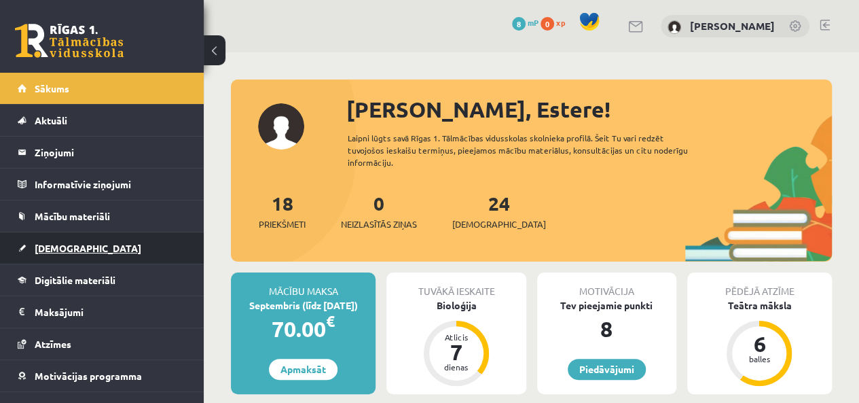
click at [51, 256] on link "[DEMOGRAPHIC_DATA]" at bounding box center [102, 247] width 169 height 31
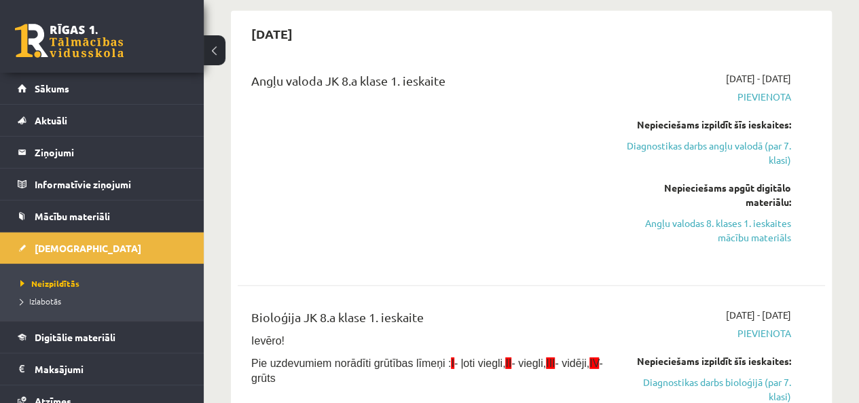
scroll to position [1770, 0]
click at [701, 215] on link "Angļu valodas 8. klases 1. ieskaites mācību materiāls" at bounding box center [708, 229] width 166 height 29
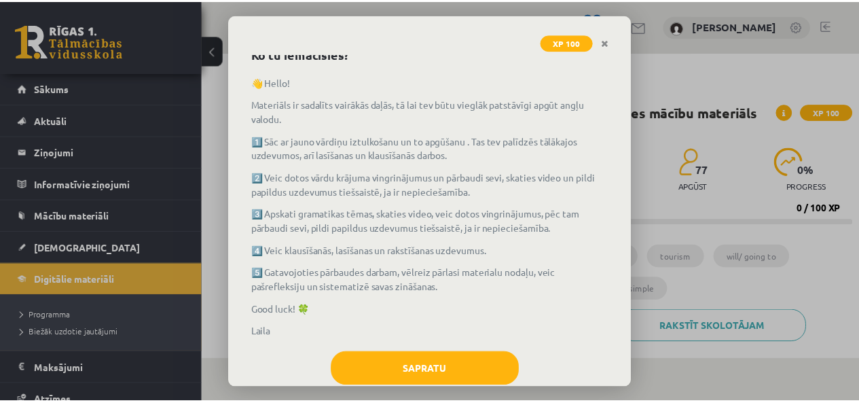
scroll to position [98, 0]
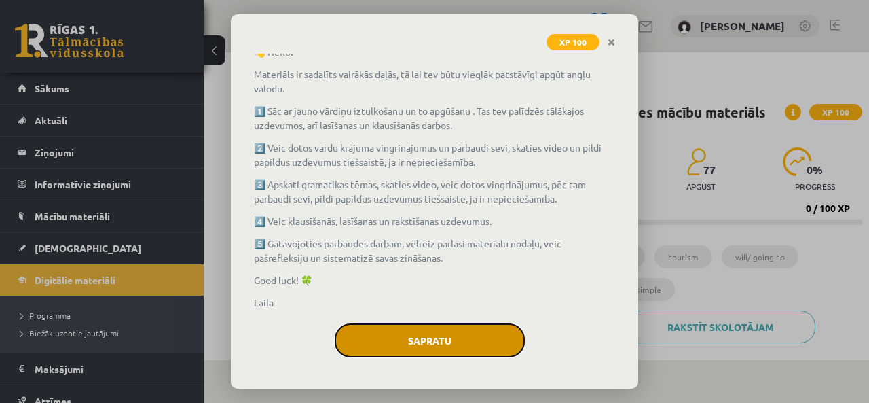
click at [426, 342] on button "Sapratu" at bounding box center [430, 340] width 190 height 34
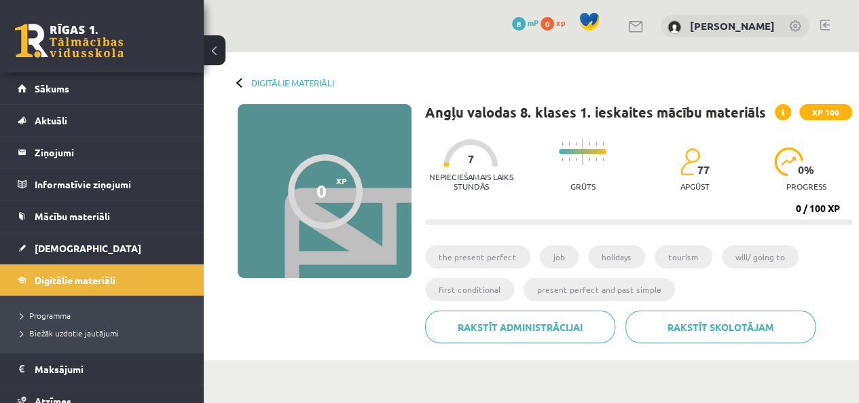
click at [481, 255] on li "the present perfect" at bounding box center [477, 256] width 105 height 23
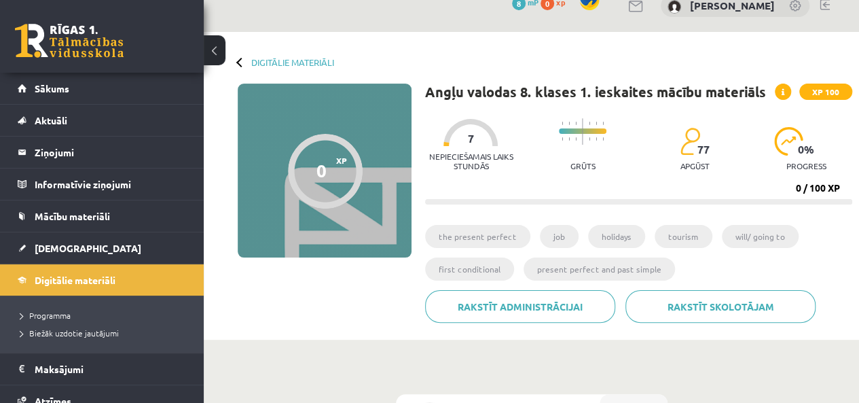
scroll to position [21, 0]
click at [551, 233] on li "job" at bounding box center [559, 235] width 39 height 23
click at [578, 128] on progress at bounding box center [583, 130] width 48 height 5
click at [464, 135] on div at bounding box center [470, 131] width 54 height 27
click at [441, 198] on progress at bounding box center [638, 200] width 427 height 5
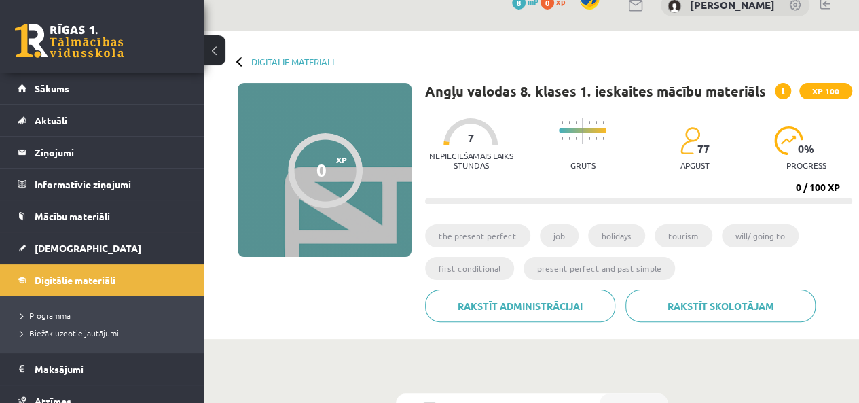
click at [441, 198] on progress at bounding box center [638, 200] width 427 height 5
click at [331, 157] on div at bounding box center [325, 170] width 75 height 75
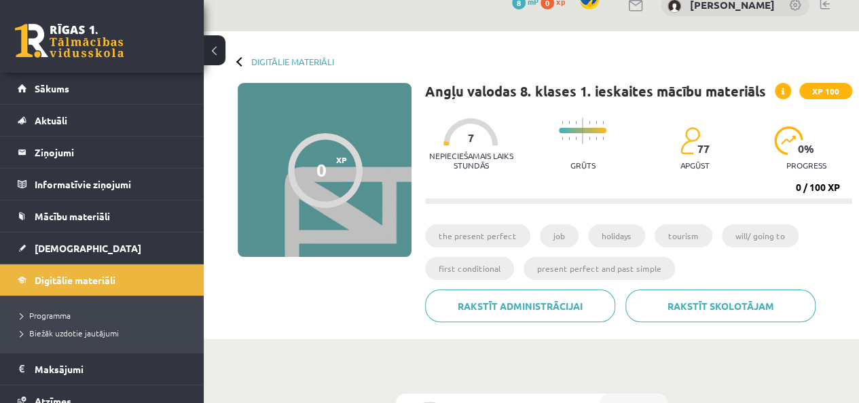
click at [243, 65] on div "Digitālie materiāli" at bounding box center [286, 61] width 96 height 10
click at [266, 60] on link "Digitālie materiāli" at bounding box center [292, 61] width 83 height 10
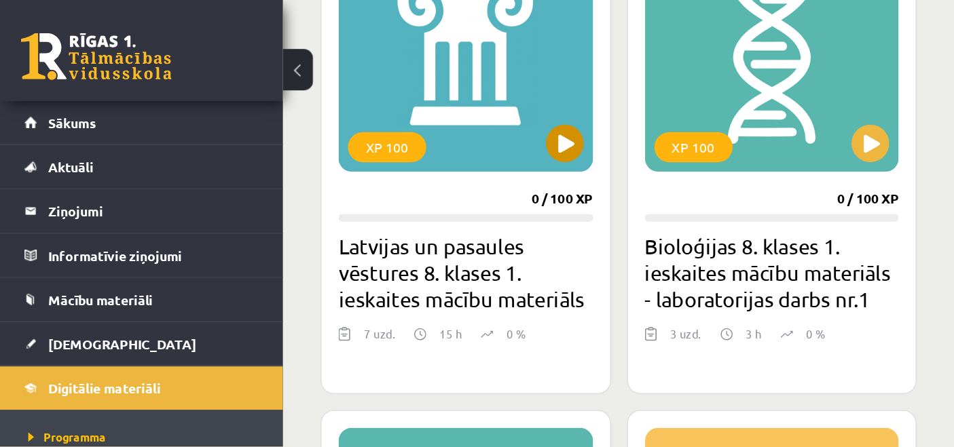
scroll to position [446, 0]
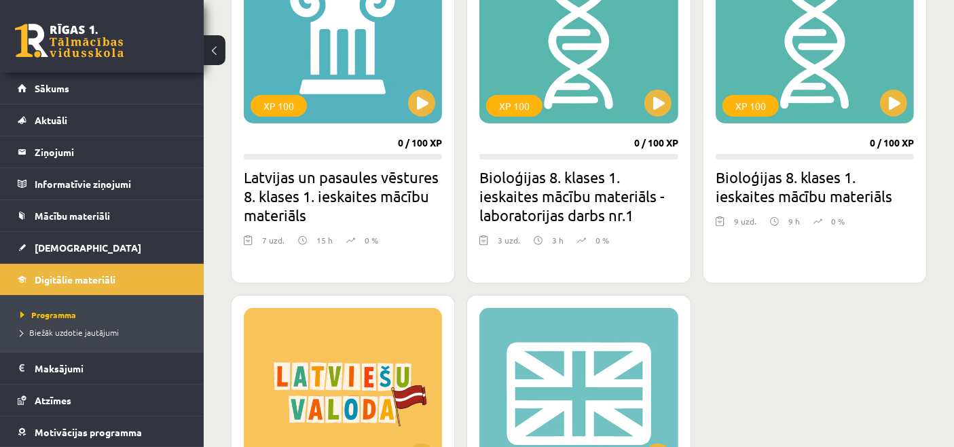
drag, startPoint x: 331, startPoint y: 116, endPoint x: 844, endPoint y: 306, distance: 547.1
click at [844, 306] on div "XP 100 0 / 100 XP Latvijas un pasaules vēstures 8. klases 1. ieskaites mācību m…" at bounding box center [579, 327] width 696 height 773
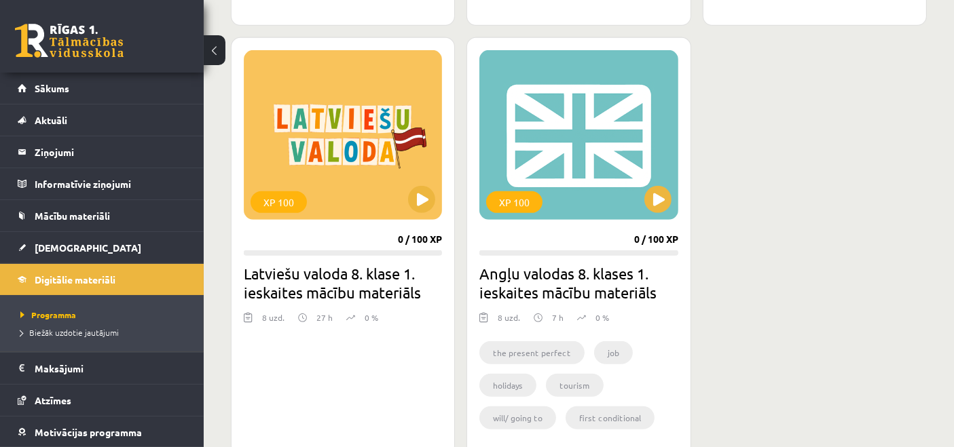
scroll to position [704, 0]
click at [655, 202] on button at bounding box center [657, 199] width 27 height 27
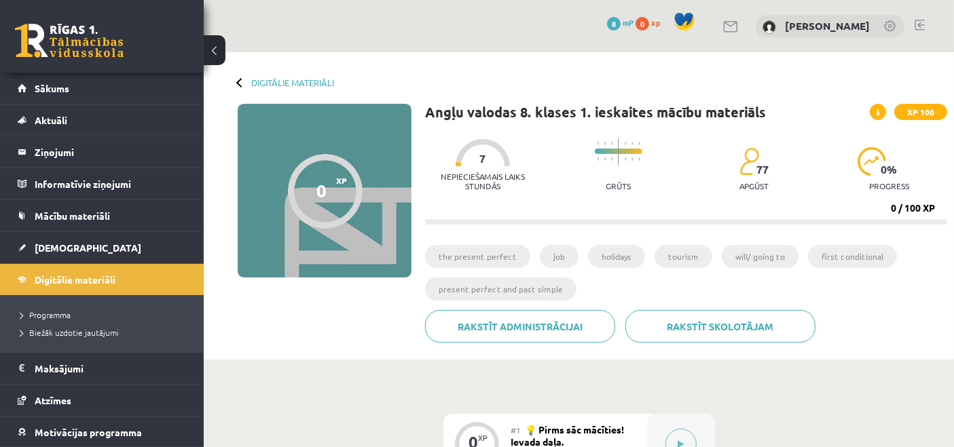
click at [502, 257] on li "the present perfect" at bounding box center [477, 256] width 105 height 23
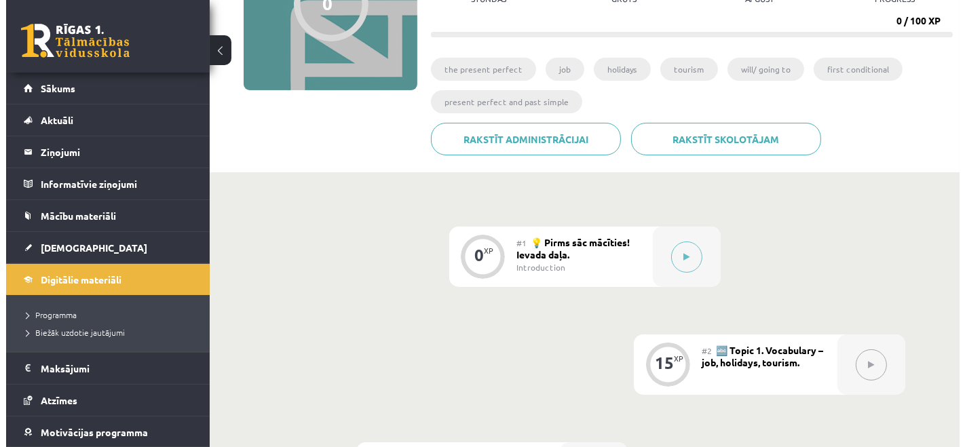
scroll to position [194, 0]
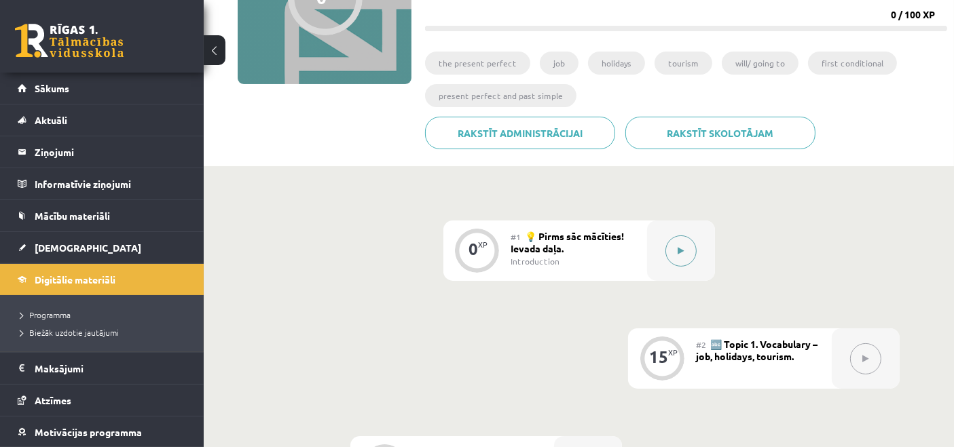
click at [679, 247] on icon at bounding box center [681, 251] width 6 height 8
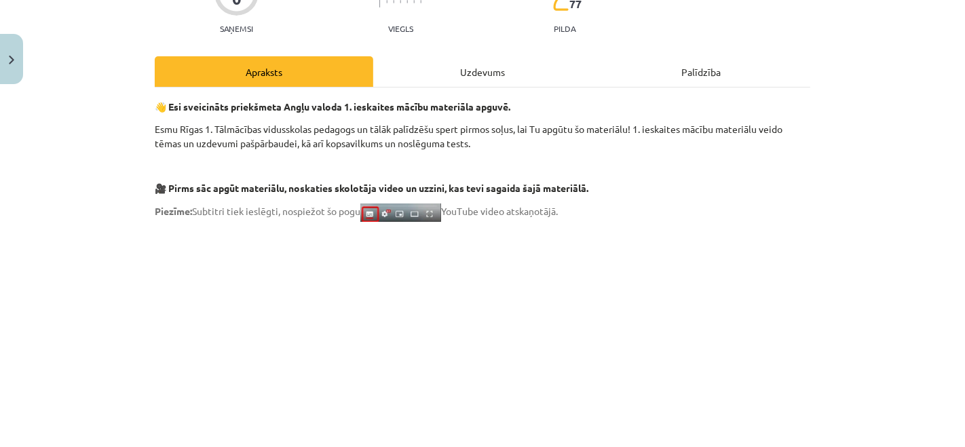
scroll to position [0, 0]
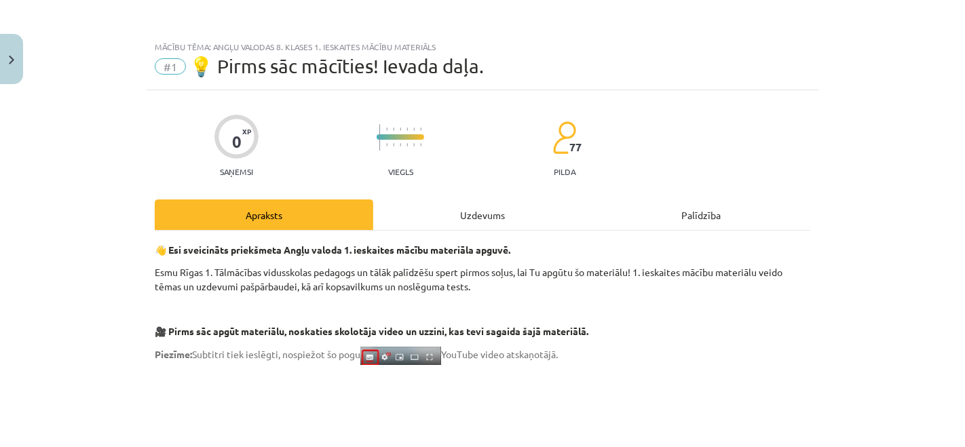
click at [484, 213] on div "Uzdevums" at bounding box center [482, 215] width 219 height 31
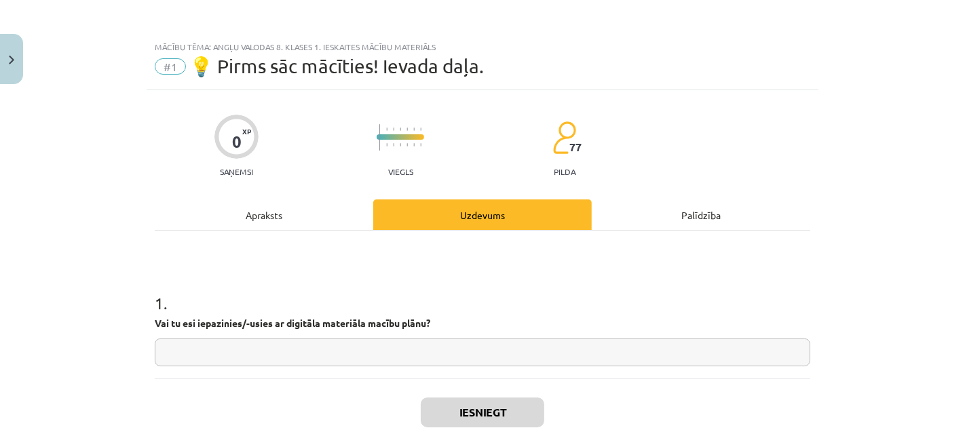
scroll to position [33, 0]
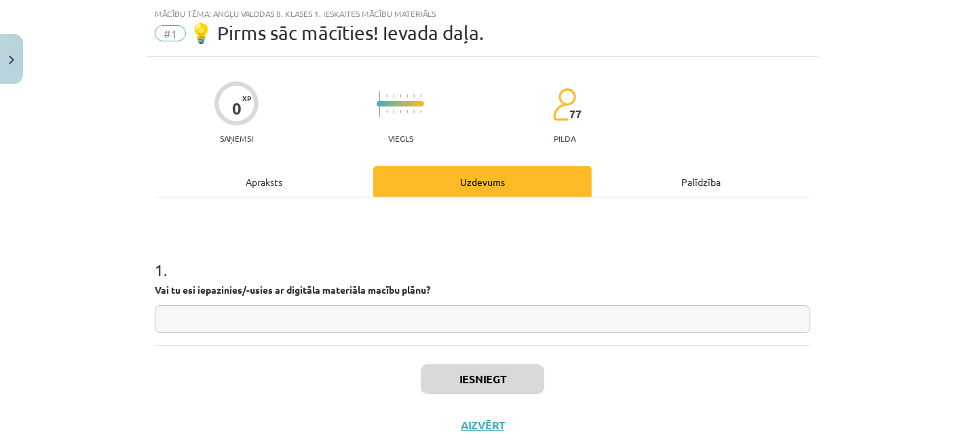
click at [252, 177] on div "Apraksts" at bounding box center [264, 181] width 219 height 31
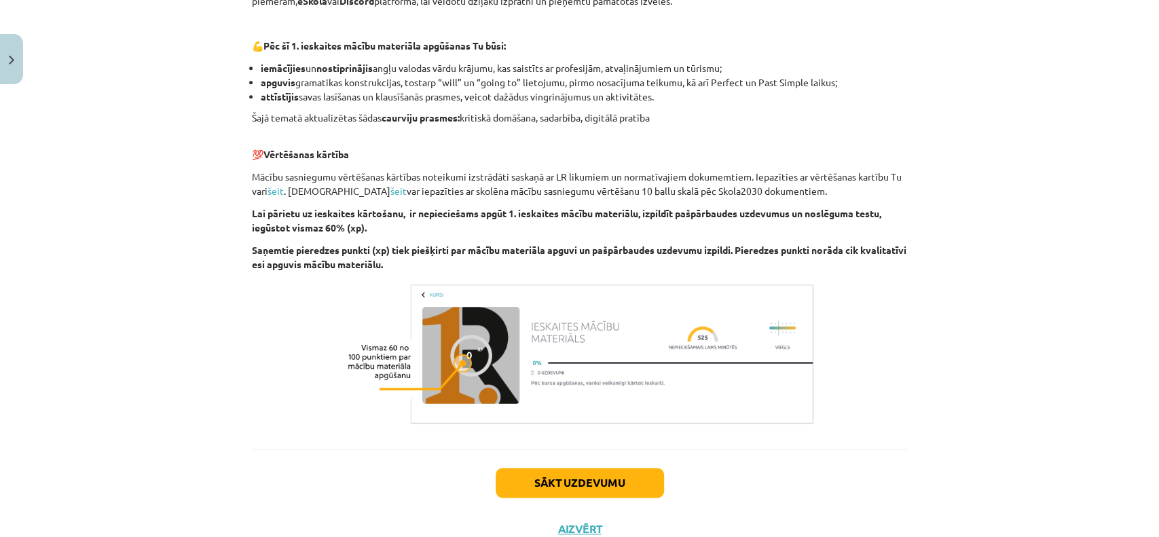
scroll to position [909, 0]
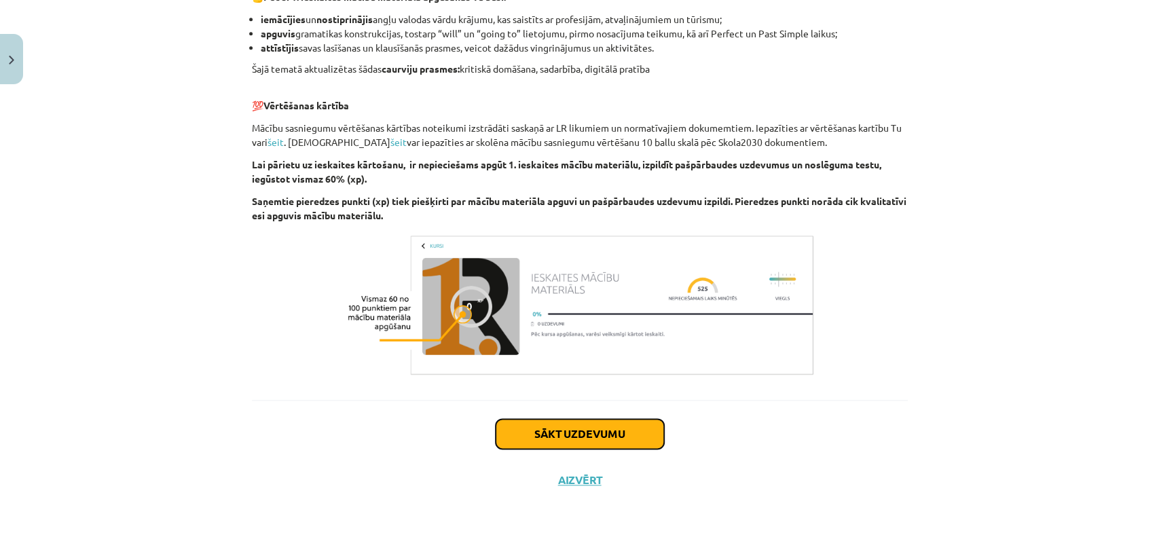
click at [581, 433] on button "Sākt uzdevumu" at bounding box center [580, 434] width 168 height 30
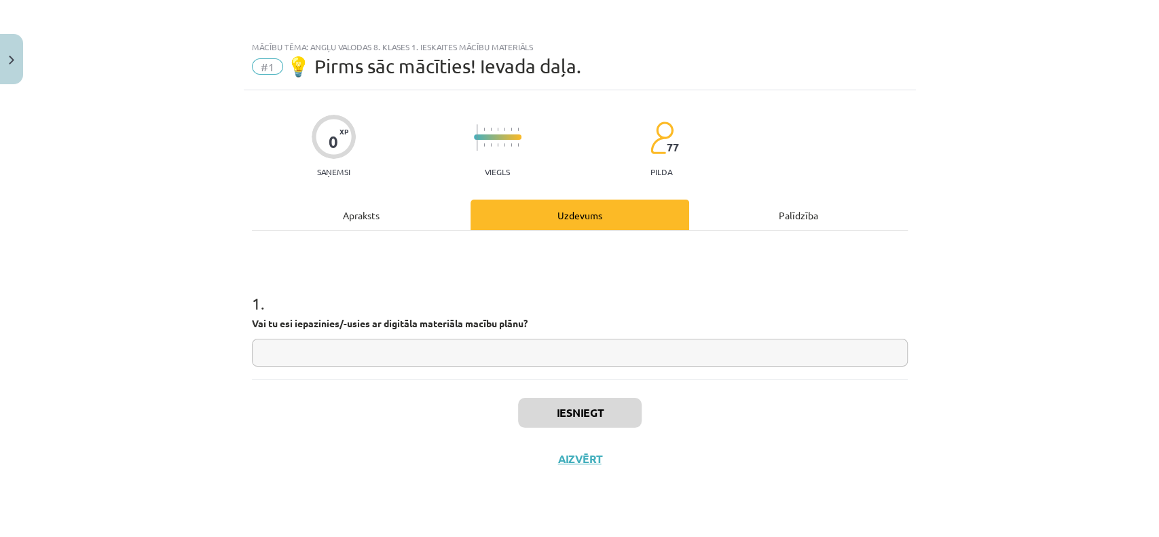
click at [542, 356] on input "text" at bounding box center [580, 353] width 656 height 28
type input "**********"
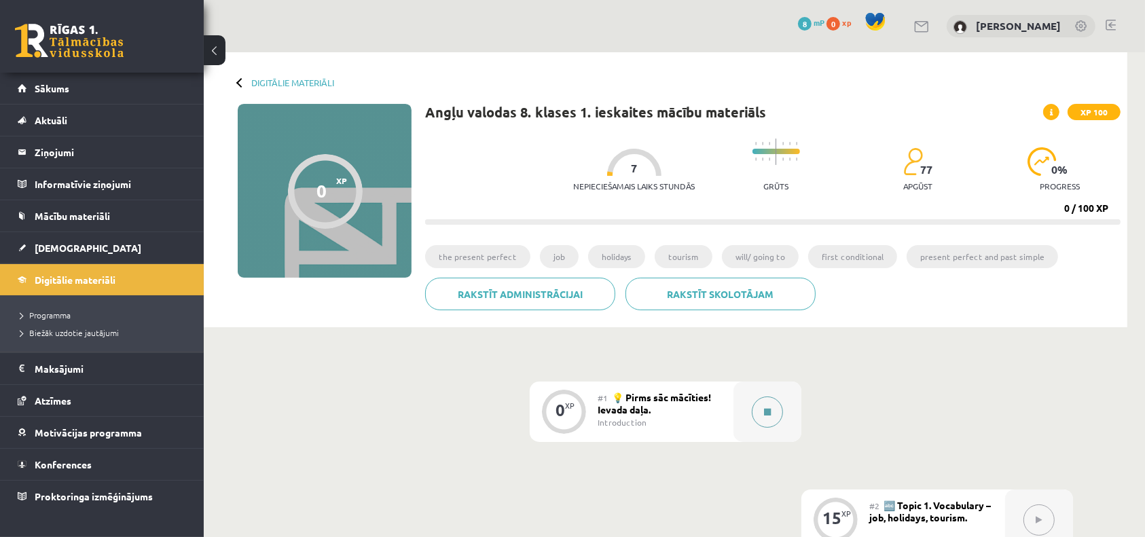
click at [767, 409] on icon at bounding box center [767, 412] width 7 height 8
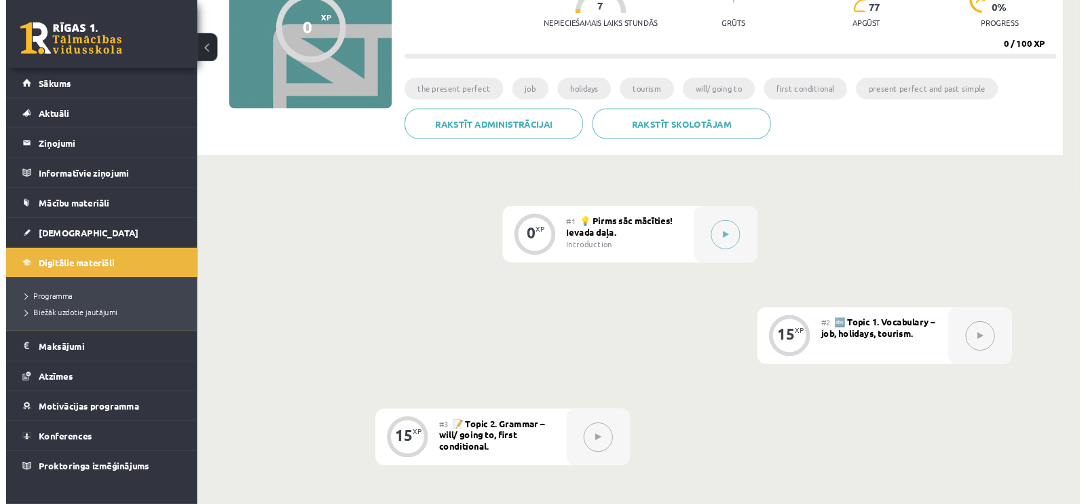
scroll to position [162, 0]
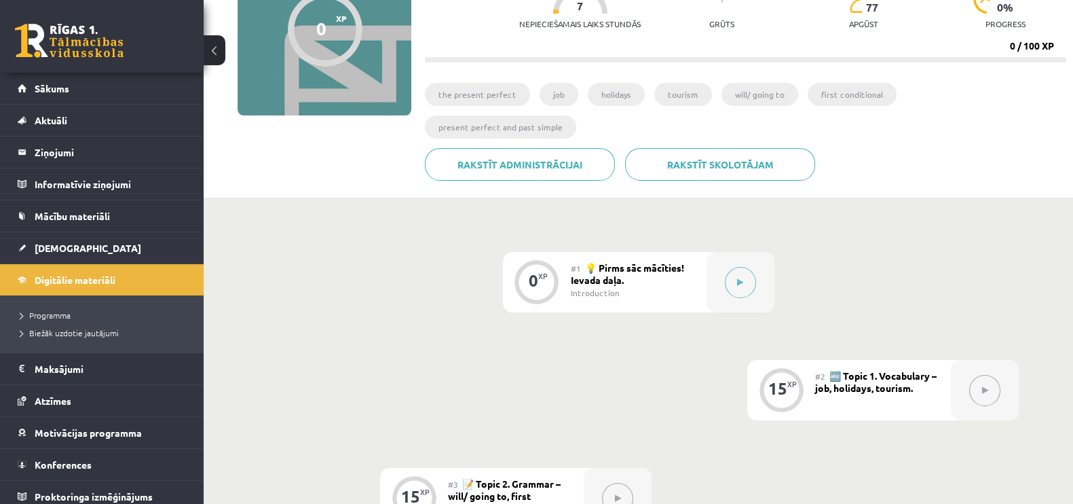
click at [981, 375] on button at bounding box center [985, 390] width 31 height 31
click at [985, 386] on icon at bounding box center [985, 390] width 6 height 8
click at [743, 278] on icon at bounding box center [740, 282] width 6 height 8
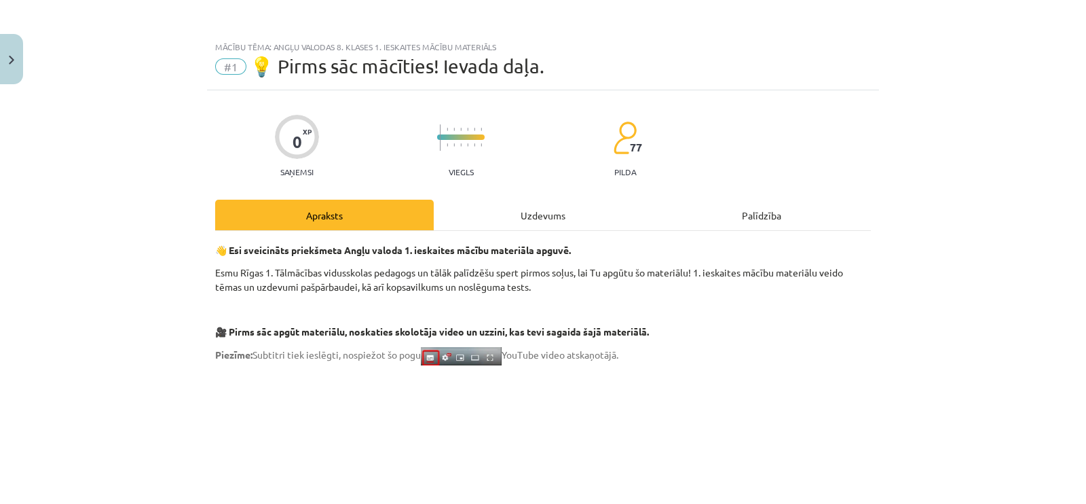
click at [545, 208] on div "Uzdevums" at bounding box center [543, 215] width 219 height 31
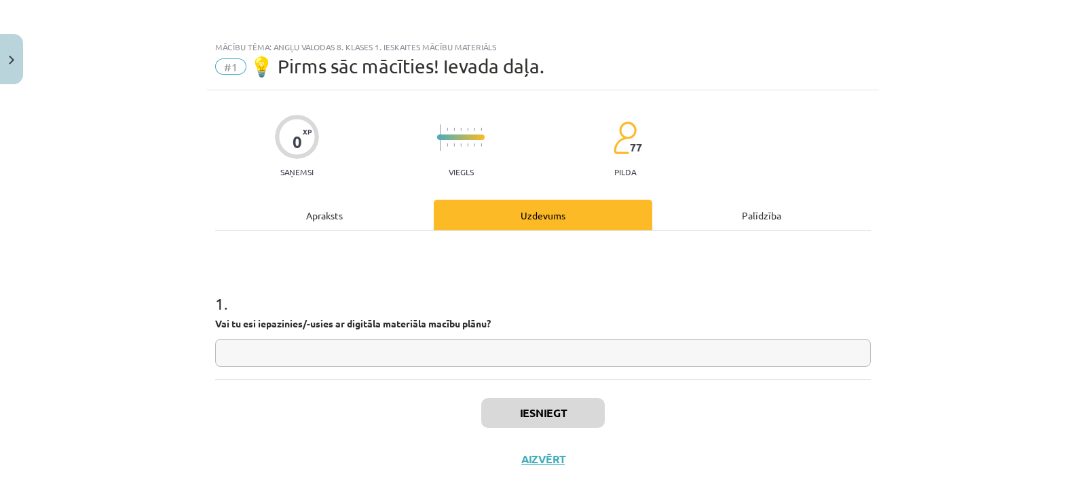
scroll to position [12, 0]
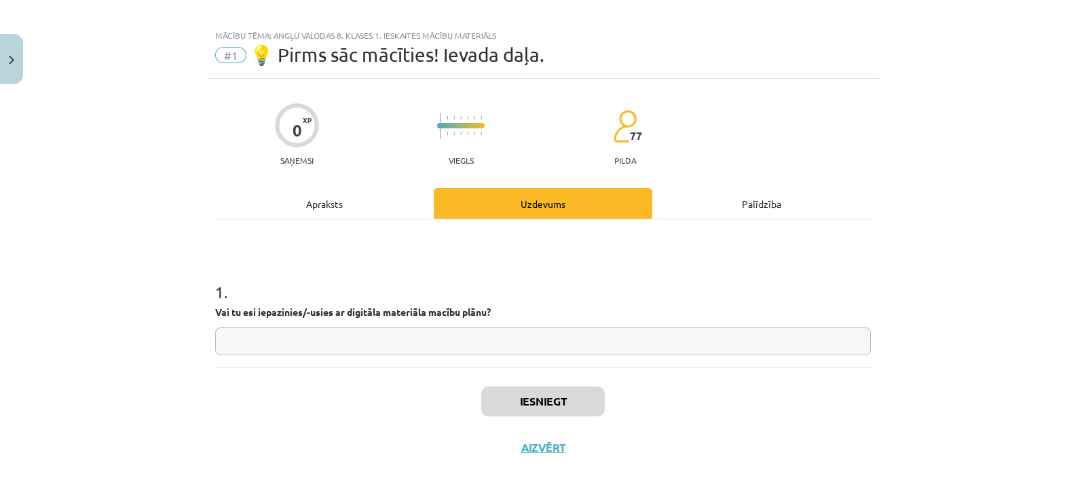
click at [357, 195] on div "Apraksts" at bounding box center [324, 203] width 219 height 31
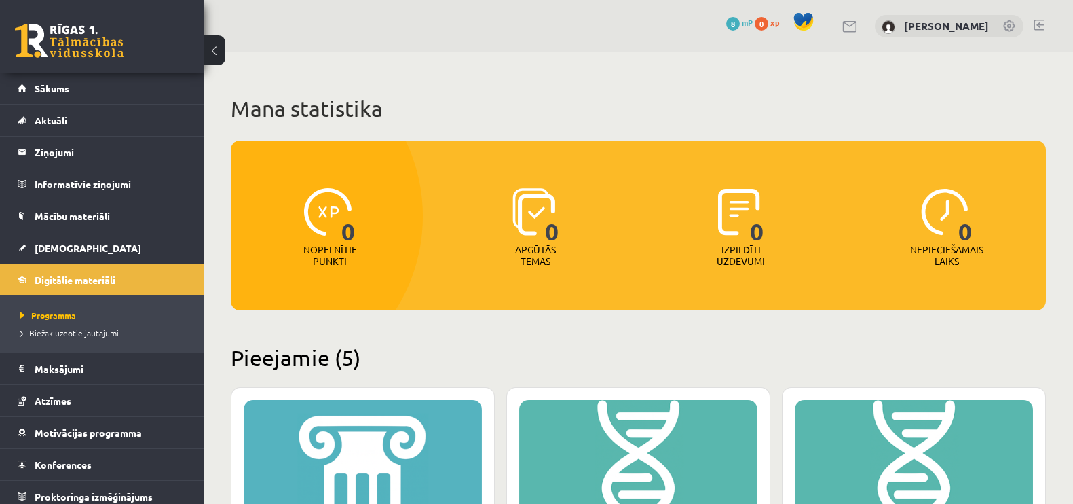
scroll to position [685, 0]
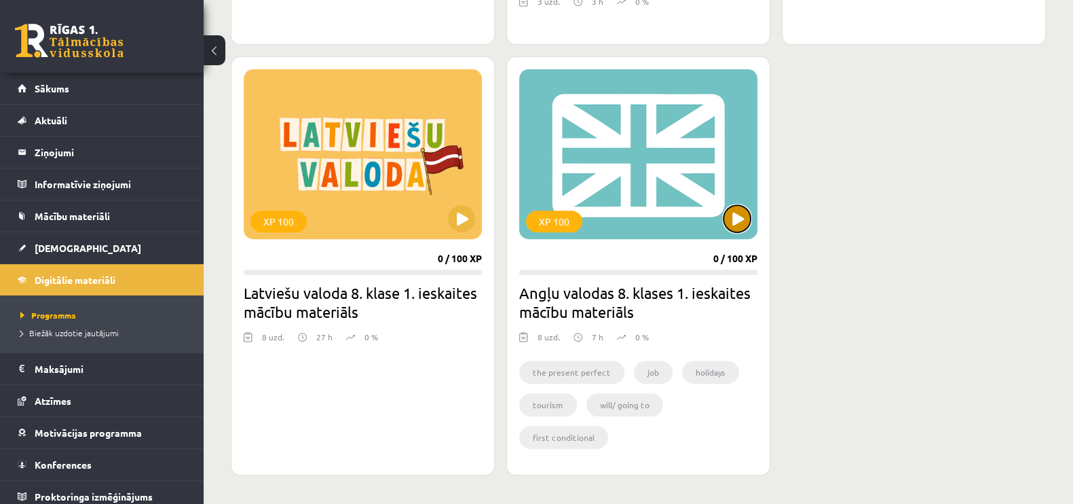
click at [733, 213] on button at bounding box center [737, 218] width 27 height 27
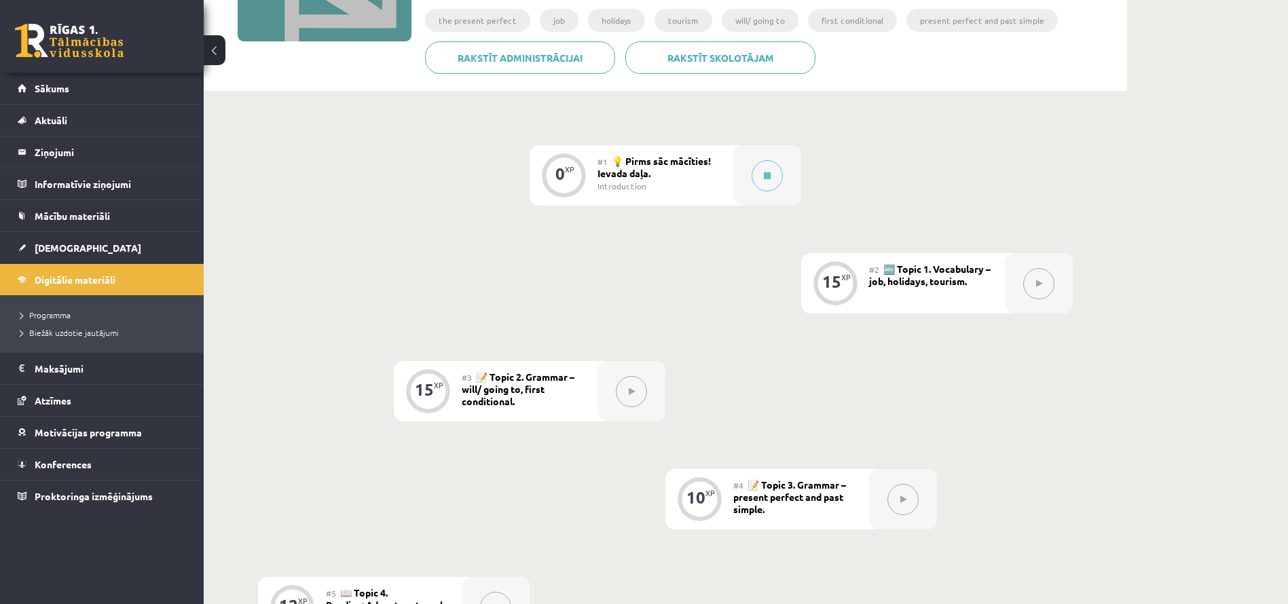
scroll to position [236, 0]
click at [1014, 287] on div at bounding box center [1039, 284] width 68 height 60
click at [834, 285] on div "15" at bounding box center [831, 282] width 19 height 12
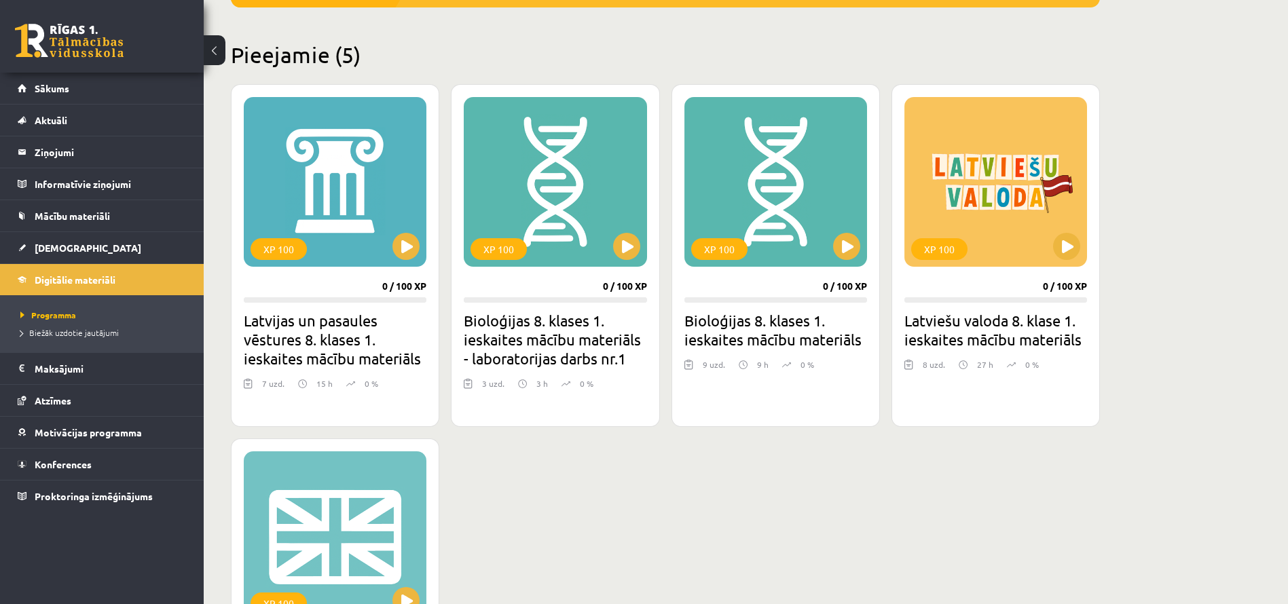
scroll to position [303, 0]
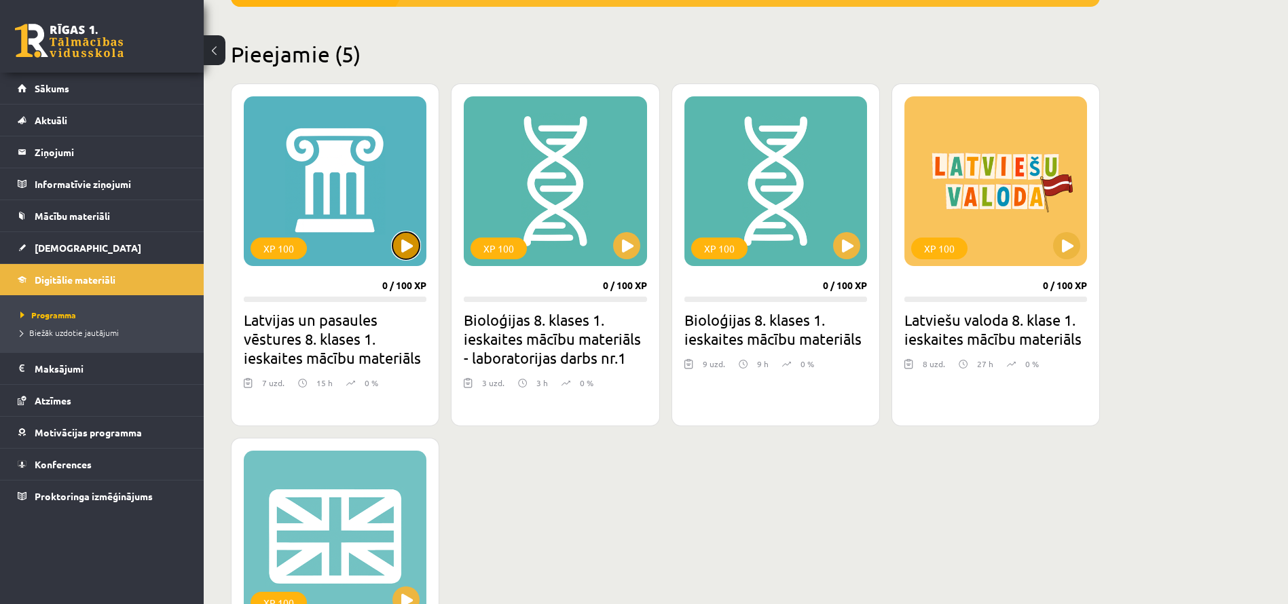
click at [408, 249] on button at bounding box center [405, 245] width 27 height 27
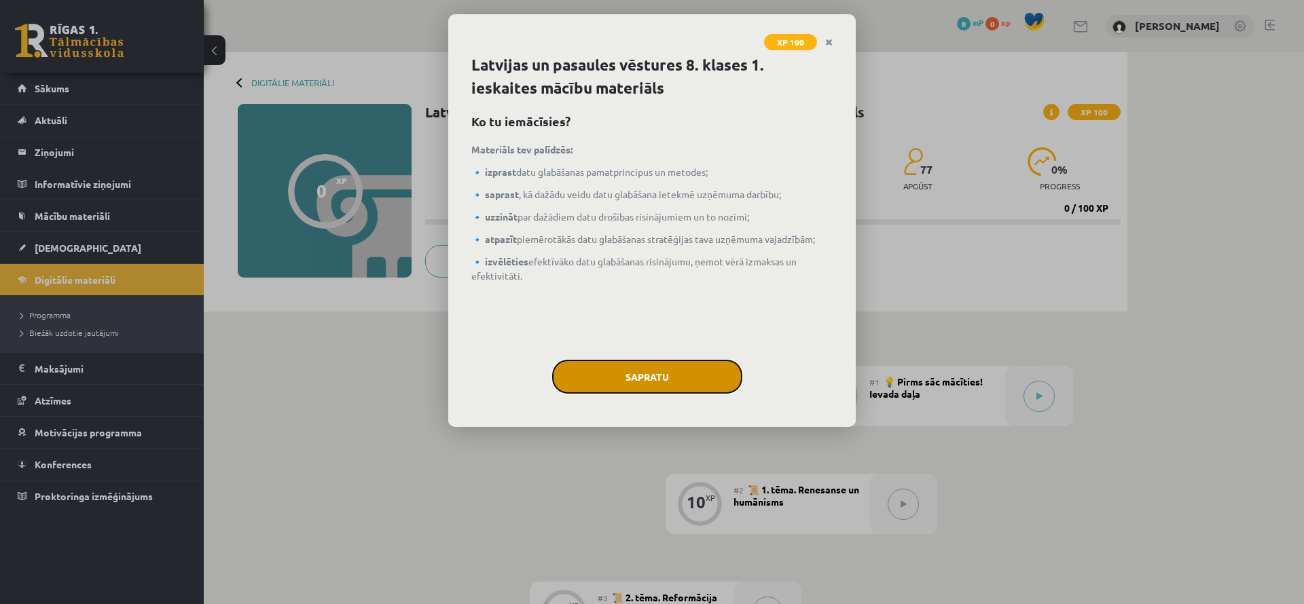
click at [658, 371] on button "Sapratu" at bounding box center [647, 377] width 190 height 34
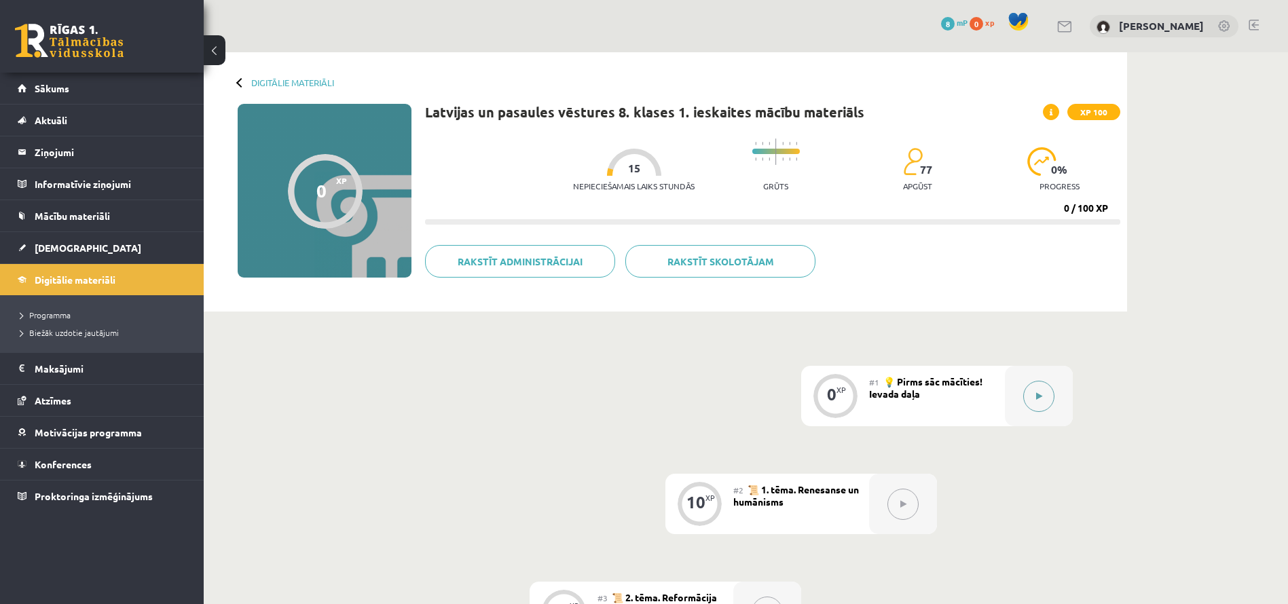
click at [1050, 401] on button at bounding box center [1038, 396] width 31 height 31
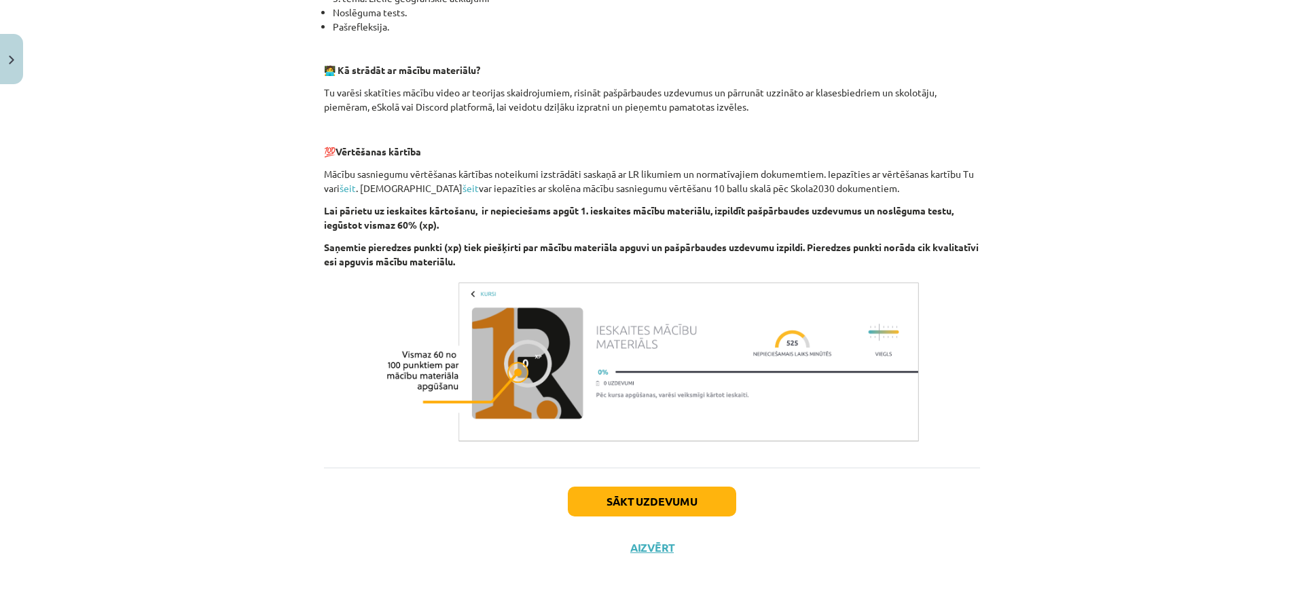
scroll to position [399, 0]
click at [650, 494] on button "Sākt uzdevumu" at bounding box center [652, 501] width 168 height 30
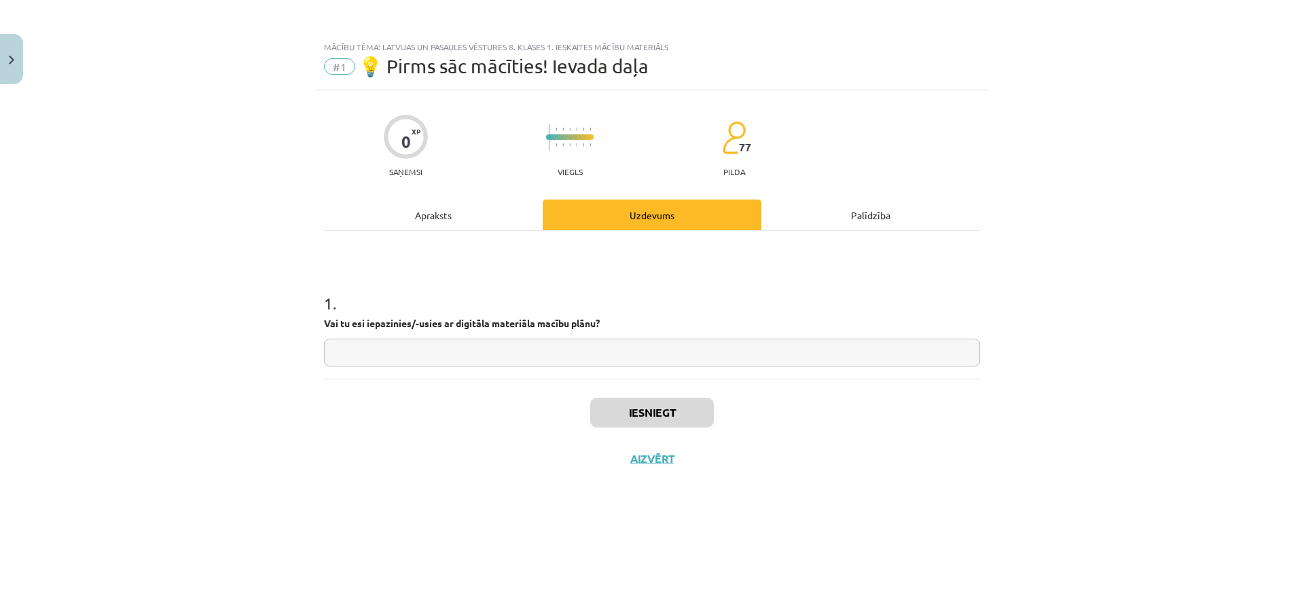
scroll to position [0, 0]
click at [560, 344] on input "text" at bounding box center [652, 353] width 656 height 28
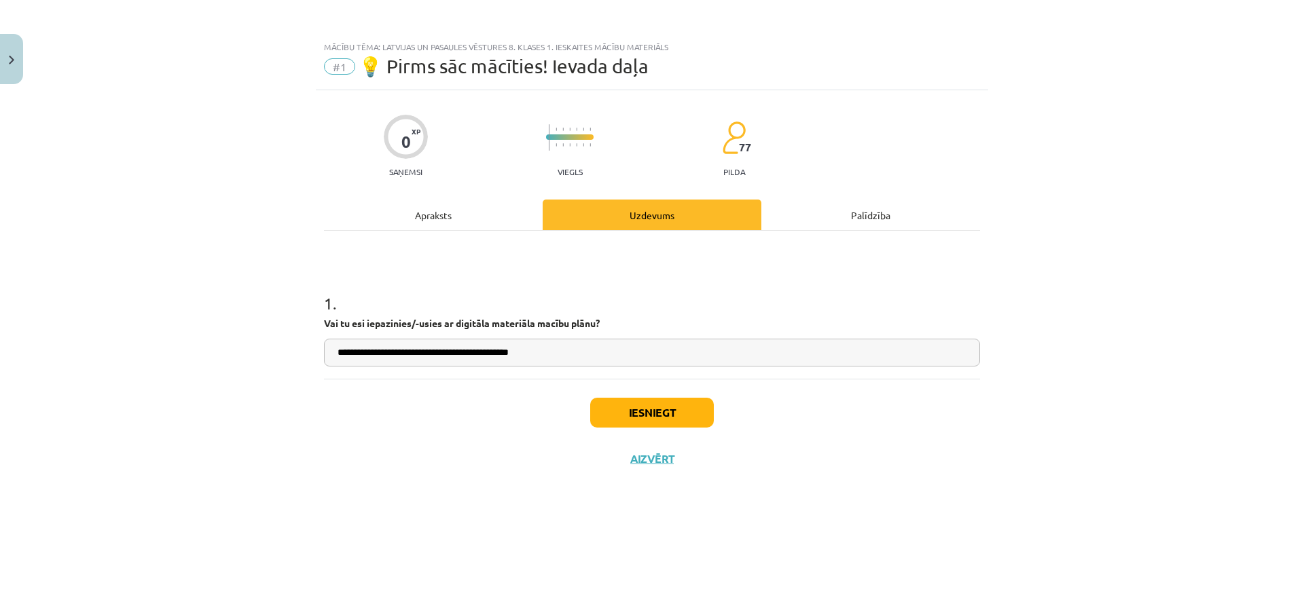
type input "**********"
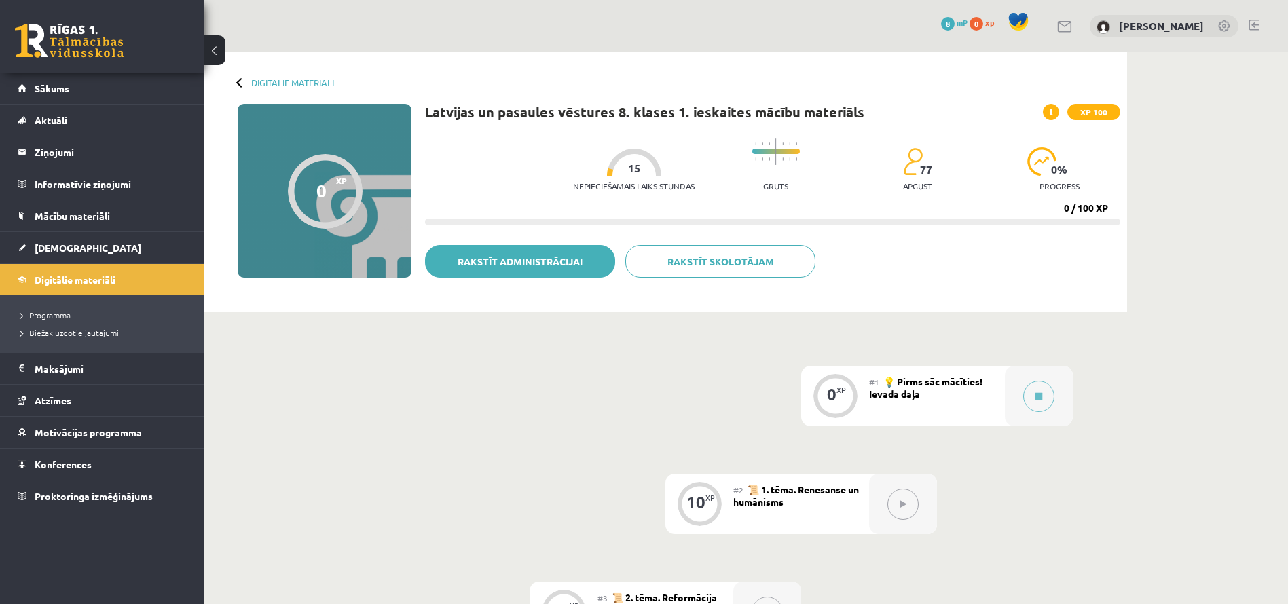
click at [558, 255] on link "Rakstīt administrācijai" at bounding box center [520, 261] width 190 height 33
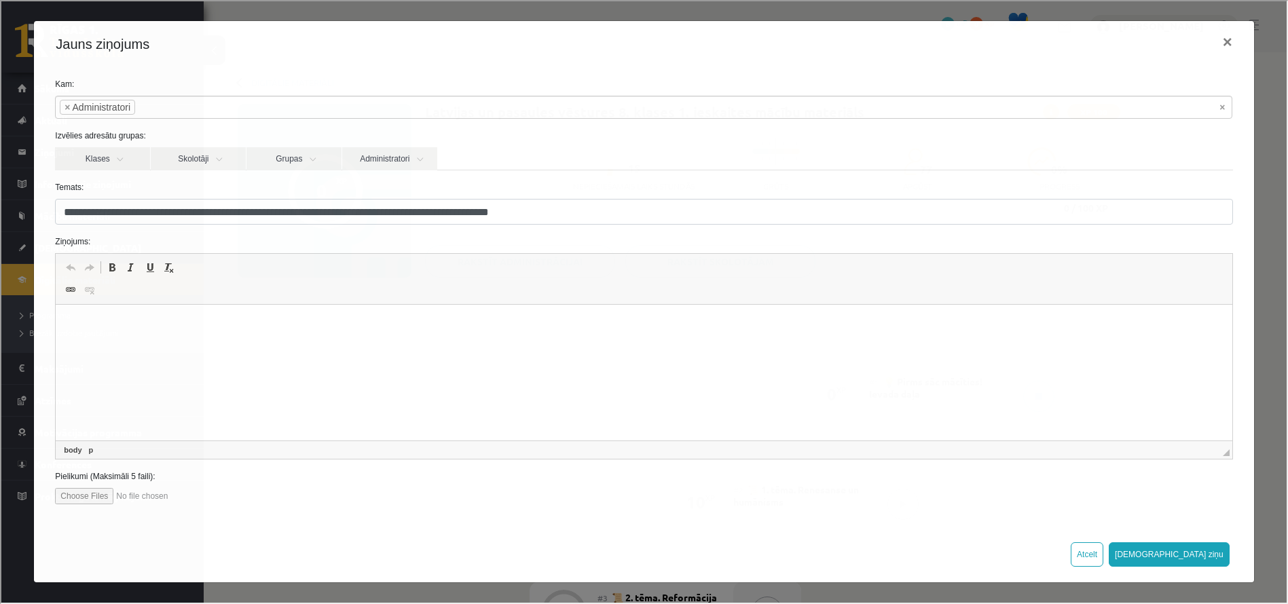
click at [445, 339] on html at bounding box center [644, 325] width 1176 height 41
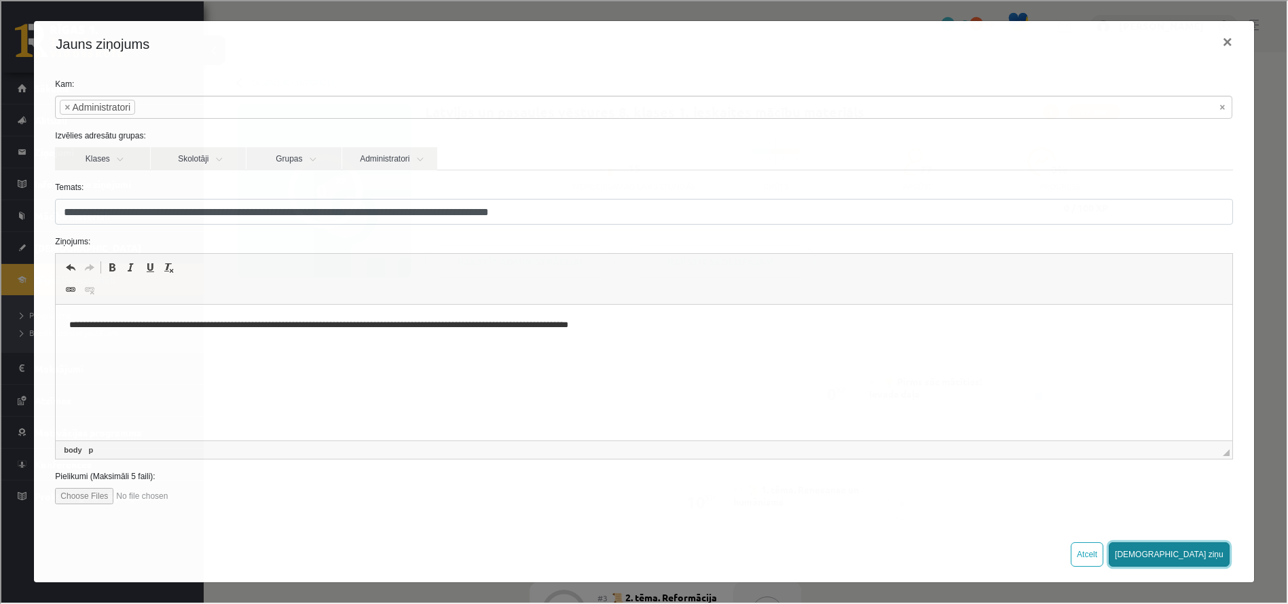
click at [1217, 551] on button "[DEMOGRAPHIC_DATA] ziņu" at bounding box center [1167, 553] width 121 height 24
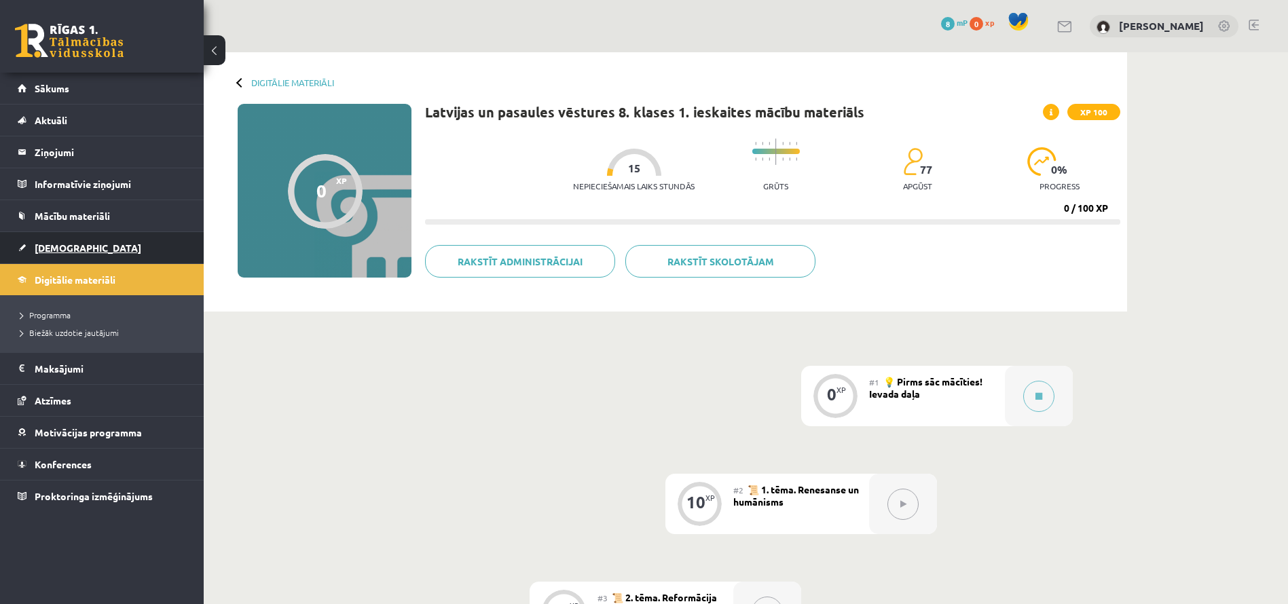
click at [65, 247] on span "[DEMOGRAPHIC_DATA]" at bounding box center [88, 248] width 107 height 12
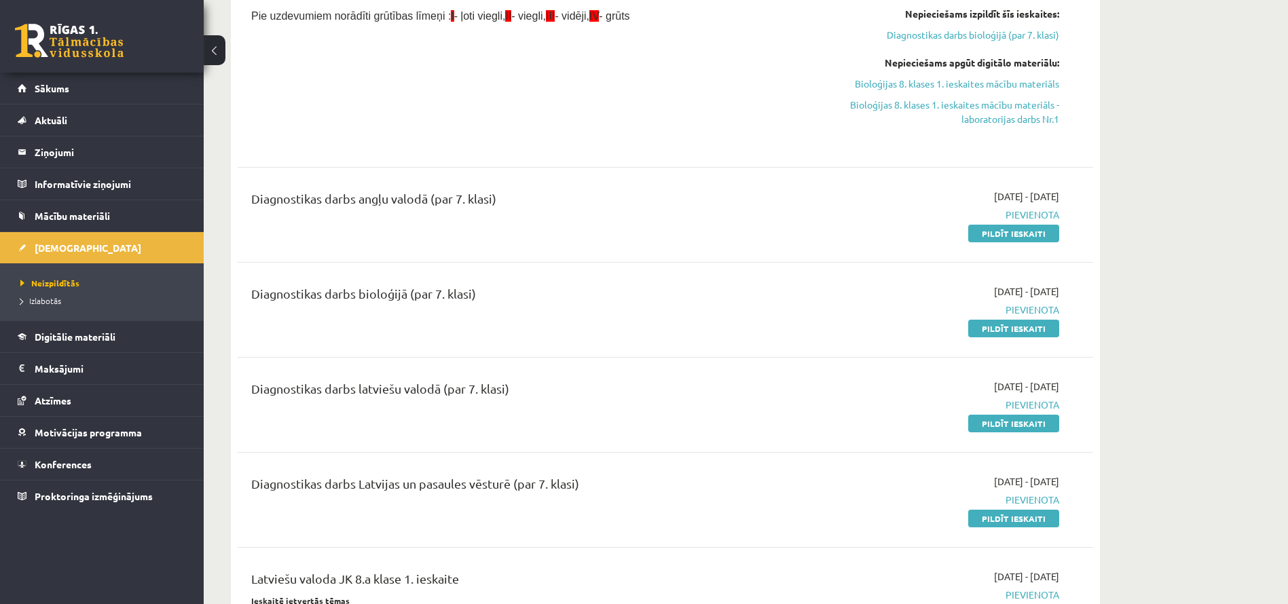
scroll to position [2038, 0]
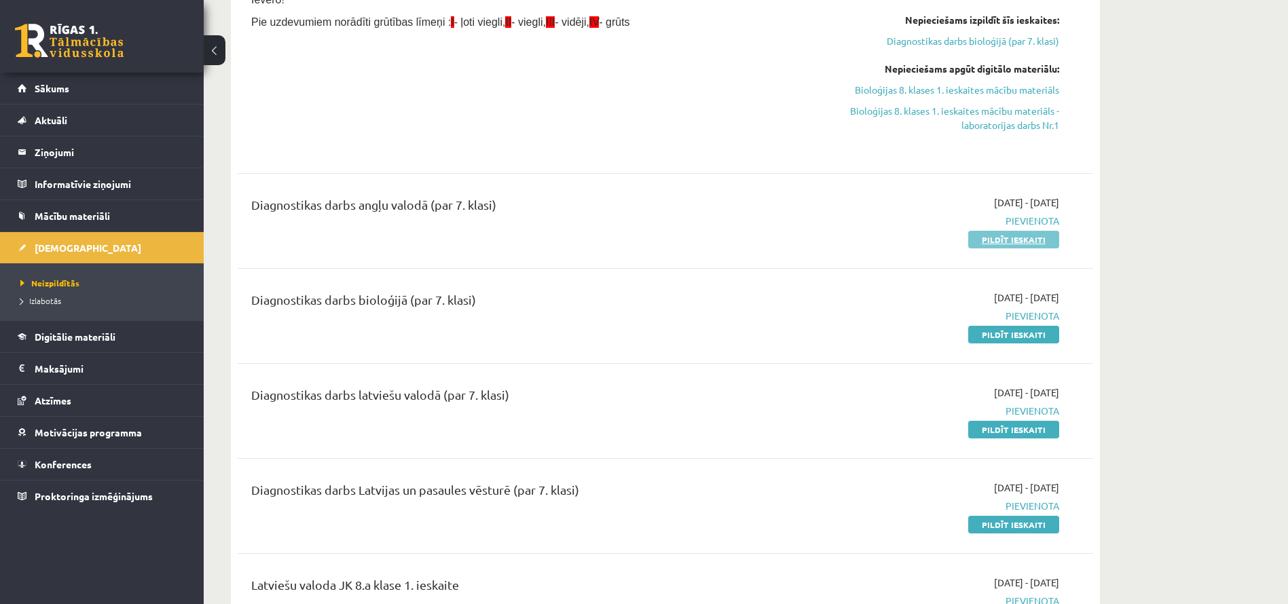
click at [1010, 239] on link "Pildīt ieskaiti" at bounding box center [1013, 240] width 91 height 18
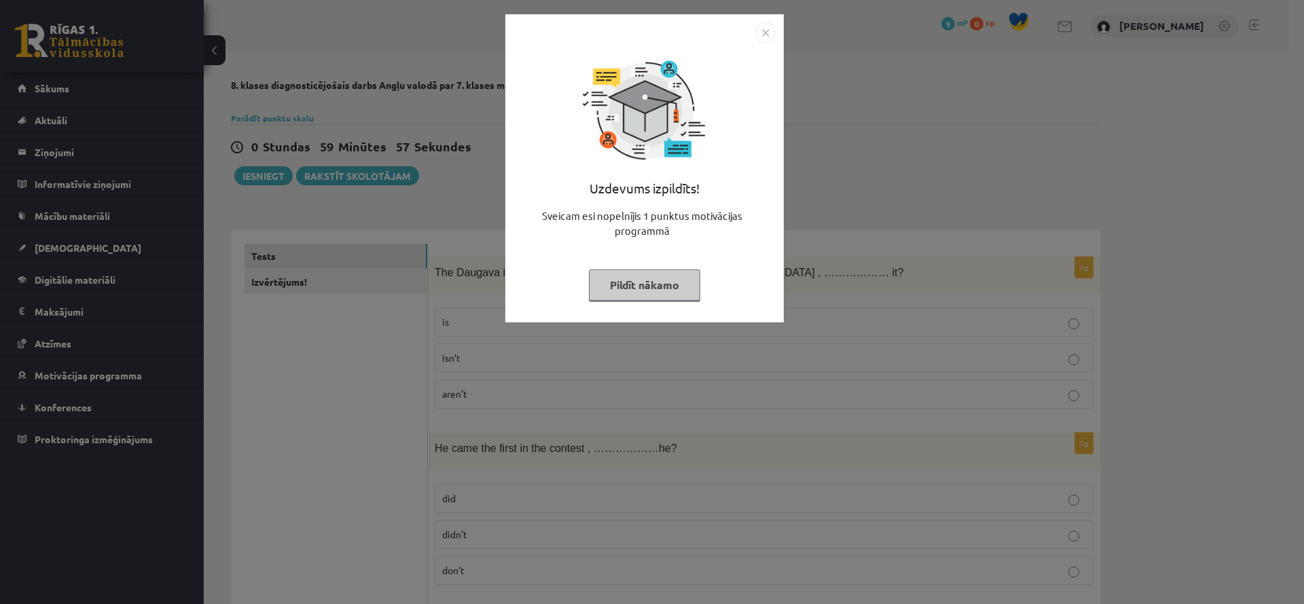
click at [766, 28] on img "Close" at bounding box center [765, 32] width 20 height 20
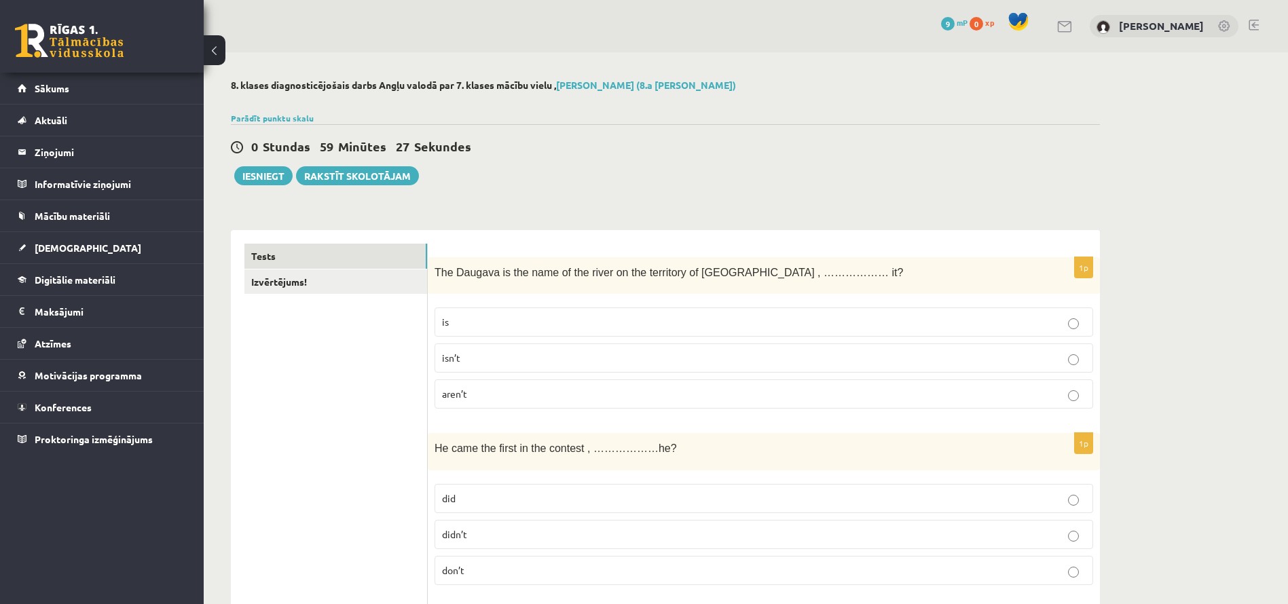
click at [504, 350] on label "isn’t" at bounding box center [764, 358] width 659 height 29
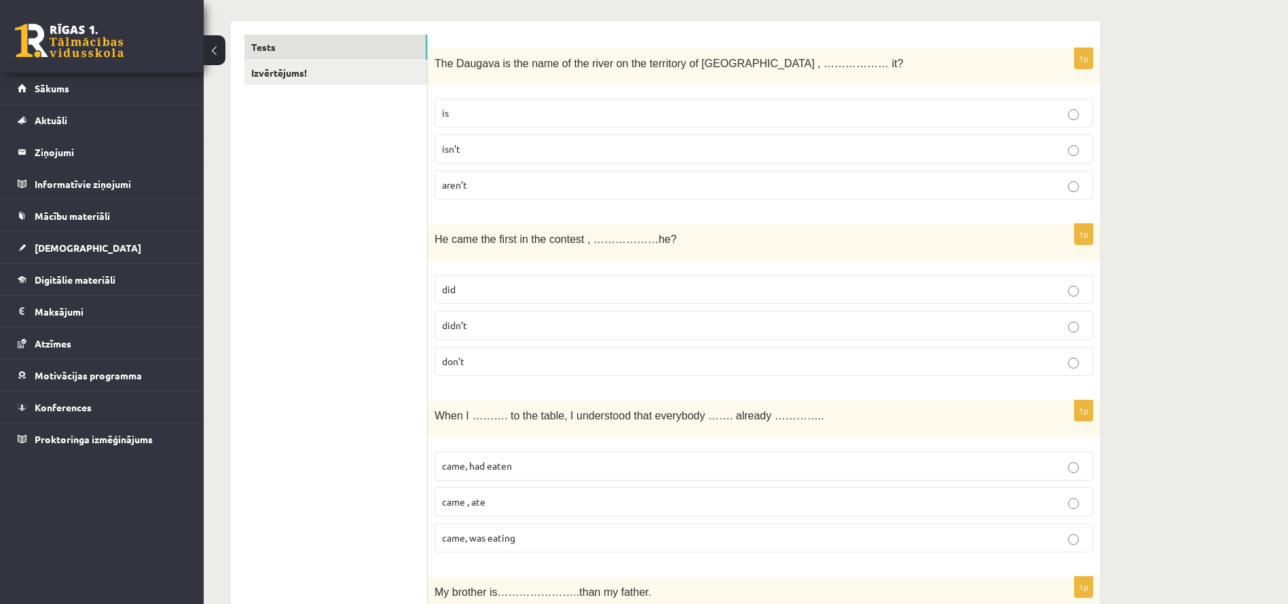
scroll to position [238, 0]
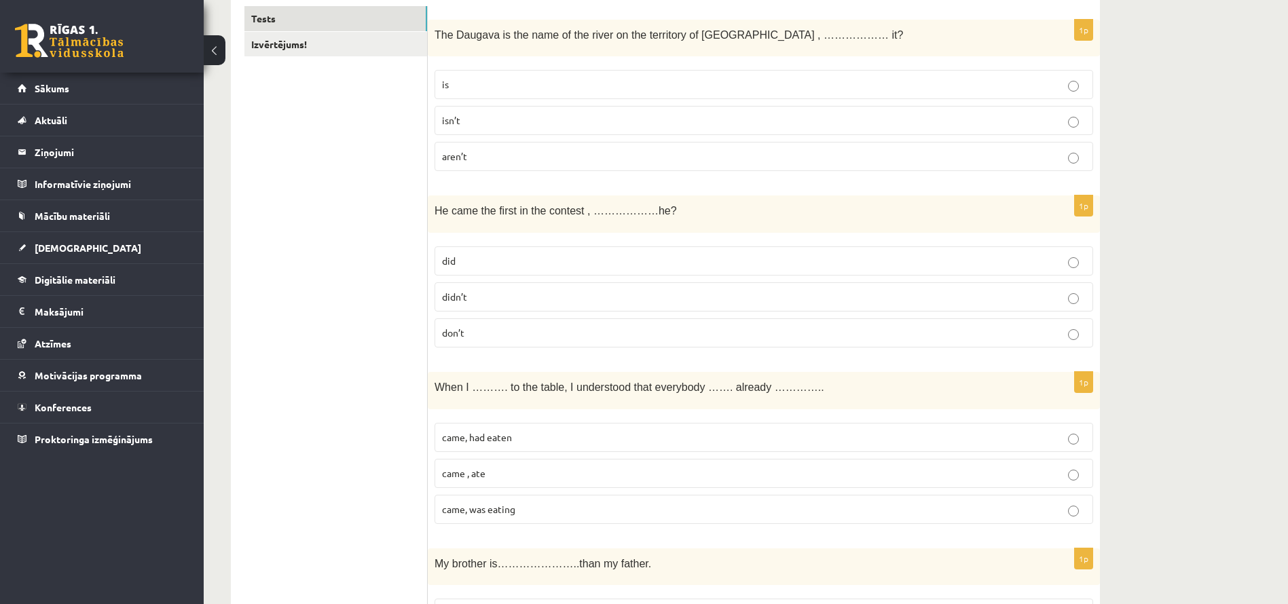
click at [545, 336] on p "don’t" at bounding box center [764, 333] width 644 height 14
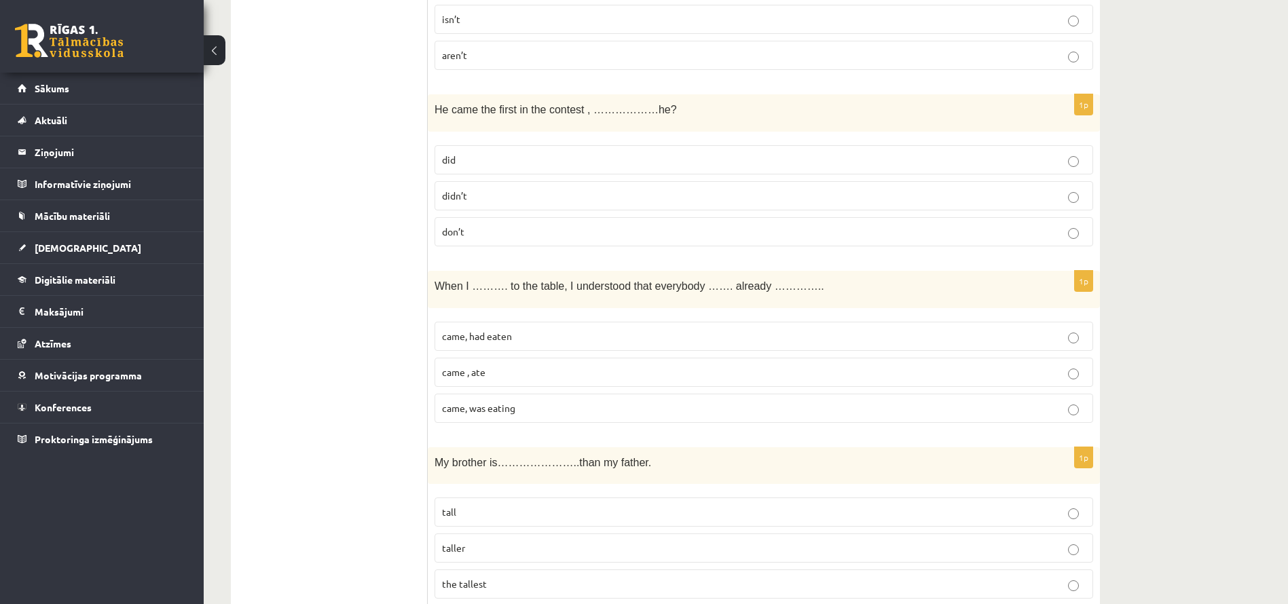
scroll to position [341, 0]
click at [505, 419] on label "came, was eating" at bounding box center [764, 406] width 659 height 29
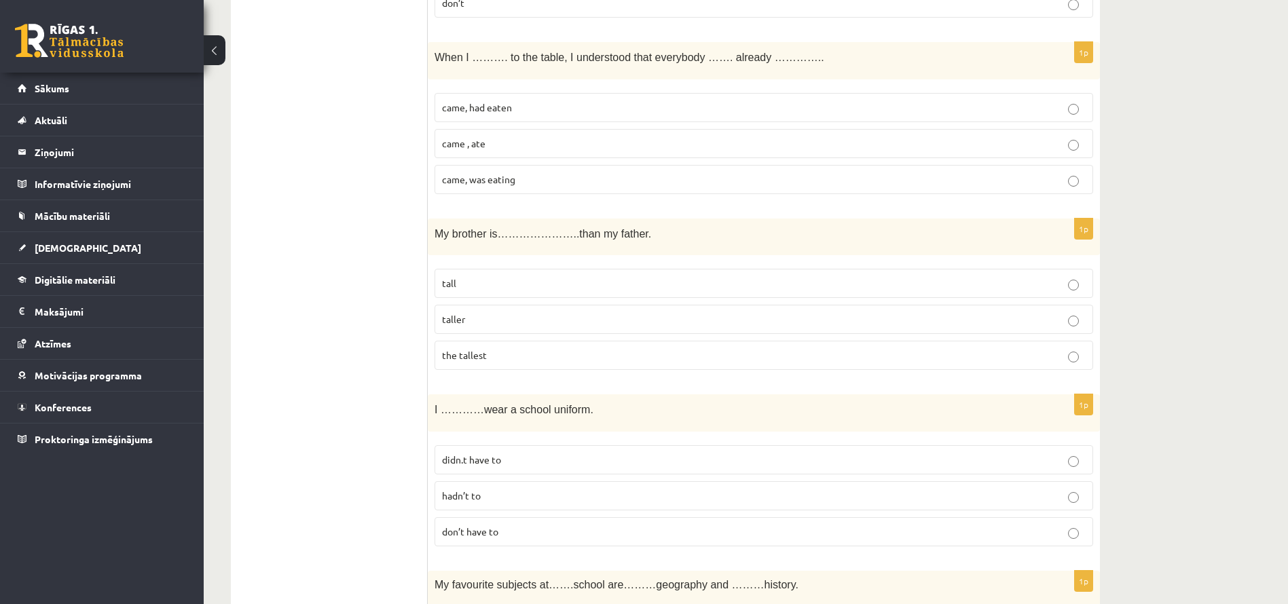
scroll to position [570, 0]
click at [517, 318] on p "taller" at bounding box center [764, 317] width 644 height 14
click at [517, 317] on p "taller" at bounding box center [764, 317] width 644 height 14
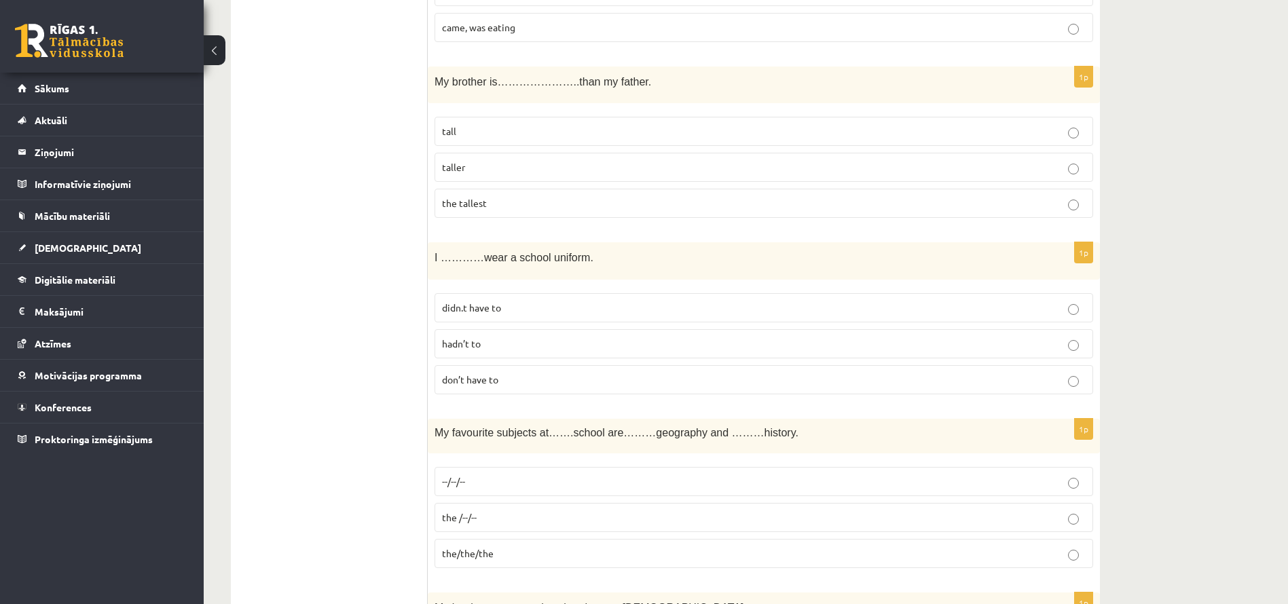
scroll to position [721, 0]
click at [494, 302] on span "didn.t have to" at bounding box center [471, 306] width 59 height 12
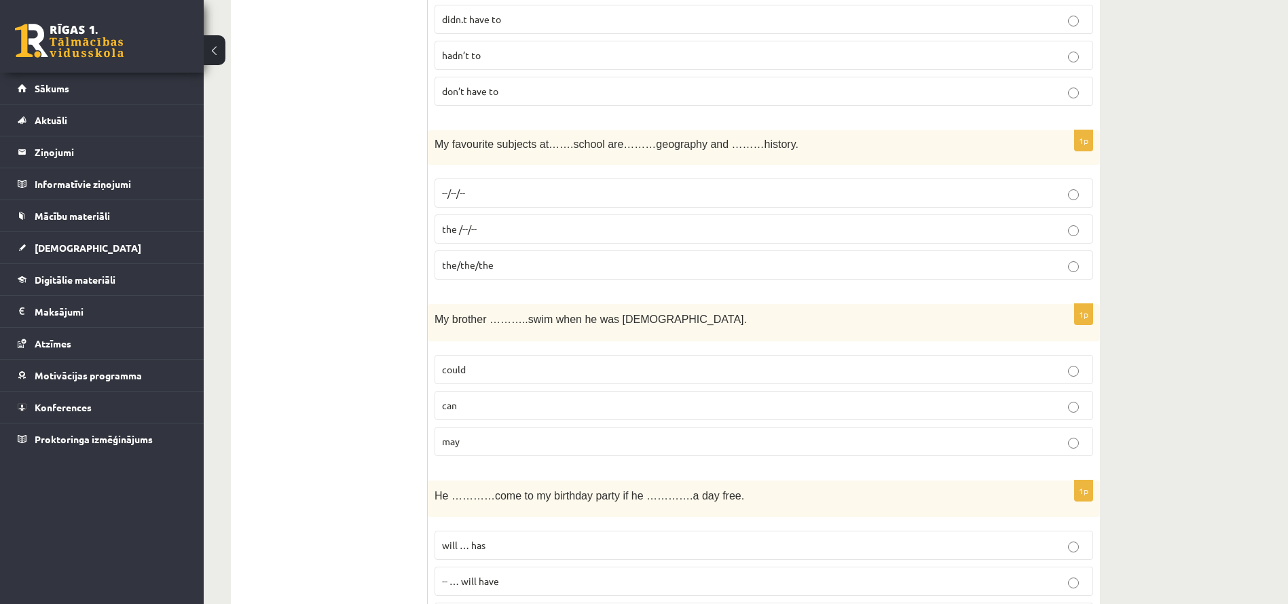
scroll to position [1014, 0]
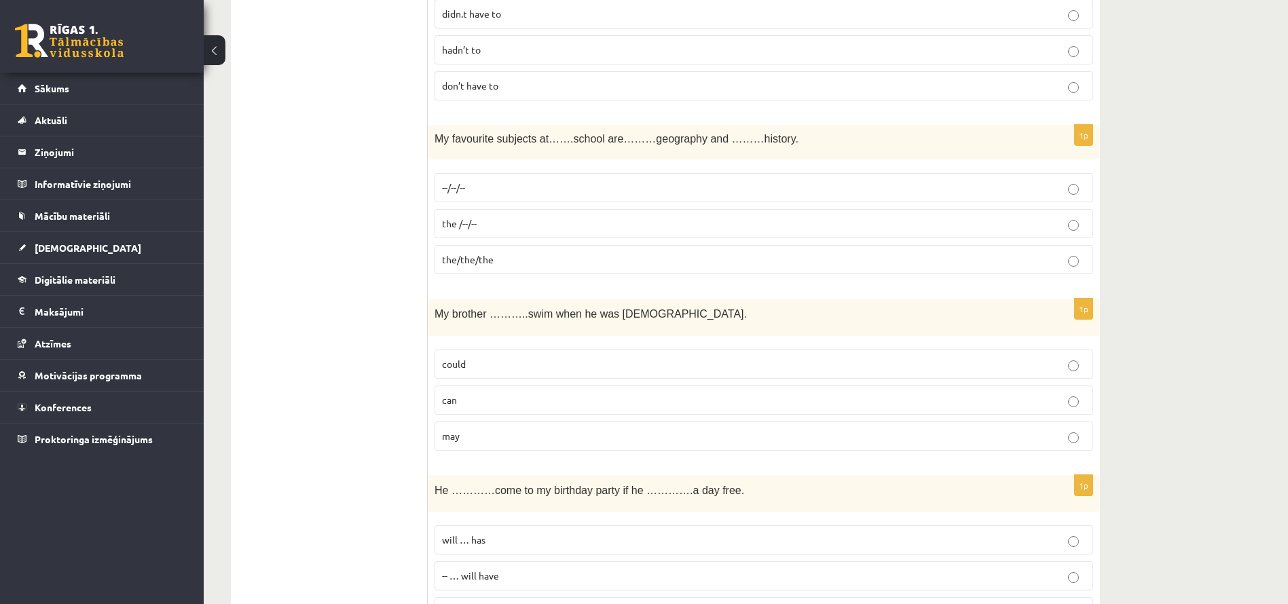
click at [500, 228] on p "the /--/--" at bounding box center [764, 224] width 644 height 14
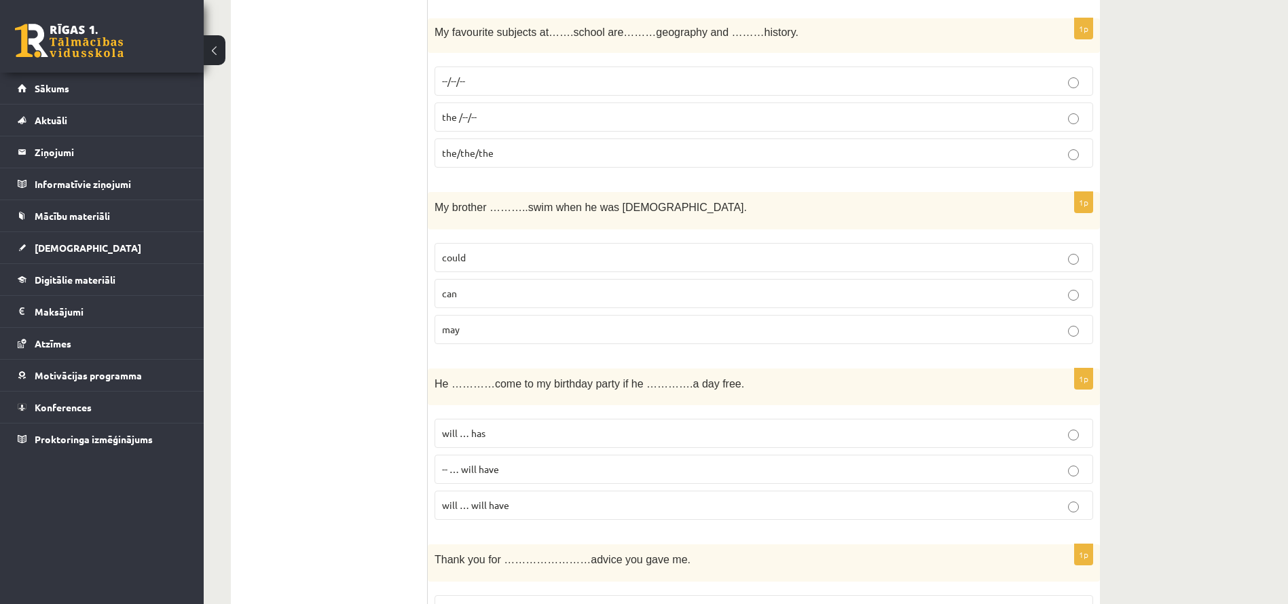
scroll to position [1125, 0]
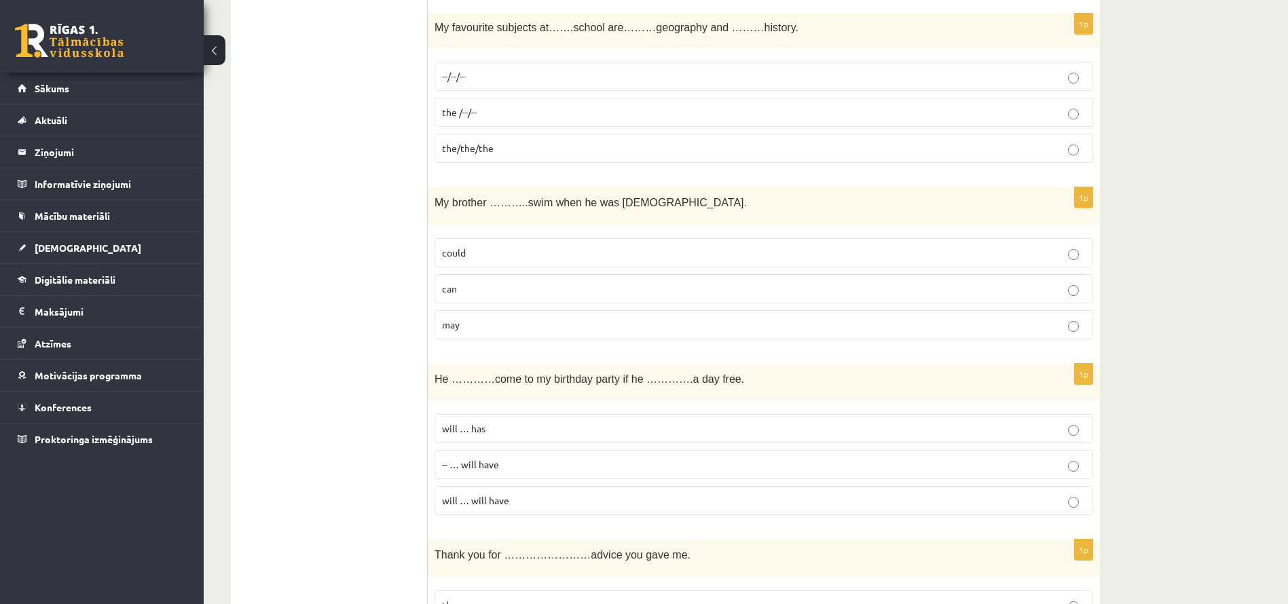
click at [485, 240] on label "could" at bounding box center [764, 252] width 659 height 29
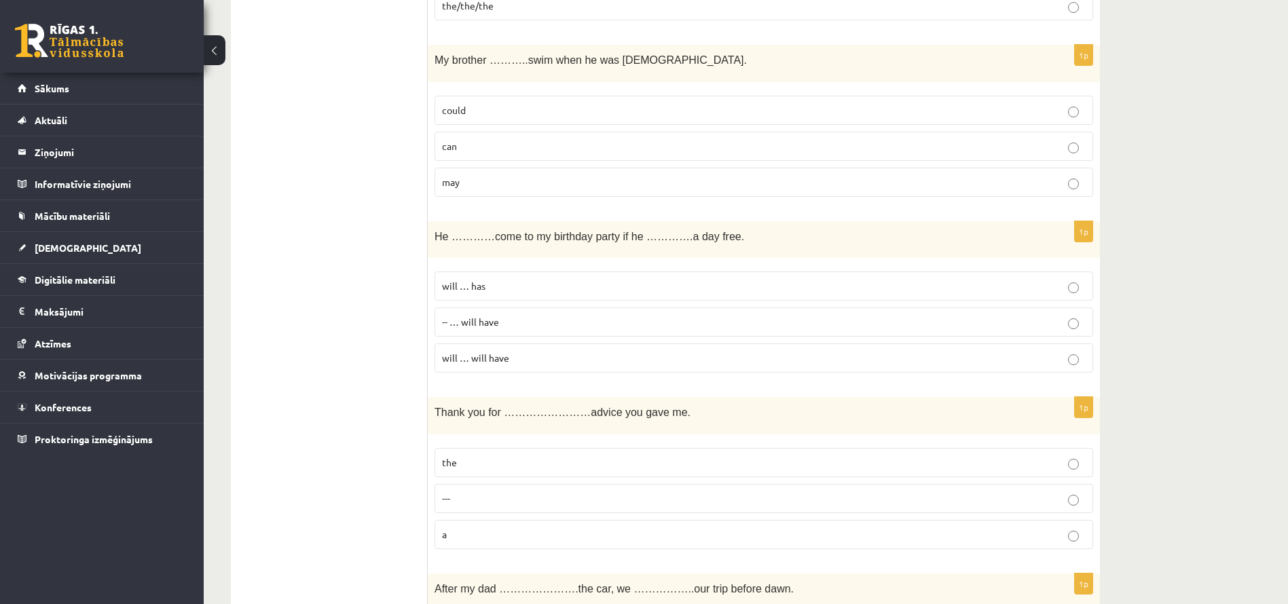
scroll to position [1275, 0]
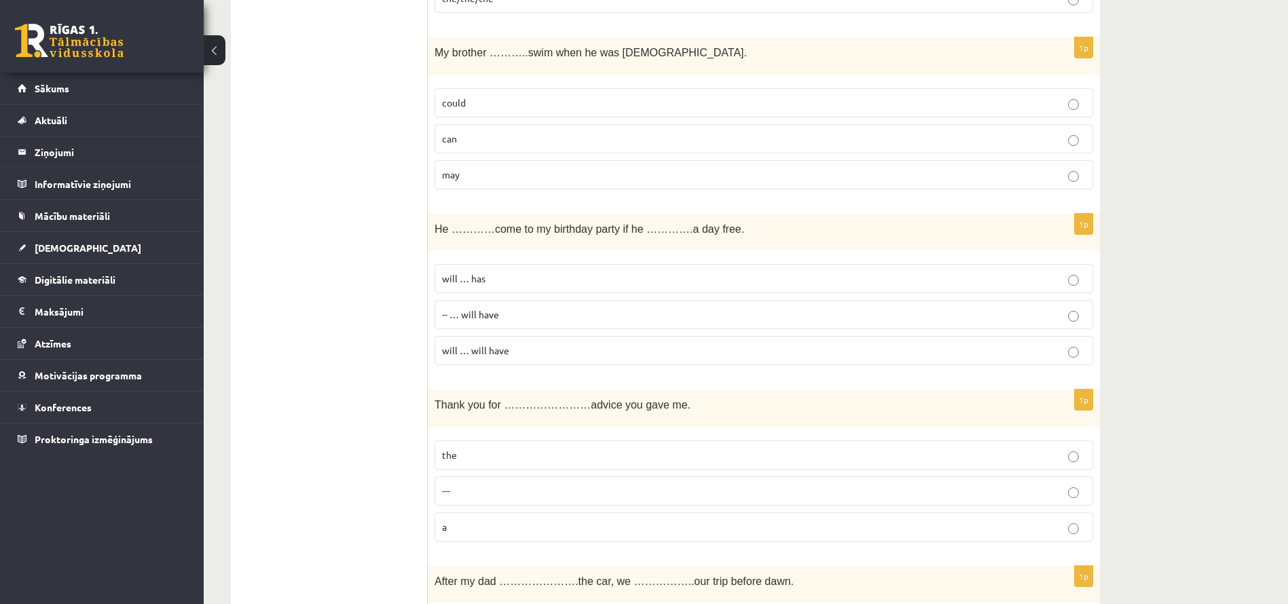
click at [474, 275] on span "will … has" at bounding box center [463, 278] width 43 height 12
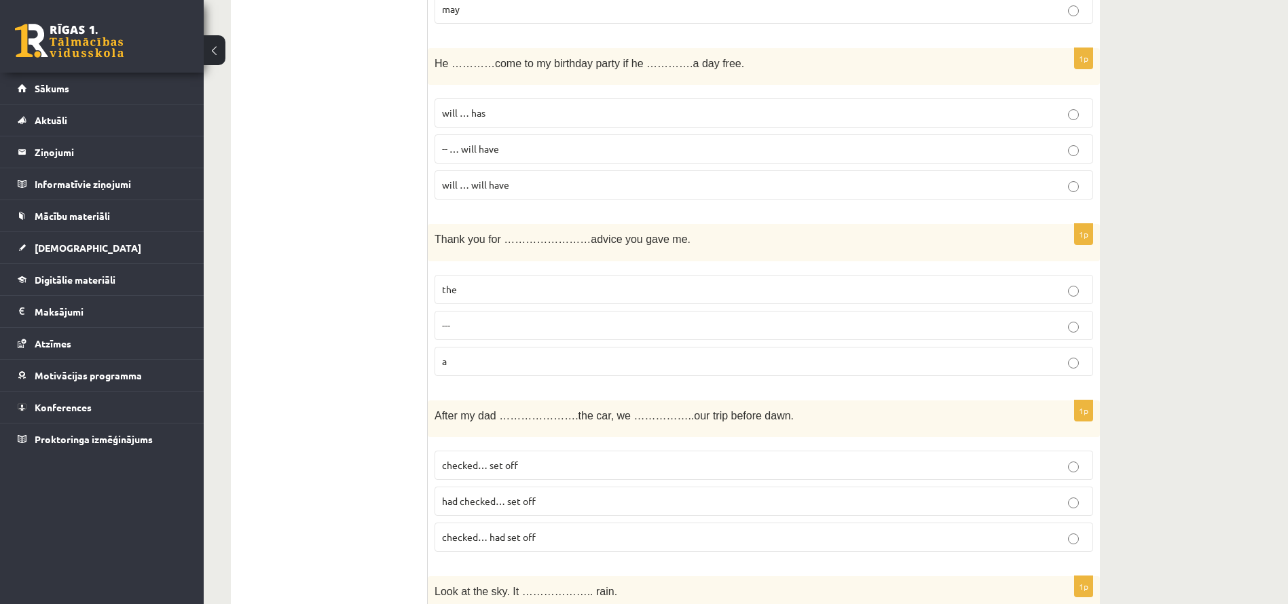
scroll to position [1441, 0]
click at [448, 363] on p "a" at bounding box center [764, 361] width 644 height 14
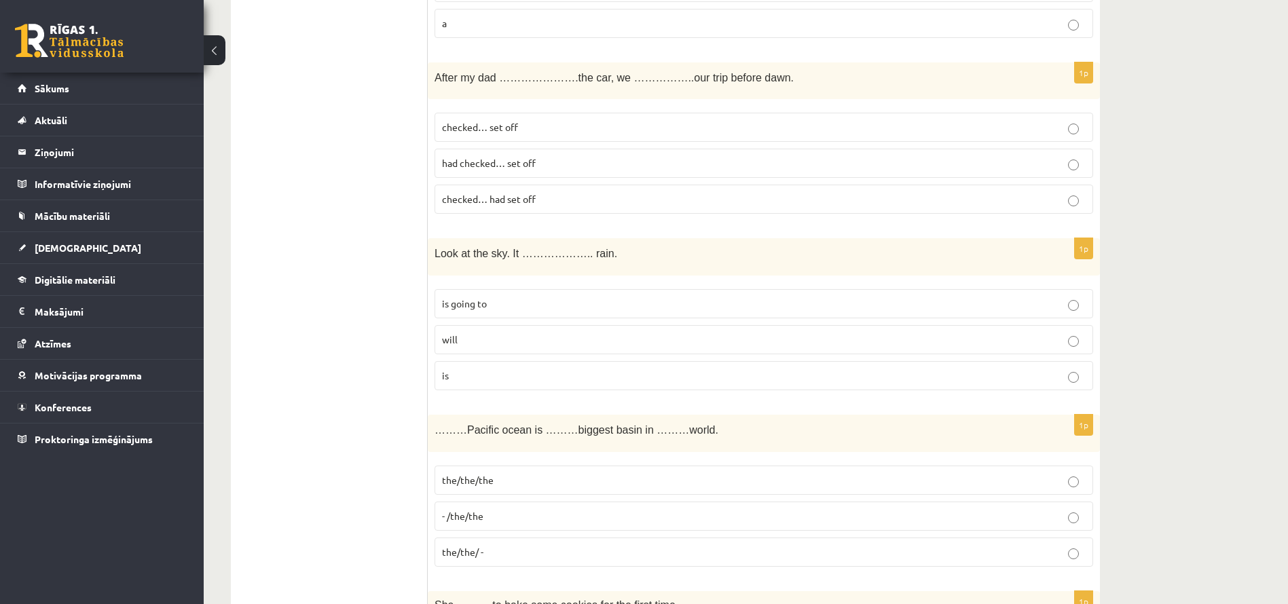
scroll to position [1790, 0]
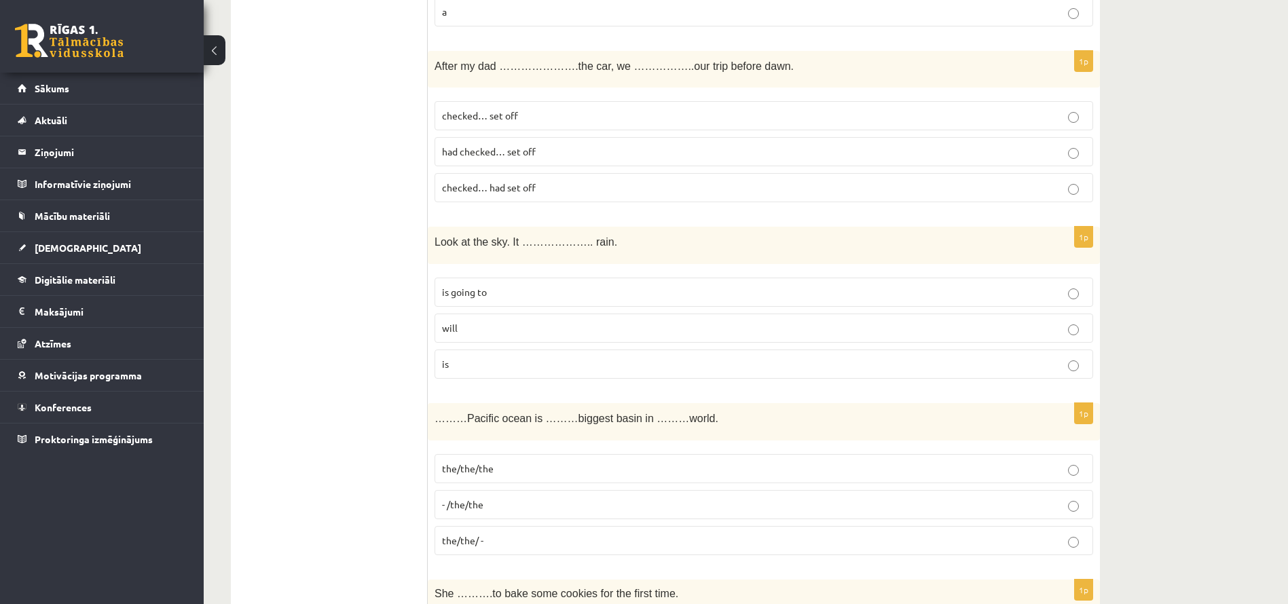
click at [562, 104] on label "checked… set off" at bounding box center [764, 115] width 659 height 29
click at [538, 320] on label "will" at bounding box center [764, 328] width 659 height 29
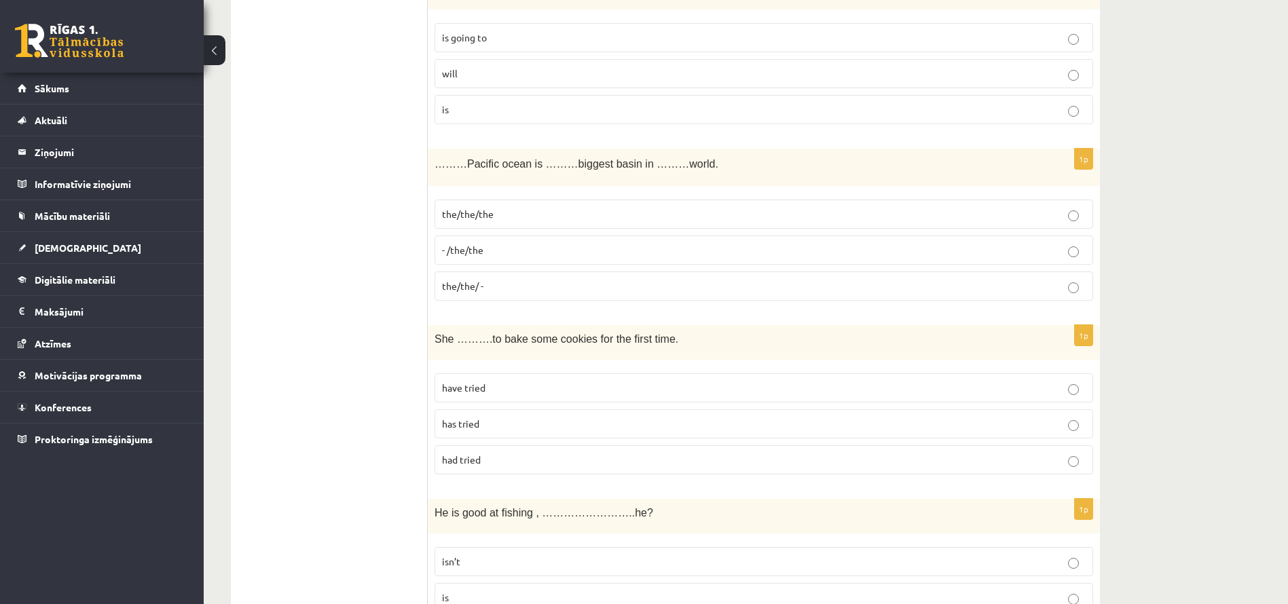
scroll to position [2052, 0]
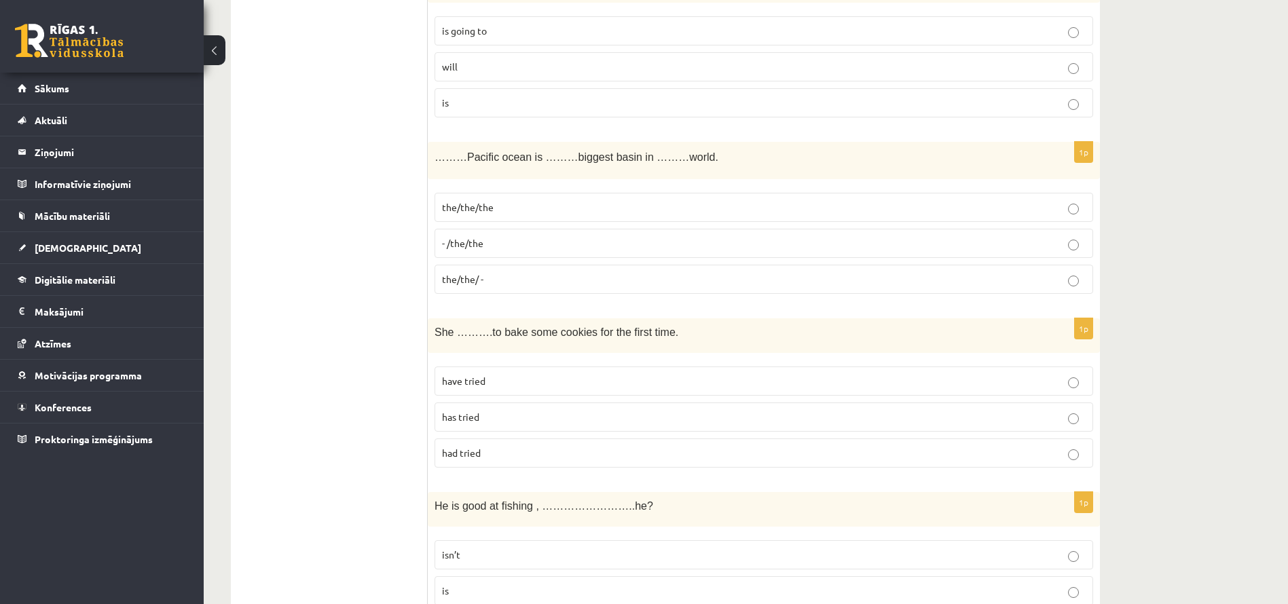
click at [521, 249] on p "- /the/the" at bounding box center [764, 243] width 644 height 14
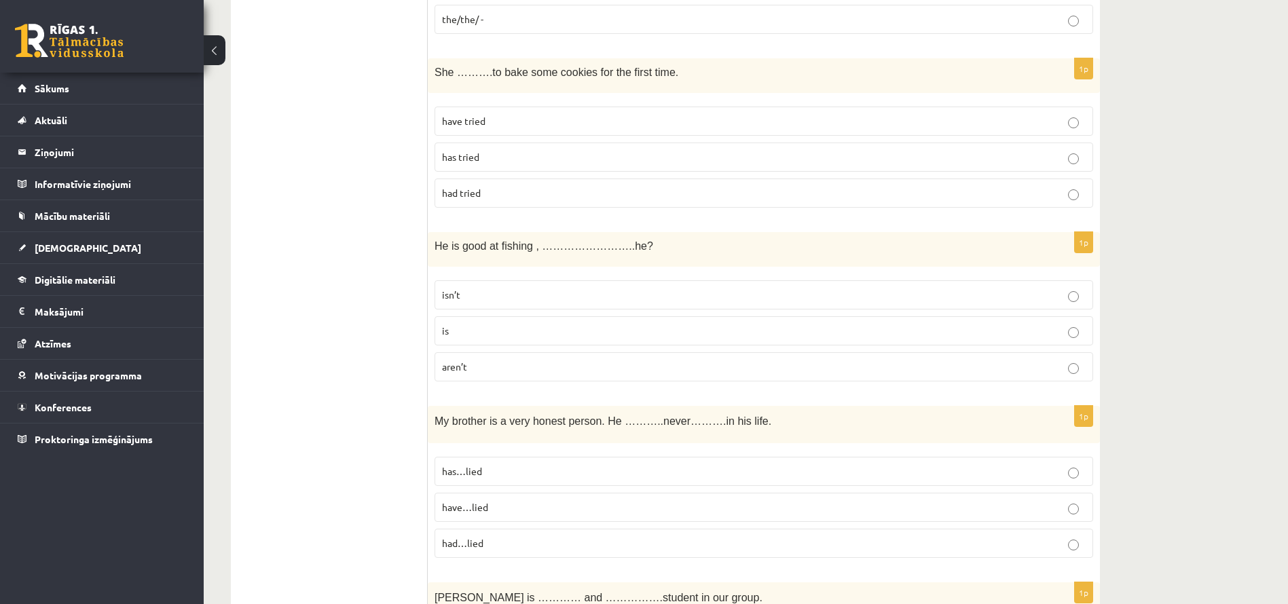
scroll to position [2313, 0]
click at [530, 186] on p "had tried" at bounding box center [764, 192] width 644 height 14
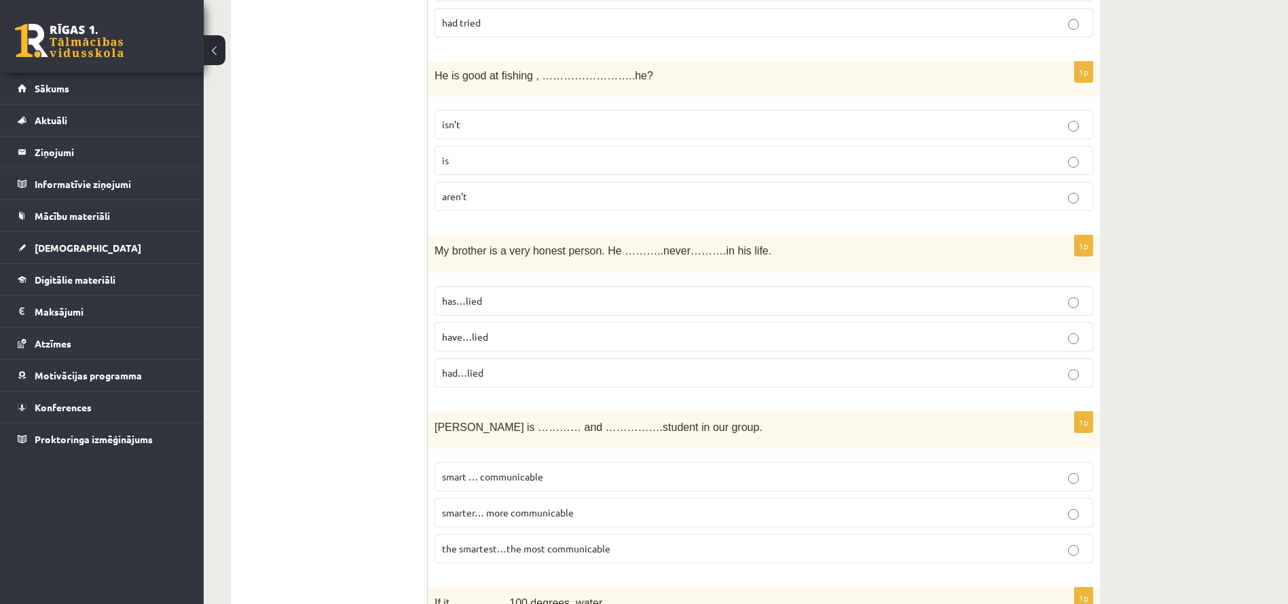
scroll to position [2487, 0]
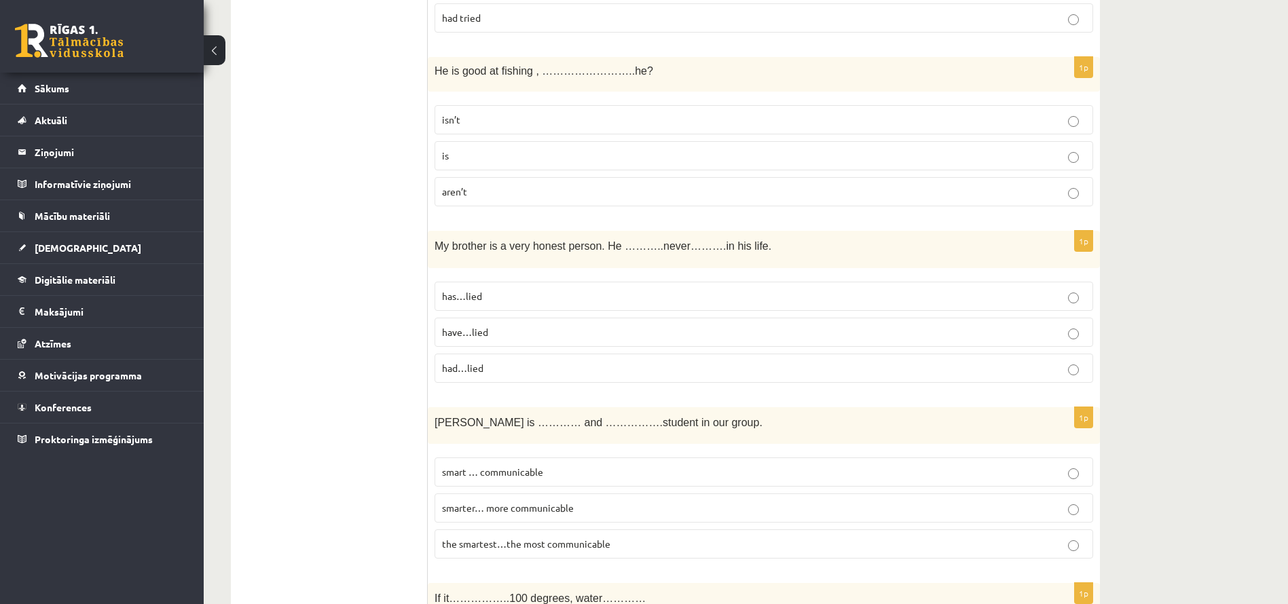
click at [540, 113] on p "isn’t" at bounding box center [764, 120] width 644 height 14
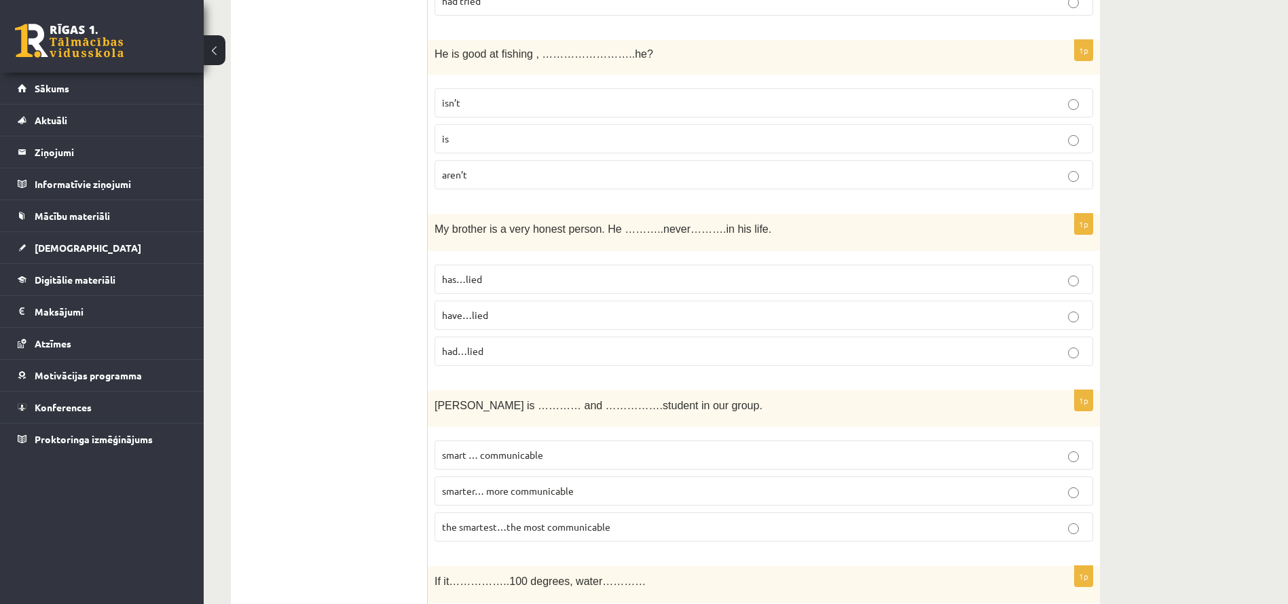
scroll to position [2503, 0]
click at [515, 184] on label "aren’t" at bounding box center [764, 175] width 659 height 29
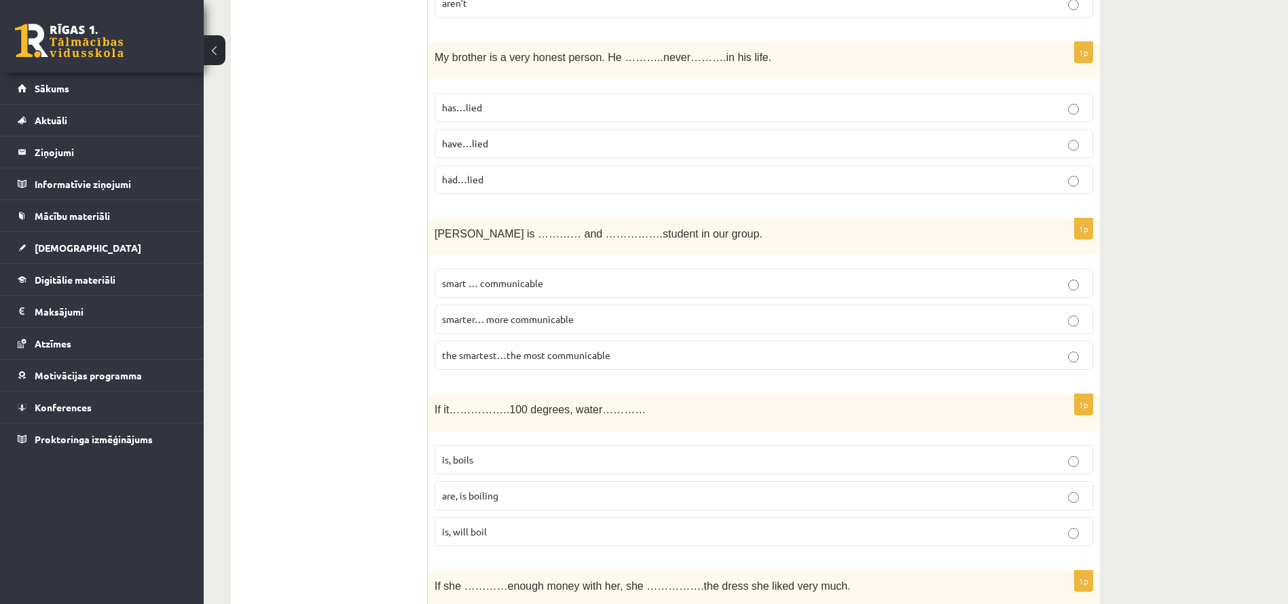
scroll to position [2677, 0]
click at [494, 105] on p "has…lied" at bounding box center [764, 106] width 644 height 14
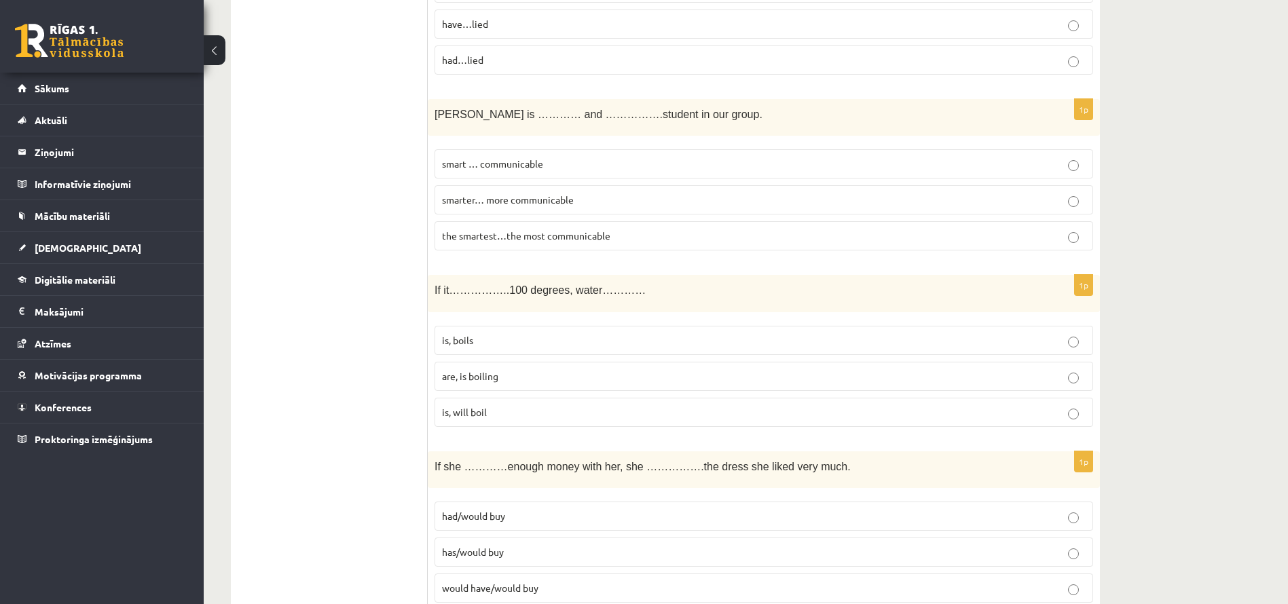
scroll to position [2796, 0]
click at [444, 243] on label "the smartest…the most communicable" at bounding box center [764, 235] width 659 height 29
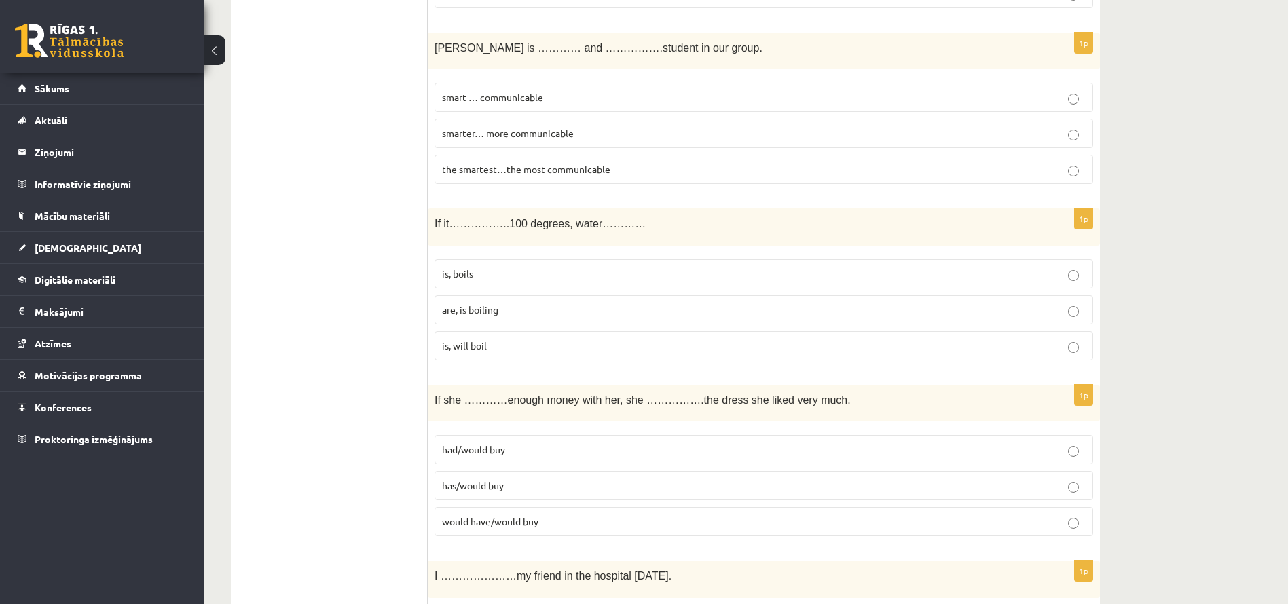
scroll to position [2884, 0]
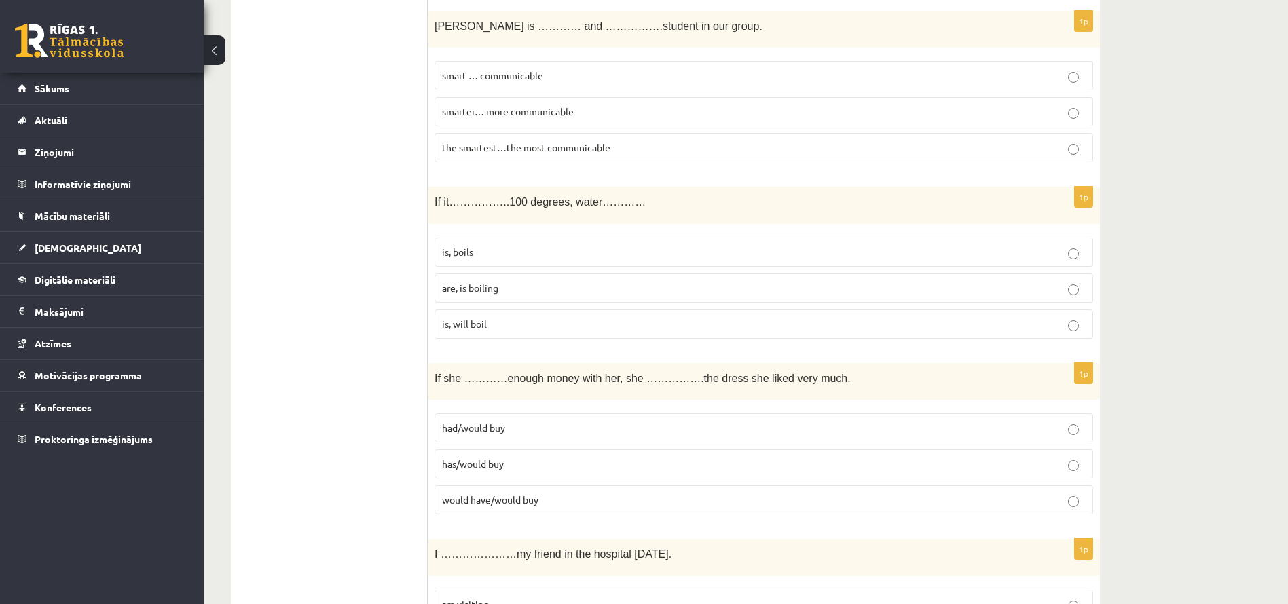
click at [483, 287] on span "are, is boiling" at bounding box center [470, 288] width 56 height 12
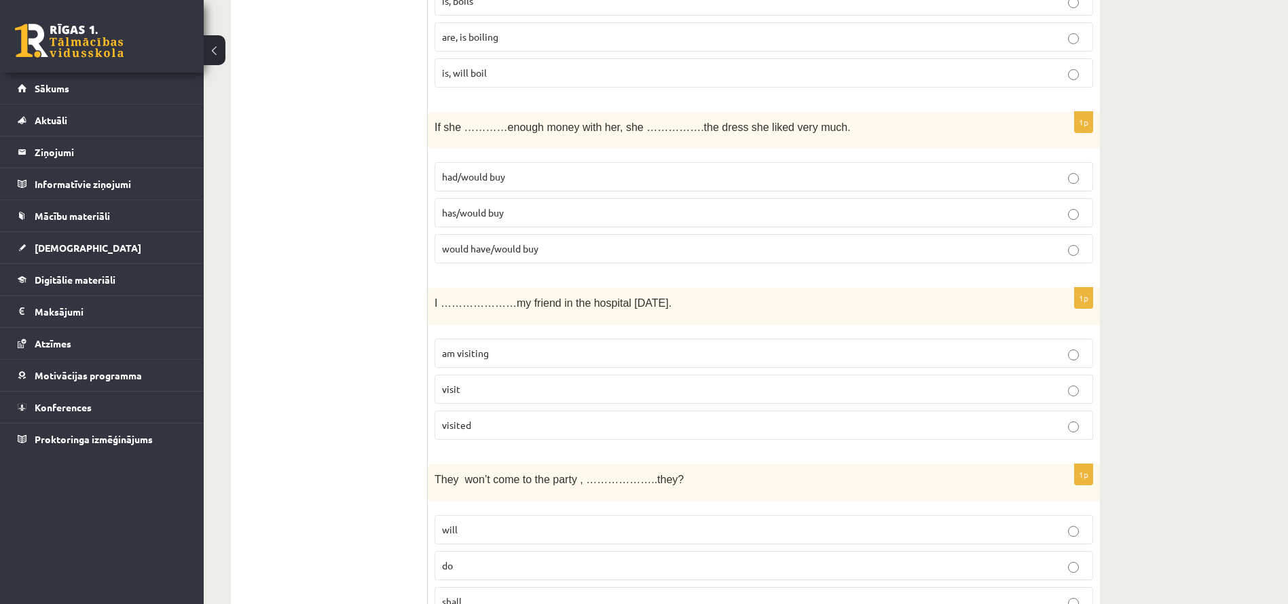
scroll to position [3137, 0]
drag, startPoint x: 412, startPoint y: 418, endPoint x: 545, endPoint y: 238, distance: 223.4
click at [545, 238] on label "would have/would buy" at bounding box center [764, 246] width 659 height 29
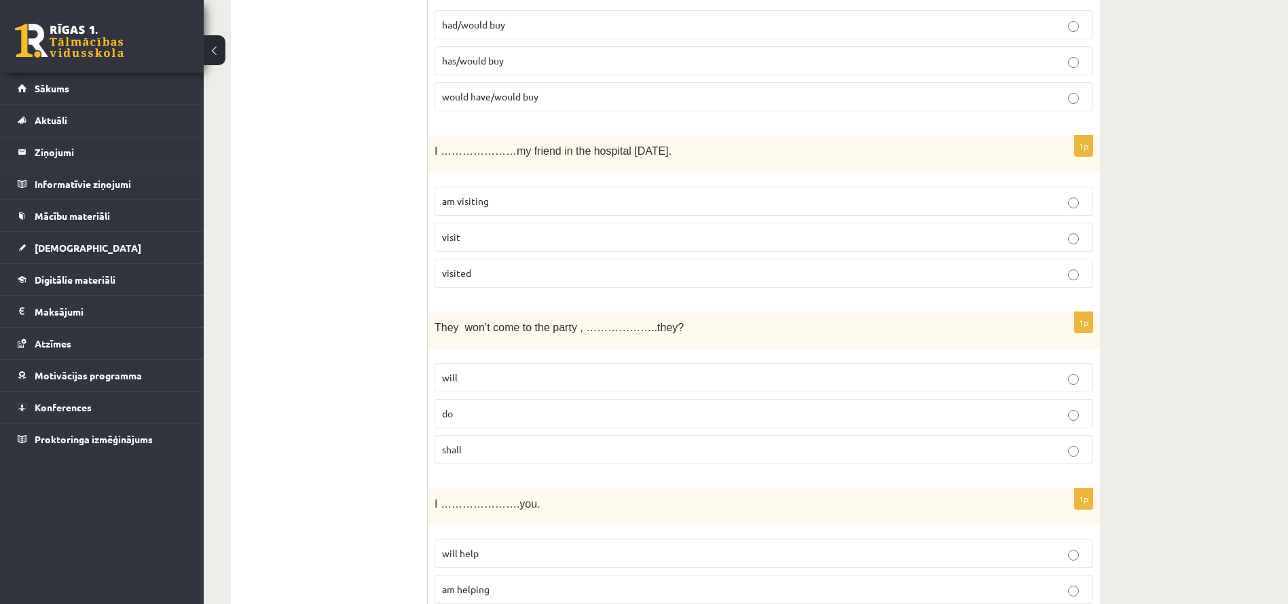
scroll to position [3288, 0]
click at [494, 198] on p "am visiting" at bounding box center [764, 201] width 644 height 14
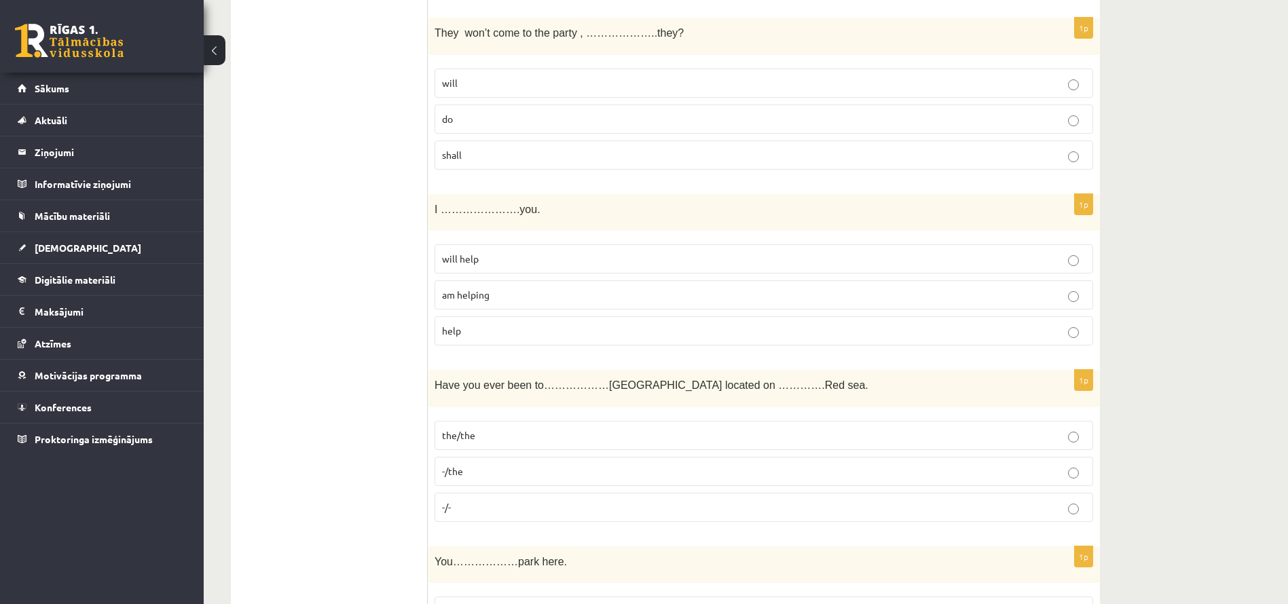
scroll to position [3588, 0]
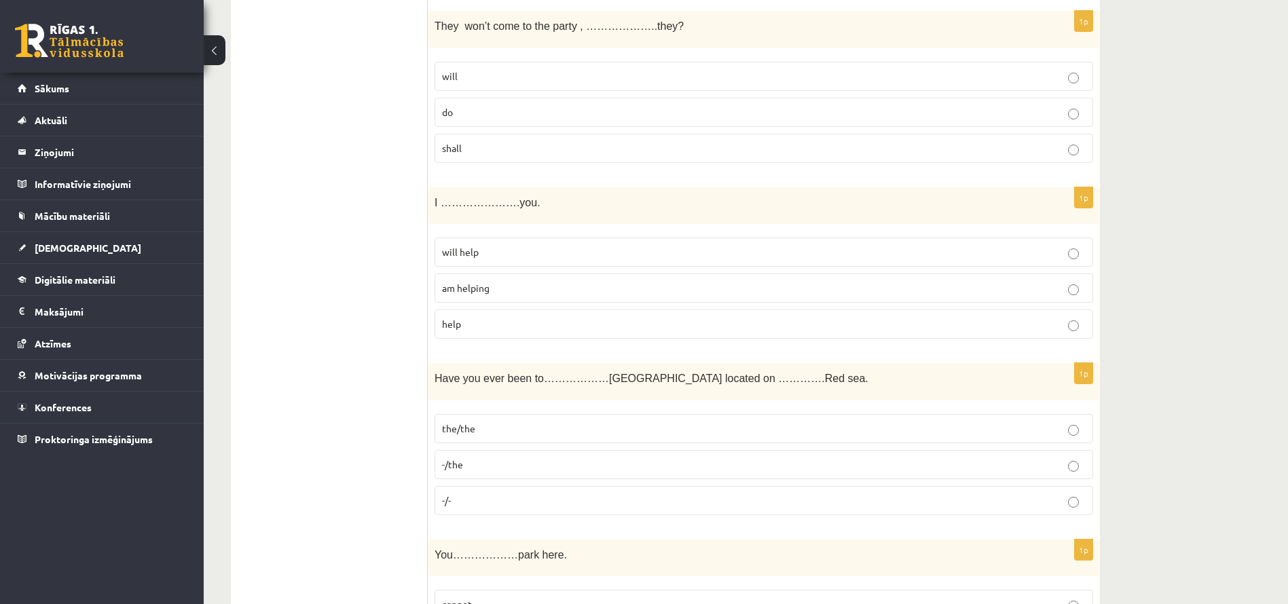
click at [515, 72] on p "will" at bounding box center [764, 76] width 644 height 14
click at [482, 118] on p "do" at bounding box center [764, 112] width 644 height 14
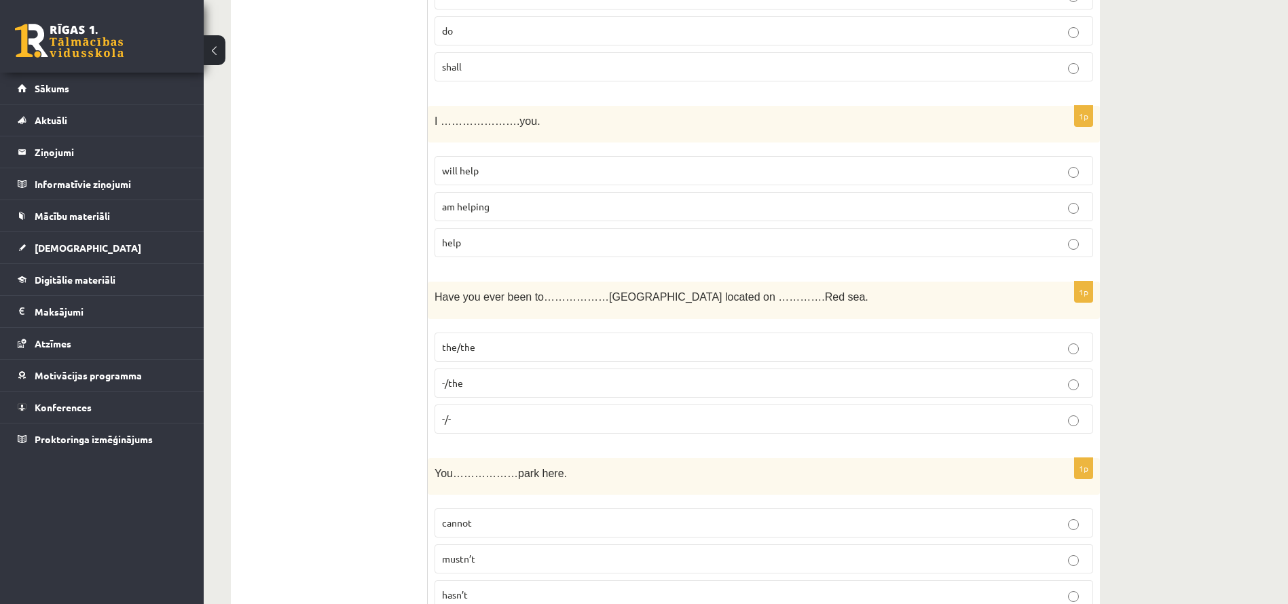
scroll to position [3683, 0]
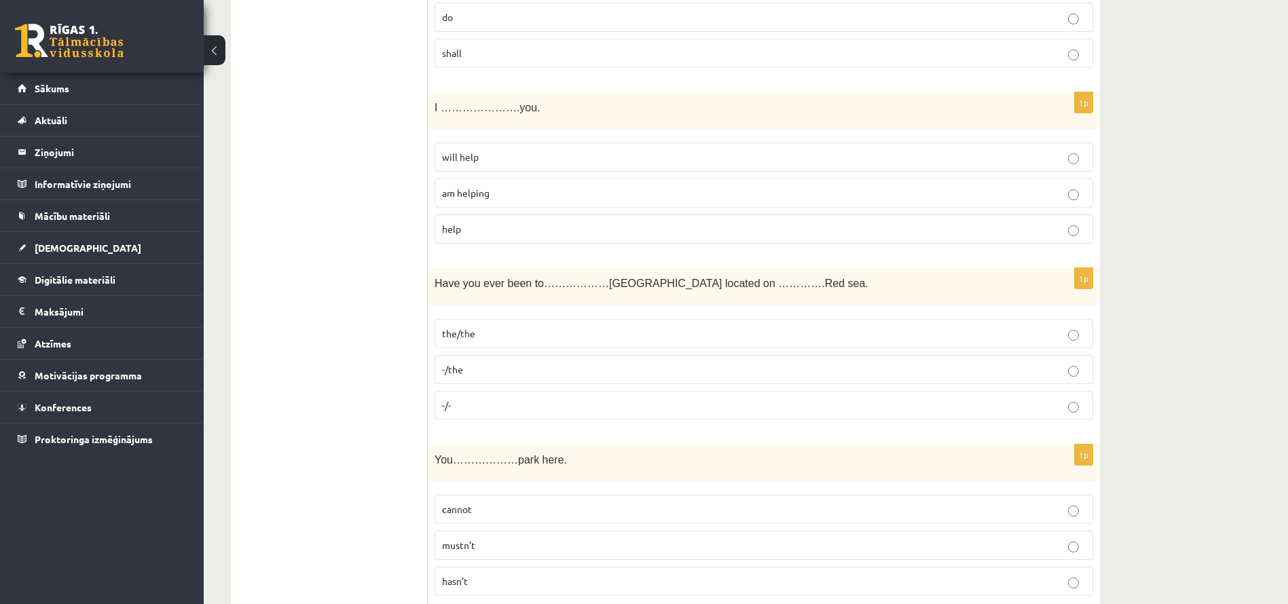
click at [479, 154] on p "will help" at bounding box center [764, 157] width 644 height 14
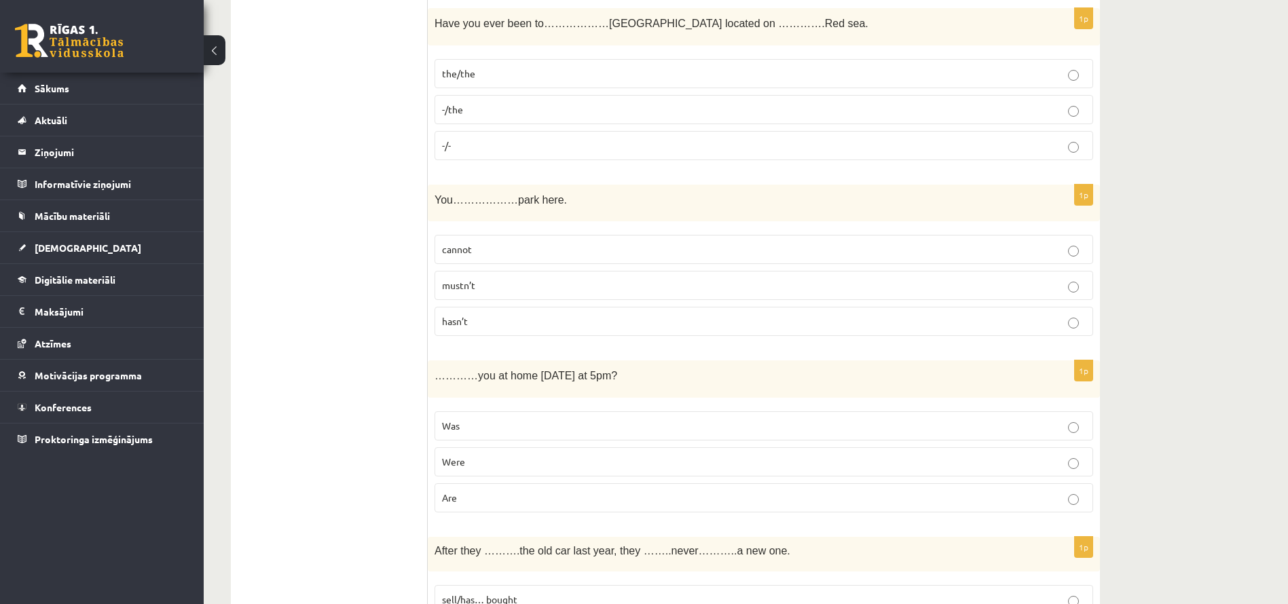
scroll to position [3945, 0]
click at [461, 107] on span "-/the" at bounding box center [452, 108] width 21 height 12
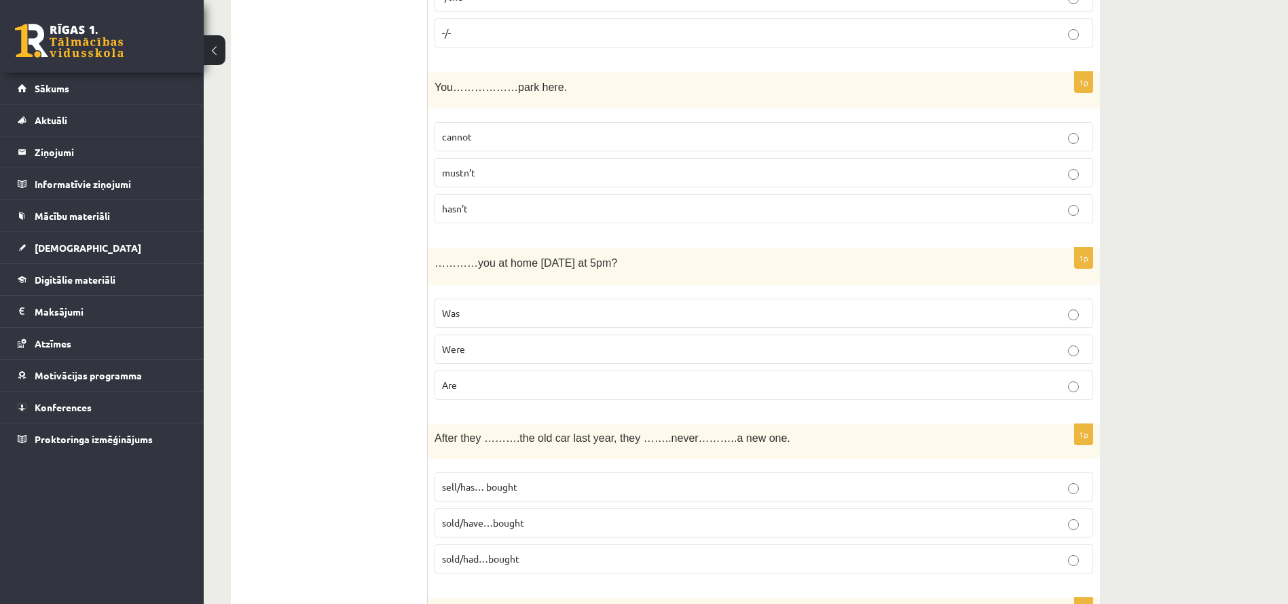
scroll to position [4064, 0]
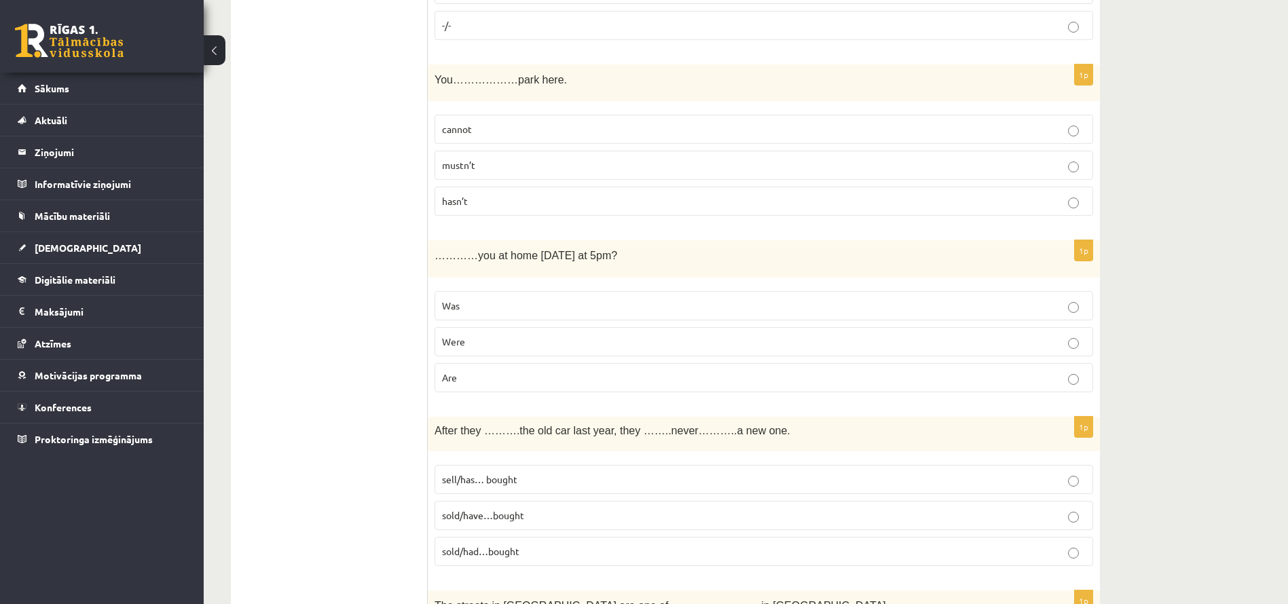
click at [457, 201] on span "hasn’t" at bounding box center [455, 201] width 26 height 12
click at [442, 375] on span "Are" at bounding box center [449, 377] width 15 height 12
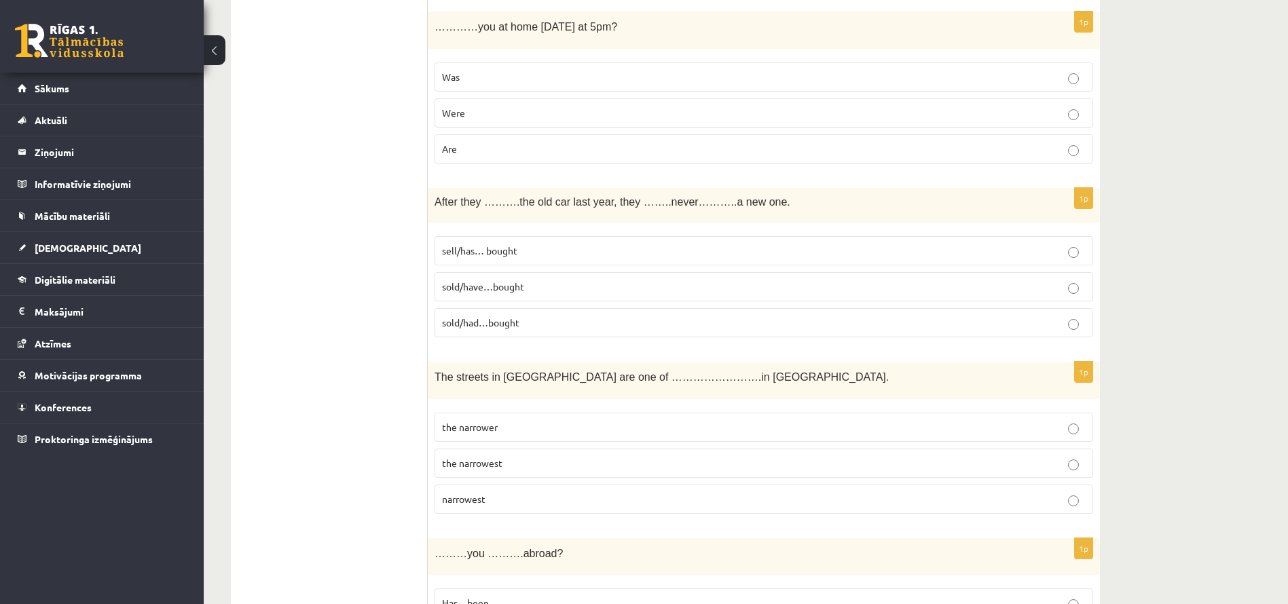
scroll to position [4301, 0]
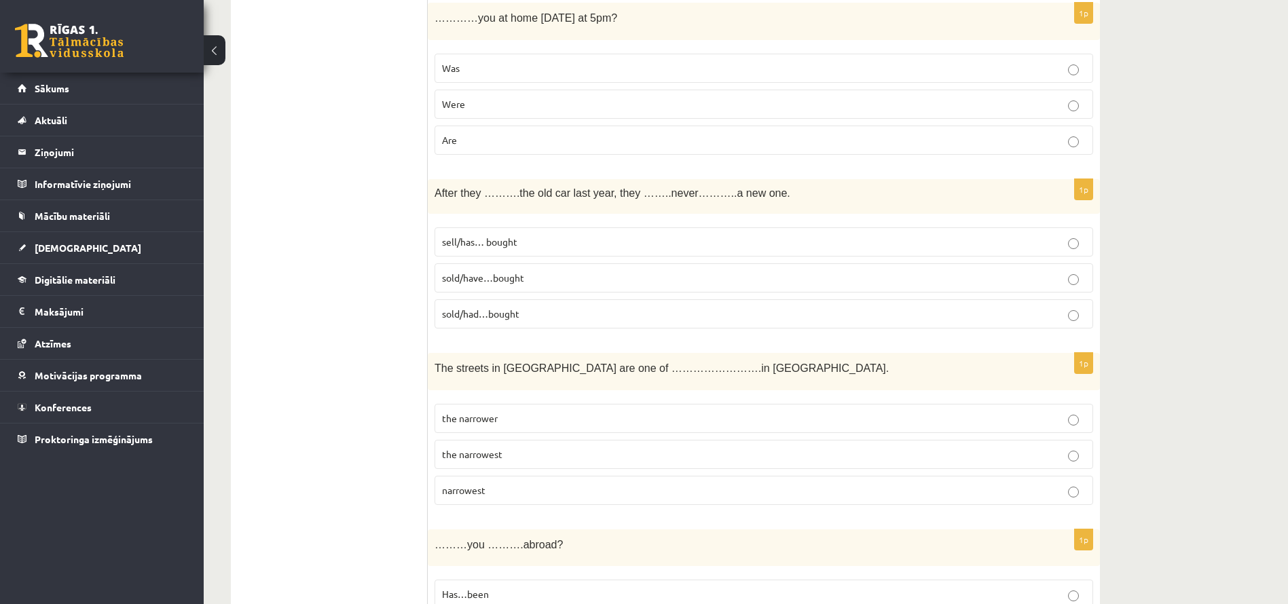
click at [529, 93] on label "Were" at bounding box center [764, 104] width 659 height 29
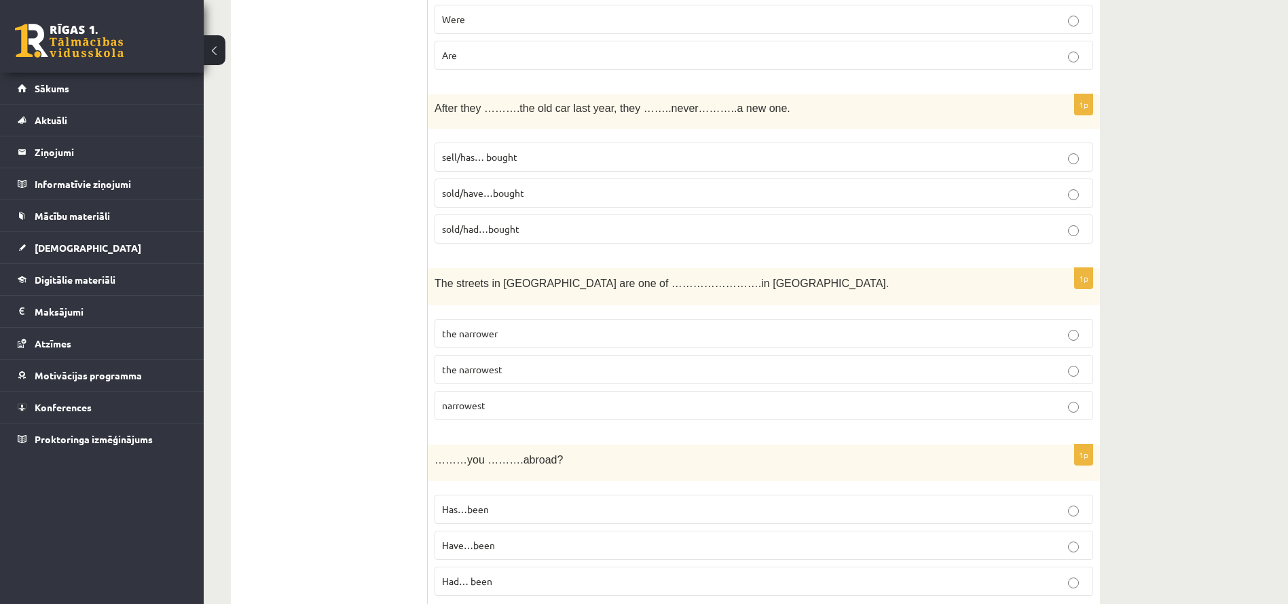
scroll to position [4387, 0]
click at [484, 151] on span "sell/has… bought" at bounding box center [479, 155] width 75 height 12
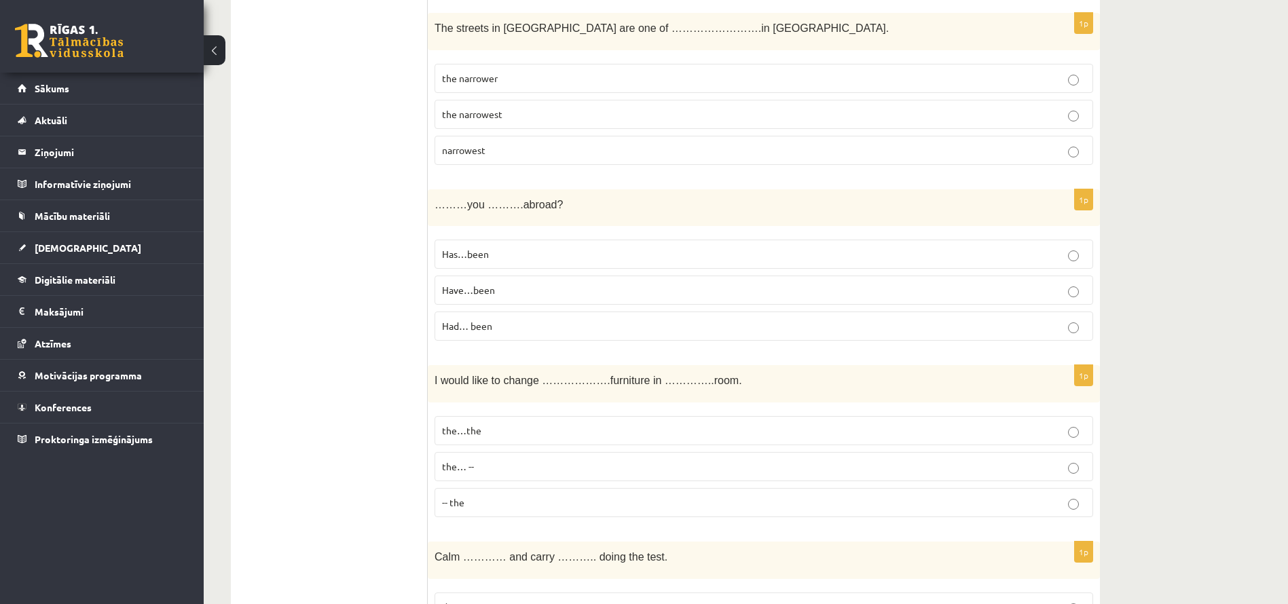
scroll to position [4633, 0]
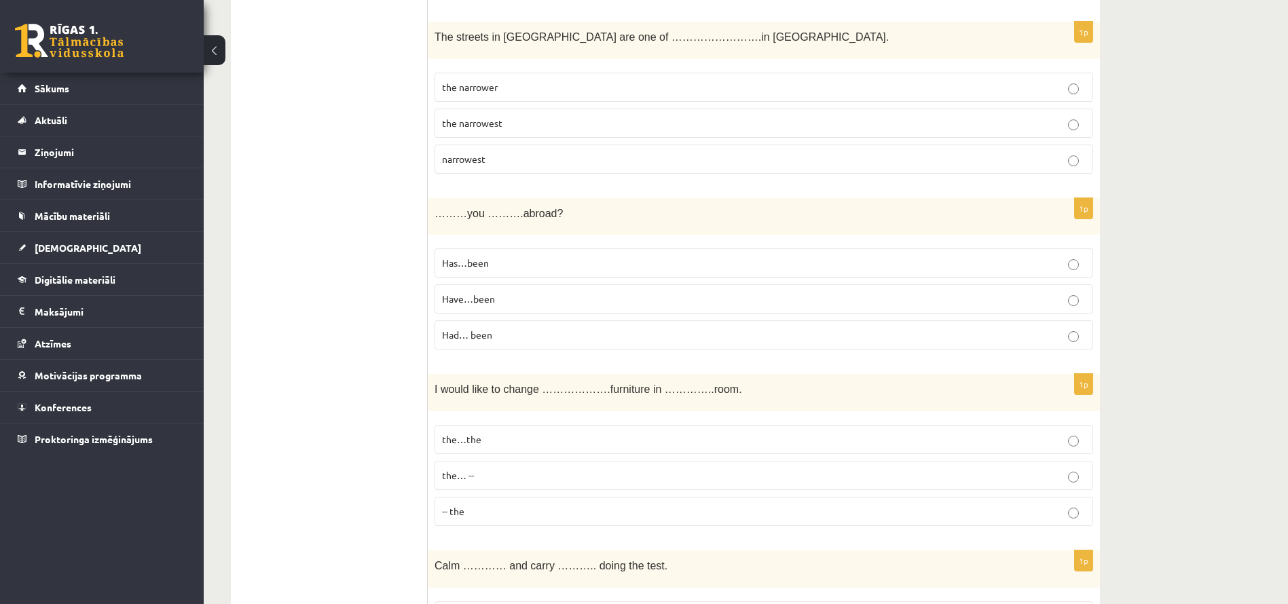
click at [492, 121] on span "the narrowest" at bounding box center [472, 123] width 60 height 12
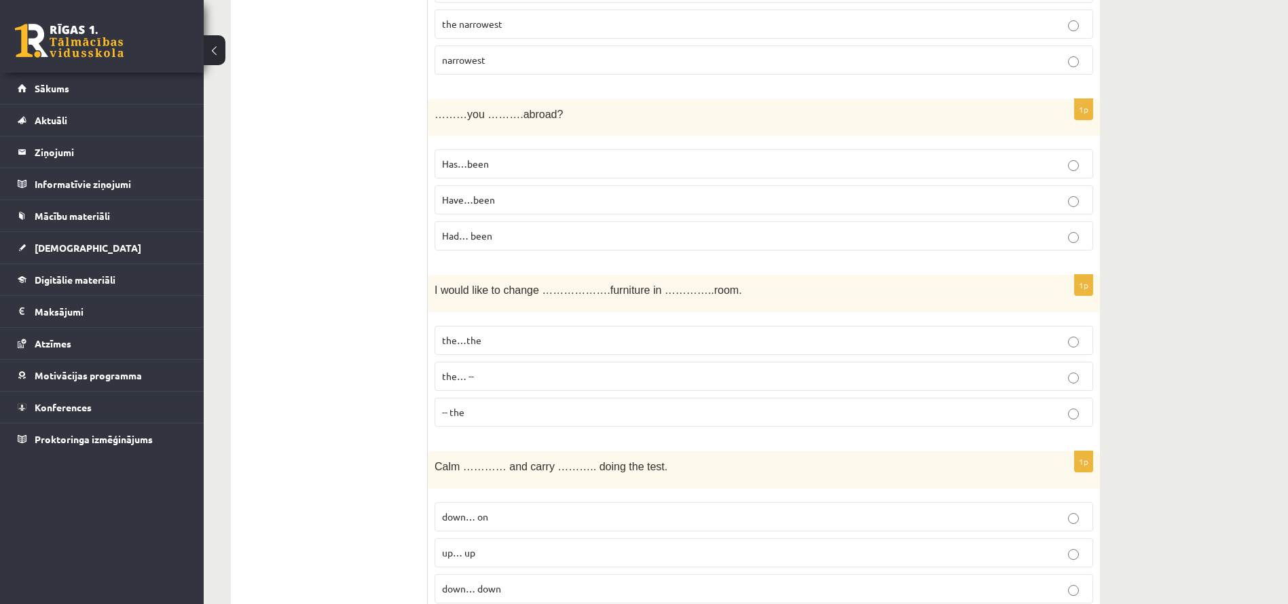
scroll to position [4736, 0]
click at [464, 193] on span "Have…been" at bounding box center [468, 195] width 53 height 12
click at [464, 232] on span "Had… been" at bounding box center [467, 231] width 50 height 12
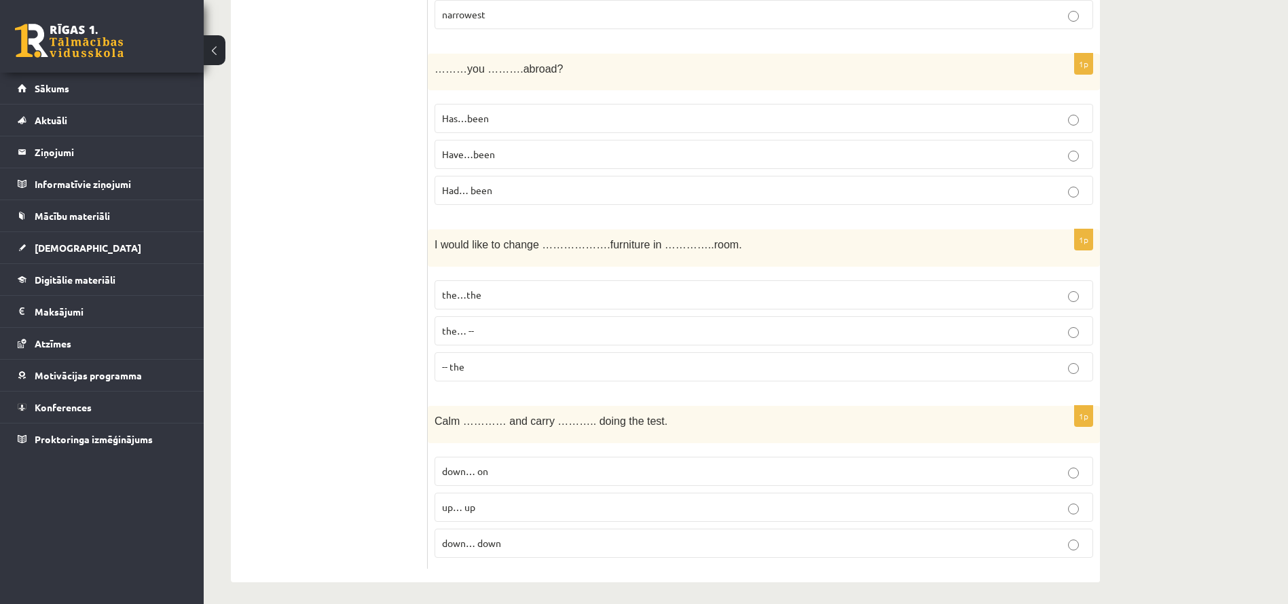
scroll to position [4783, 0]
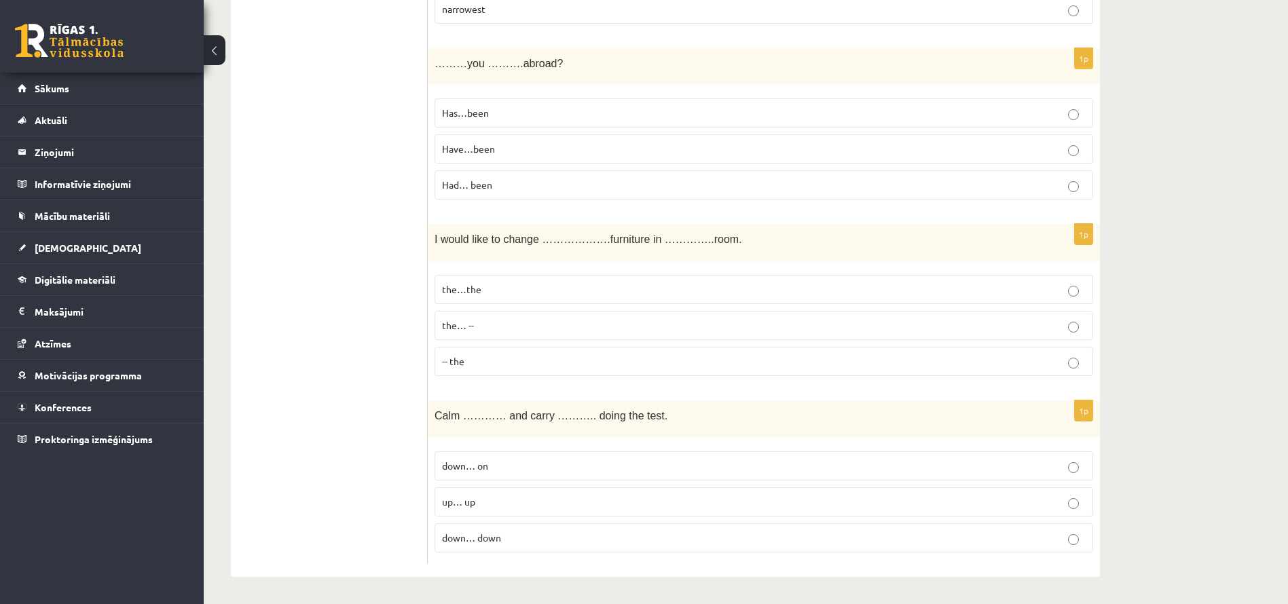
click at [481, 322] on p "the… --" at bounding box center [764, 325] width 644 height 14
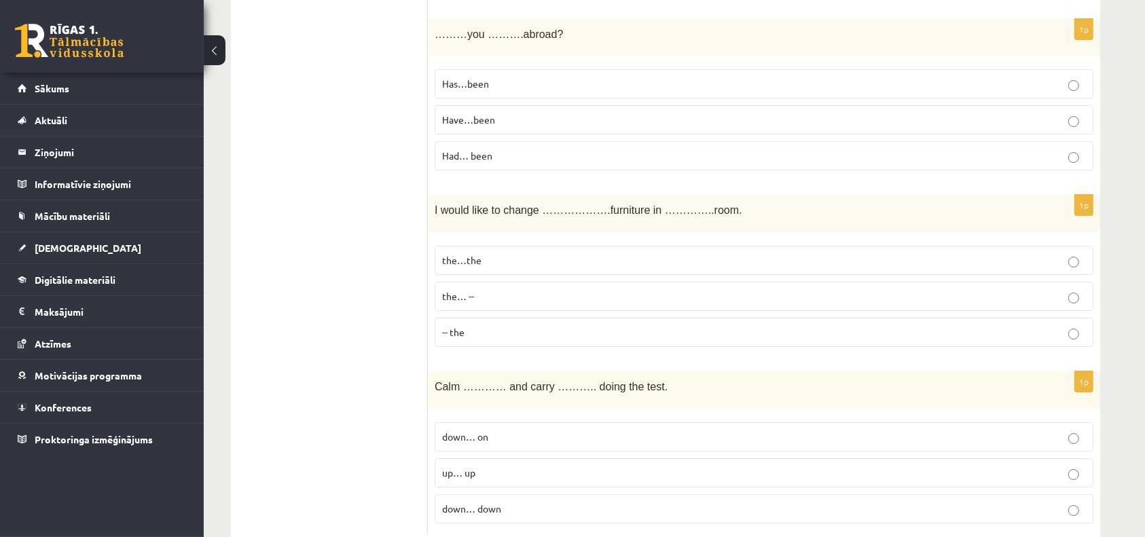
scroll to position [4833, 0]
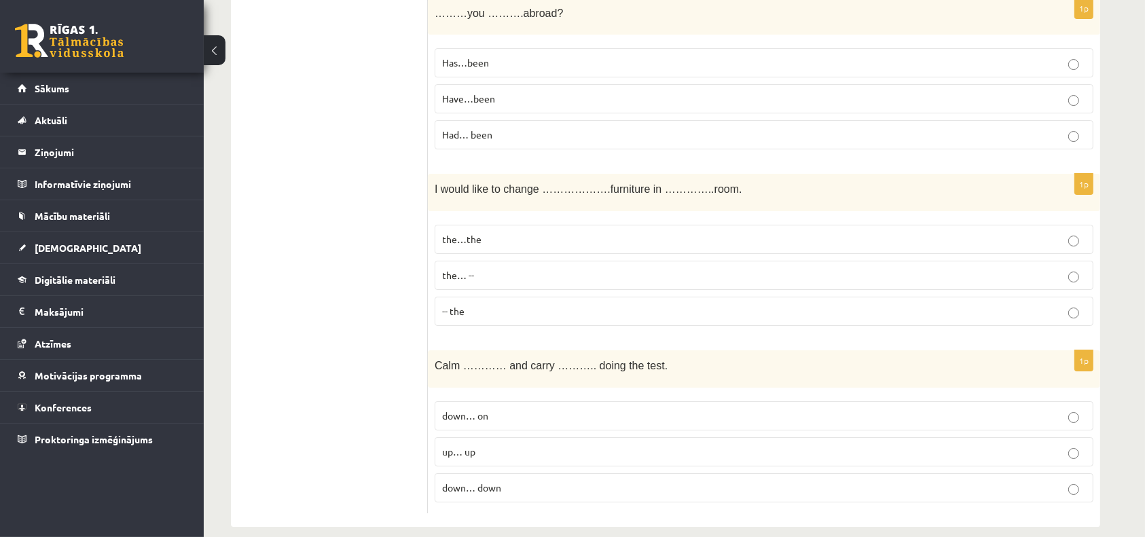
click at [455, 401] on label "down… on" at bounding box center [764, 415] width 659 height 29
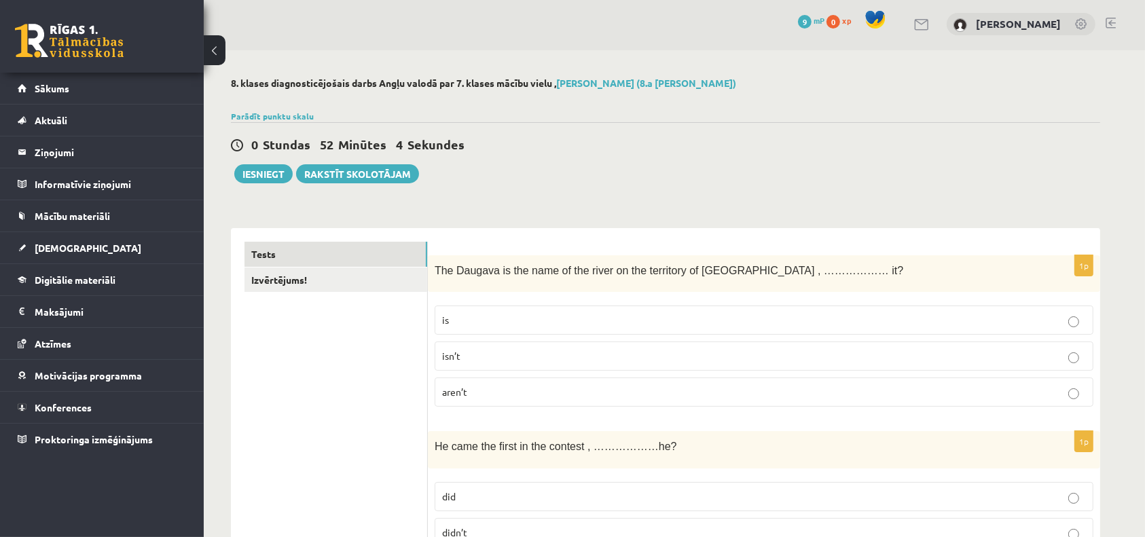
scroll to position [0, 0]
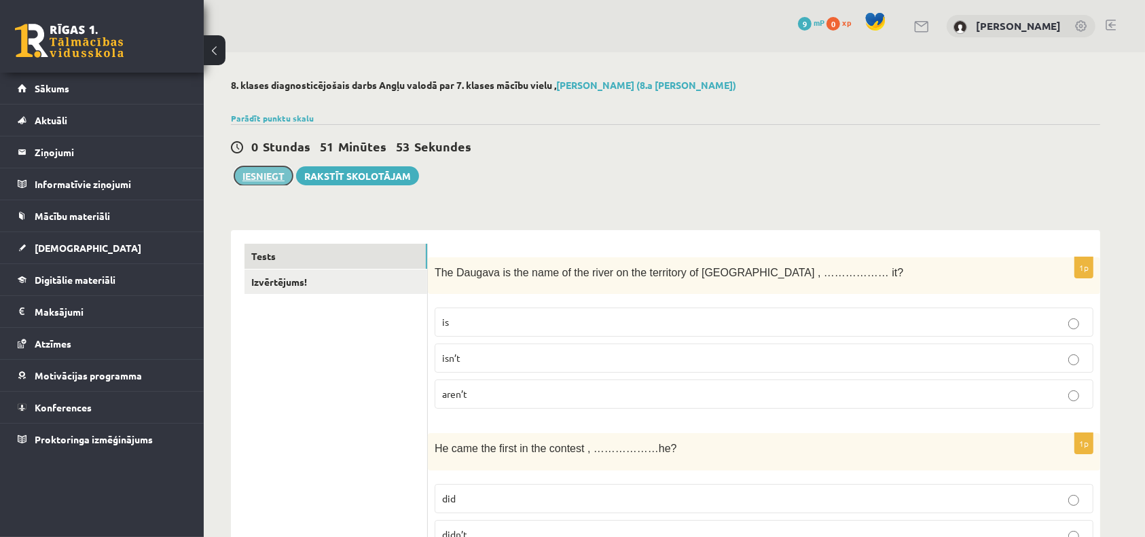
click at [255, 175] on button "Iesniegt" at bounding box center [263, 175] width 58 height 19
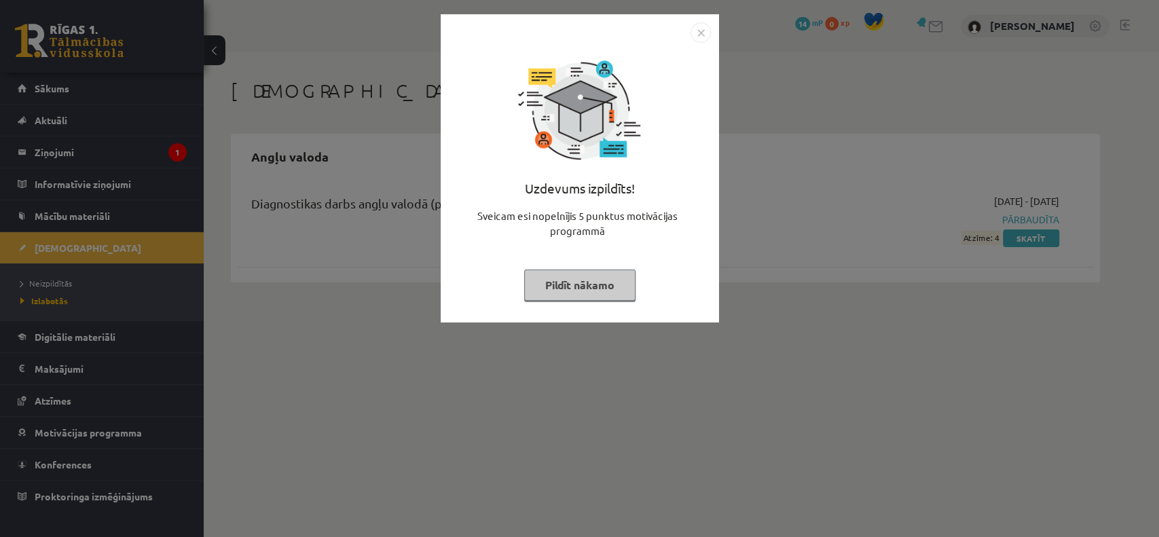
click at [697, 28] on img "Close" at bounding box center [701, 32] width 20 height 20
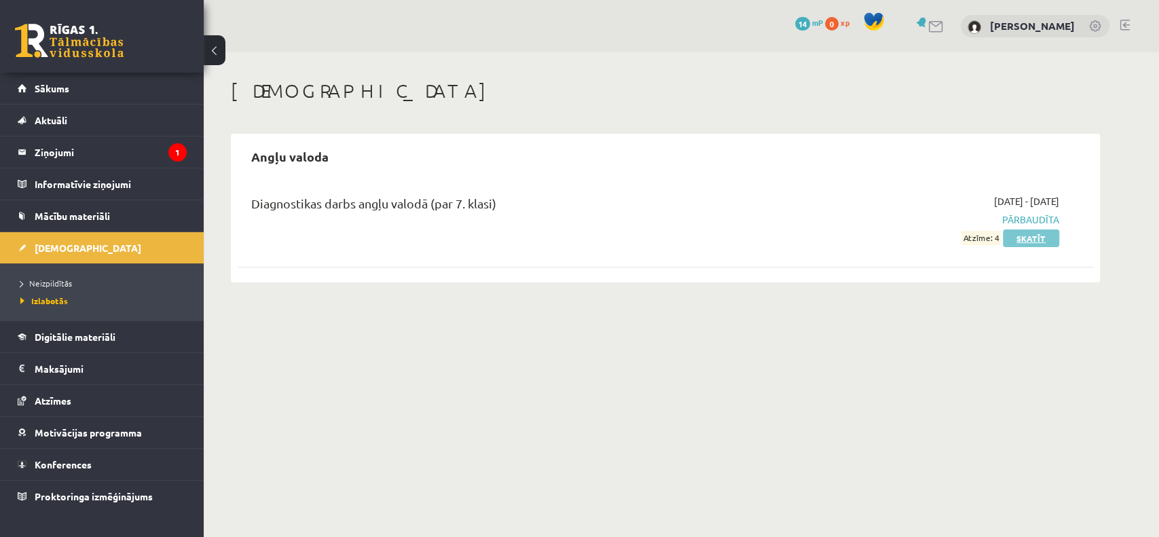
click at [1031, 231] on link "Skatīt" at bounding box center [1031, 238] width 56 height 18
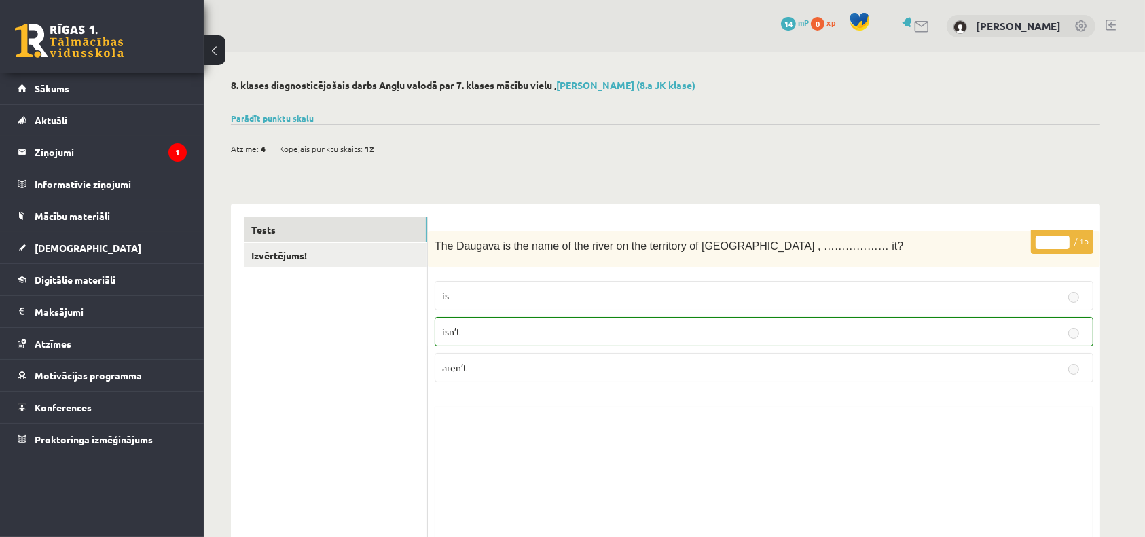
click at [882, 338] on p "isn’t" at bounding box center [764, 332] width 644 height 14
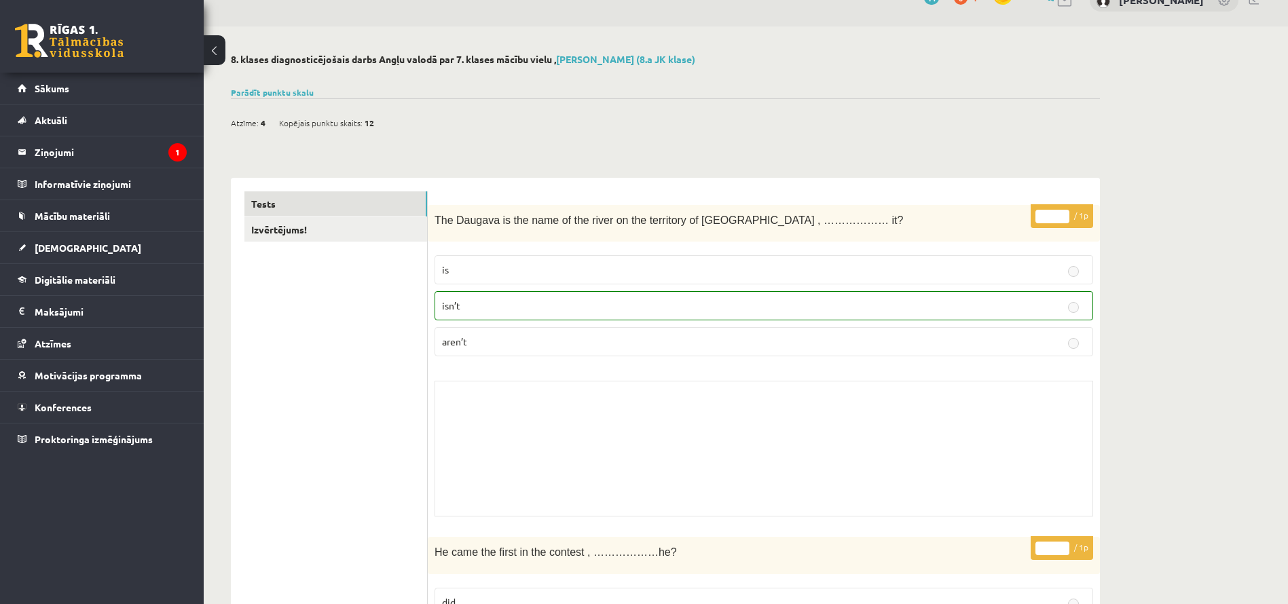
scroll to position [14, 0]
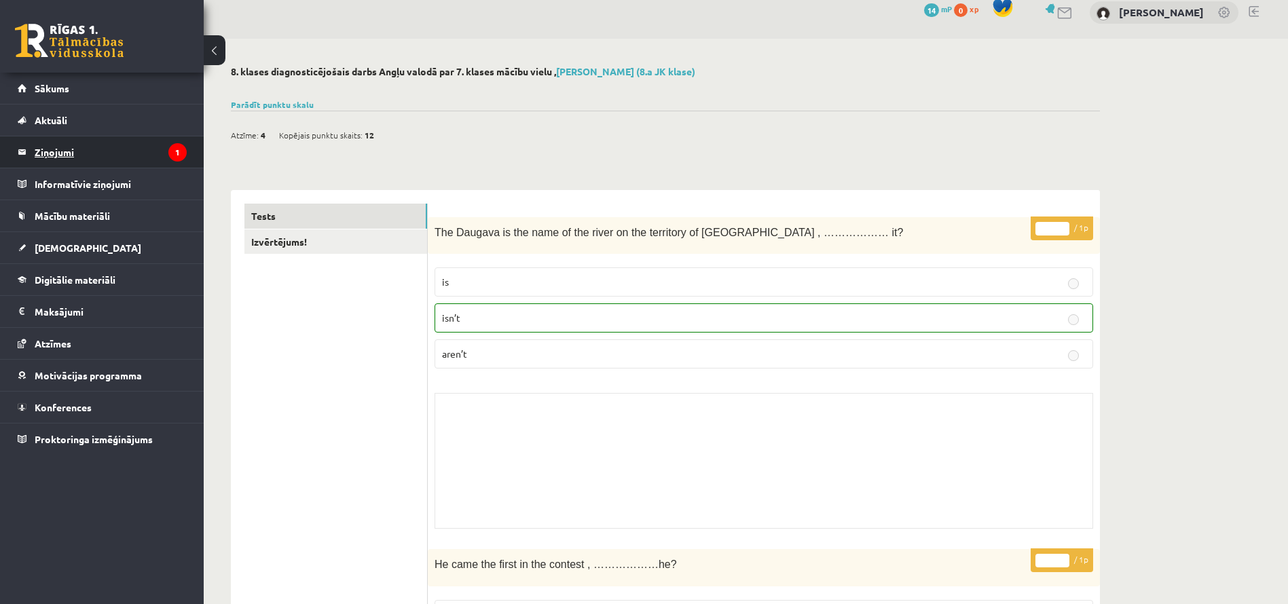
click at [63, 148] on legend "Ziņojumi 1" at bounding box center [111, 151] width 152 height 31
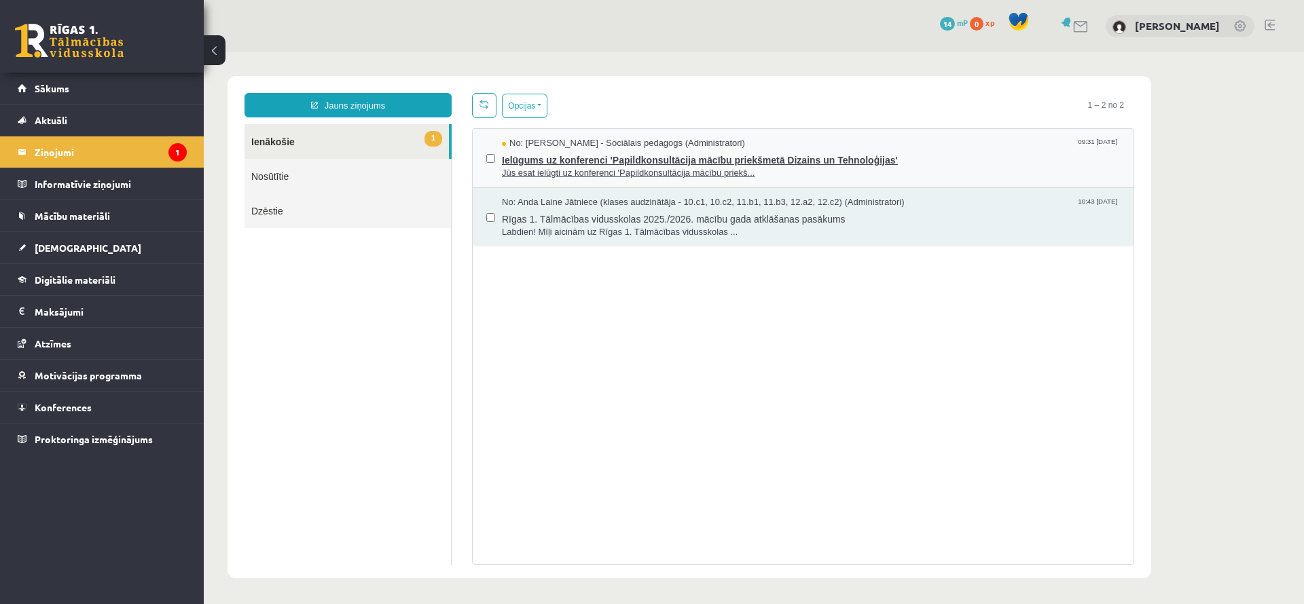
click at [558, 176] on span "Jūs esat ielūgti uz konferenci 'Papildkonsultācija mācību priekš..." at bounding box center [811, 173] width 618 height 13
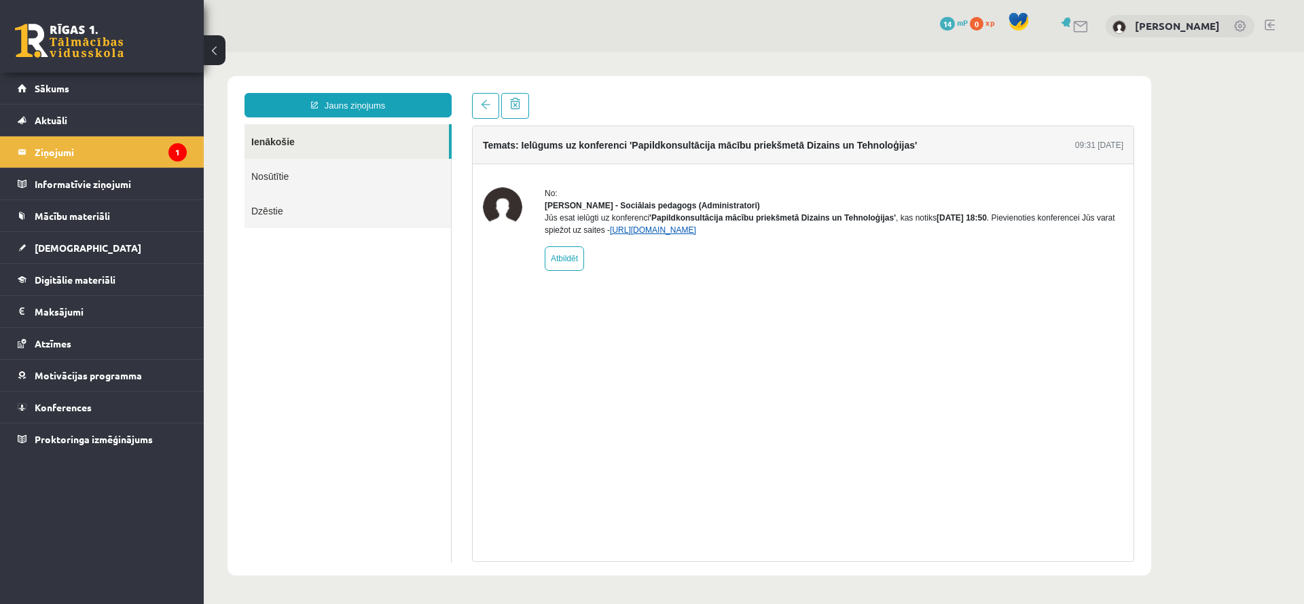
click at [695, 235] on link "https://eskola.r1tv.lv/conferences/5017/join" at bounding box center [653, 230] width 86 height 10
click at [46, 238] on link "[DEMOGRAPHIC_DATA]" at bounding box center [102, 247] width 169 height 31
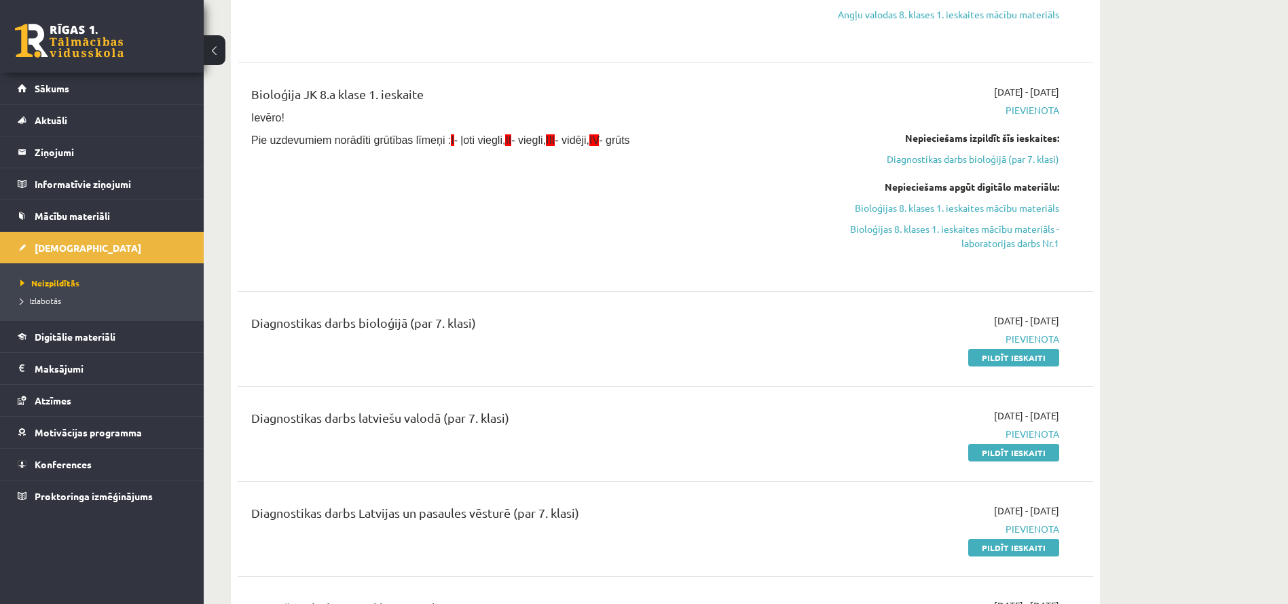
scroll to position [1899, 0]
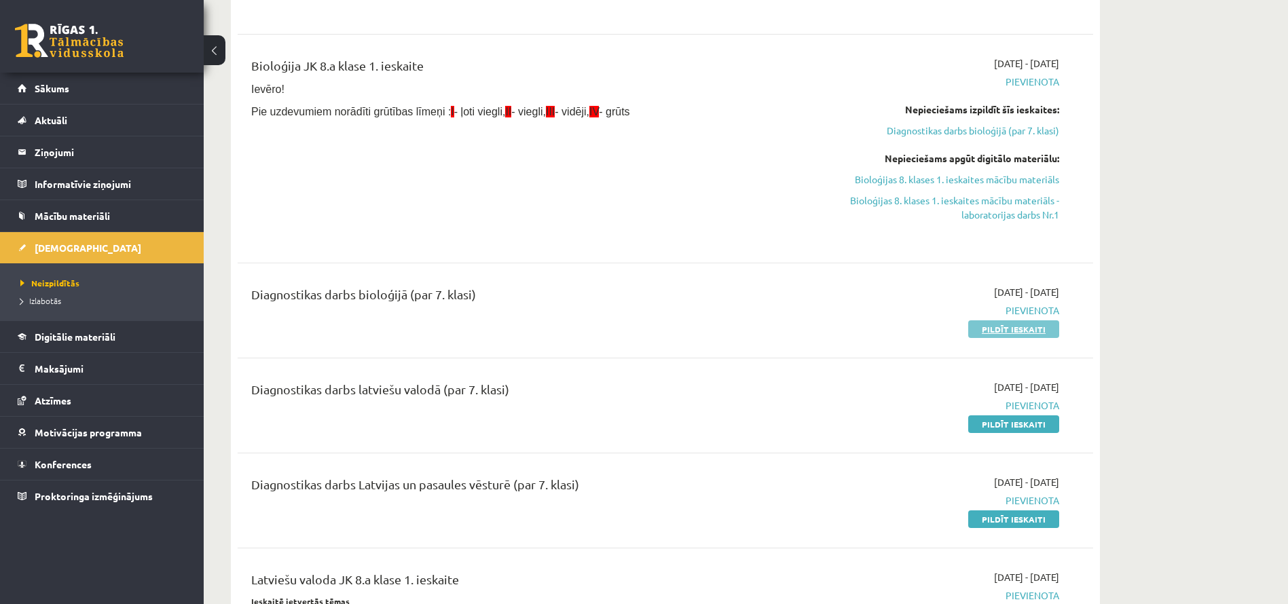
click at [1021, 329] on link "Pildīt ieskaiti" at bounding box center [1013, 329] width 91 height 18
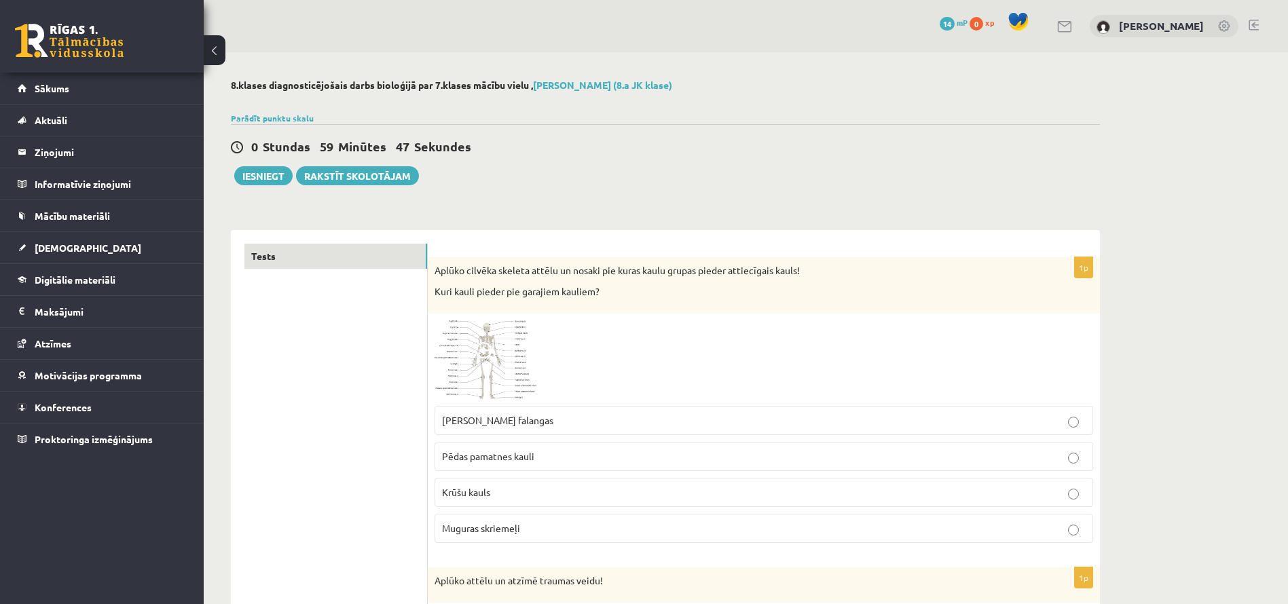
click at [500, 522] on p "Muguras skriemeļi" at bounding box center [764, 528] width 644 height 14
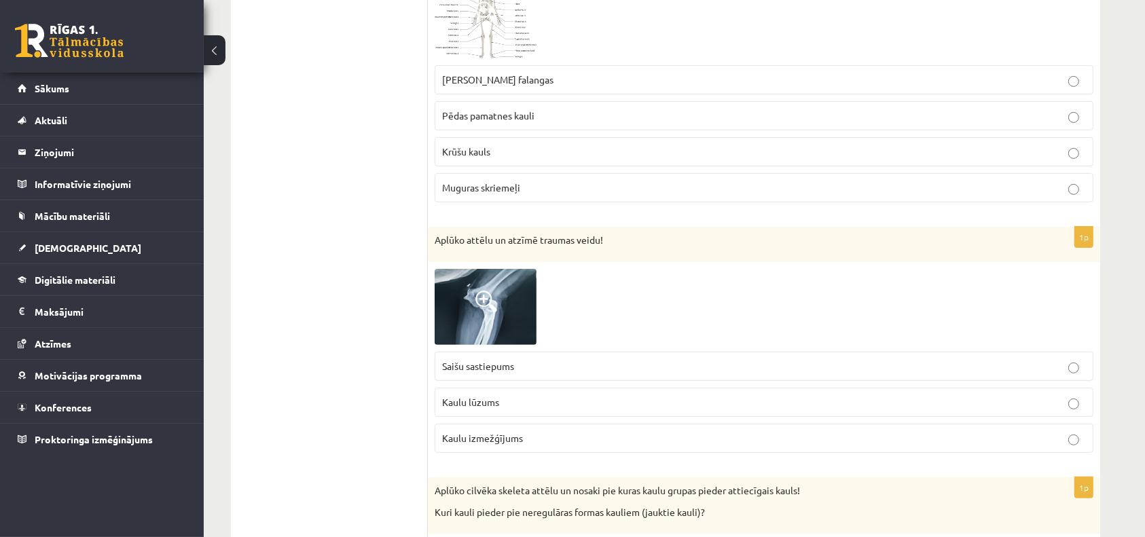
scroll to position [345, 0]
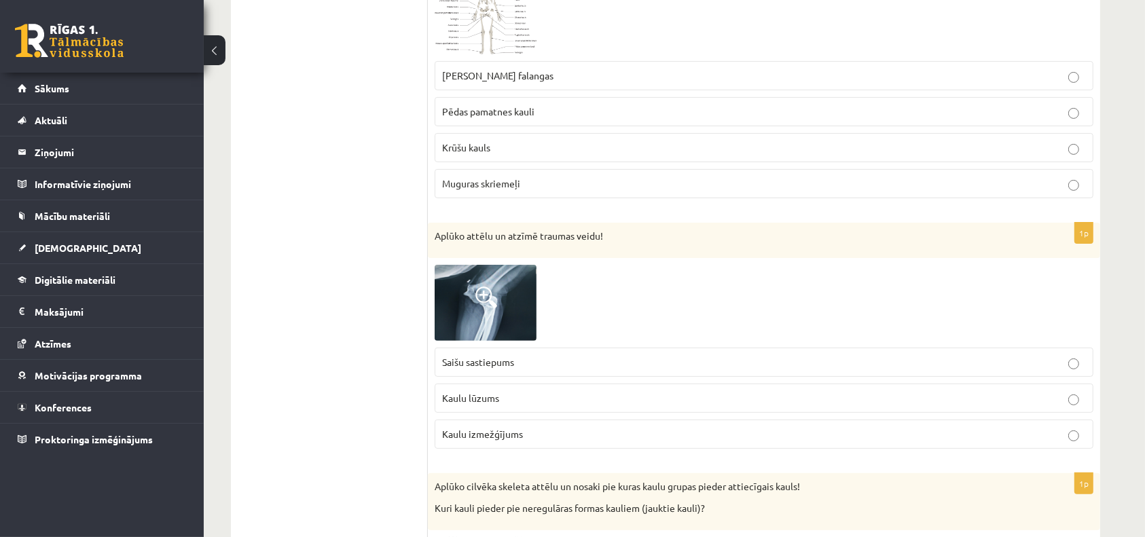
click at [606, 427] on p "Kaulu izmežģījums" at bounding box center [764, 434] width 644 height 14
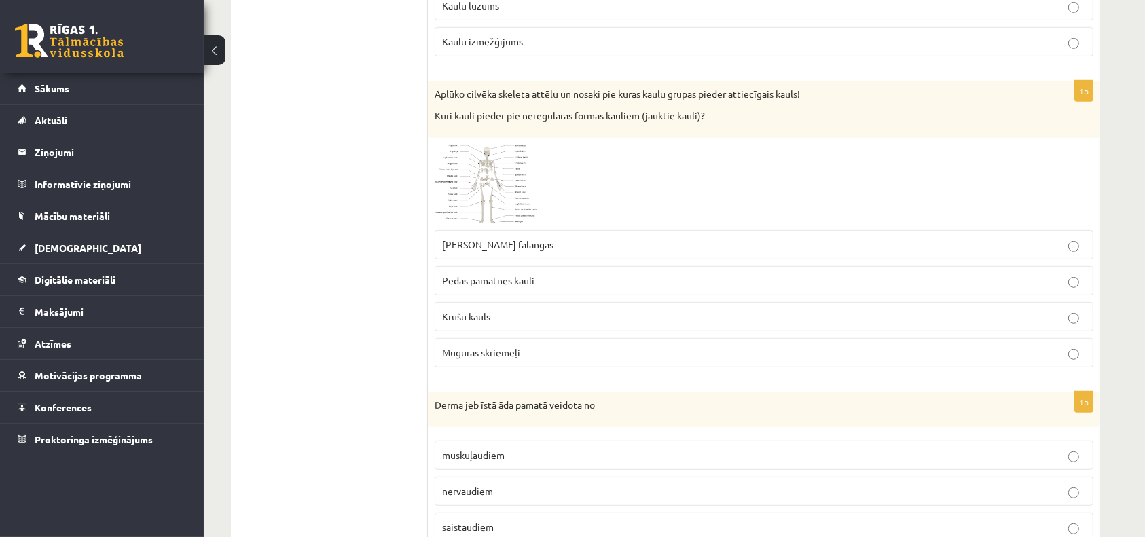
scroll to position [739, 0]
click at [576, 305] on label "Krūšu kauls" at bounding box center [764, 315] width 659 height 29
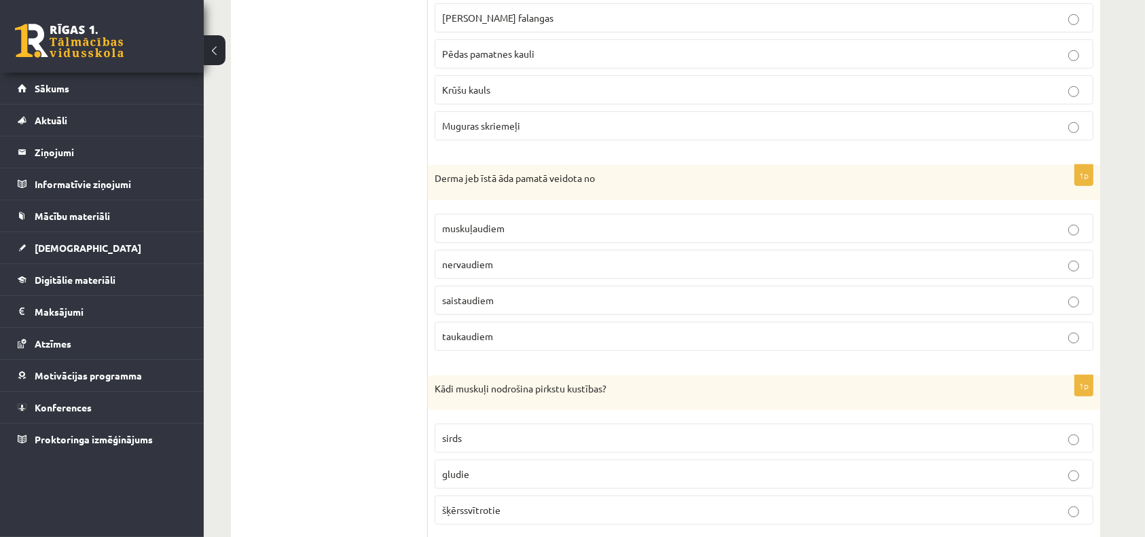
scroll to position [972, 0]
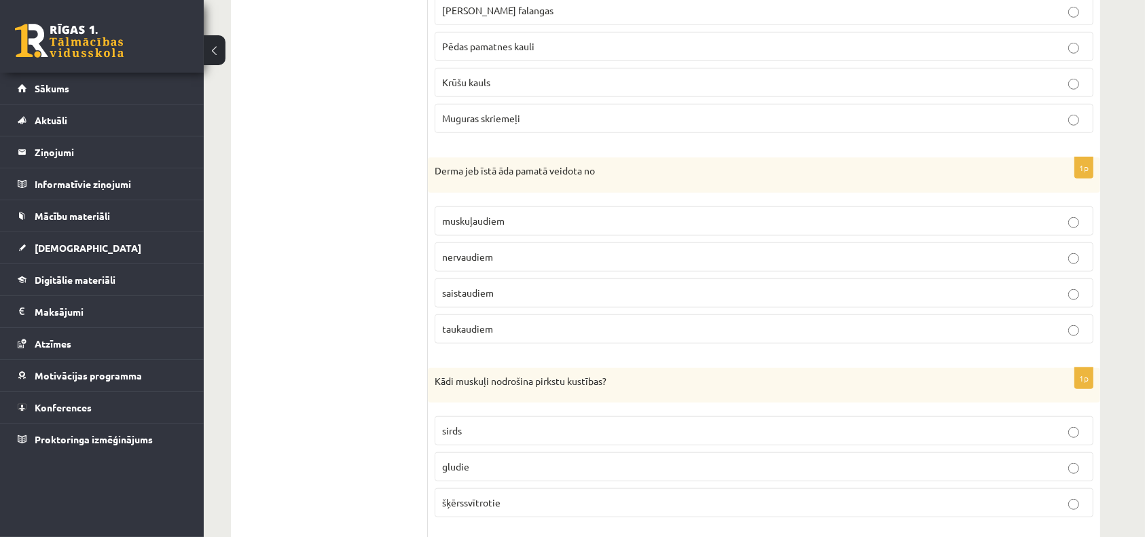
click at [536, 214] on p "muskuļaudiem" at bounding box center [764, 221] width 644 height 14
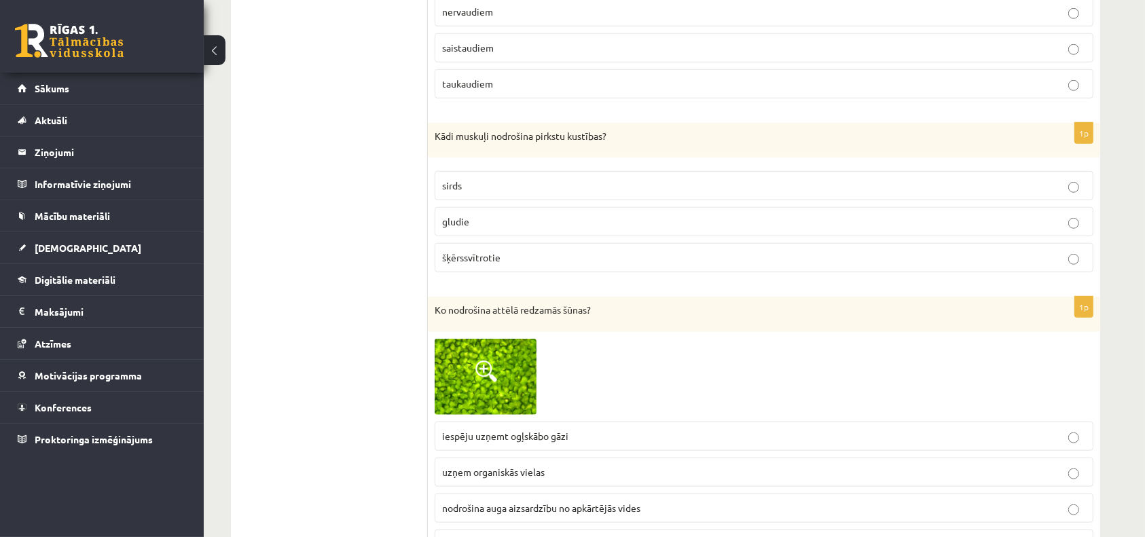
scroll to position [1217, 0]
click at [530, 257] on p "šķērssvītrotie" at bounding box center [764, 257] width 644 height 14
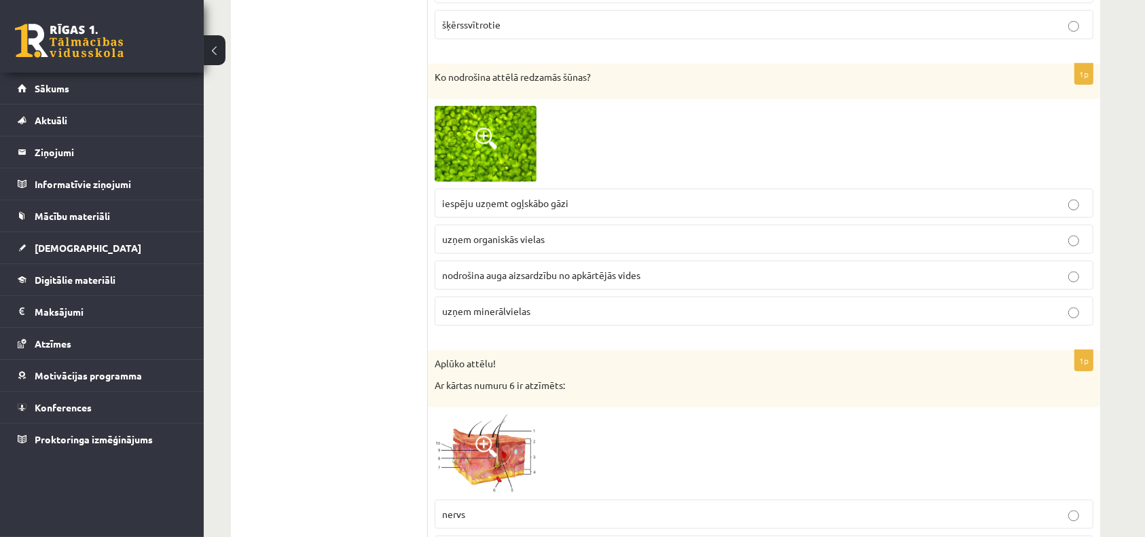
scroll to position [1457, 0]
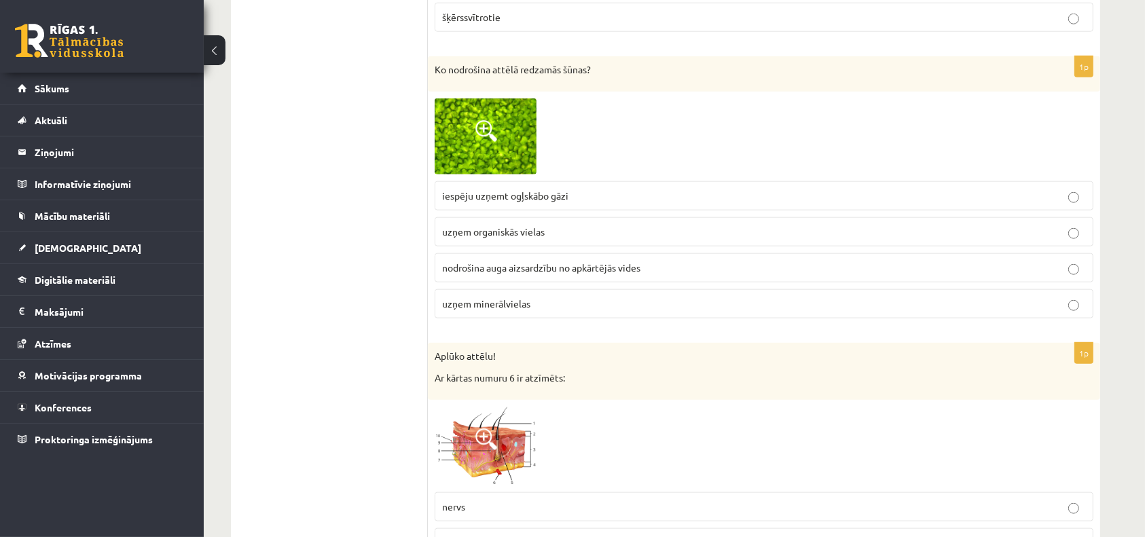
click at [526, 261] on span "nodrošina auga aizsardzību no apkārtējās vides" at bounding box center [541, 267] width 198 height 12
click at [530, 229] on span "uzņem organiskās vielas" at bounding box center [493, 231] width 103 height 12
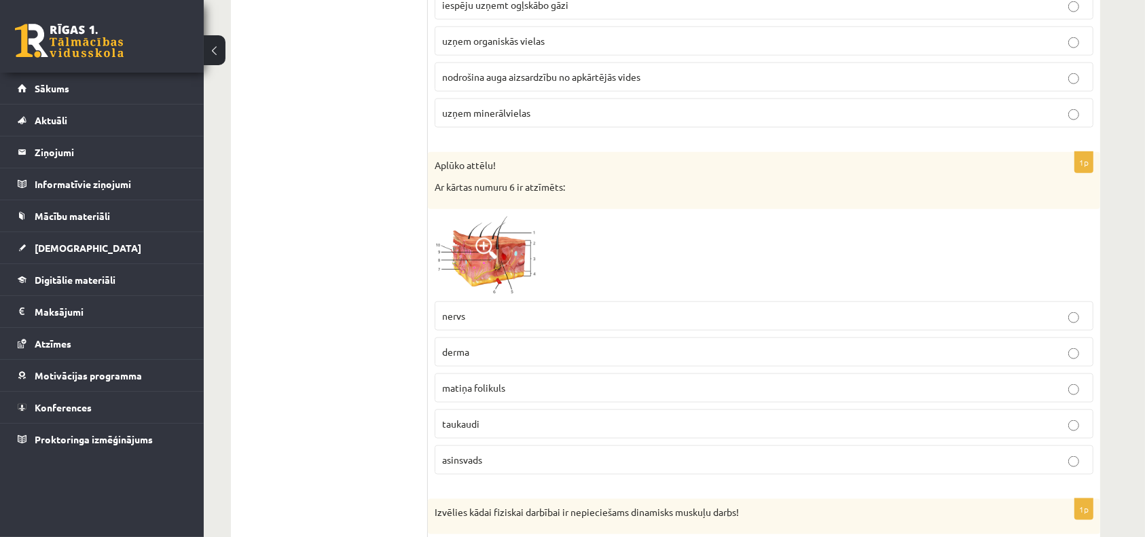
scroll to position [1655, 0]
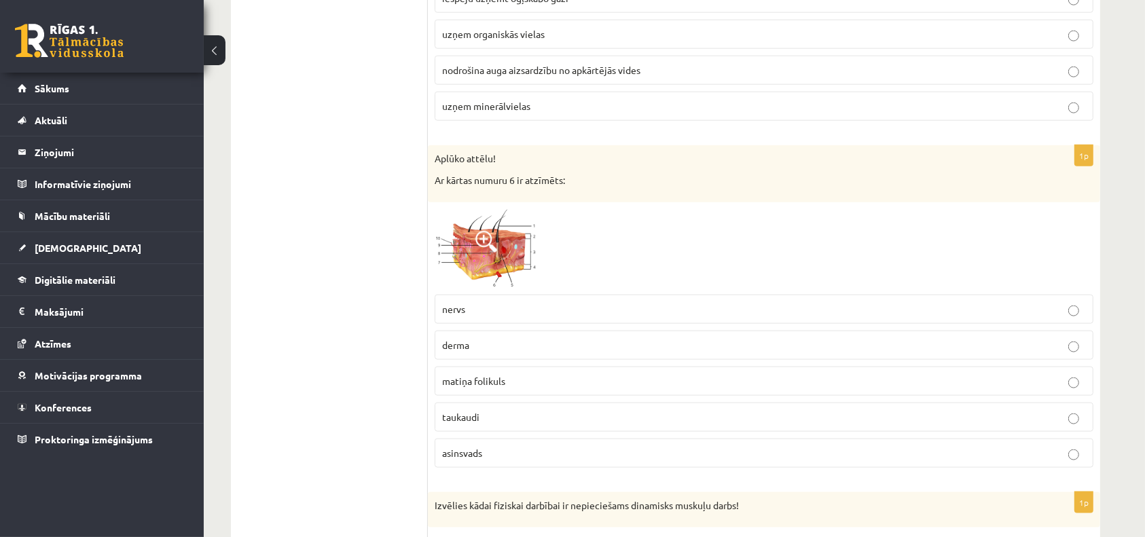
click at [485, 341] on p "derma" at bounding box center [764, 345] width 644 height 14
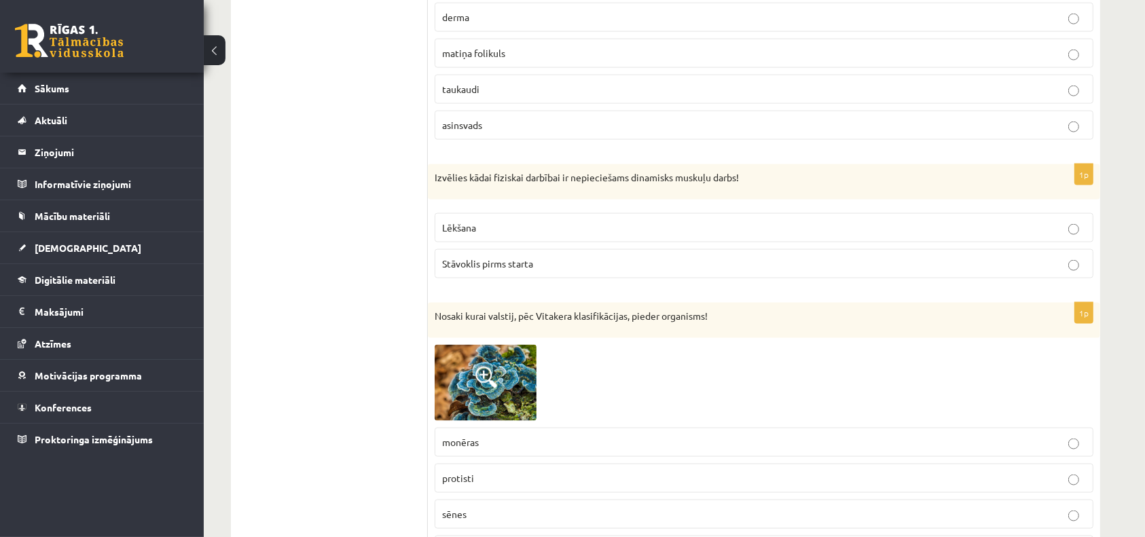
scroll to position [1896, 0]
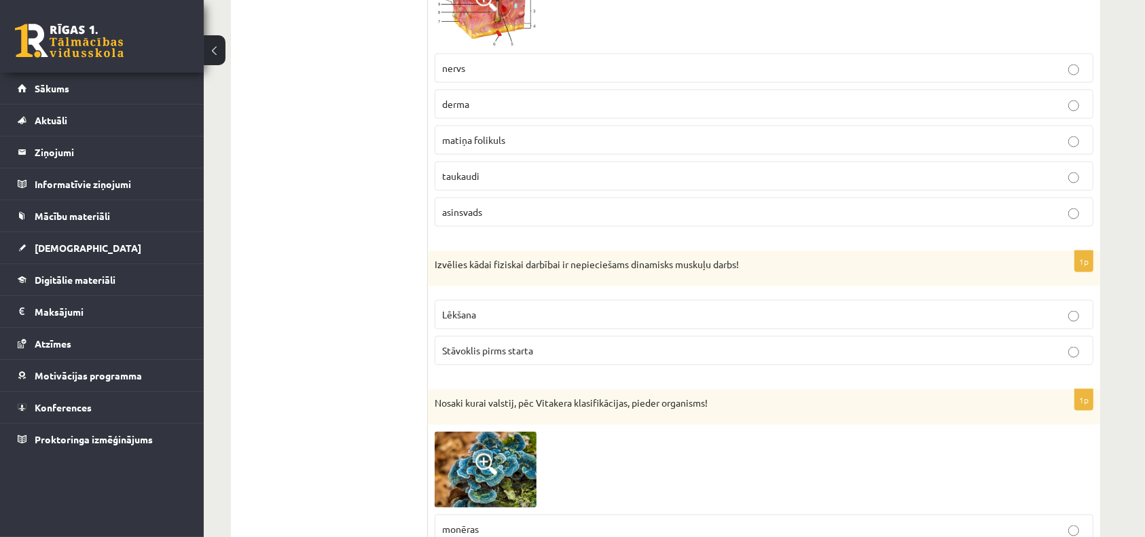
click at [522, 345] on span "Stāvoklis pirms starta" at bounding box center [487, 350] width 91 height 12
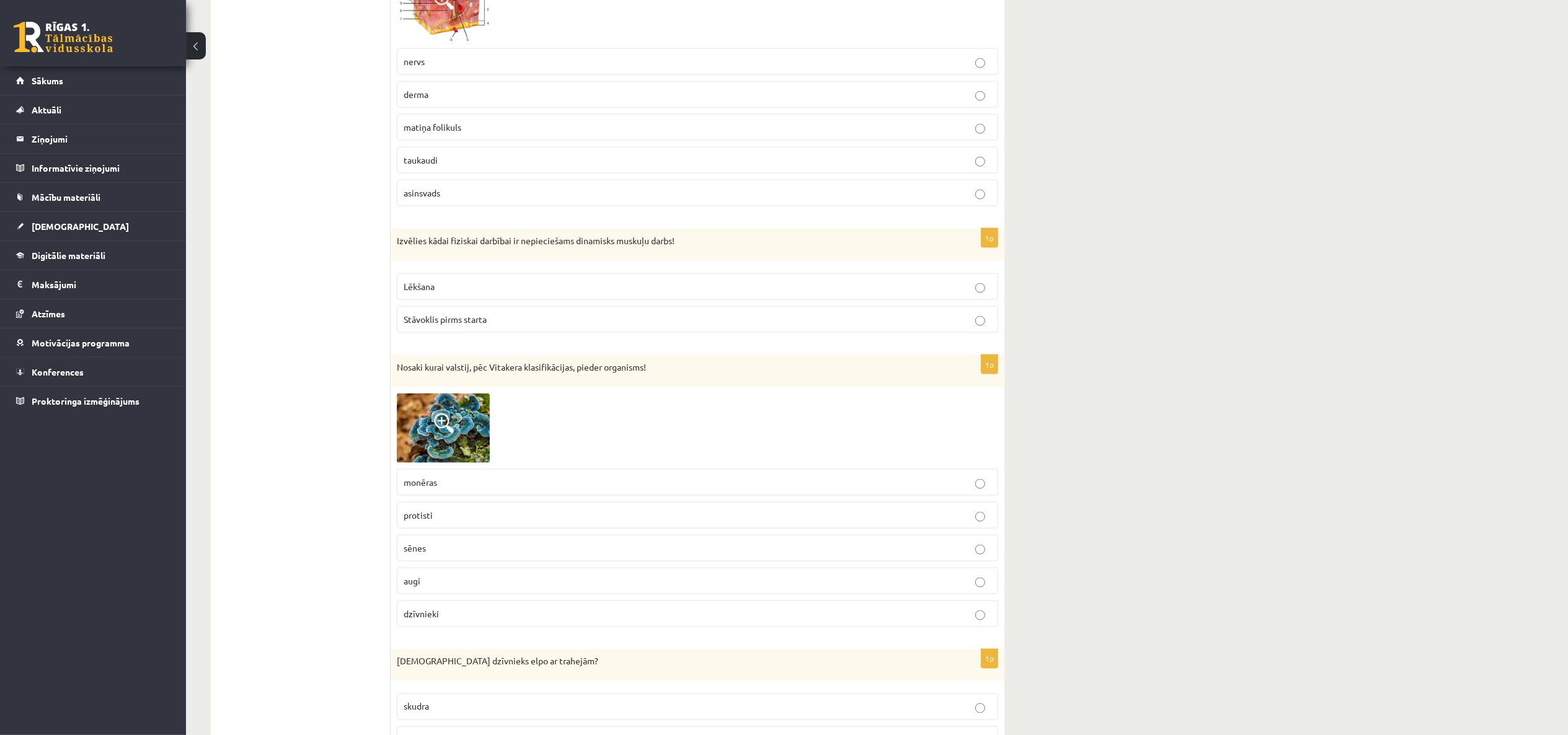
click at [546, 551] on p "sēnes" at bounding box center [698, 548] width 588 height 13
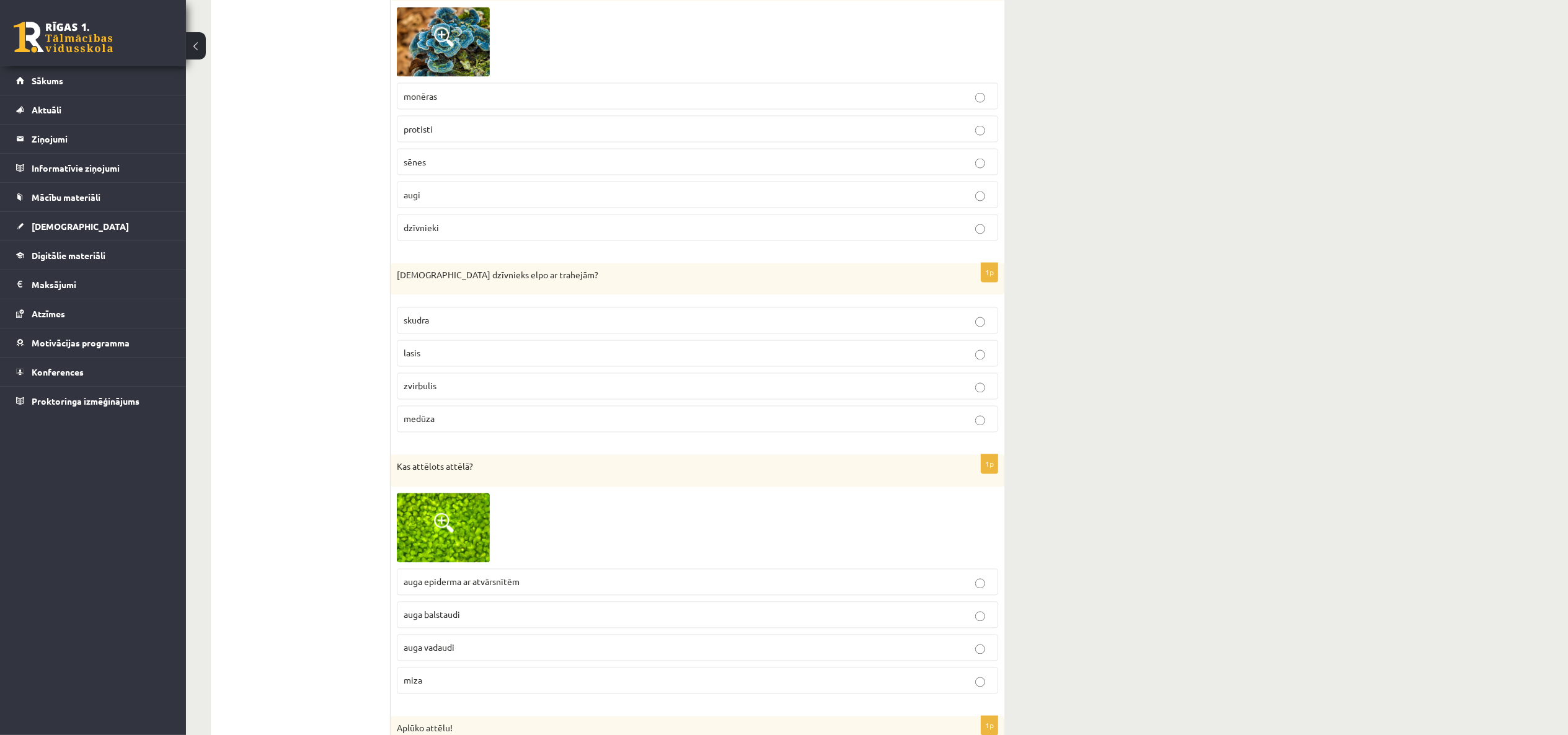
scroll to position [2126, 0]
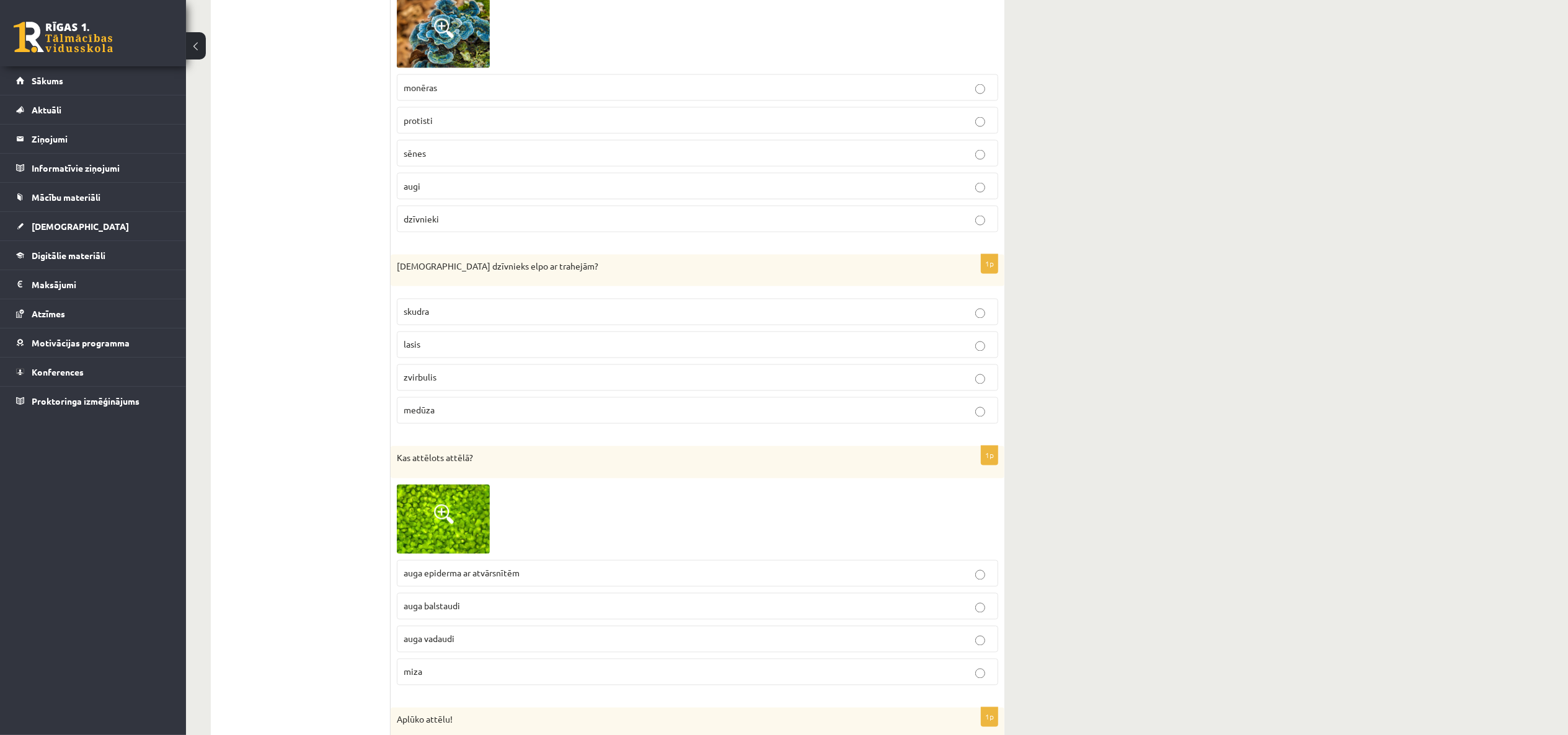
click at [450, 417] on p "medūza" at bounding box center [698, 411] width 588 height 13
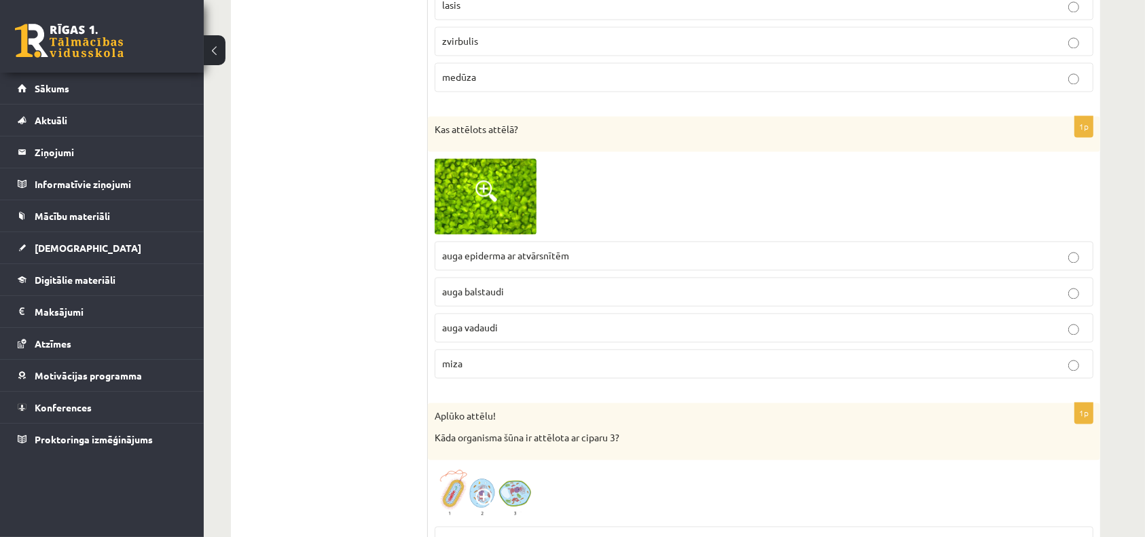
scroll to position [2713, 0]
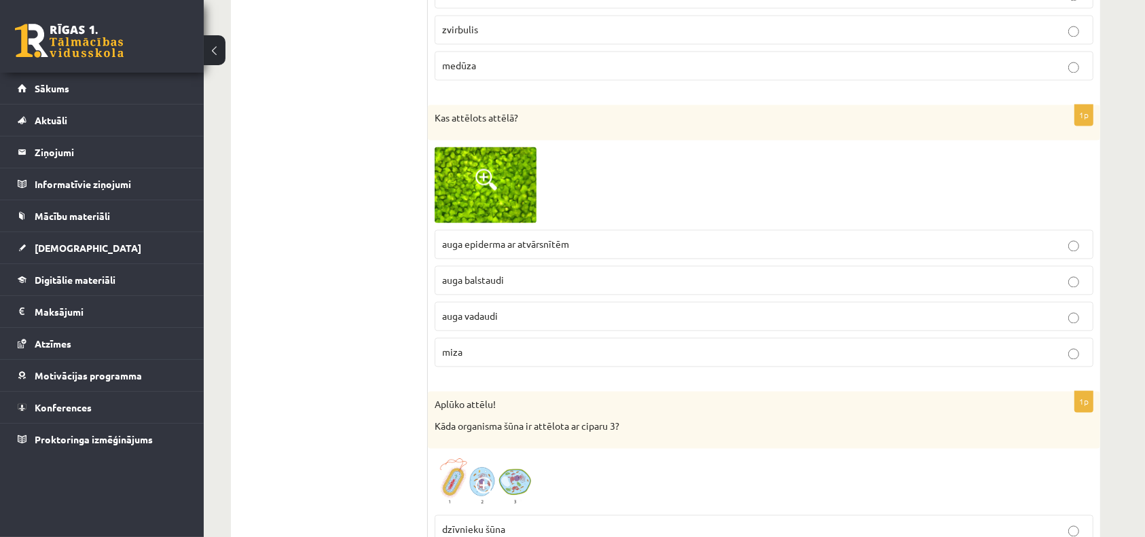
click at [490, 241] on span "auga epiderma ar atvārsnītēm" at bounding box center [505, 244] width 127 height 12
click at [491, 274] on span "auga balstaudi" at bounding box center [473, 280] width 62 height 12
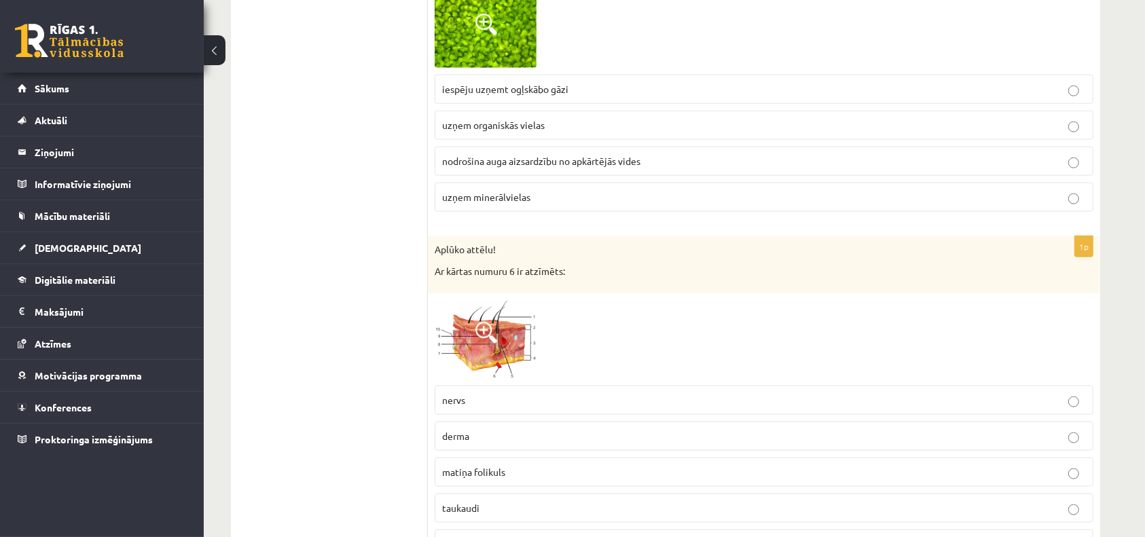
scroll to position [1495, 0]
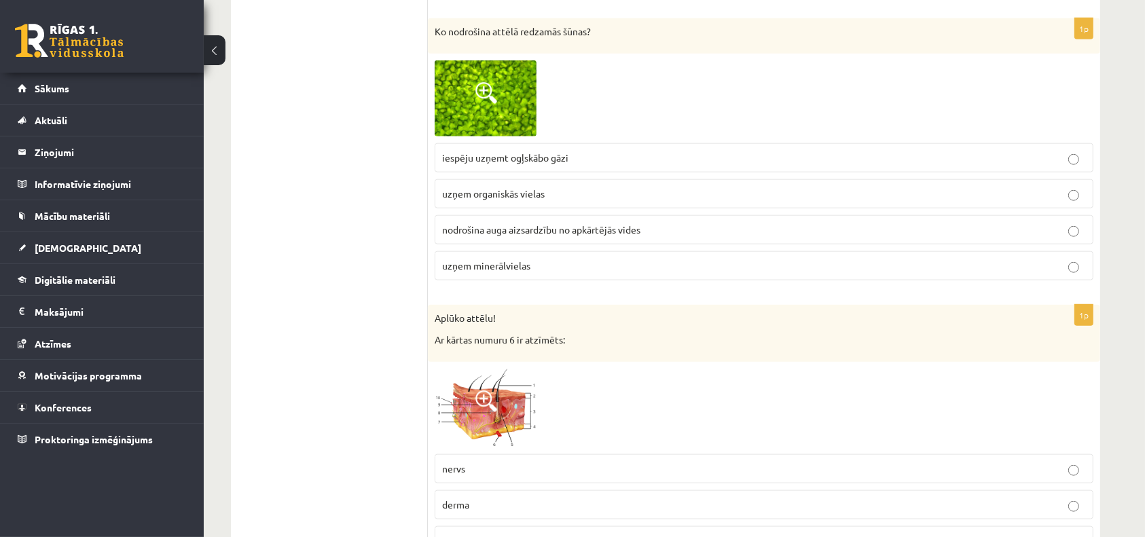
click at [551, 229] on span "nodrošina auga aizsardzību no apkārtējās vides" at bounding box center [541, 229] width 198 height 12
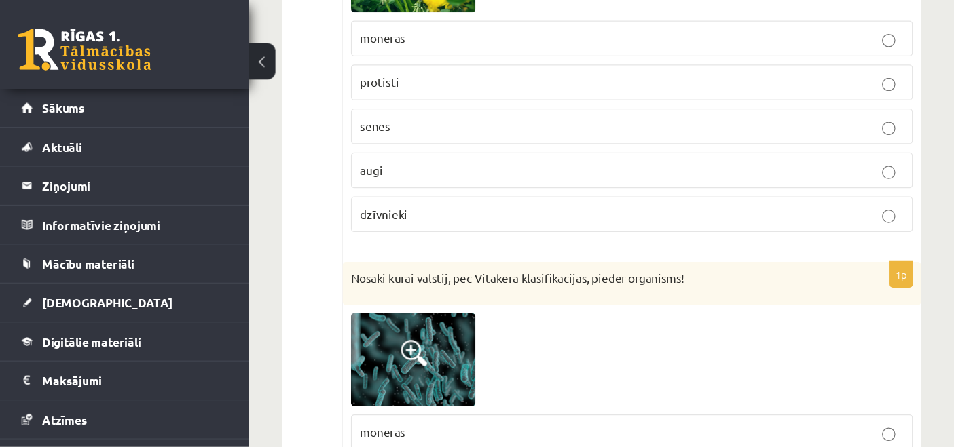
scroll to position [3702, 0]
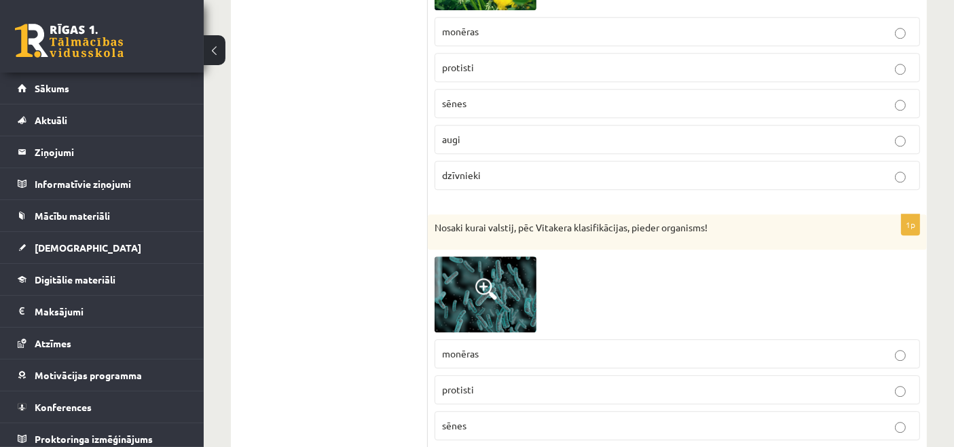
drag, startPoint x: 421, startPoint y: 190, endPoint x: 467, endPoint y: 210, distance: 50.2
click at [467, 210] on form "1p Aplūko cilvēka skeleta attēlu un nosaki pie kuras kaulu grupas pieder attiec…" at bounding box center [677, 432] width 472 height 7782
click at [467, 221] on p "Nosaki kurai valstij, pēc Vitakera klasifikācijas, pieder organisms!" at bounding box center [644, 228] width 418 height 14
click at [511, 221] on p "Nosaki kurai valstij, pēc Vitakera klasifikācijas, pieder organisms!" at bounding box center [644, 228] width 418 height 14
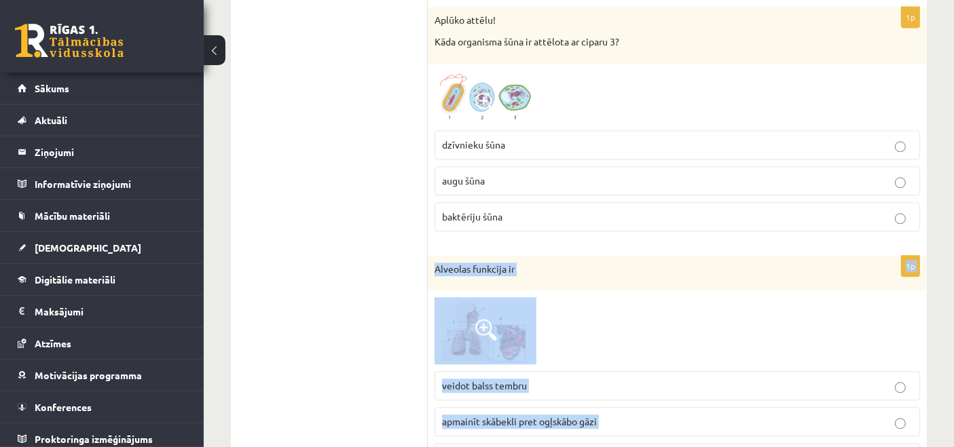
click at [511, 210] on label "baktēriju šūna" at bounding box center [677, 216] width 485 height 29
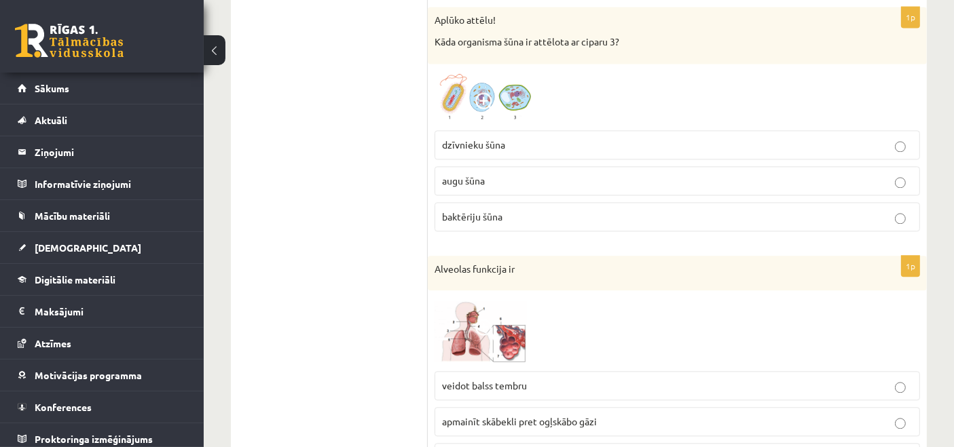
click at [511, 210] on label "baktēriju šūna" at bounding box center [677, 216] width 485 height 29
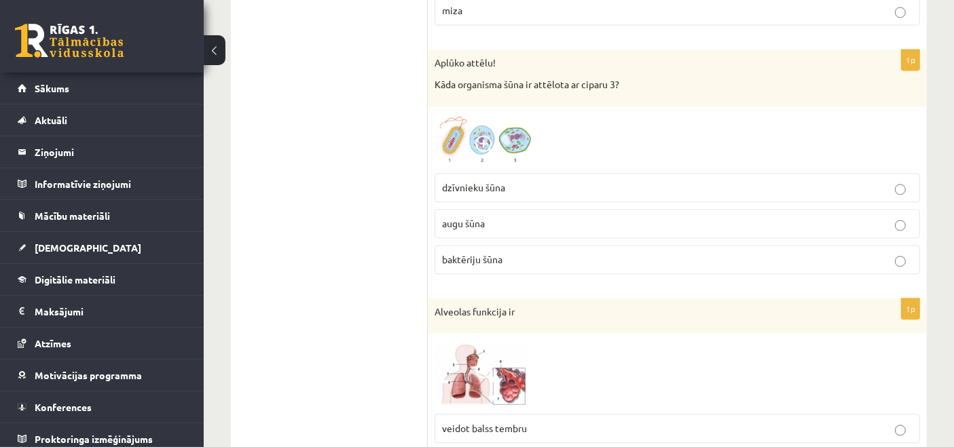
scroll to position [3064, 0]
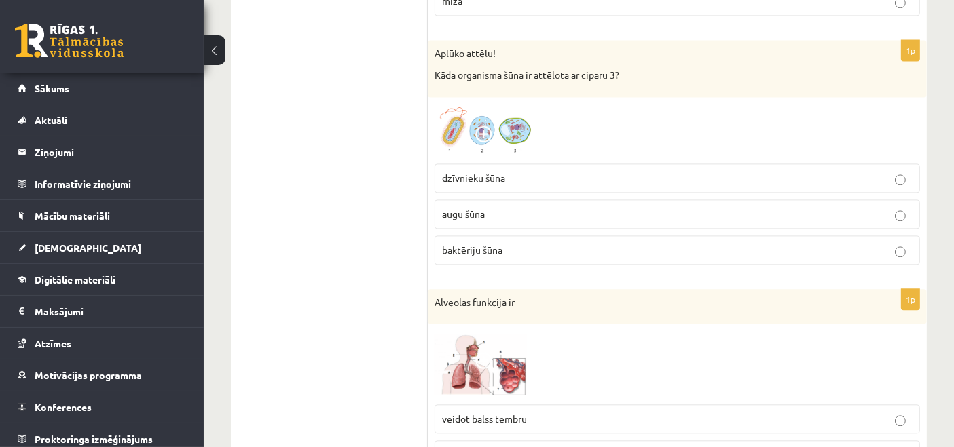
click at [718, 207] on p "augu šūna" at bounding box center [677, 214] width 471 height 14
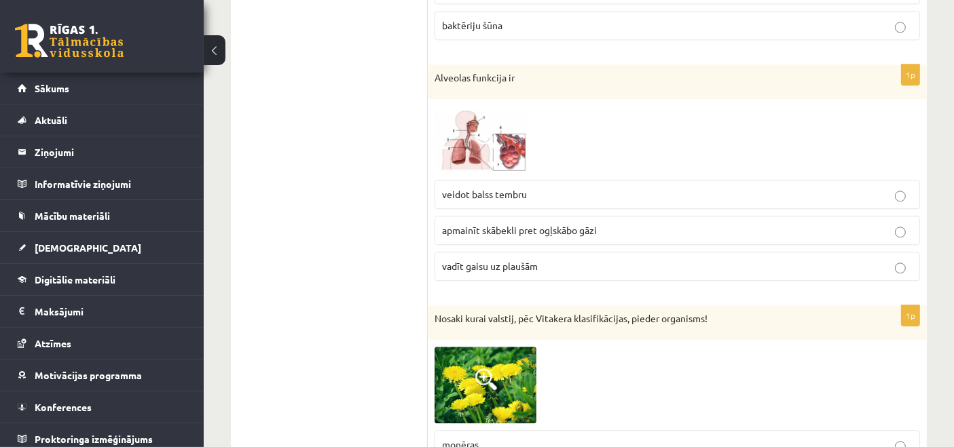
scroll to position [3293, 0]
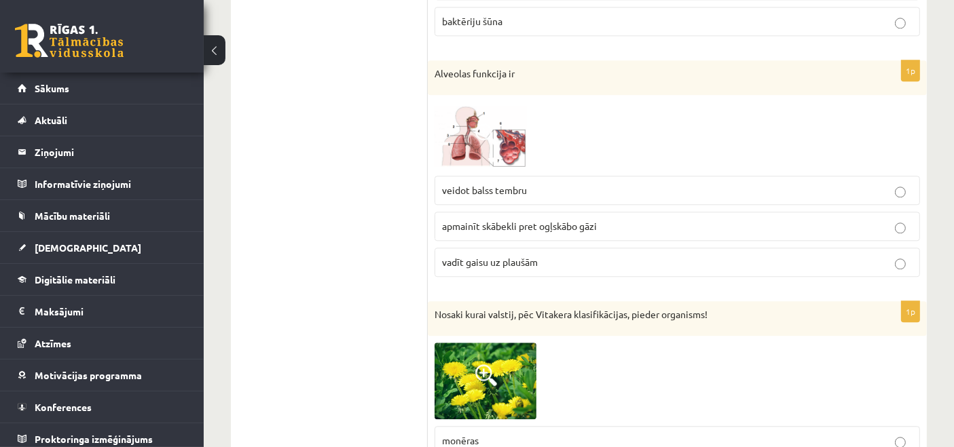
click at [629, 219] on p "apmainīt skābekli pret ogļskābo gāzi" at bounding box center [677, 226] width 471 height 14
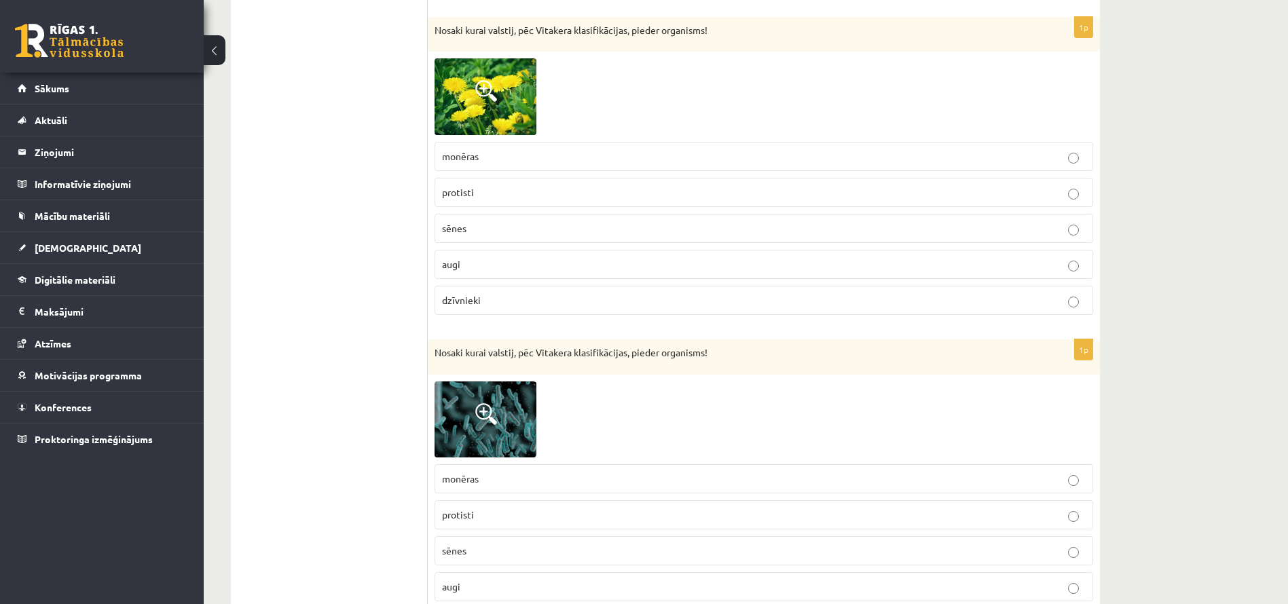
scroll to position [3578, 0]
click at [756, 263] on p "augi" at bounding box center [764, 264] width 644 height 14
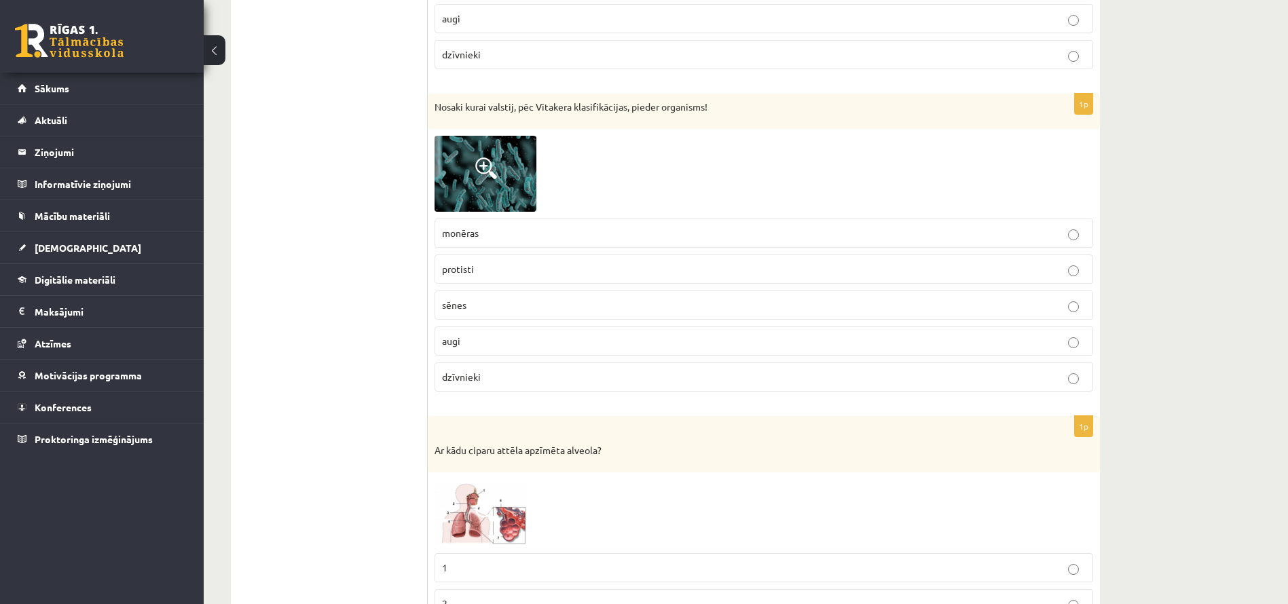
scroll to position [3824, 0]
click at [636, 230] on p "monēras" at bounding box center [764, 232] width 644 height 14
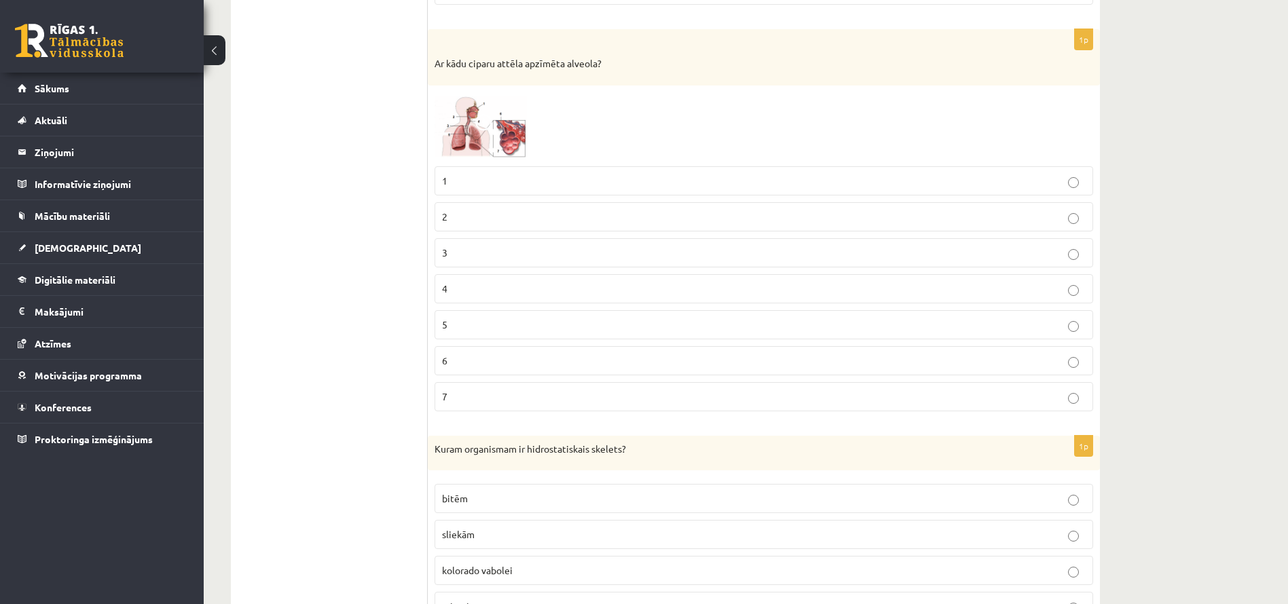
scroll to position [4212, 0]
click at [620, 355] on p "6" at bounding box center [764, 359] width 644 height 14
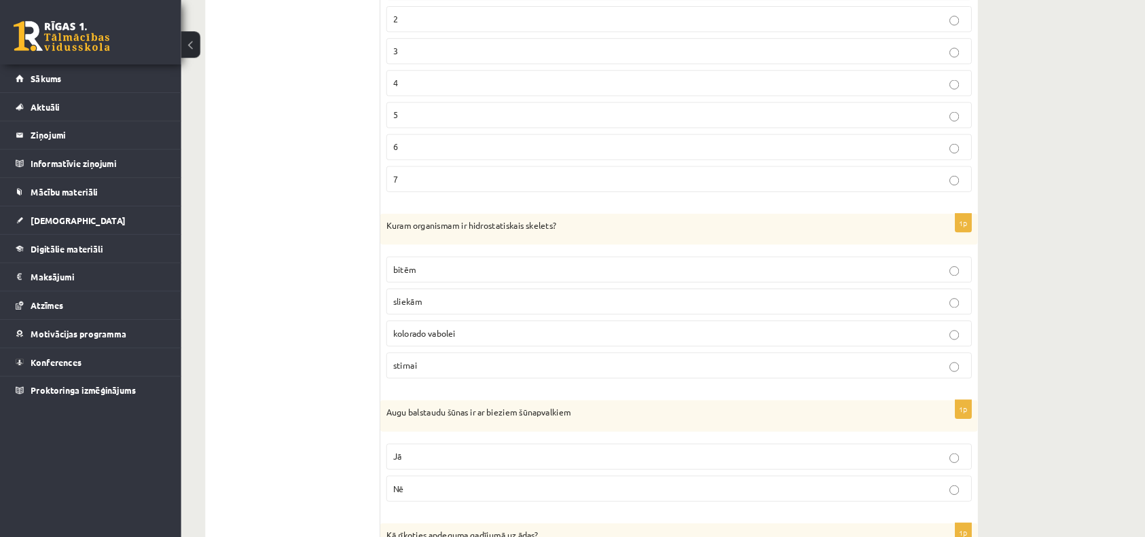
scroll to position [4497, 0]
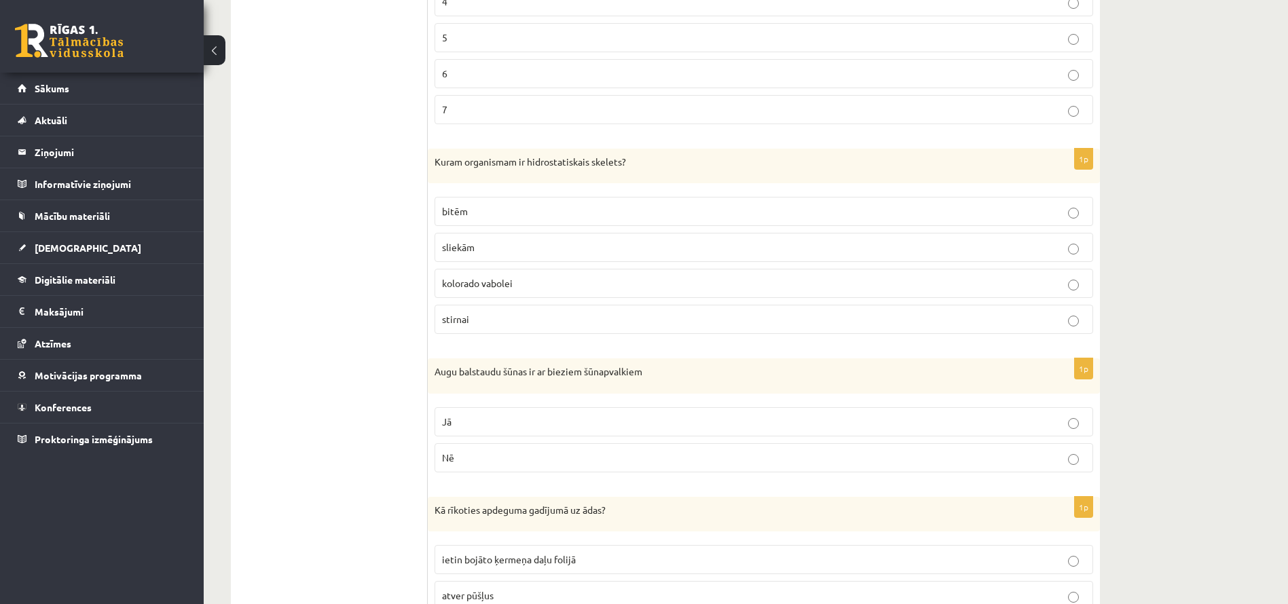
click at [602, 239] on label "sliekām" at bounding box center [764, 247] width 659 height 29
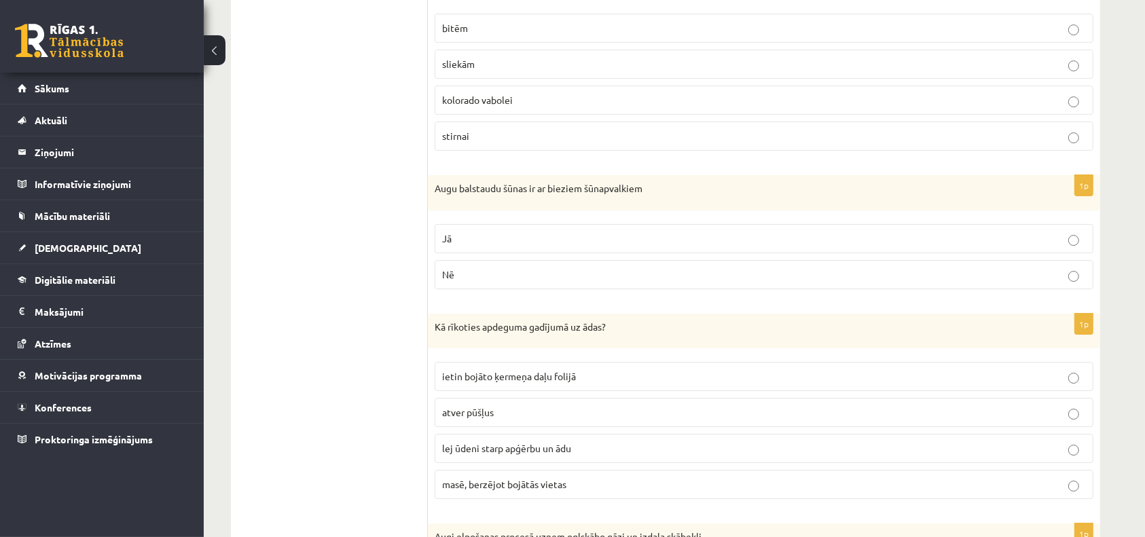
scroll to position [4680, 0]
click at [511, 261] on label "Nē" at bounding box center [764, 275] width 659 height 29
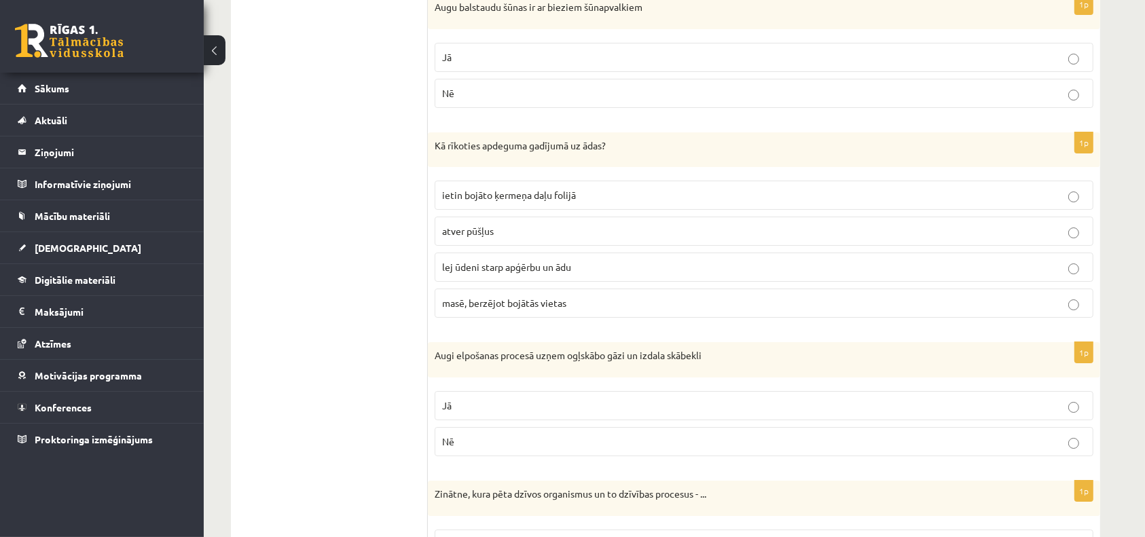
scroll to position [4863, 0]
click at [530, 260] on span "lej ūdeni starp apģērbu un ādu" at bounding box center [506, 266] width 129 height 12
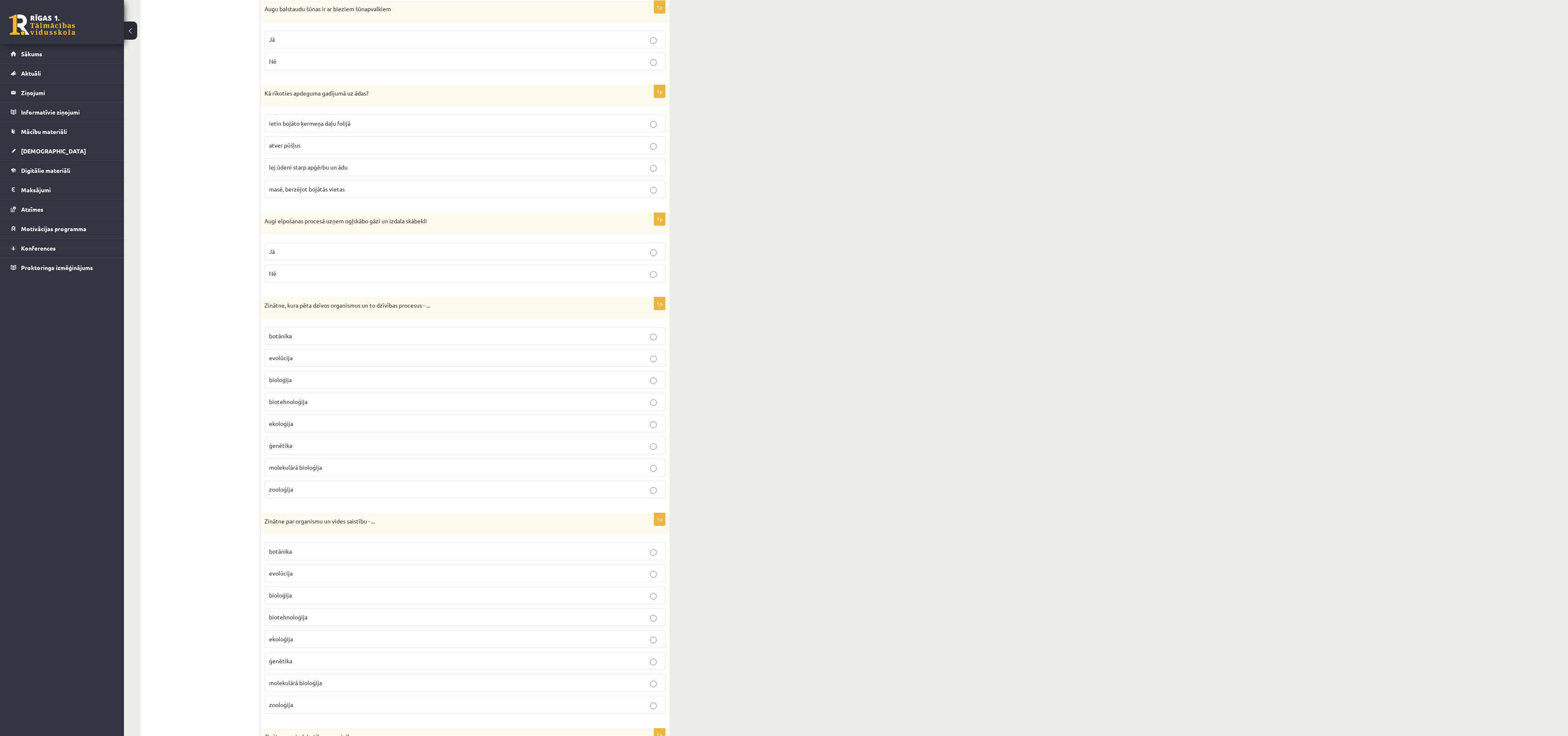
scroll to position [3027, 0]
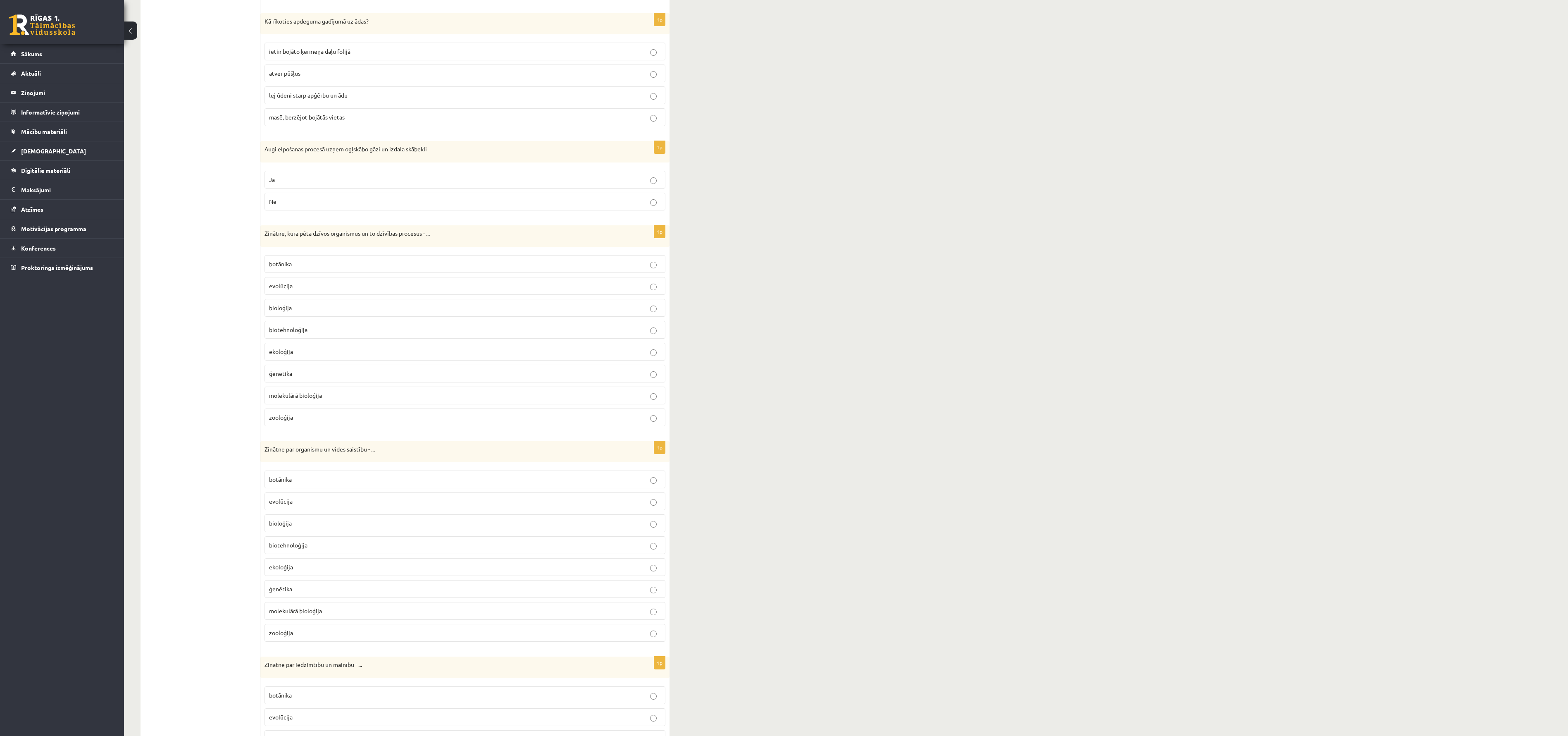
click at [643, 189] on label "Jā" at bounding box center [465, 179] width 401 height 18
click at [376, 368] on p "zooloģija" at bounding box center [465, 417] width 392 height 9
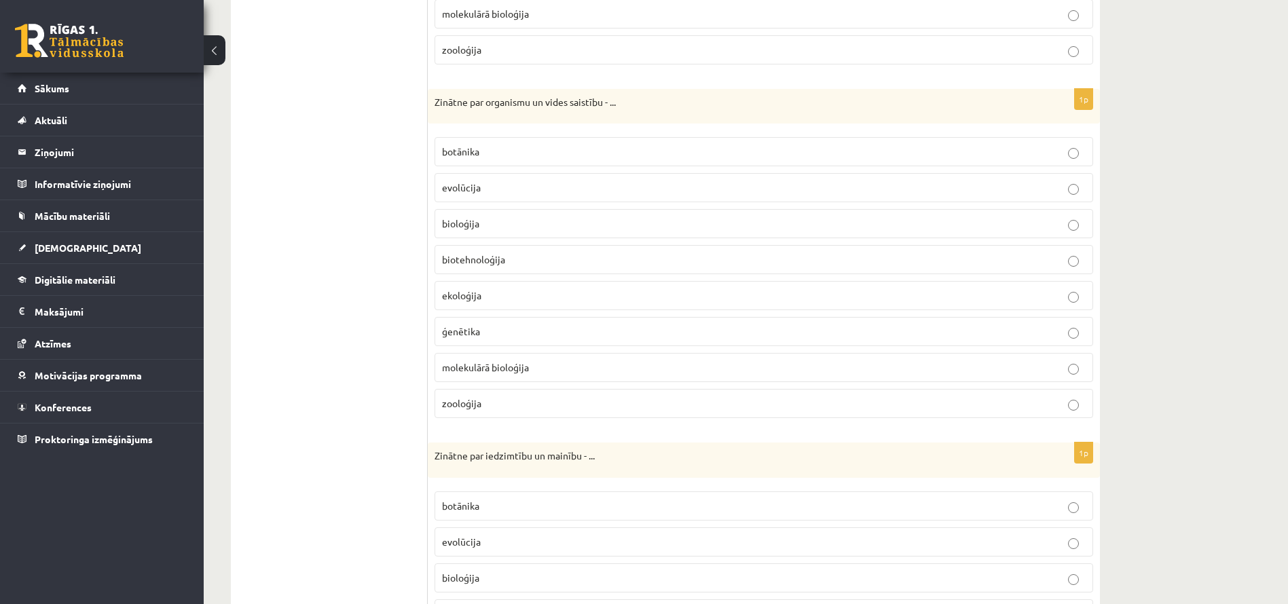
scroll to position [5627, 0]
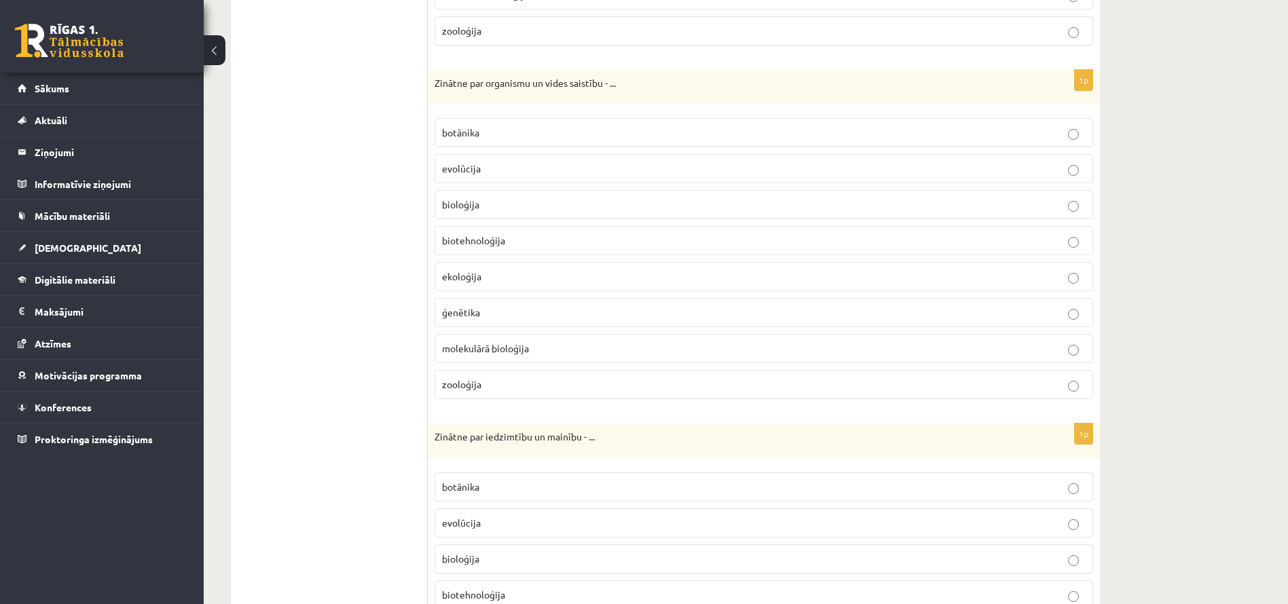
click at [447, 201] on span "bioloģija" at bounding box center [460, 204] width 37 height 12
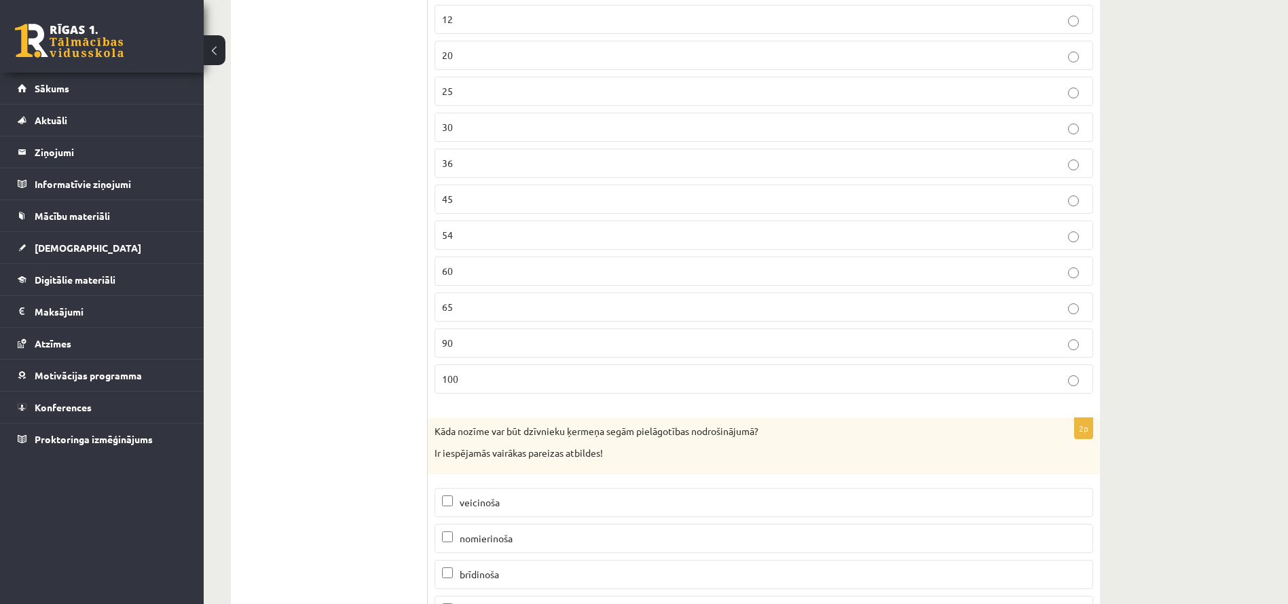
scroll to position [7463, 0]
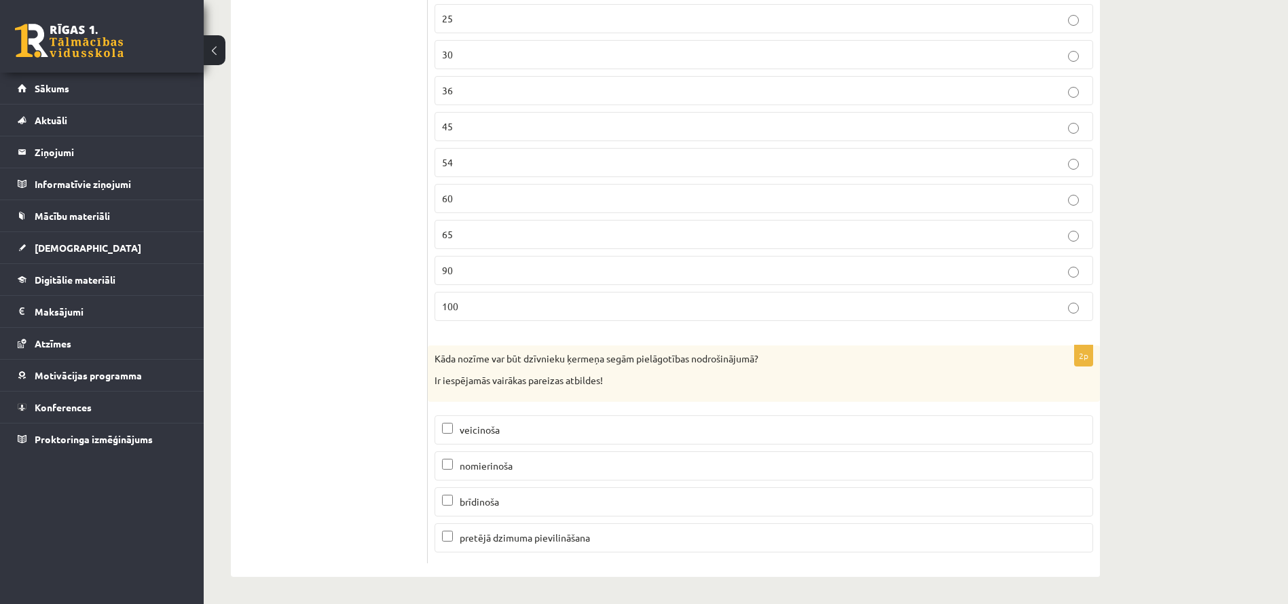
click at [498, 452] on label "nomierinoša" at bounding box center [764, 466] width 659 height 29
click at [504, 414] on fieldset "veicinoša nomierinoša brīdinoša pretējā dzimuma pievilināšana" at bounding box center [764, 483] width 659 height 148
click at [490, 431] on span "veicinoša" at bounding box center [480, 430] width 40 height 12
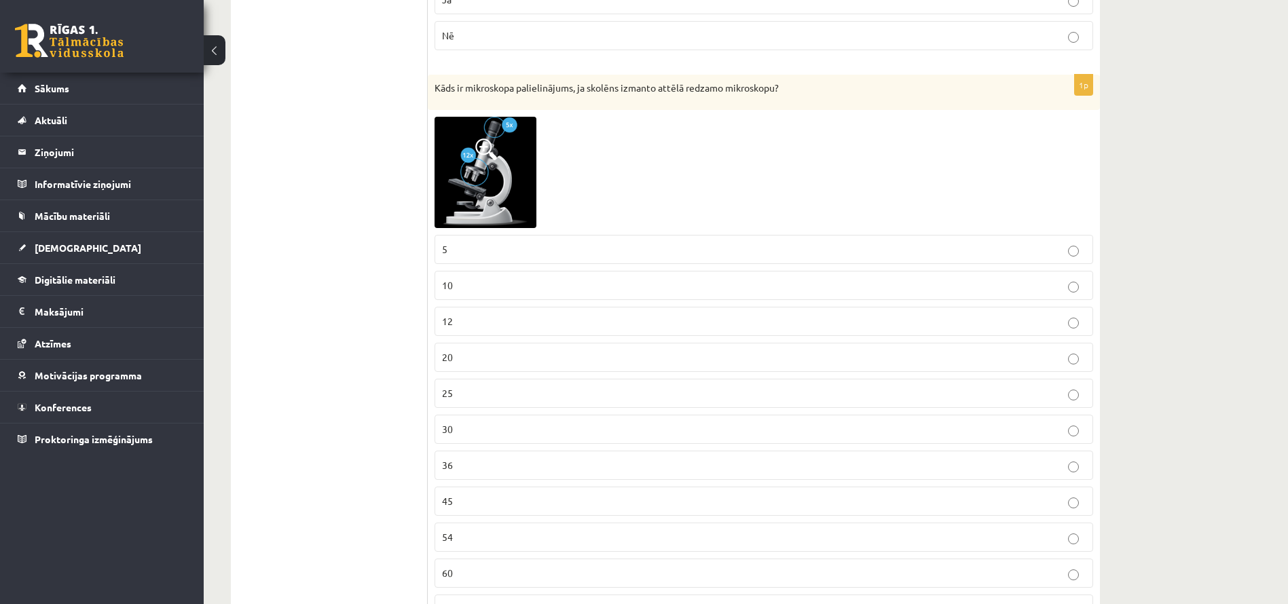
scroll to position [7090, 0]
click at [564, 346] on label "20" at bounding box center [764, 353] width 659 height 29
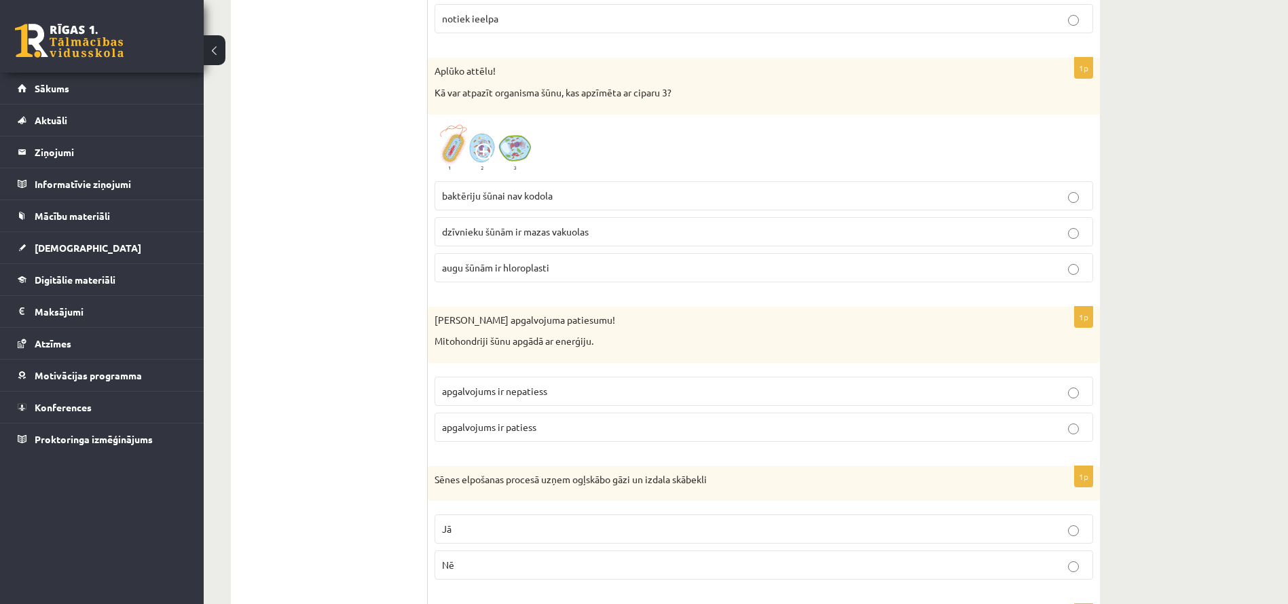
scroll to position [6581, 0]
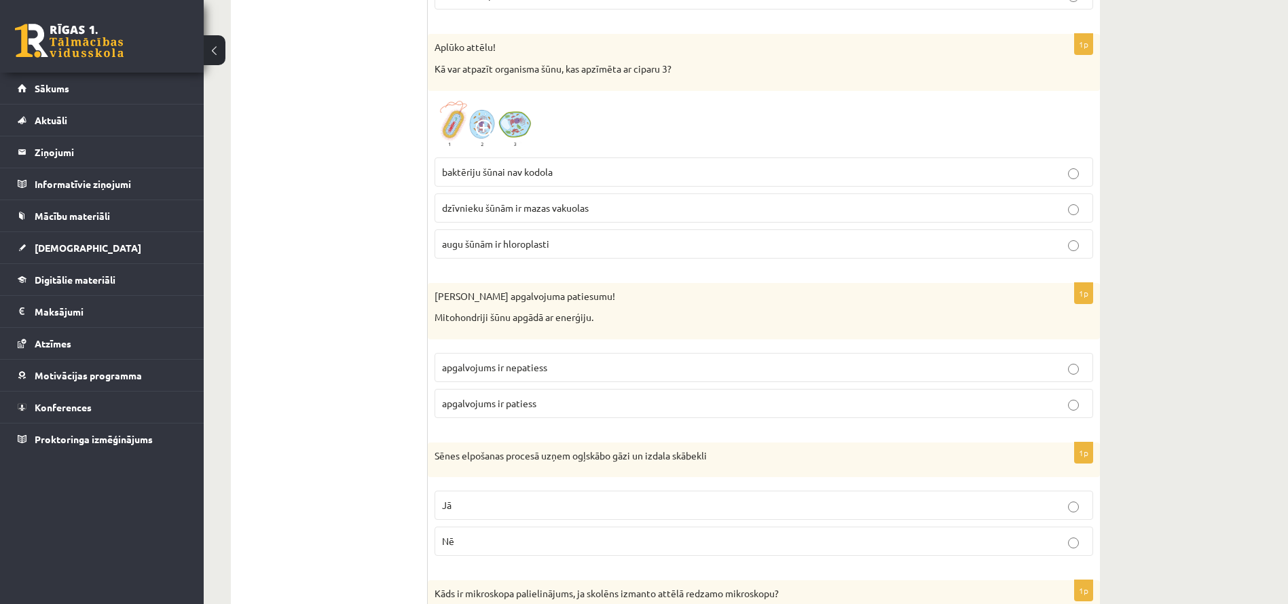
click at [454, 542] on span "Nē" at bounding box center [448, 541] width 12 height 12
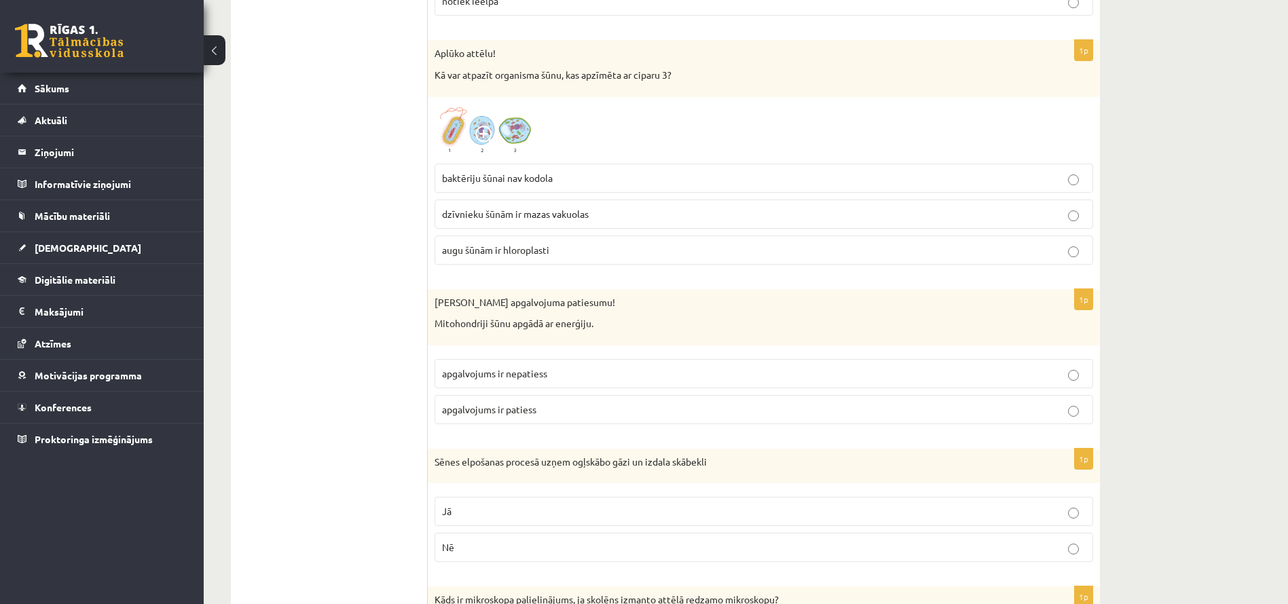
scroll to position [6573, 0]
click at [591, 375] on p "apgalvojums ir nepatiess" at bounding box center [764, 376] width 644 height 14
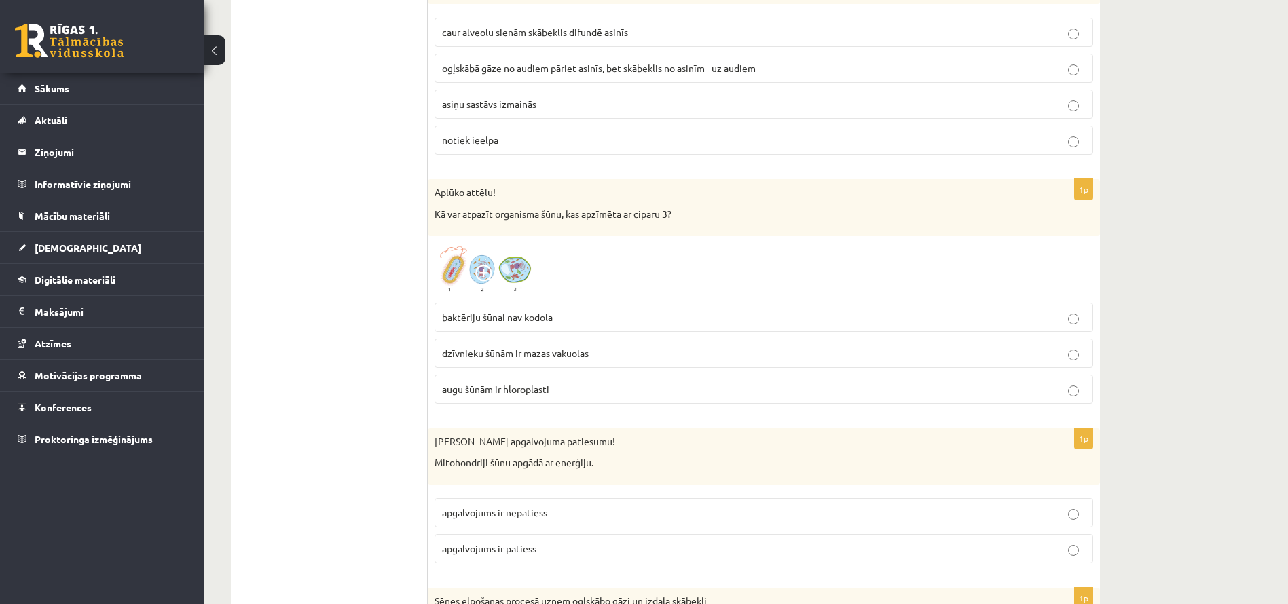
scroll to position [6430, 0]
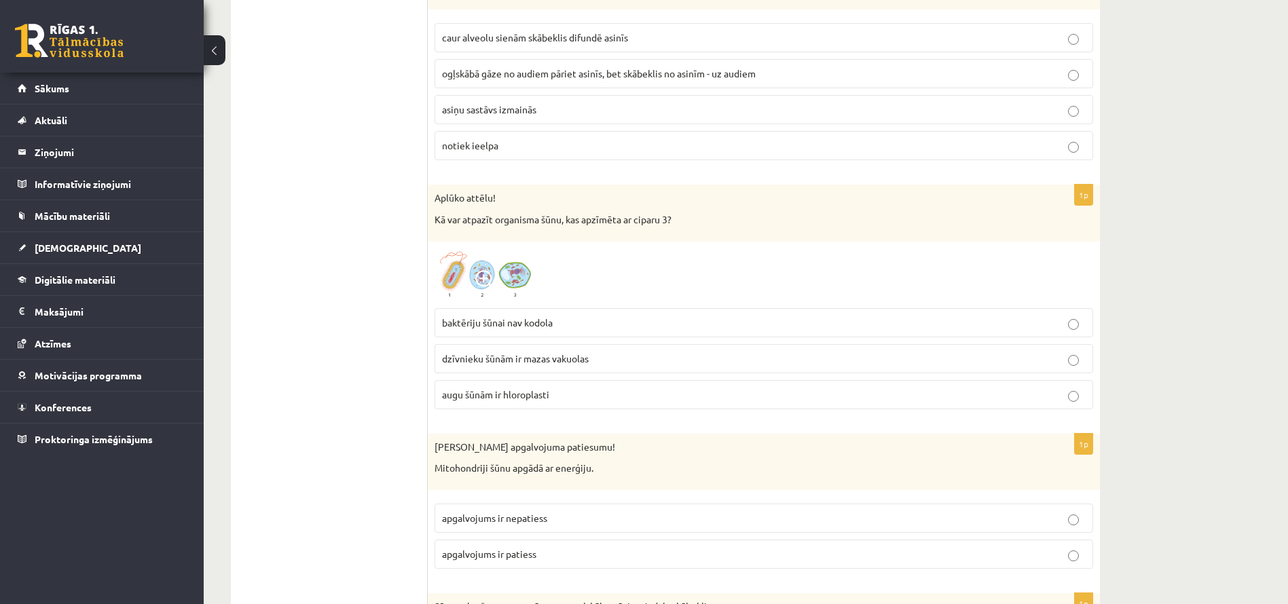
click at [561, 401] on p "augu šūnām ir hloroplasti" at bounding box center [764, 395] width 644 height 14
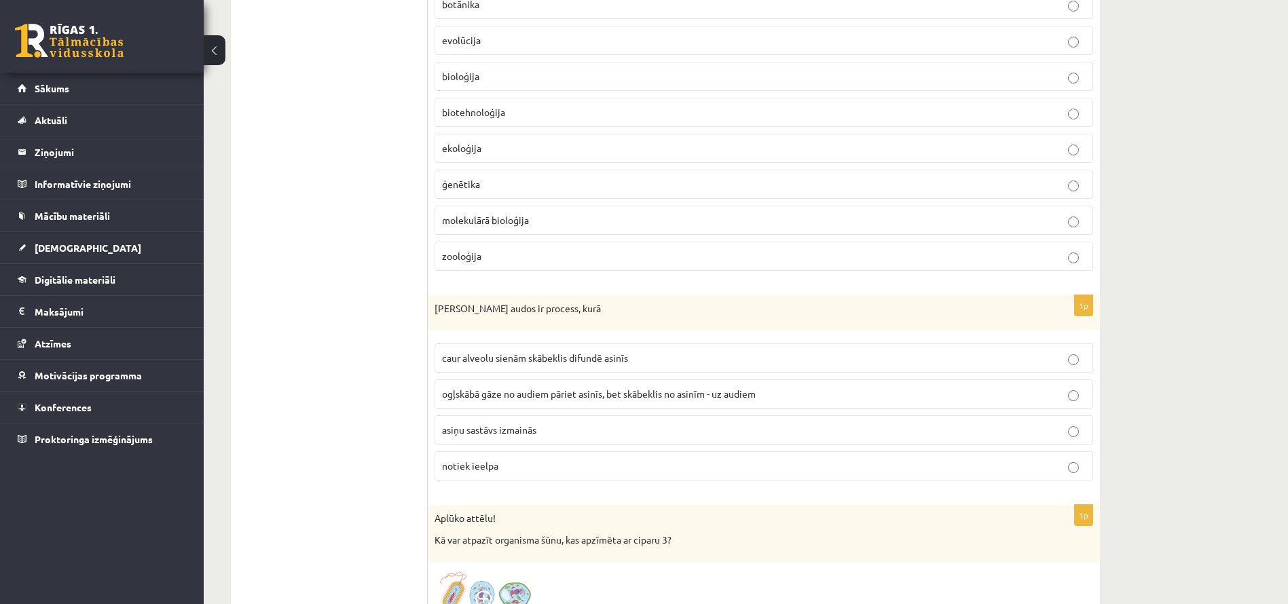
scroll to position [6106, 0]
click at [568, 399] on span "ogļskābā gāze no audiem pāriet asinīs, bet skābeklis no asinīm - uz audiem" at bounding box center [599, 398] width 314 height 12
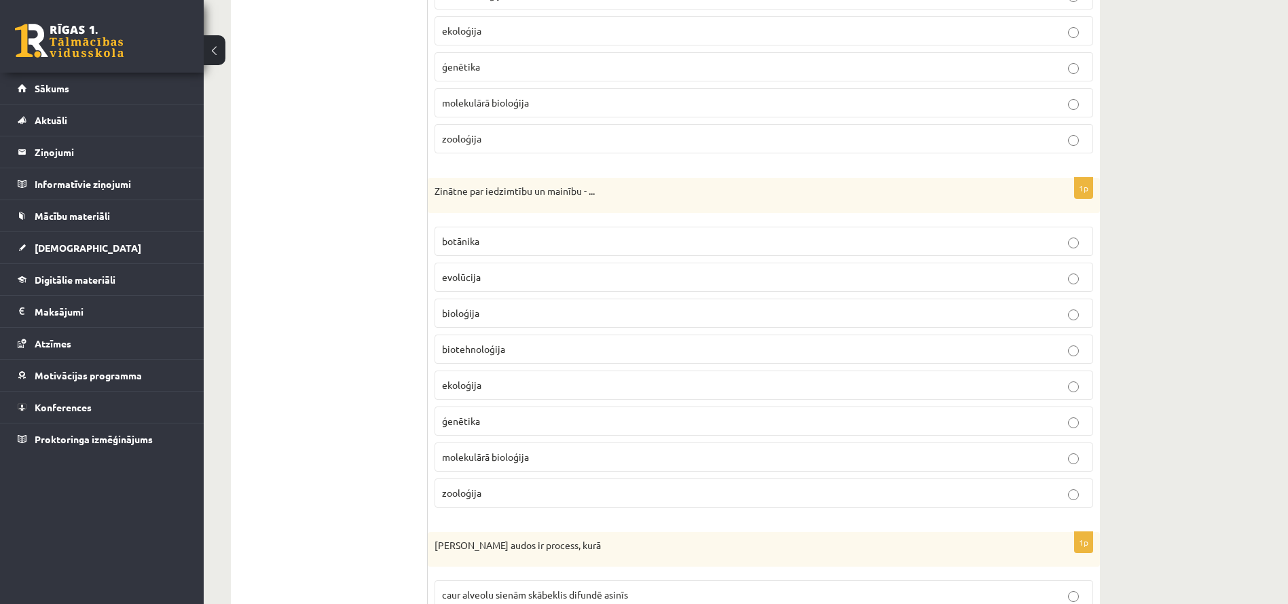
scroll to position [5860, 0]
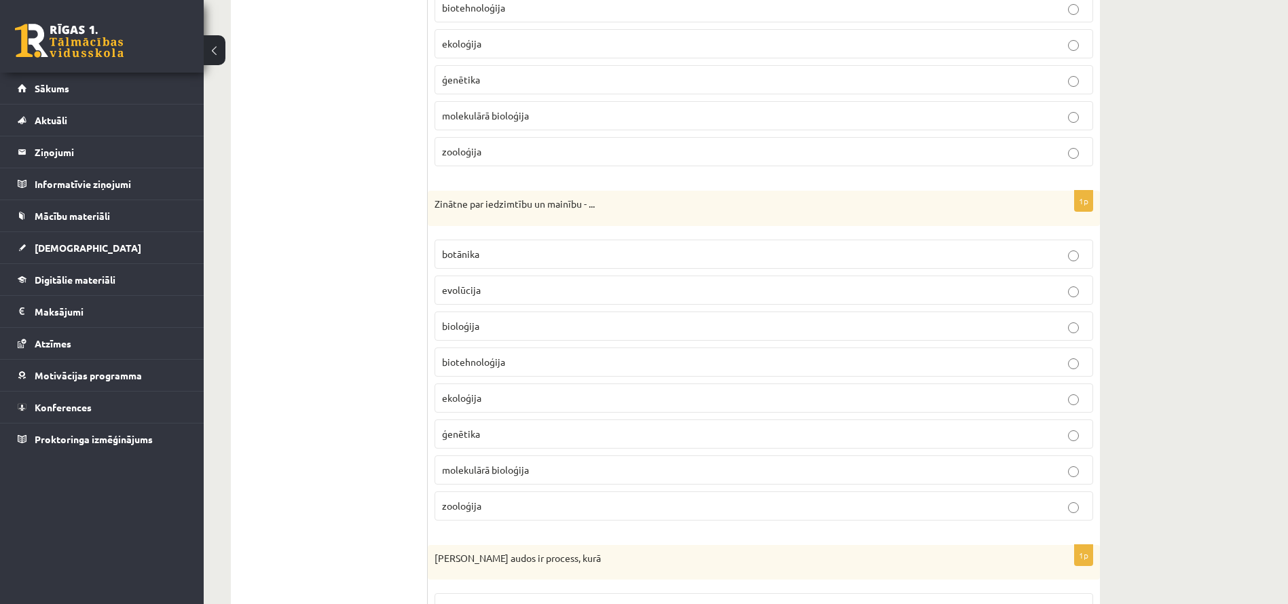
click at [589, 291] on p "evolūcija" at bounding box center [764, 290] width 644 height 14
click at [463, 434] on span "ģenētika" at bounding box center [461, 434] width 38 height 12
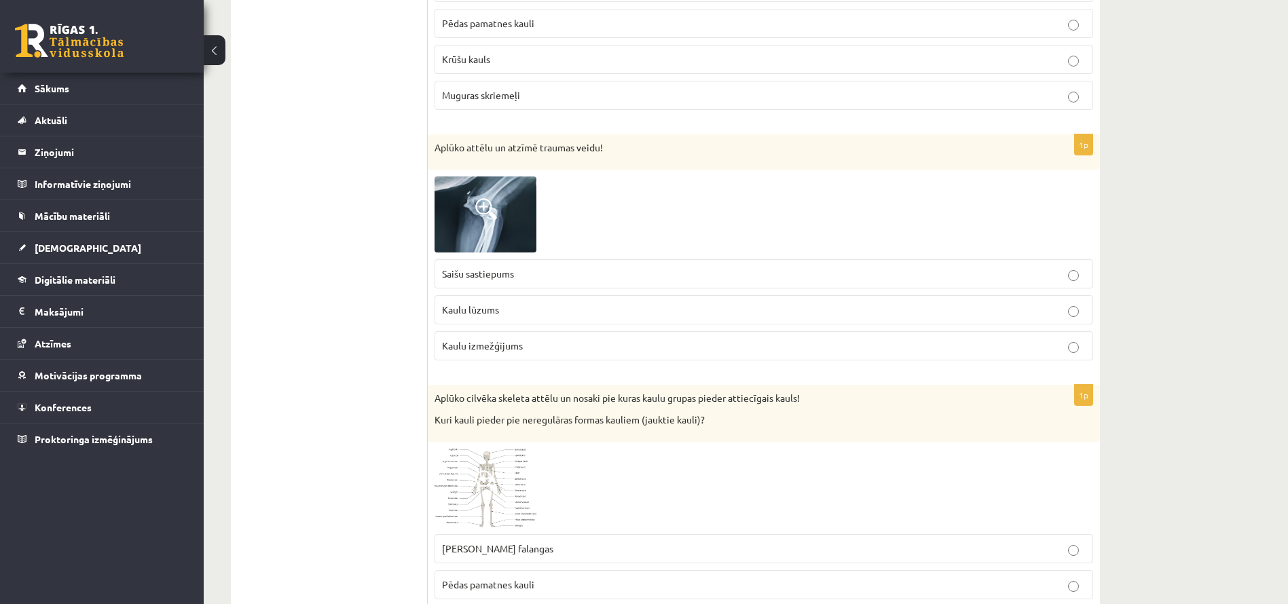
scroll to position [0, 0]
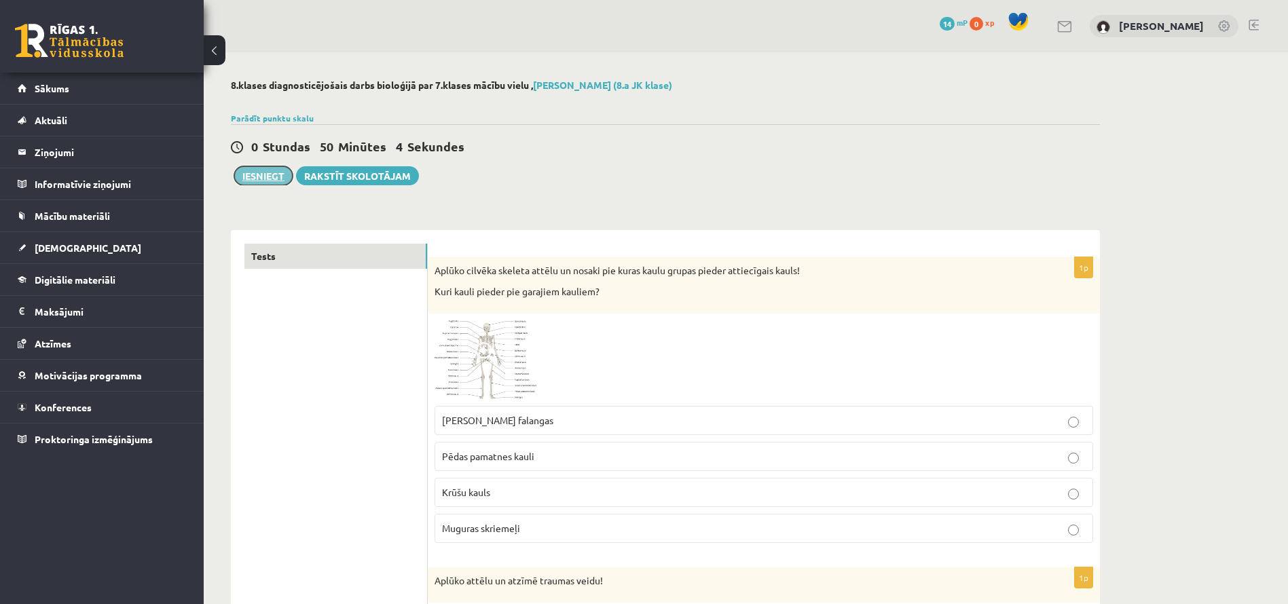
click at [255, 171] on button "Iesniegt" at bounding box center [263, 175] width 58 height 19
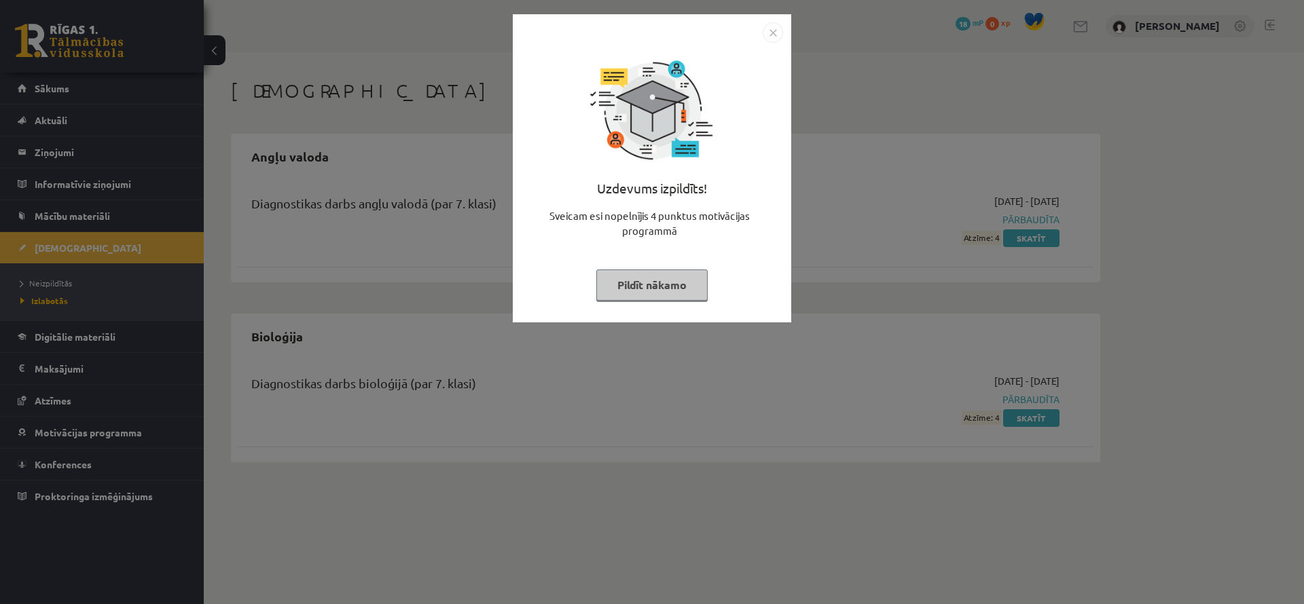
click at [778, 40] on img "Close" at bounding box center [772, 32] width 20 height 20
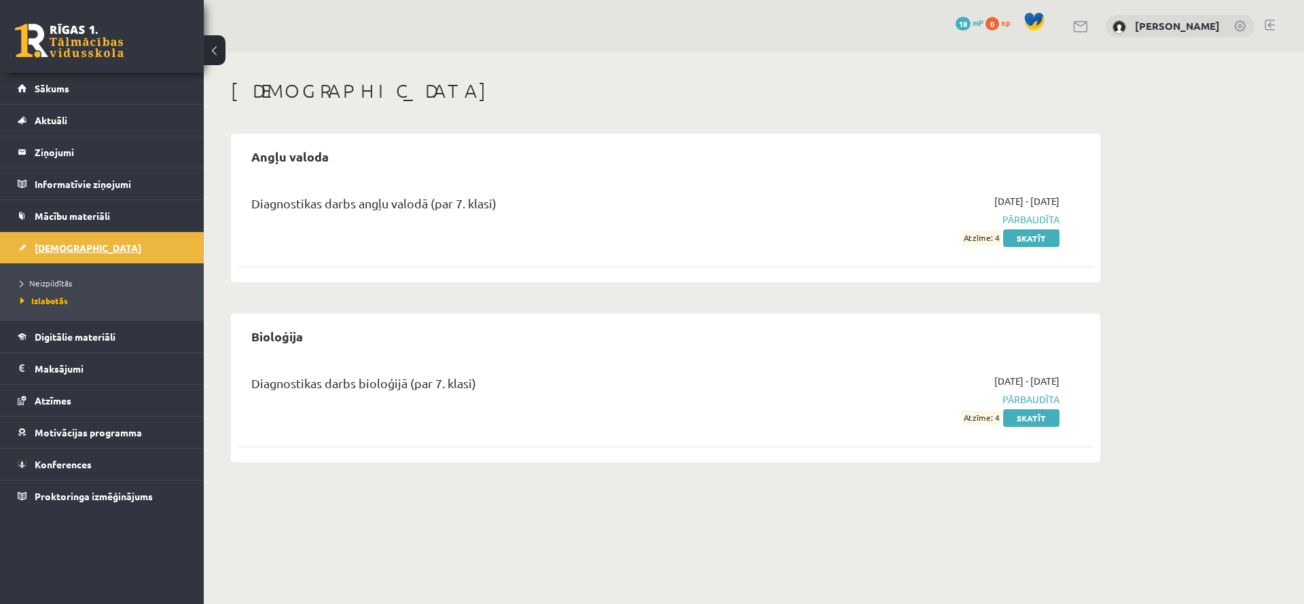
click at [136, 253] on link "[DEMOGRAPHIC_DATA]" at bounding box center [102, 247] width 169 height 31
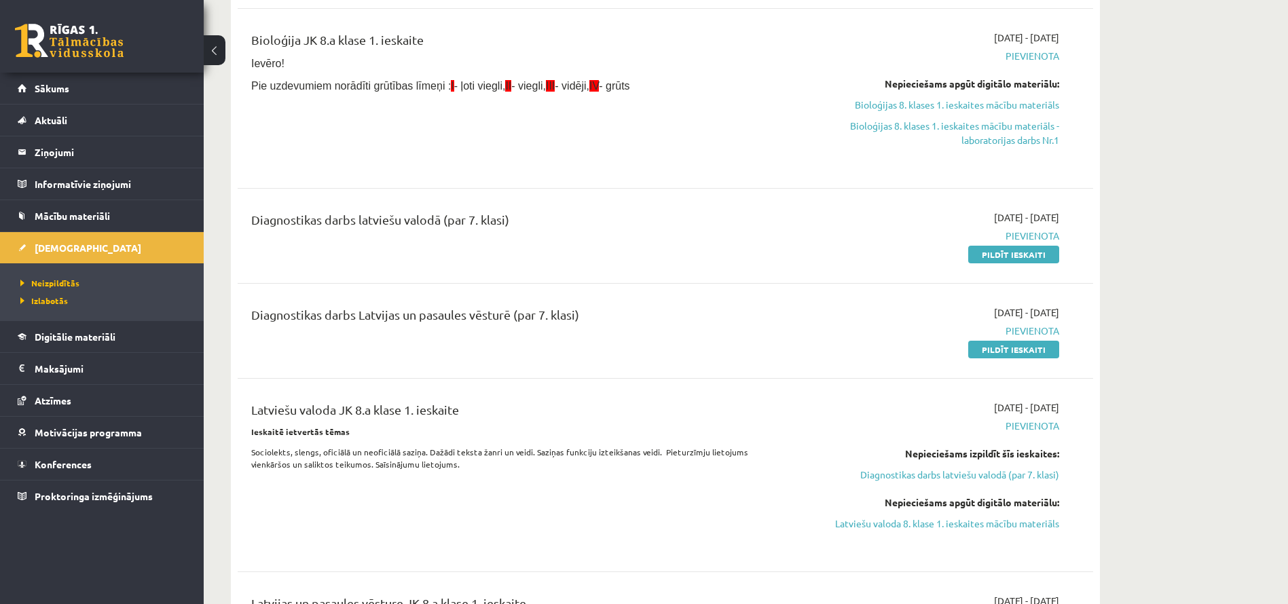
scroll to position [1888, 0]
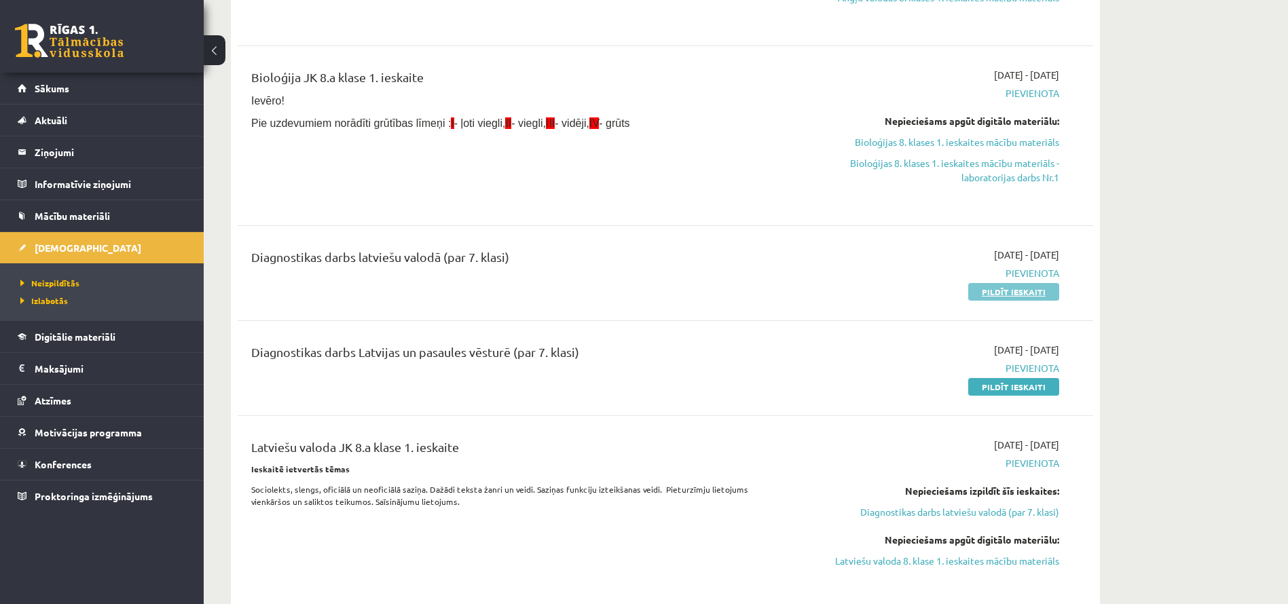
click at [1010, 286] on link "Pildīt ieskaiti" at bounding box center [1013, 292] width 91 height 18
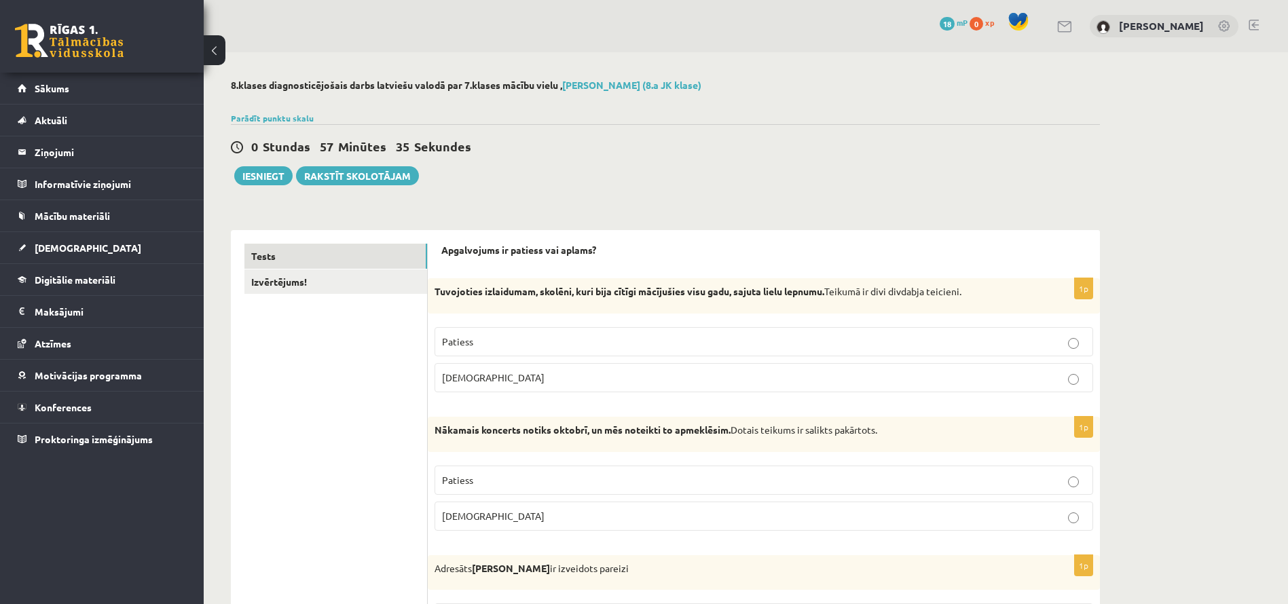
click at [494, 370] on label "[DEMOGRAPHIC_DATA]" at bounding box center [764, 377] width 659 height 29
click at [494, 342] on p "Patiess" at bounding box center [764, 342] width 644 height 14
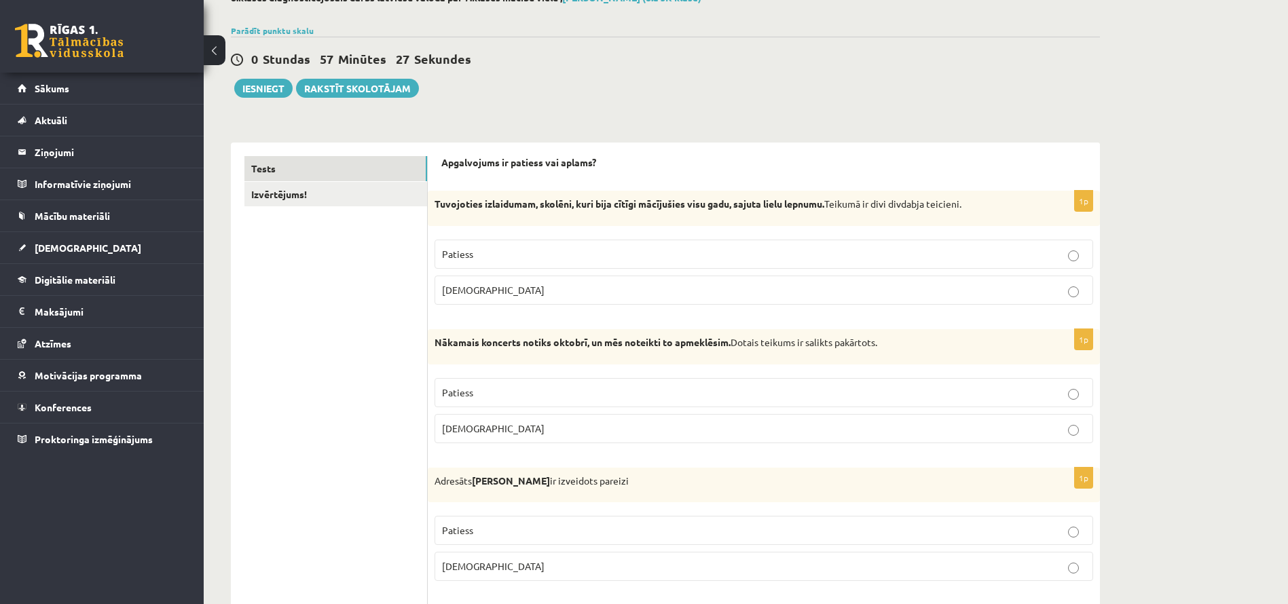
scroll to position [87, 0]
click at [509, 419] on label "Aplams" at bounding box center [764, 429] width 659 height 29
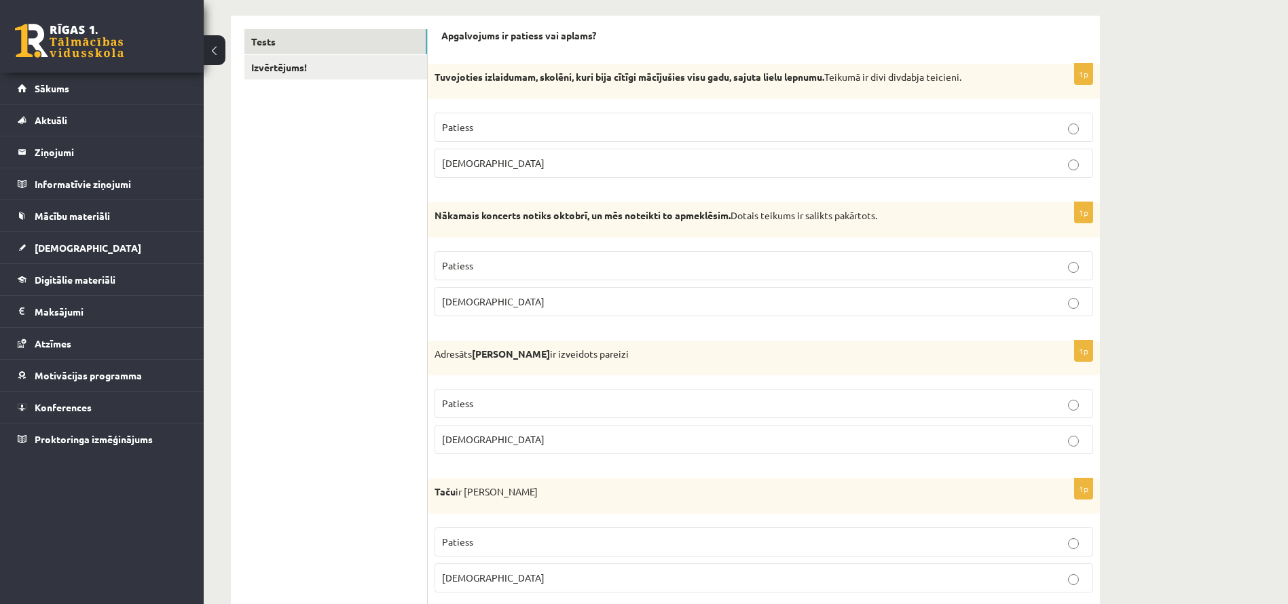
scroll to position [222, 0]
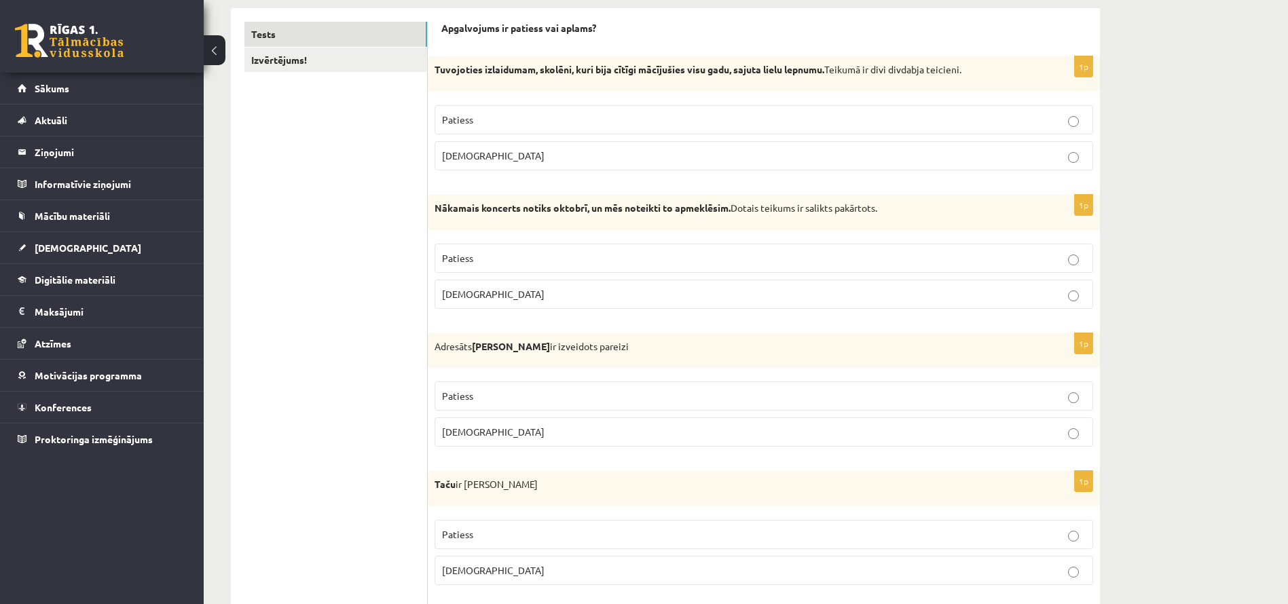
click at [539, 383] on label "Patiess" at bounding box center [764, 396] width 659 height 29
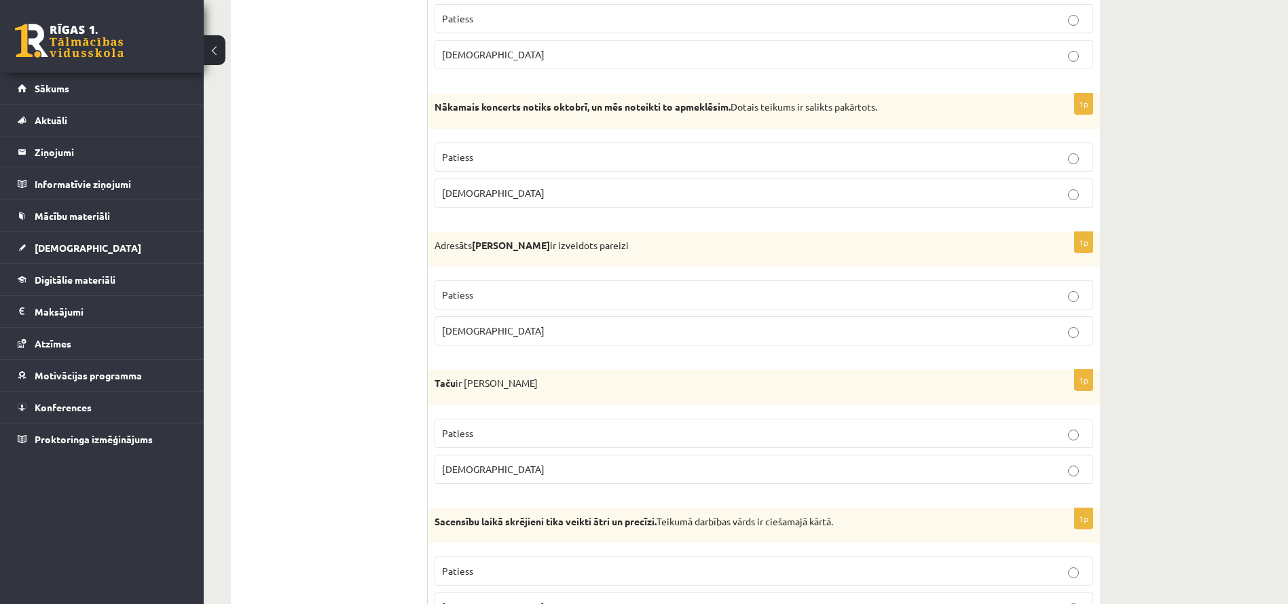
scroll to position [325, 0]
click at [464, 468] on span "[DEMOGRAPHIC_DATA]" at bounding box center [493, 468] width 103 height 12
click at [479, 435] on p "Patiess" at bounding box center [764, 432] width 644 height 14
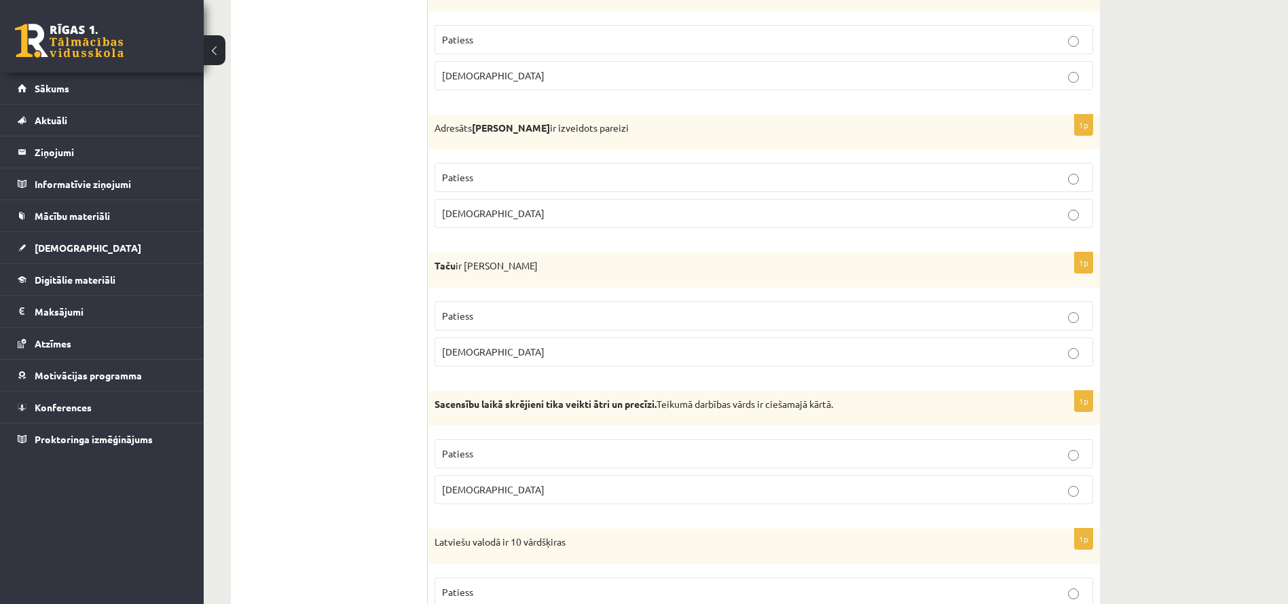
scroll to position [452, 0]
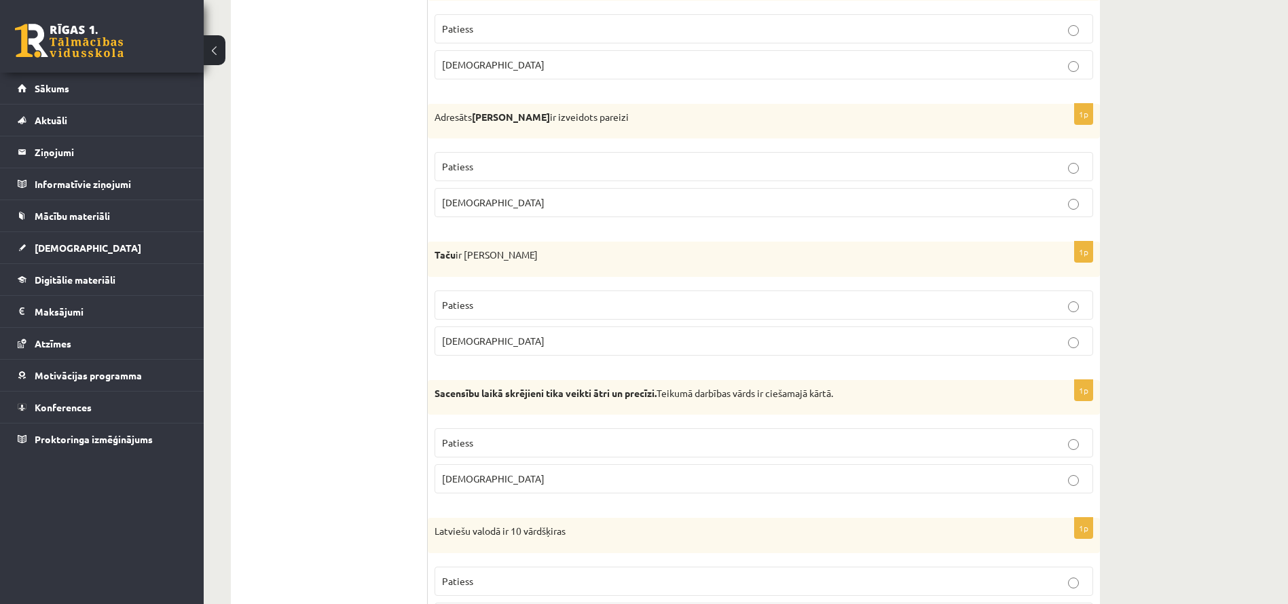
click at [483, 481] on p "Aplams" at bounding box center [764, 479] width 644 height 14
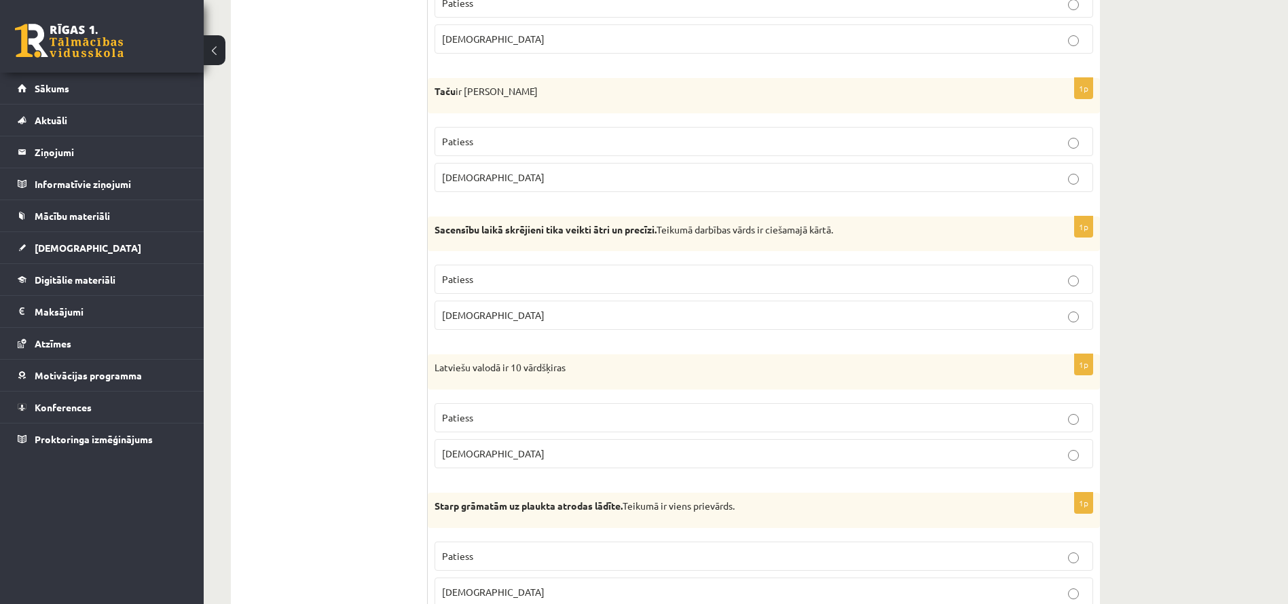
scroll to position [626, 0]
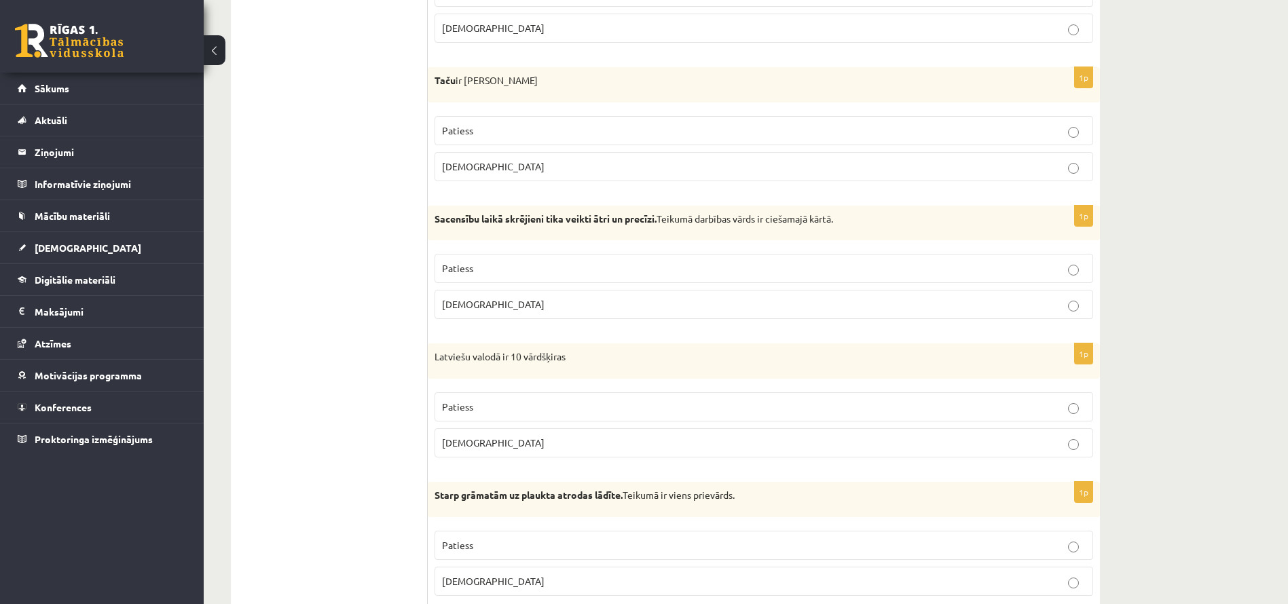
click at [503, 454] on label "Aplams" at bounding box center [764, 442] width 659 height 29
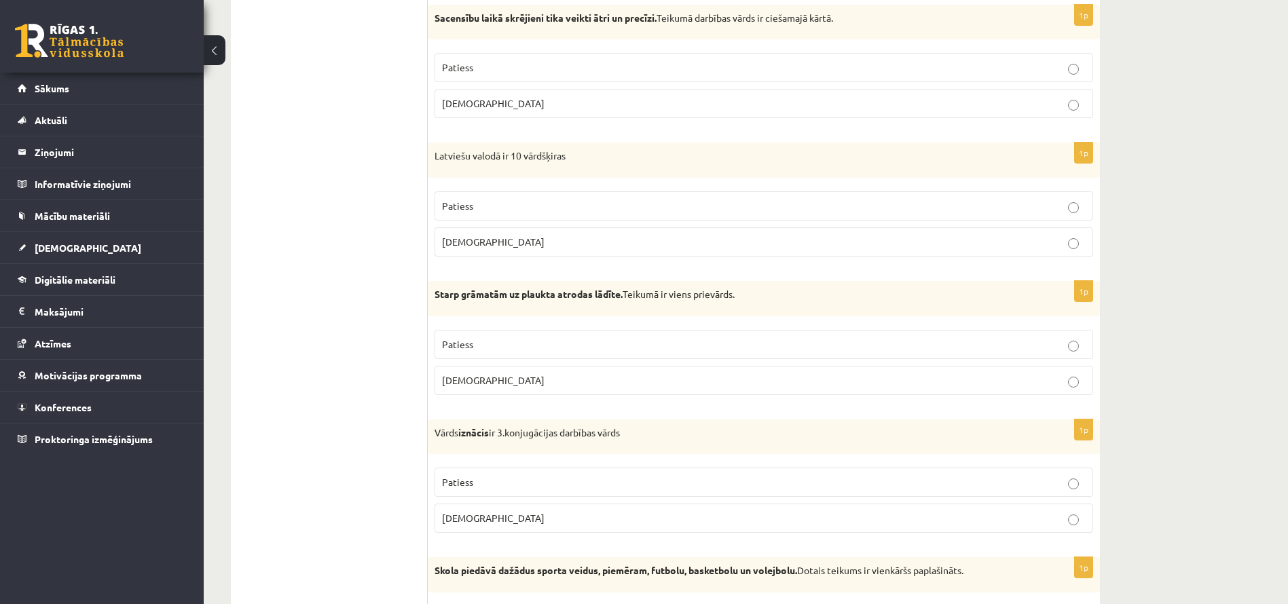
scroll to position [832, 0]
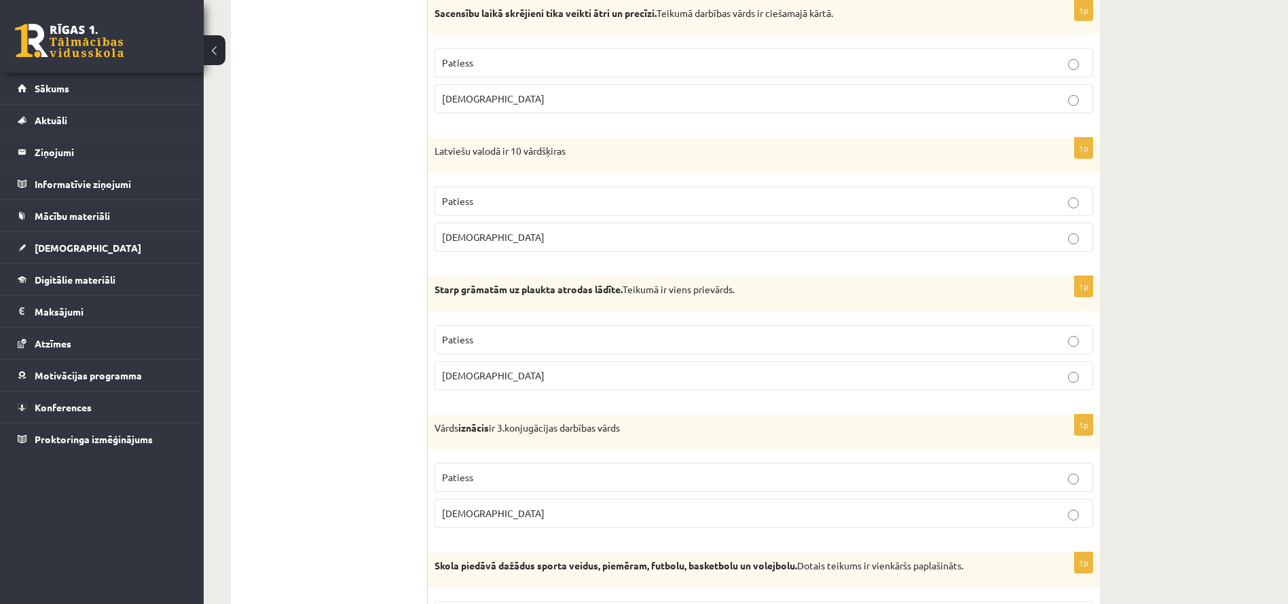
click at [565, 344] on p "Patiess" at bounding box center [764, 340] width 644 height 14
click at [462, 518] on span "Aplams" at bounding box center [493, 513] width 103 height 12
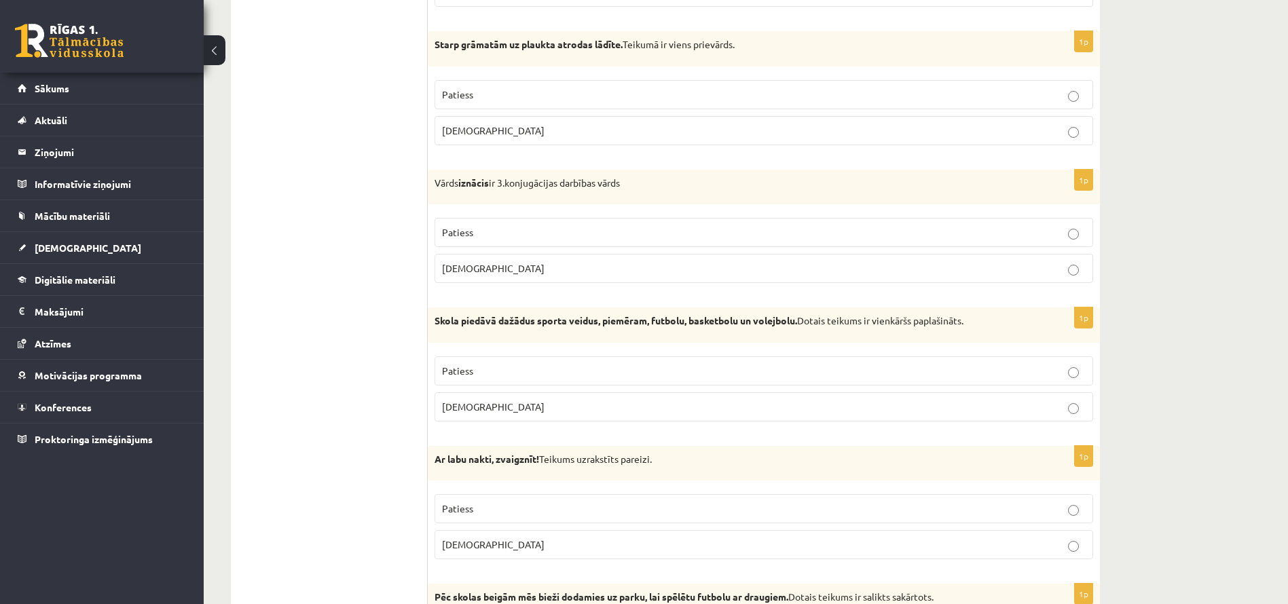
scroll to position [1078, 0]
click at [504, 413] on p "Aplams" at bounding box center [764, 406] width 644 height 14
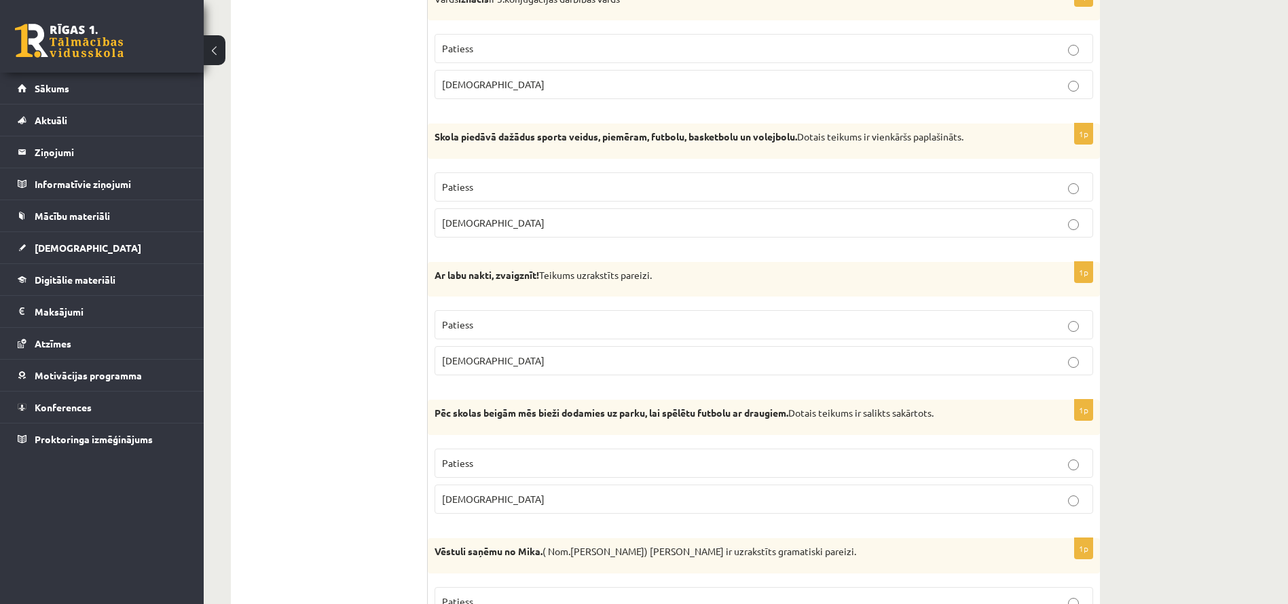
scroll to position [1293, 0]
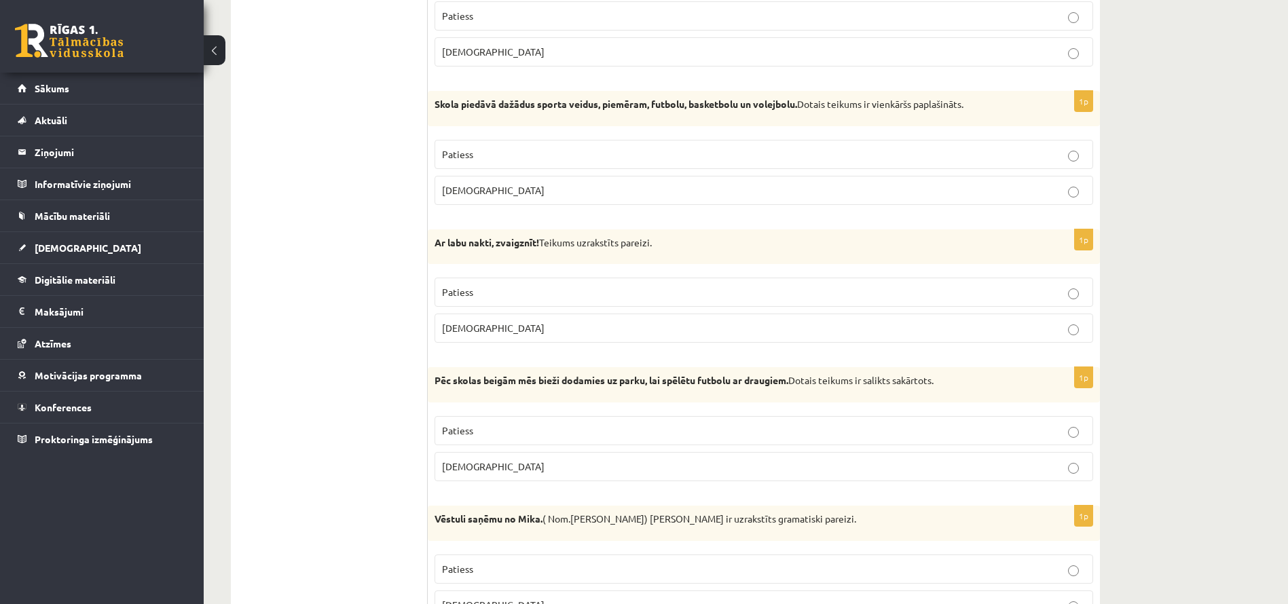
click at [531, 296] on p "Patiess" at bounding box center [764, 292] width 644 height 14
click at [468, 429] on span "Patiess" at bounding box center [457, 430] width 31 height 12
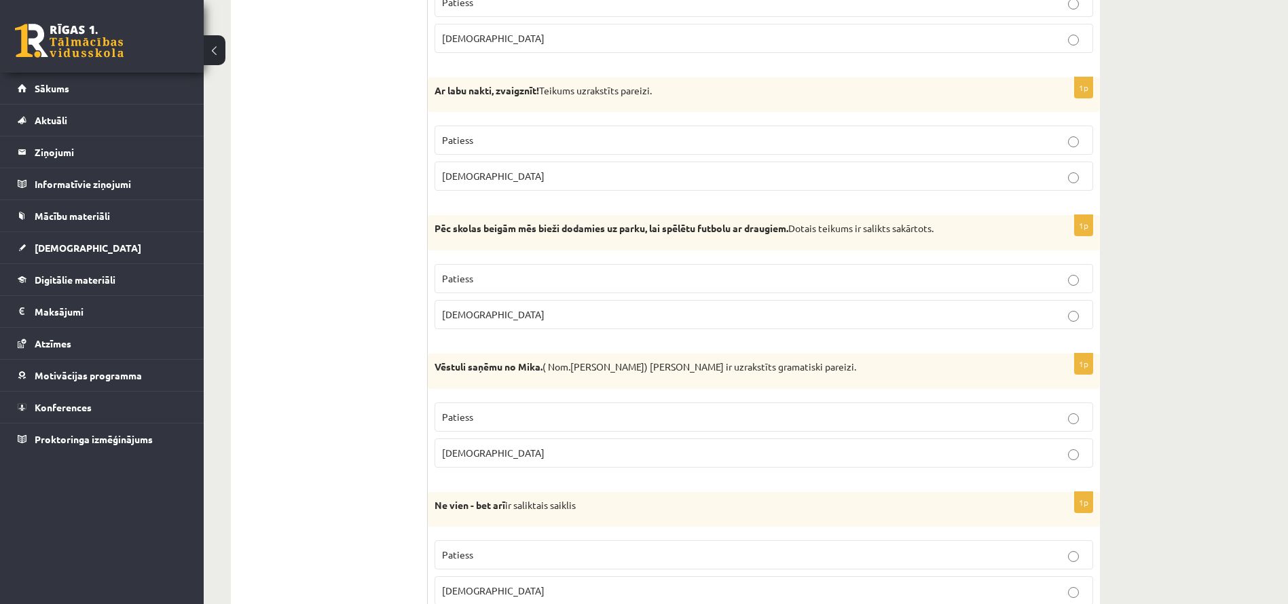
scroll to position [1491, 0]
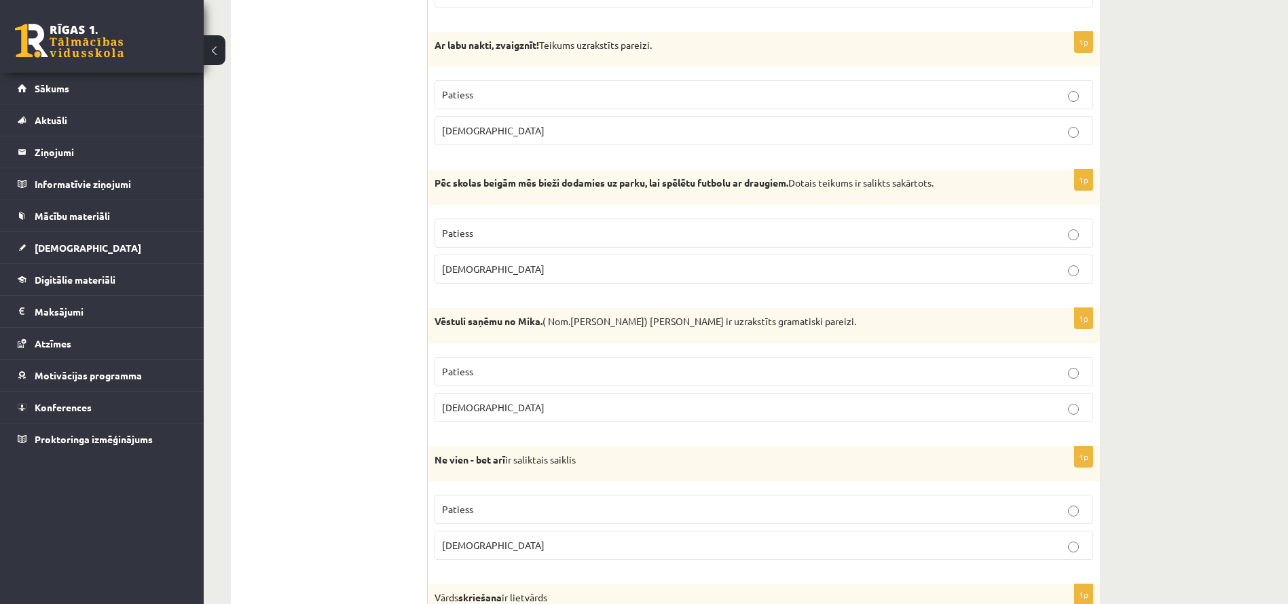
click at [512, 365] on p "Patiess" at bounding box center [764, 372] width 644 height 14
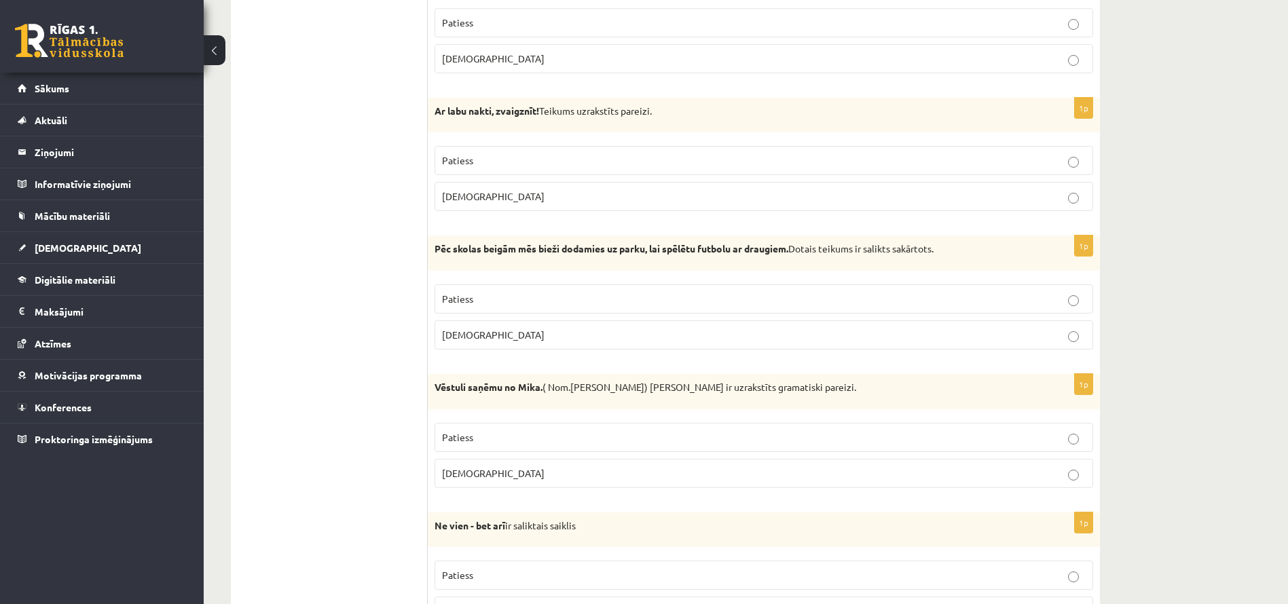
scroll to position [1485, 0]
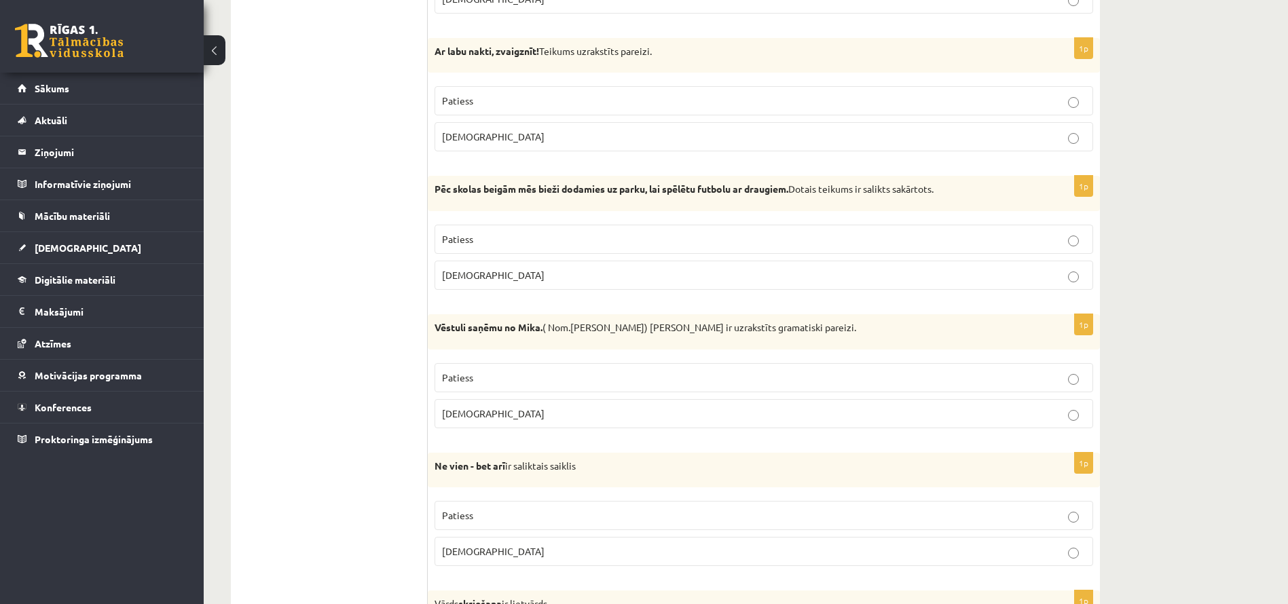
click at [490, 514] on p "Patiess" at bounding box center [764, 516] width 644 height 14
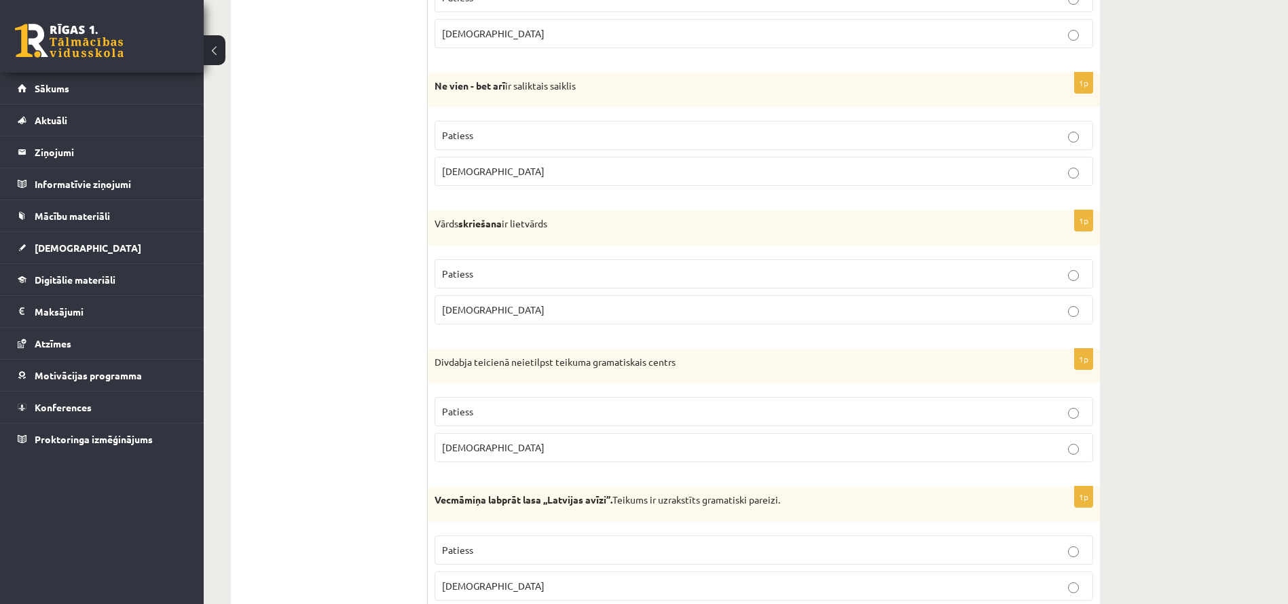
scroll to position [1866, 0]
click at [531, 270] on p "Patiess" at bounding box center [764, 273] width 644 height 14
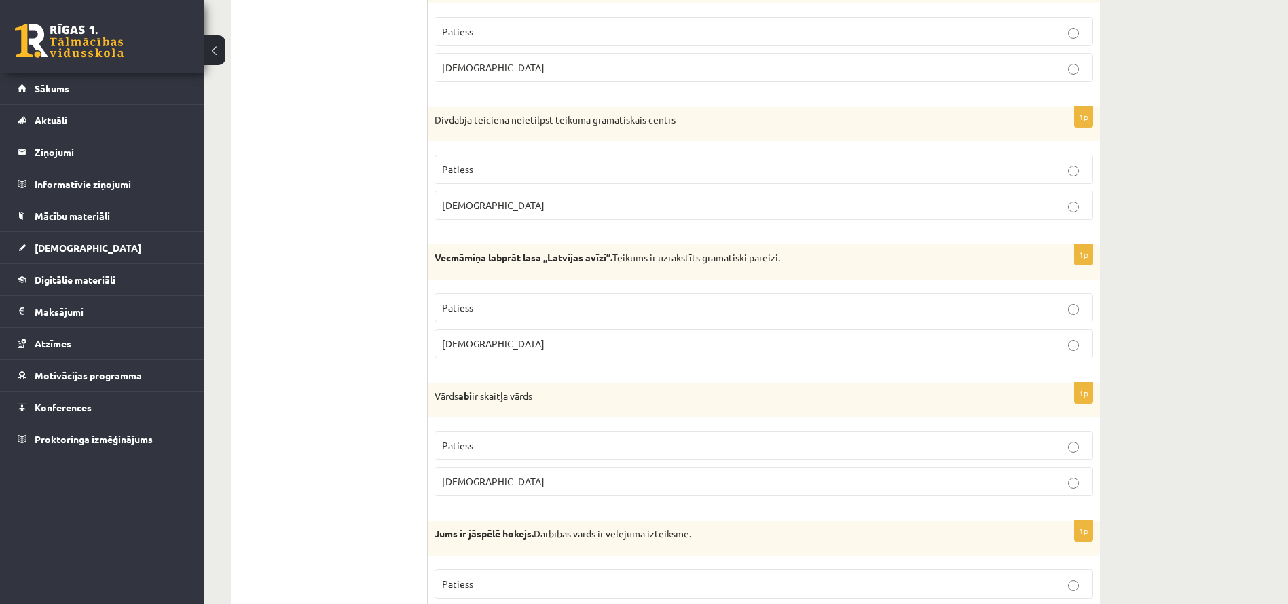
scroll to position [2119, 0]
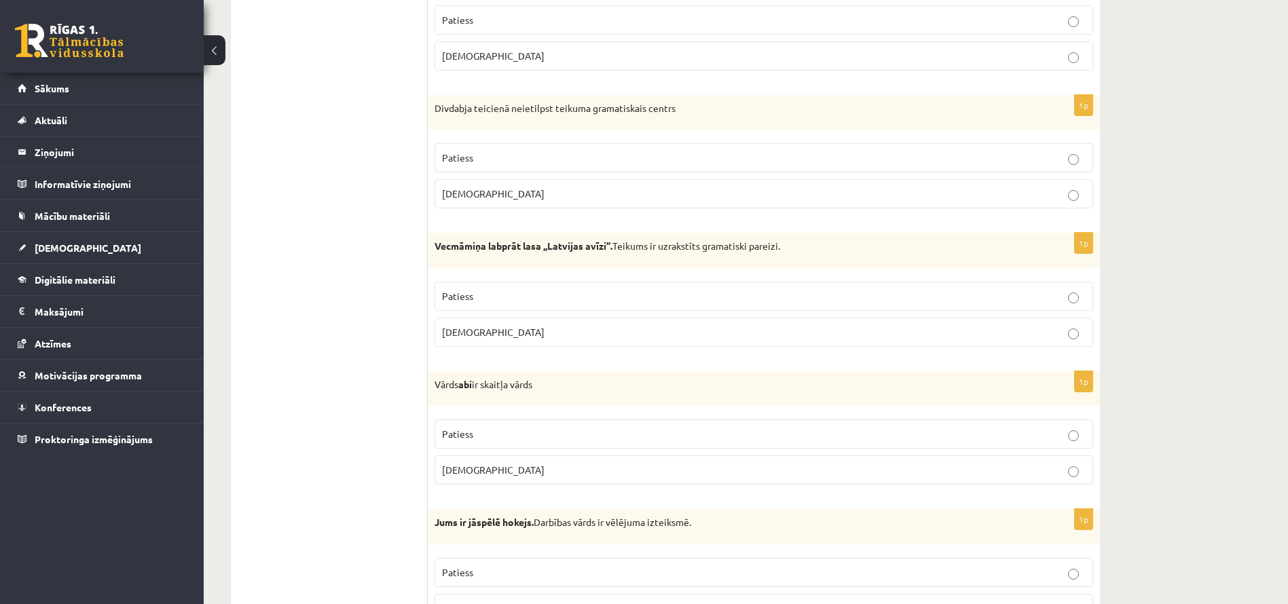
click at [530, 187] on p "Aplams" at bounding box center [764, 194] width 644 height 14
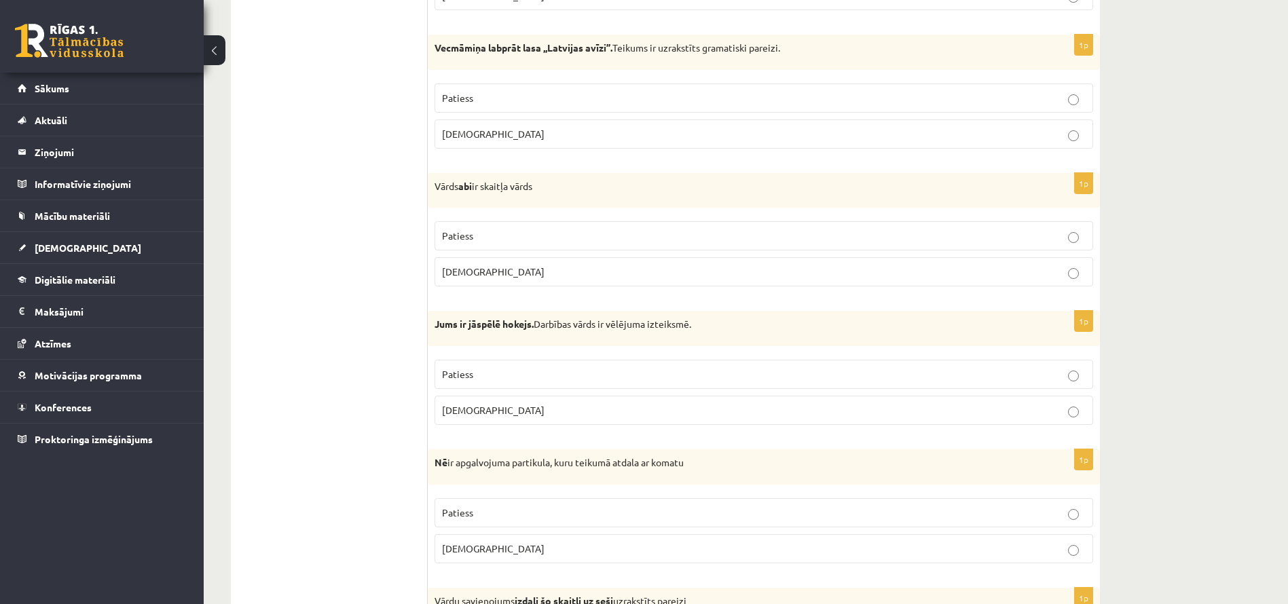
click at [497, 147] on label "Aplams" at bounding box center [764, 133] width 659 height 29
click at [498, 137] on p "Aplams" at bounding box center [764, 134] width 644 height 14
click at [460, 237] on span "Patiess" at bounding box center [457, 235] width 31 height 12
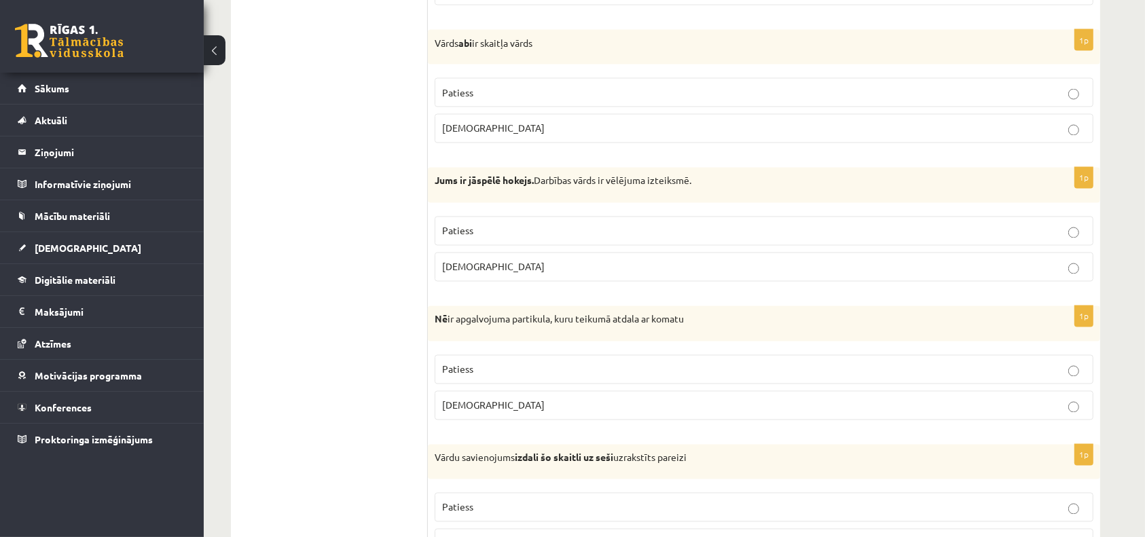
scroll to position [2465, 0]
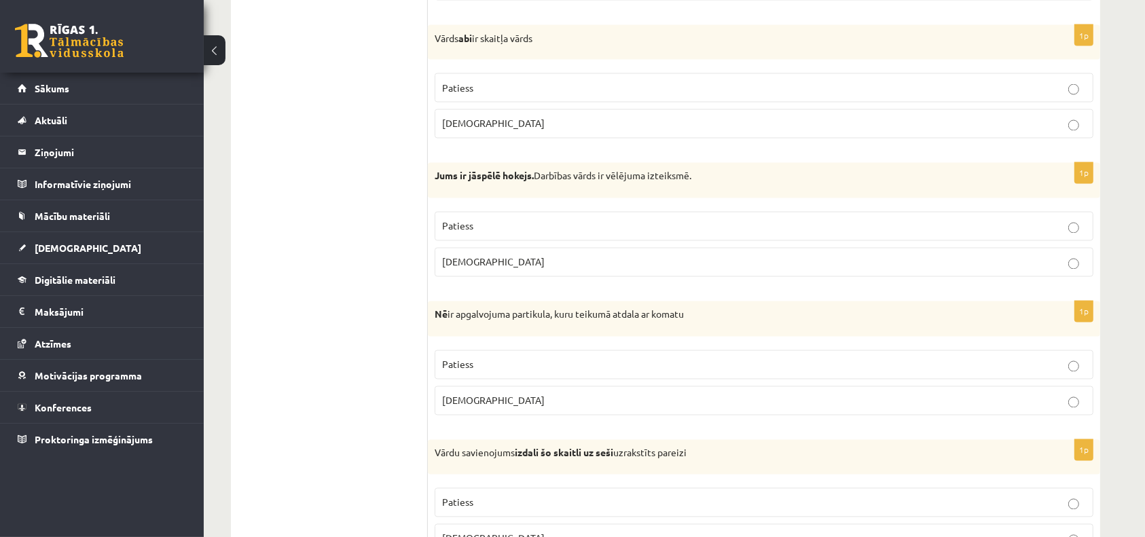
click at [464, 219] on p "Patiess" at bounding box center [764, 226] width 644 height 14
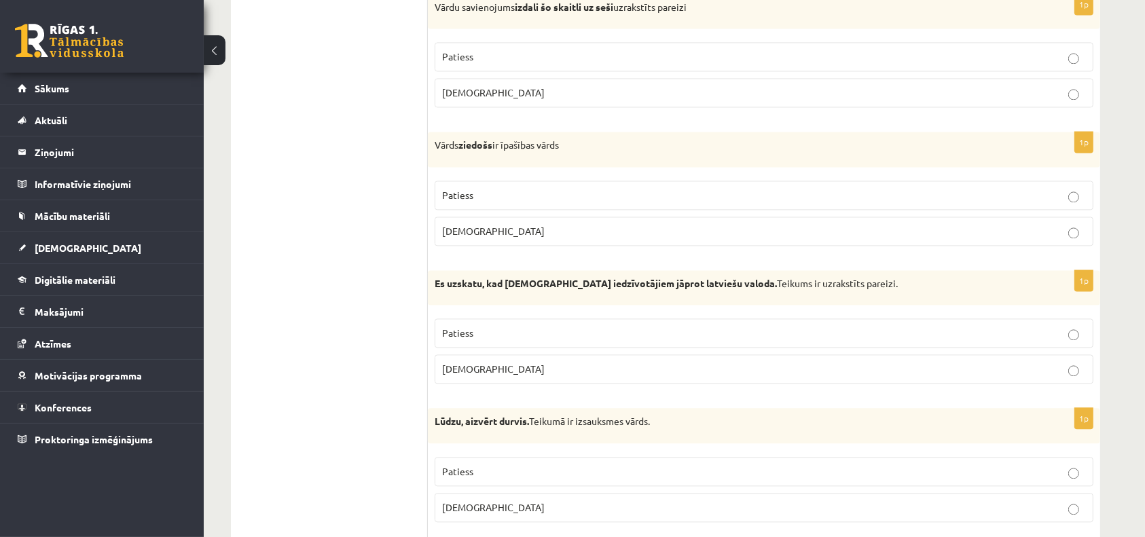
scroll to position [2695, 0]
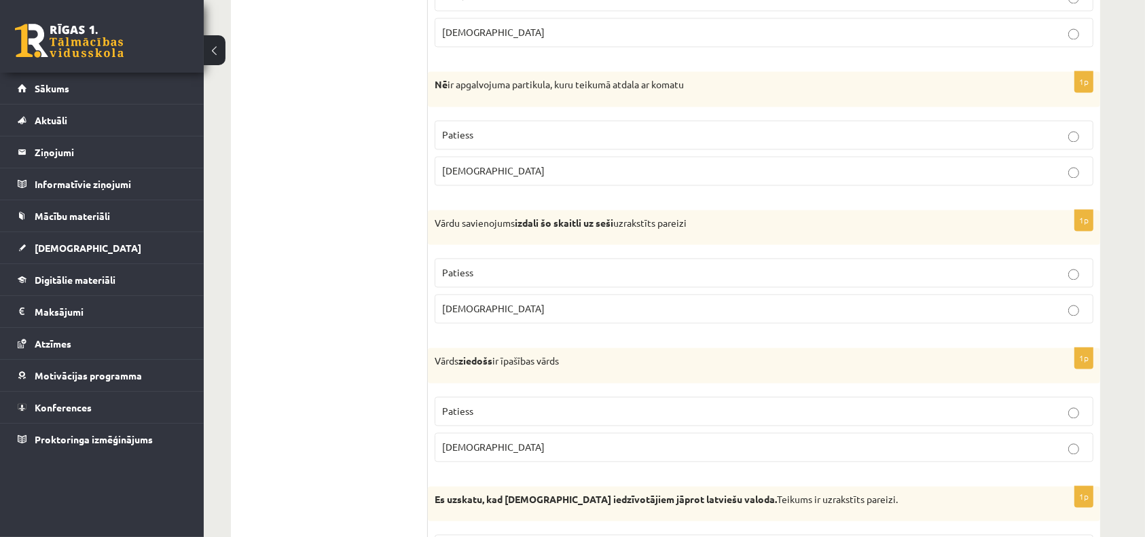
click at [534, 128] on p "Patiess" at bounding box center [764, 135] width 644 height 14
click at [456, 266] on span "Patiess" at bounding box center [457, 272] width 31 height 12
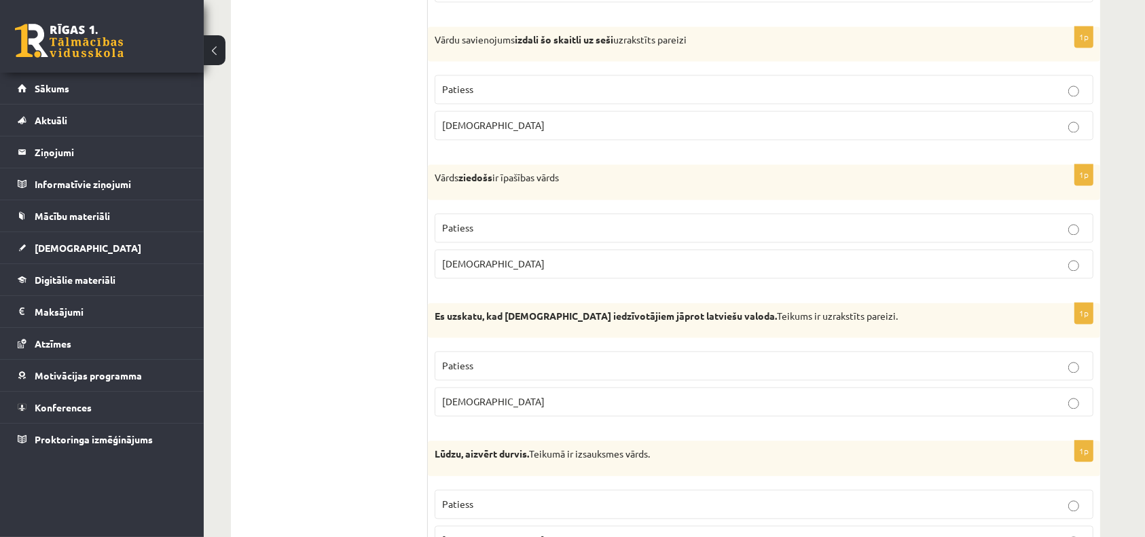
click at [466, 249] on label "Aplams" at bounding box center [764, 263] width 659 height 29
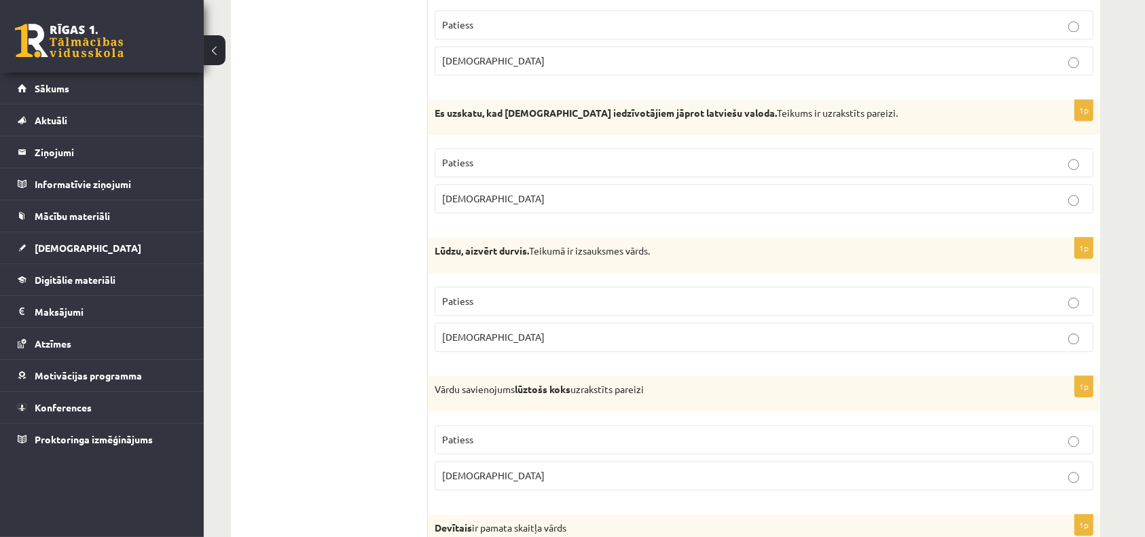
scroll to position [3083, 0]
click at [516, 155] on p "Patiess" at bounding box center [764, 162] width 644 height 14
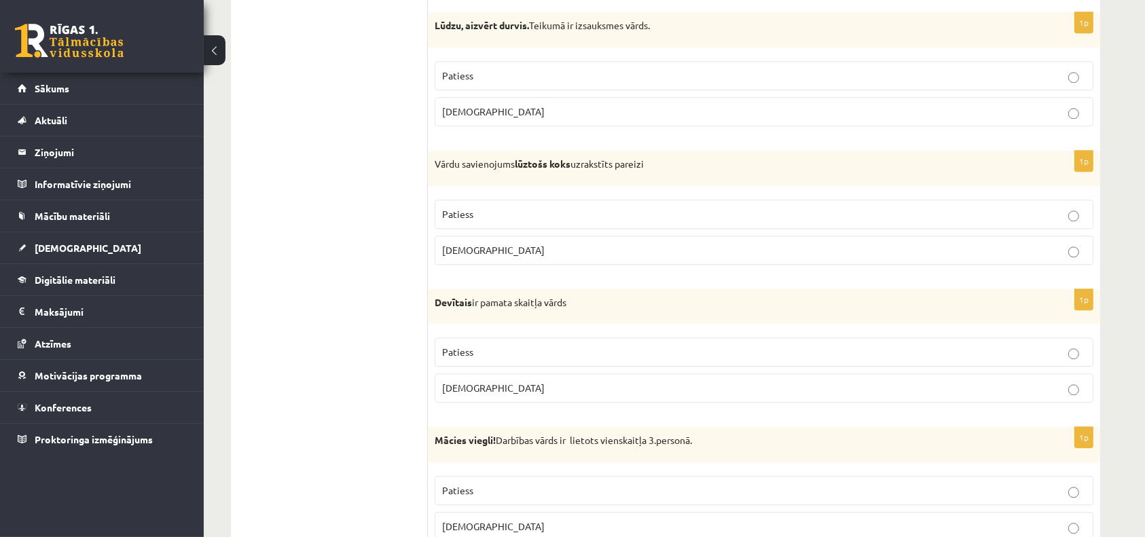
scroll to position [3308, 0]
click at [574, 106] on p "Aplams" at bounding box center [764, 111] width 644 height 14
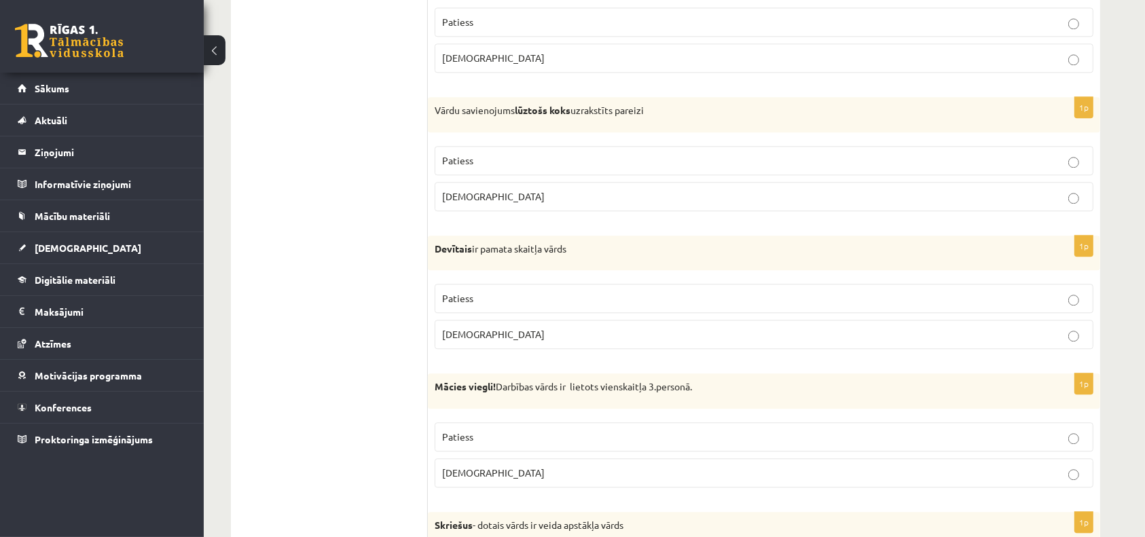
scroll to position [3364, 0]
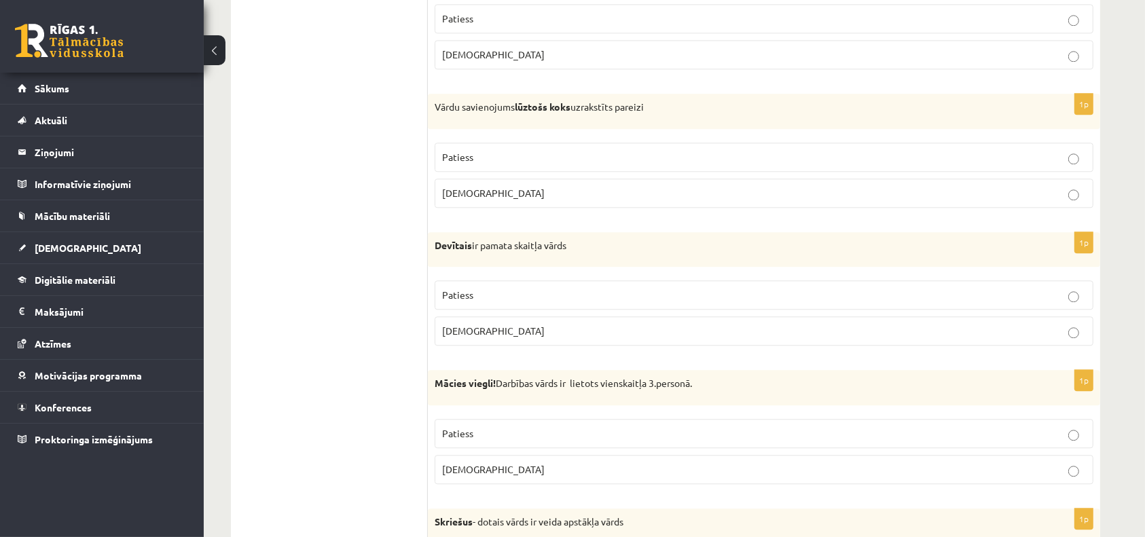
click at [510, 150] on p "Patiess" at bounding box center [764, 157] width 644 height 14
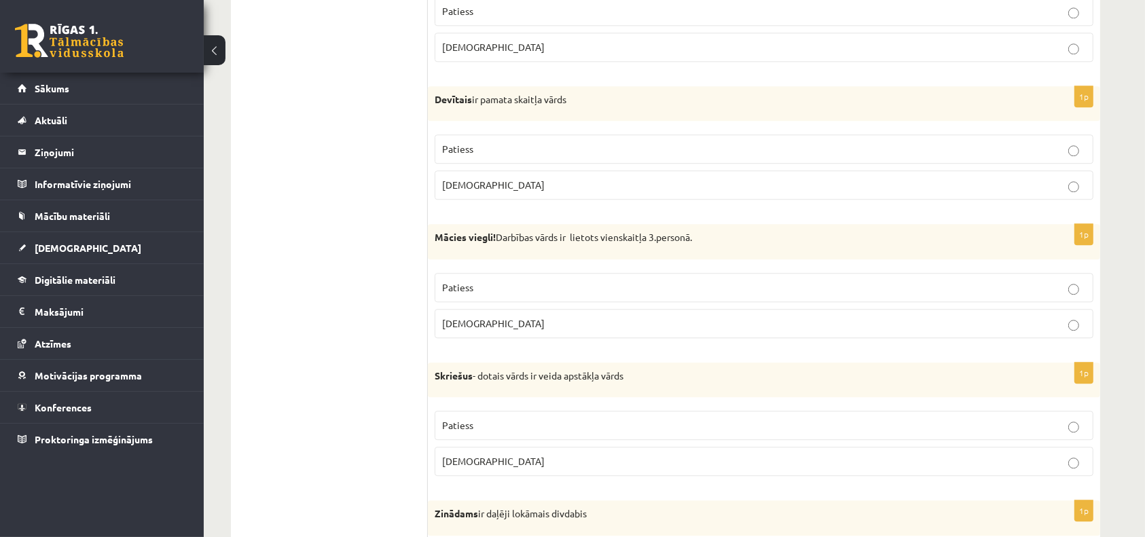
scroll to position [3505, 0]
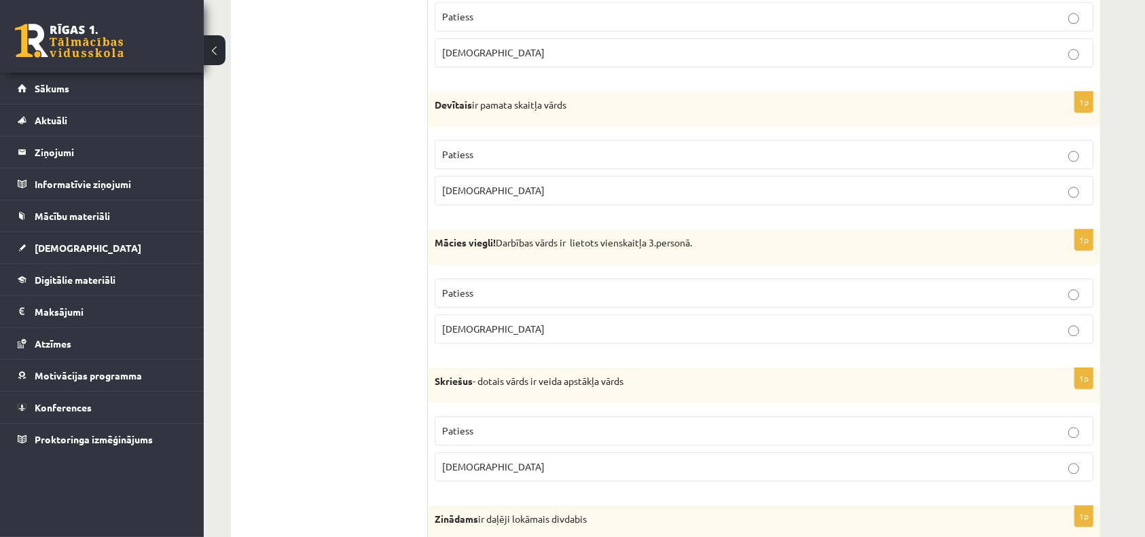
click at [511, 140] on label "Patiess" at bounding box center [764, 154] width 659 height 29
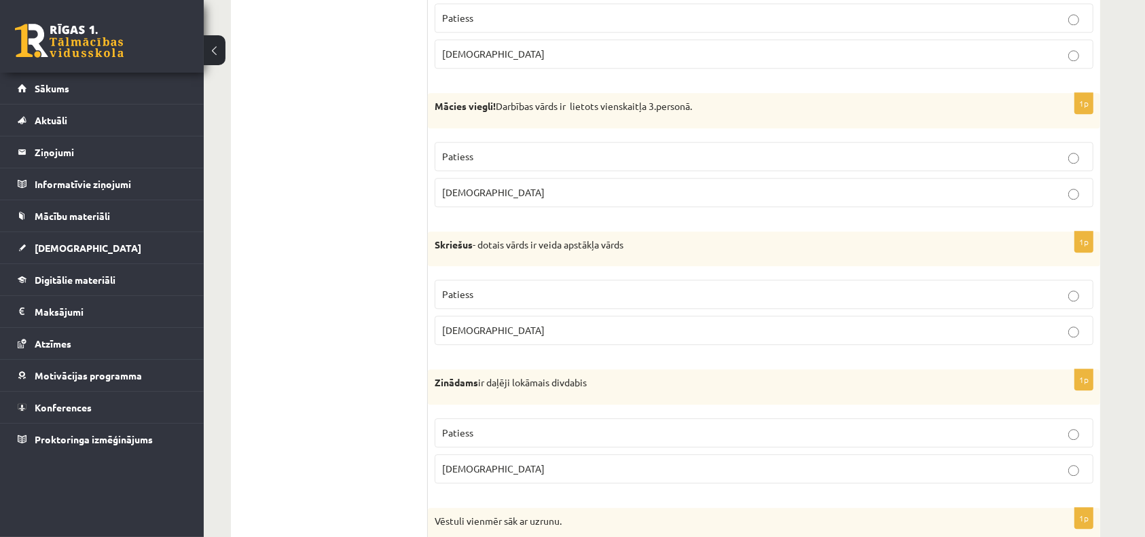
scroll to position [3688, 0]
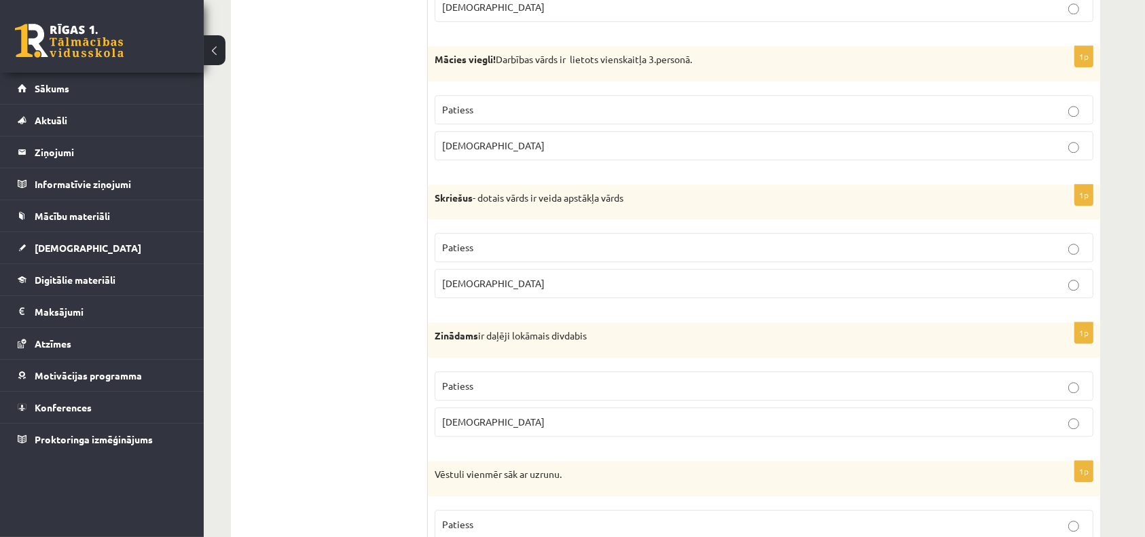
click at [516, 131] on label "Aplams" at bounding box center [764, 145] width 659 height 29
click at [468, 242] on span "Patiess" at bounding box center [457, 247] width 31 height 12
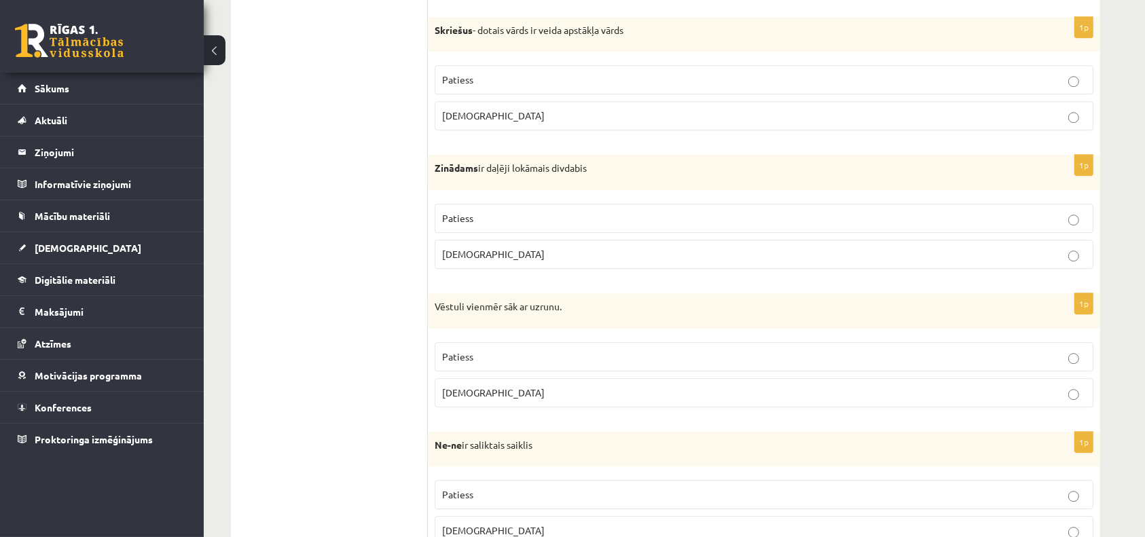
scroll to position [3857, 0]
click at [493, 238] on label "Aplams" at bounding box center [764, 252] width 659 height 29
click at [498, 202] on label "Patiess" at bounding box center [764, 216] width 659 height 29
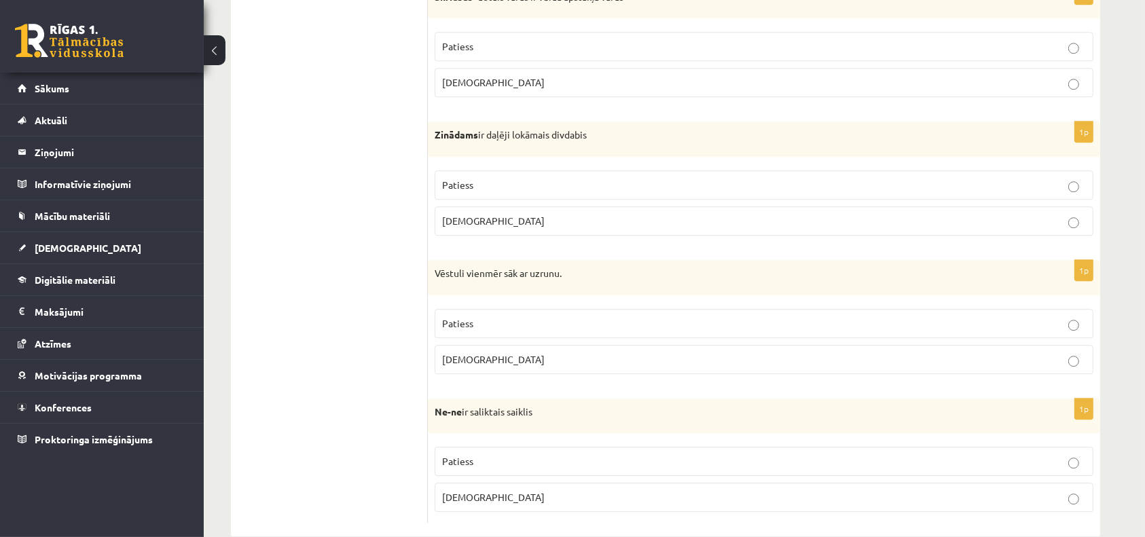
scroll to position [3907, 0]
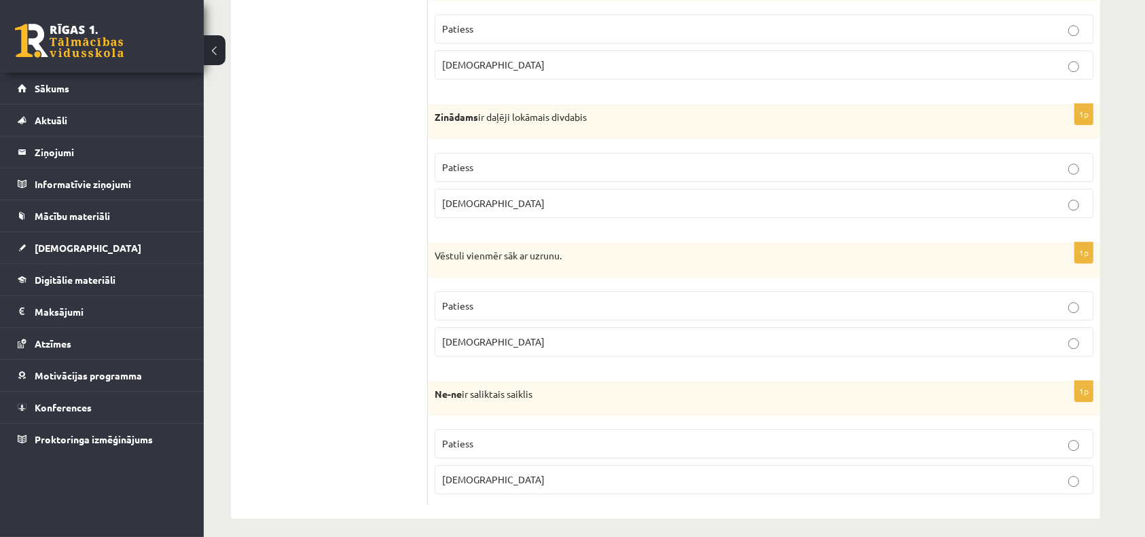
click at [466, 299] on span "Patiess" at bounding box center [457, 305] width 31 height 12
click at [460, 437] on span "Patiess" at bounding box center [457, 443] width 31 height 12
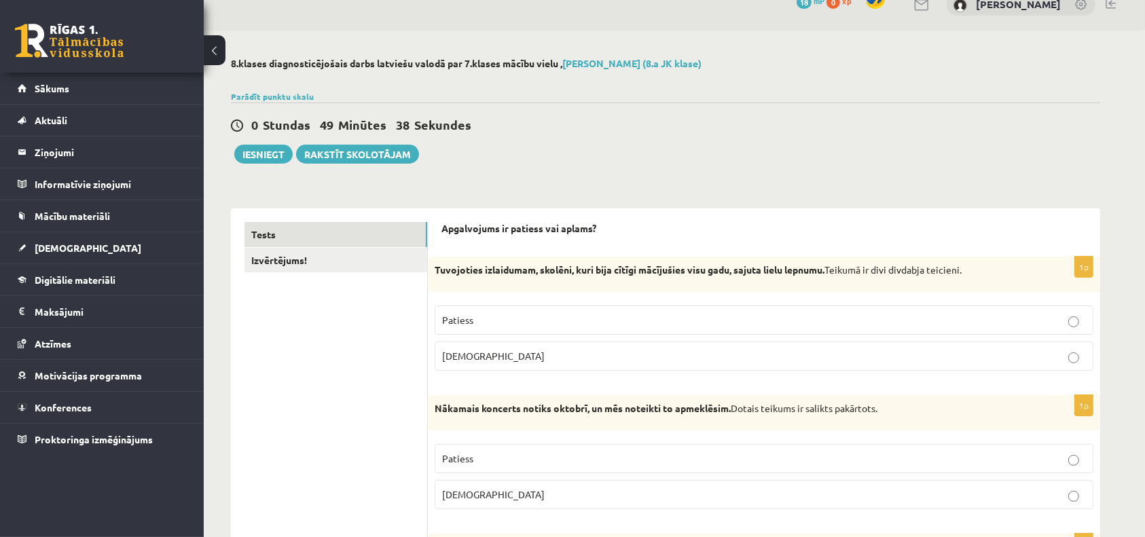
scroll to position [0, 0]
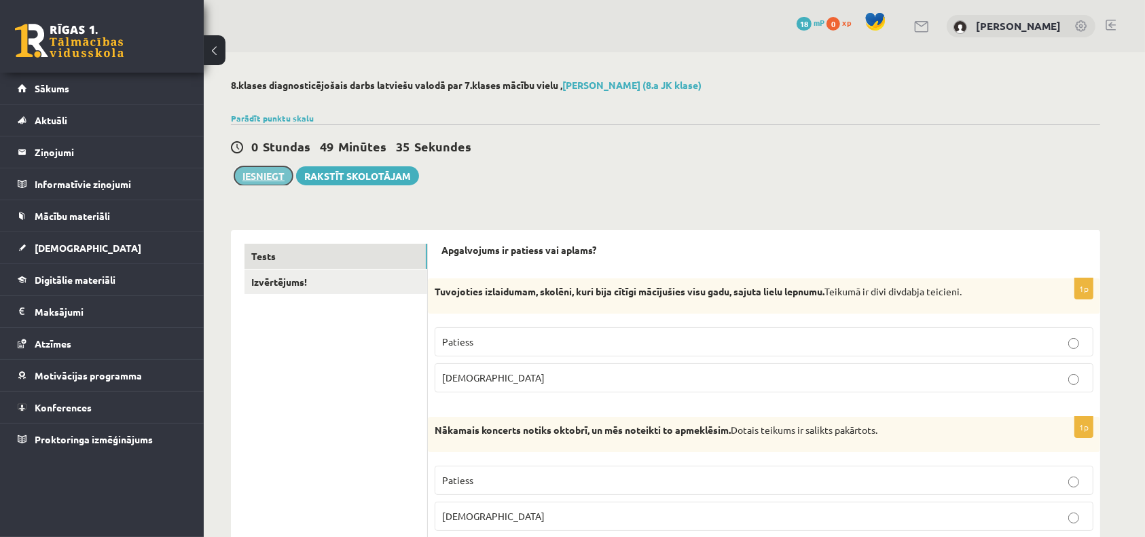
click at [262, 179] on button "Iesniegt" at bounding box center [263, 175] width 58 height 19
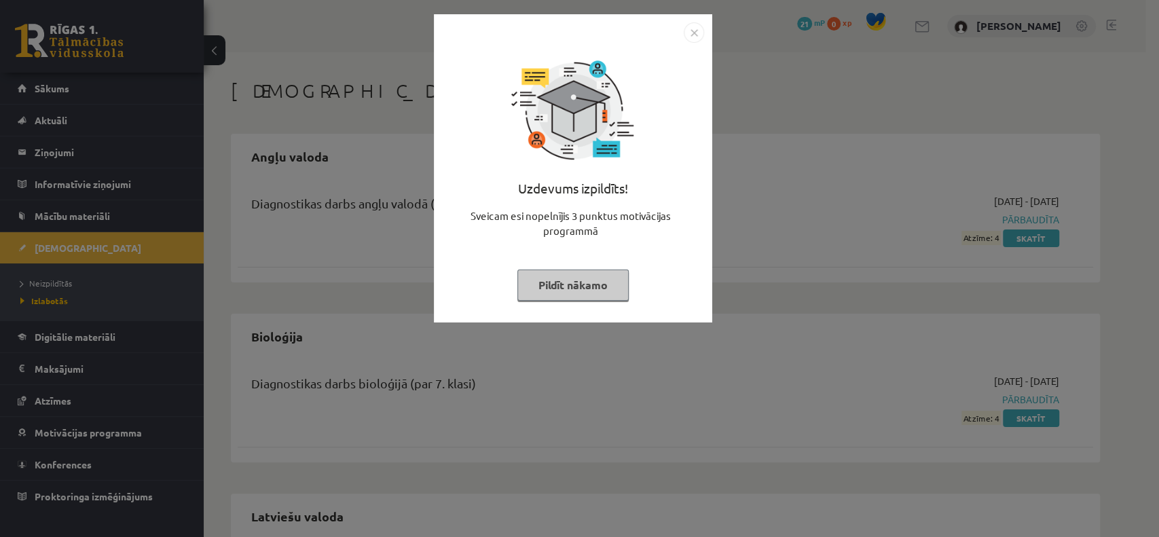
click at [694, 31] on img "Close" at bounding box center [694, 32] width 20 height 20
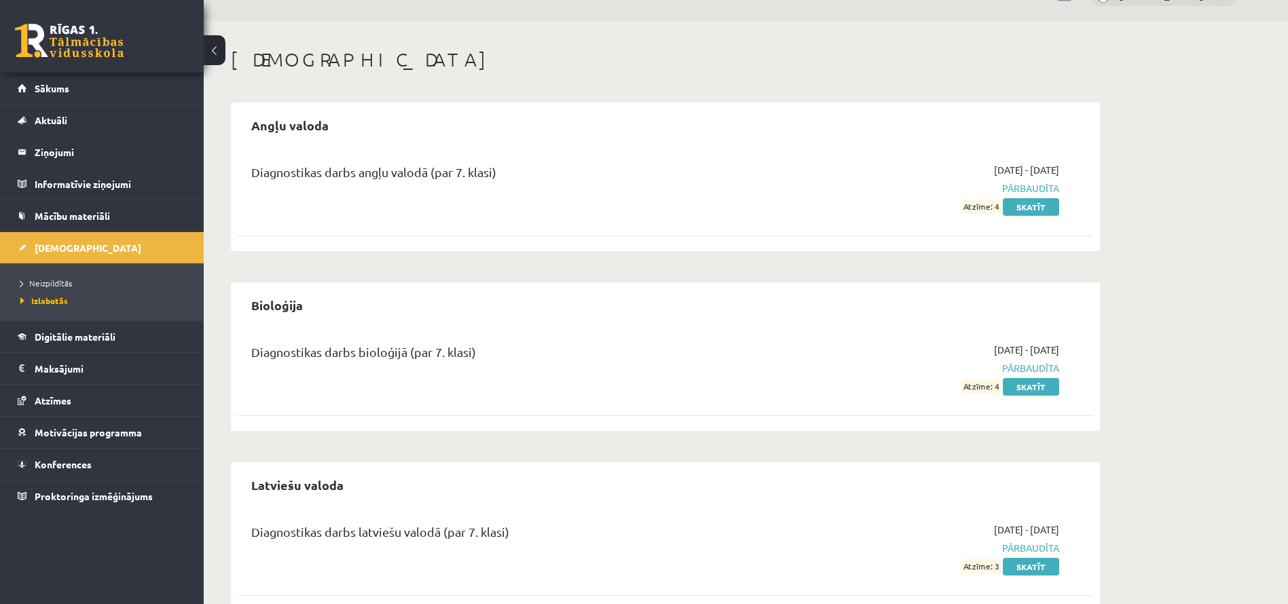
scroll to position [65, 0]
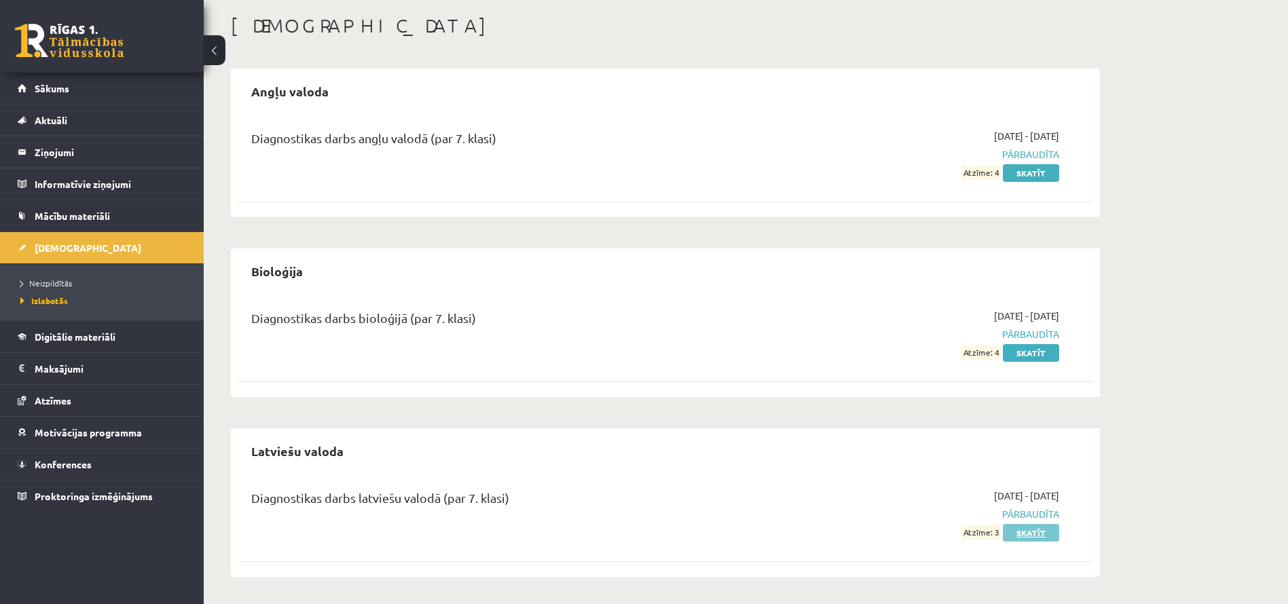
click at [1025, 536] on link "Skatīt" at bounding box center [1031, 533] width 56 height 18
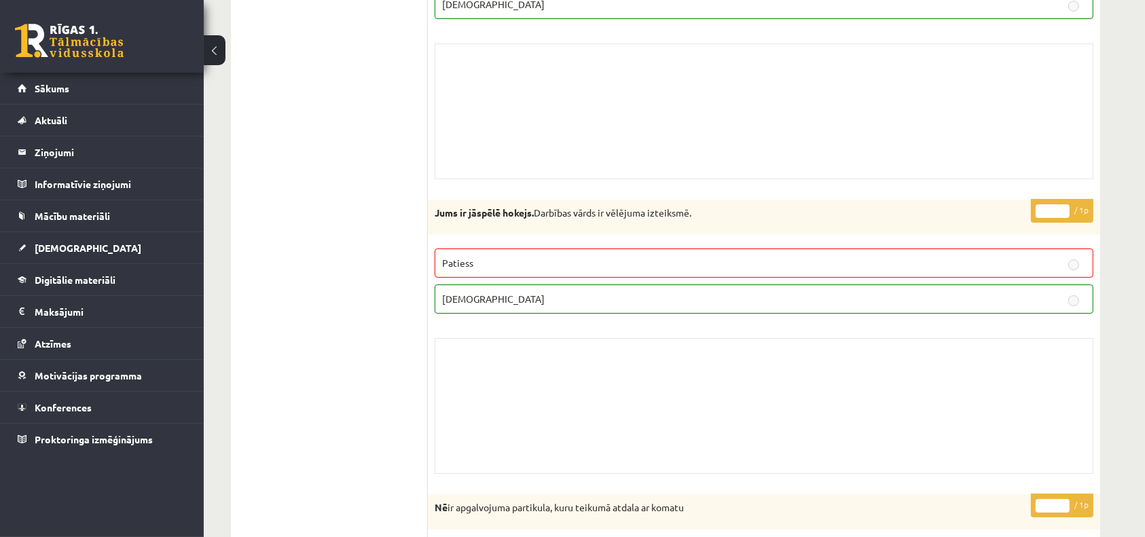
scroll to position [5090, 0]
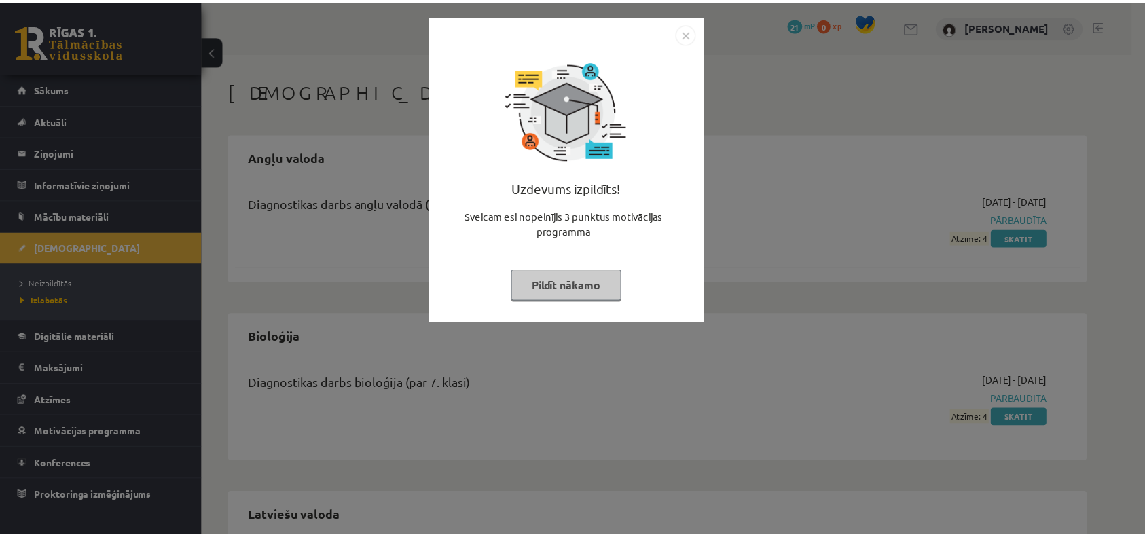
scroll to position [67, 0]
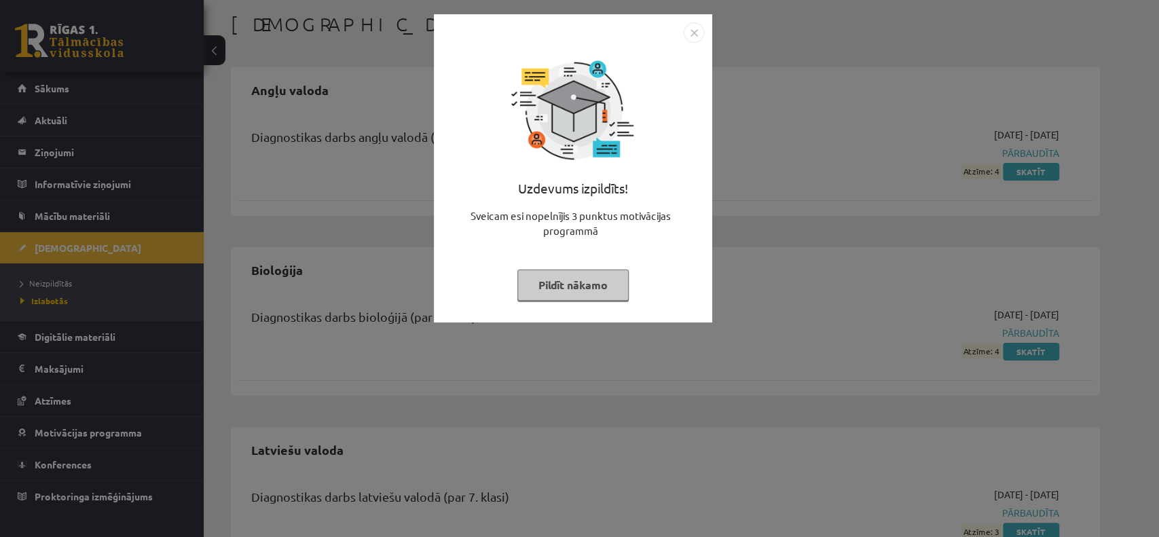
click at [693, 30] on img "Close" at bounding box center [694, 32] width 20 height 20
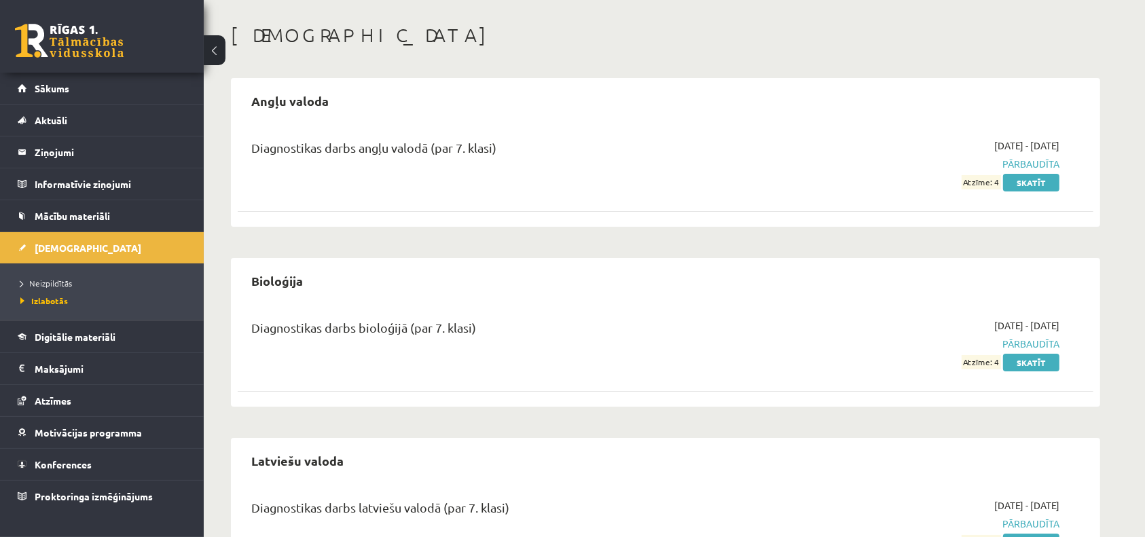
scroll to position [47, 0]
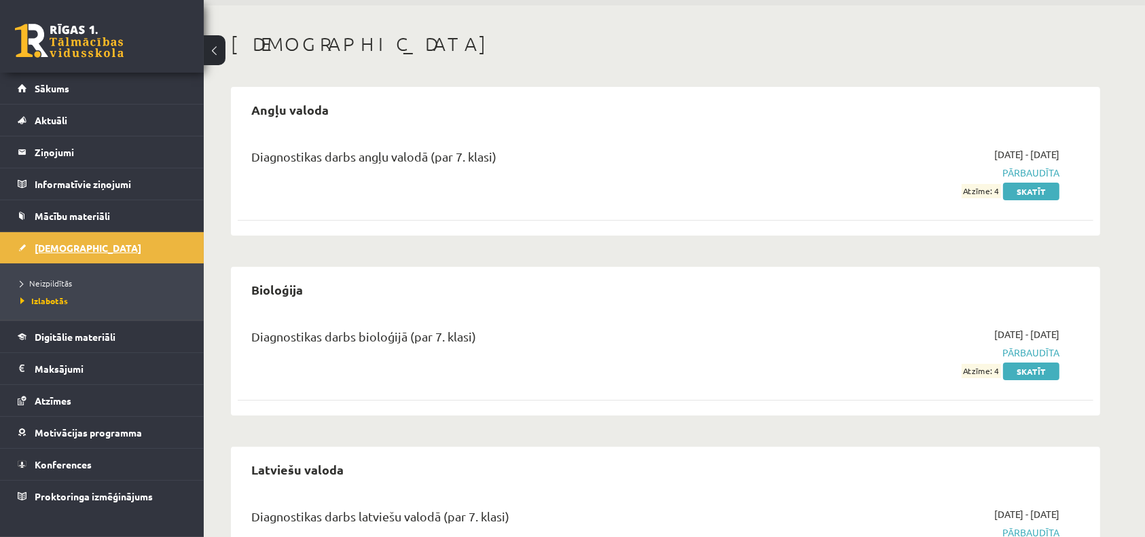
click at [71, 244] on span "[DEMOGRAPHIC_DATA]" at bounding box center [88, 248] width 107 height 12
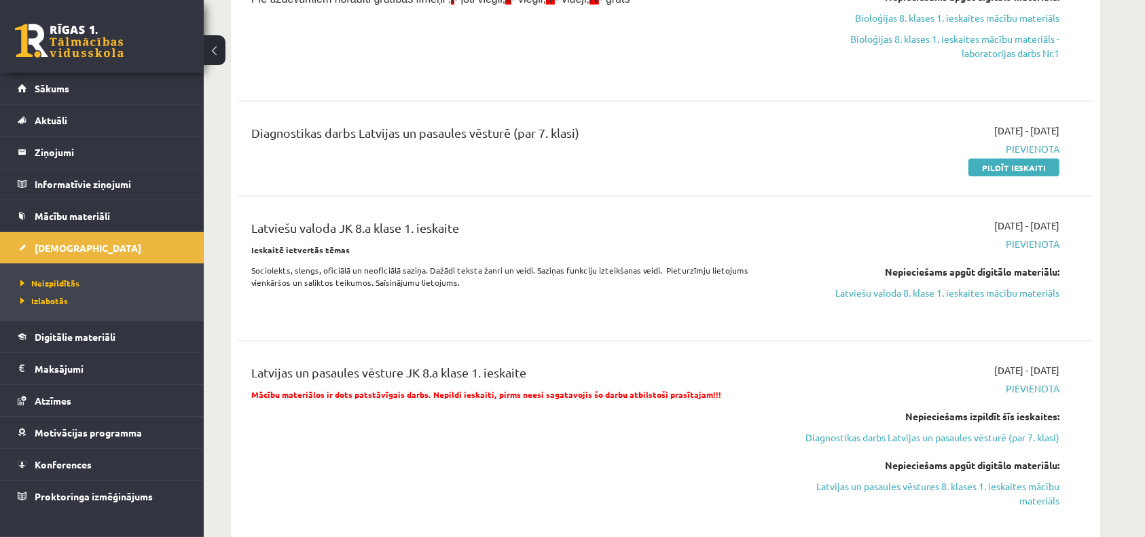
scroll to position [1950, 0]
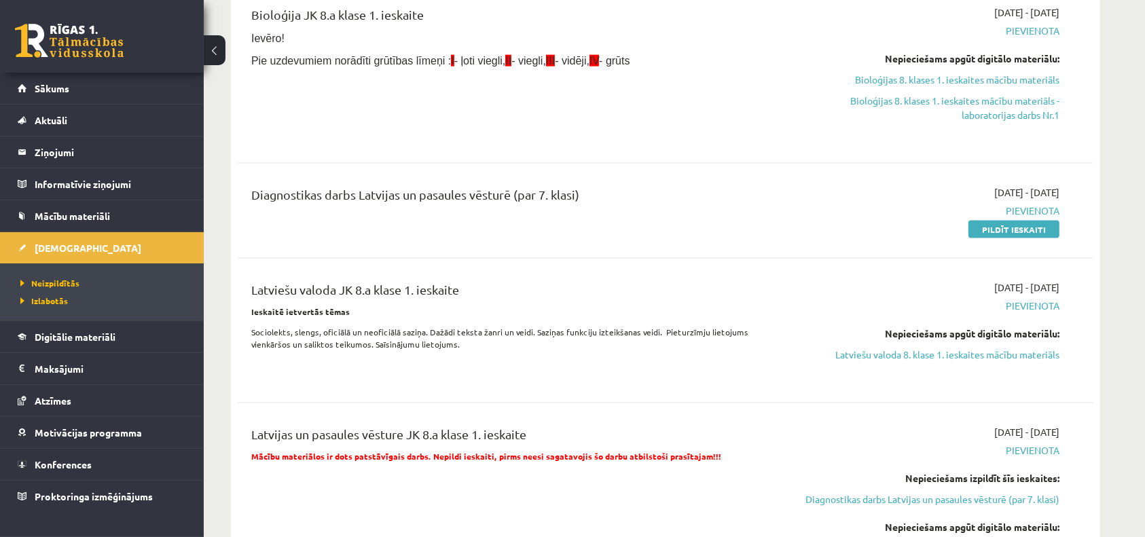
scroll to position [47, 0]
